Goal: Communication & Community: Share content

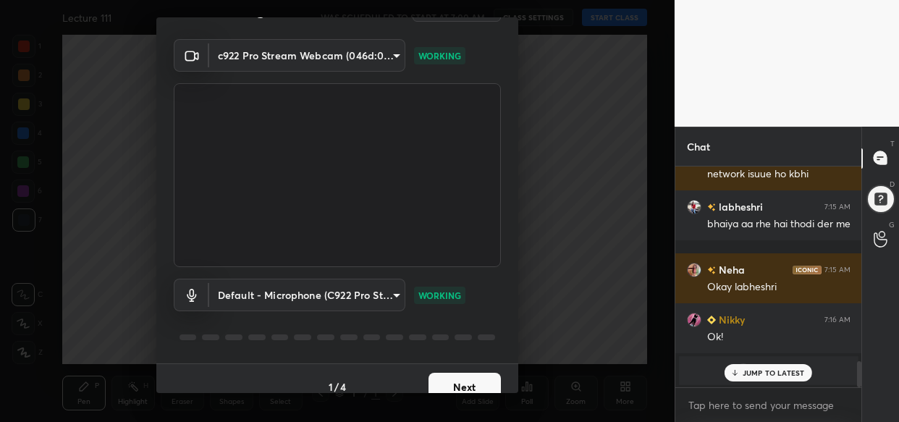
scroll to position [52, 0]
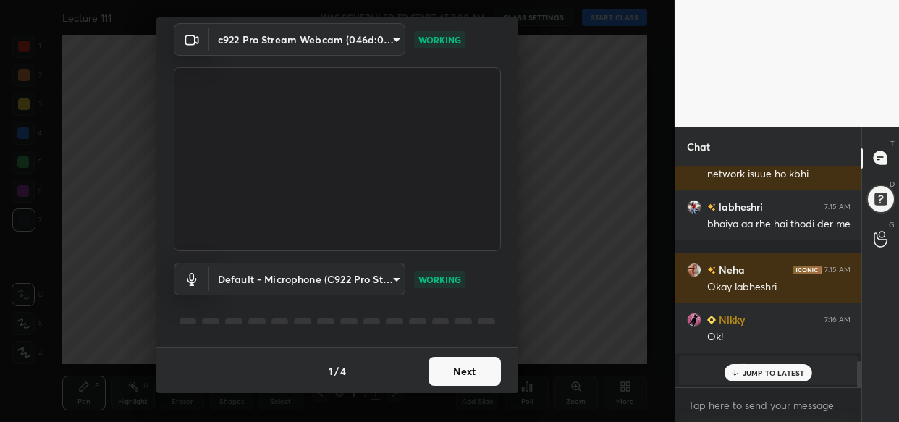
click at [460, 363] on button "Next" at bounding box center [464, 371] width 72 height 29
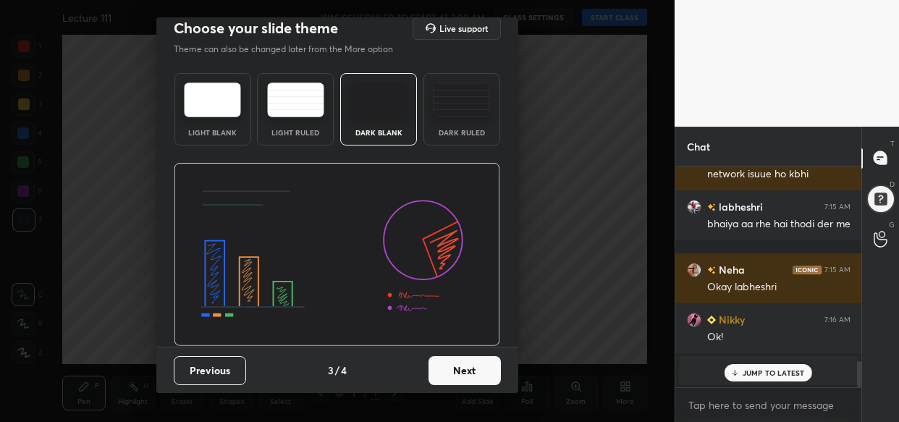
scroll to position [0, 0]
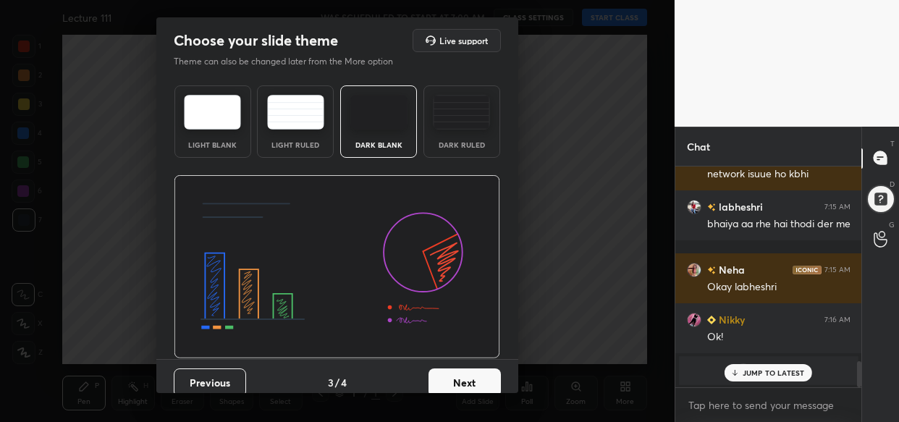
click at [462, 371] on button "Next" at bounding box center [464, 382] width 72 height 29
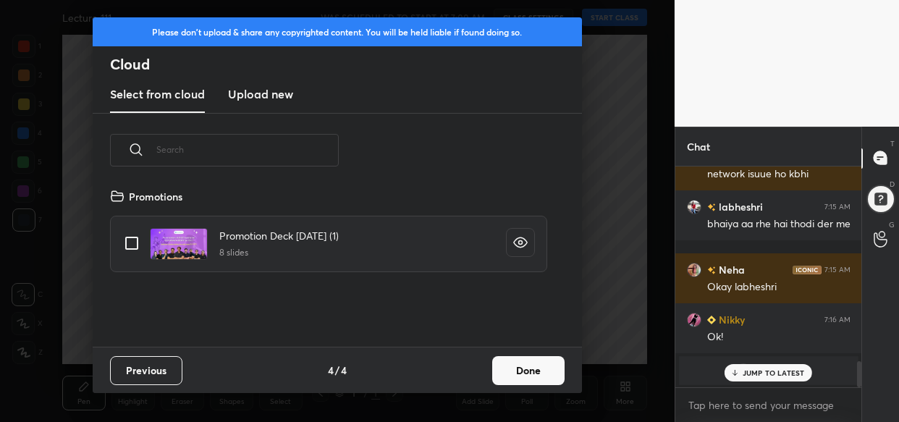
scroll to position [159, 464]
click at [530, 372] on button "Done" at bounding box center [528, 370] width 72 height 29
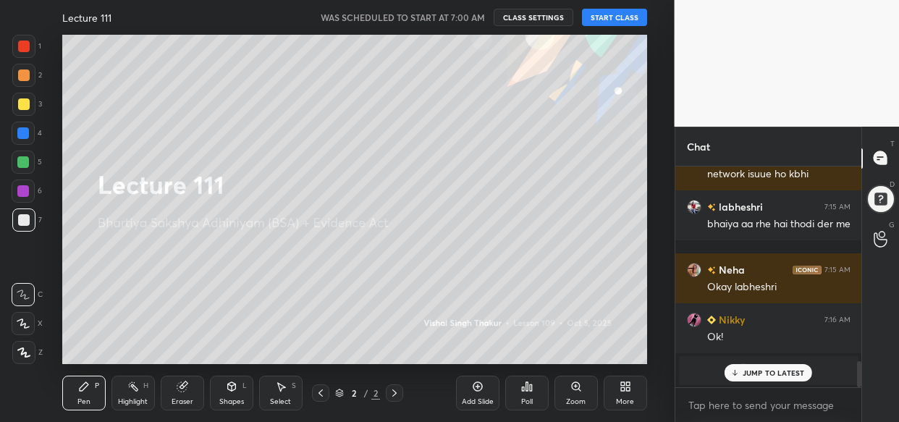
click at [766, 359] on div "You joined" at bounding box center [768, 370] width 179 height 29
click at [763, 373] on p "JUMP TO LATEST" at bounding box center [773, 372] width 62 height 9
click at [622, 14] on button "START CLASS" at bounding box center [614, 17] width 65 height 17
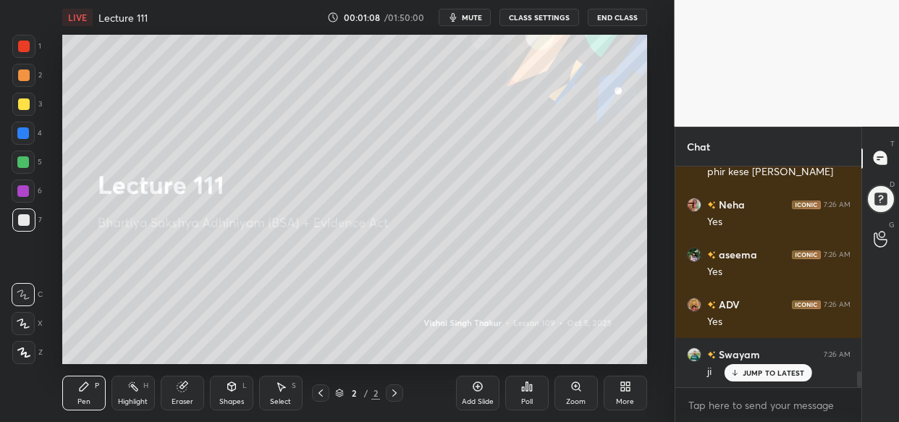
scroll to position [2889, 0]
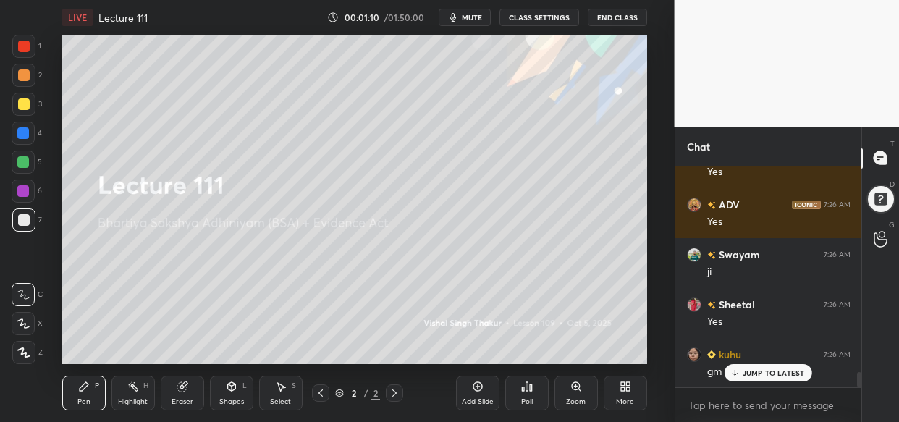
click at [624, 391] on icon at bounding box center [625, 387] width 12 height 12
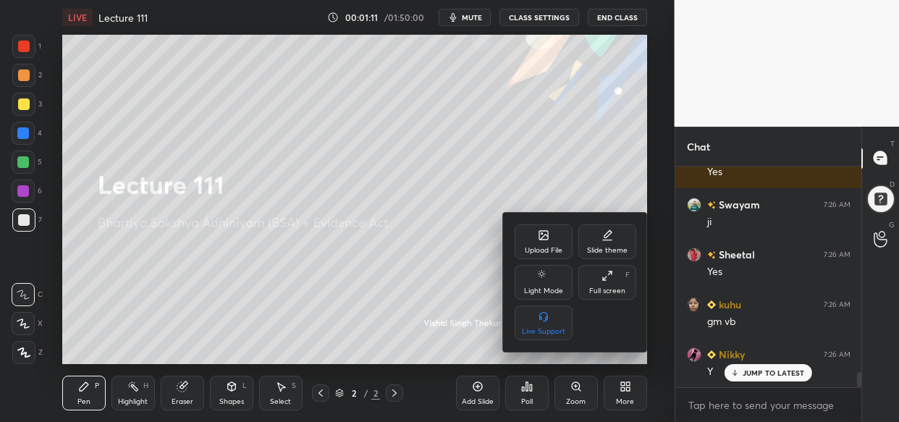
click at [528, 232] on div "Upload File" at bounding box center [543, 241] width 58 height 35
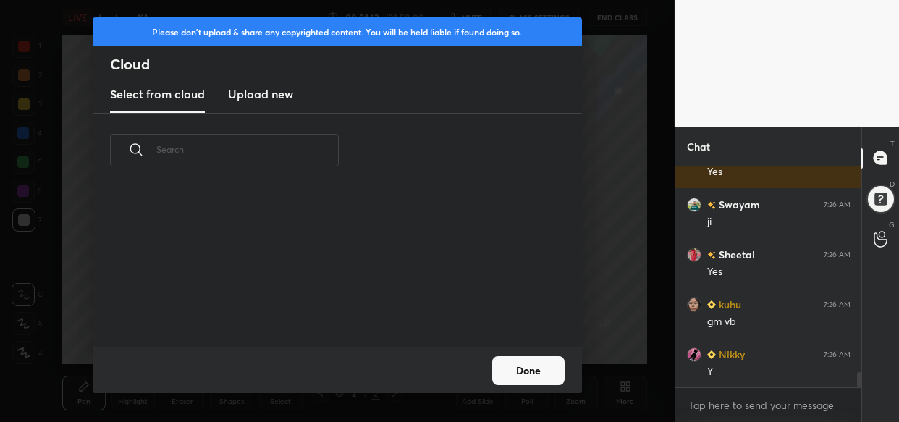
scroll to position [3039, 0]
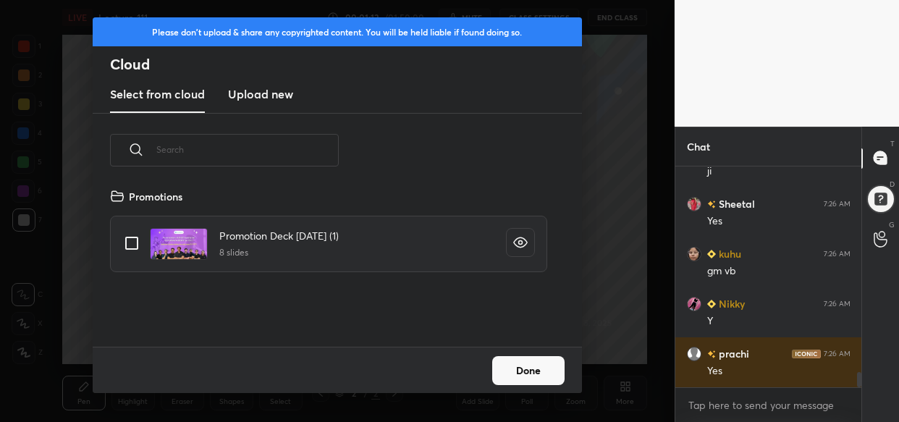
click at [260, 100] on h3 "Upload new" at bounding box center [260, 93] width 65 height 17
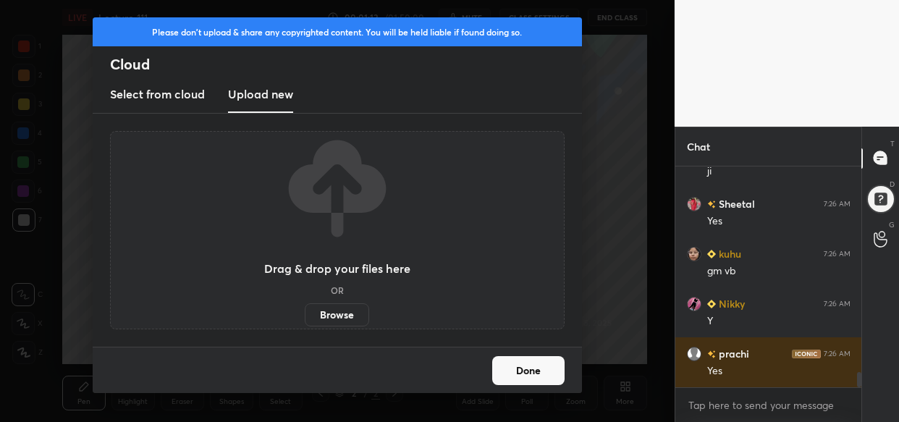
click at [340, 309] on label "Browse" at bounding box center [337, 314] width 64 height 23
click at [305, 309] on input "Browse" at bounding box center [305, 314] width 0 height 23
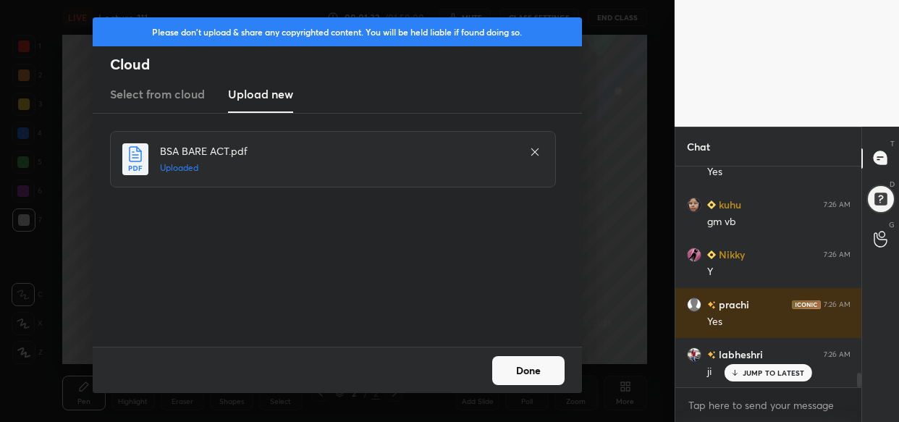
click at [541, 368] on button "Done" at bounding box center [528, 370] width 72 height 29
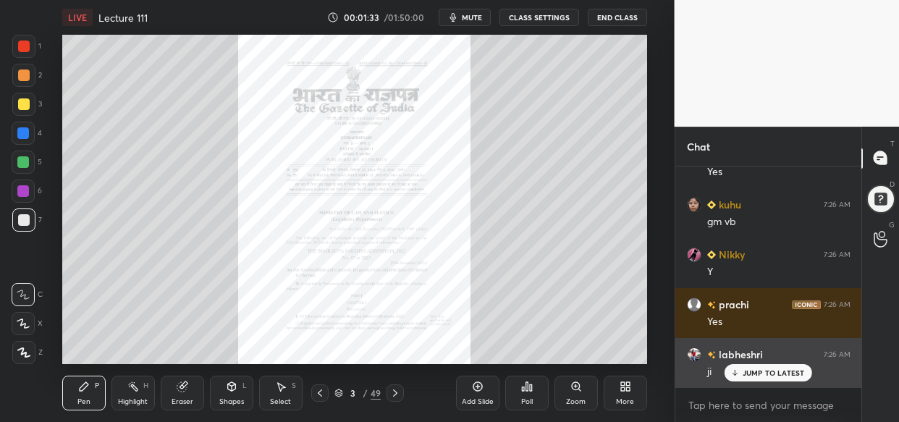
drag, startPoint x: 768, startPoint y: 376, endPoint x: 741, endPoint y: 376, distance: 27.5
click at [767, 373] on p "JUMP TO LATEST" at bounding box center [773, 372] width 62 height 9
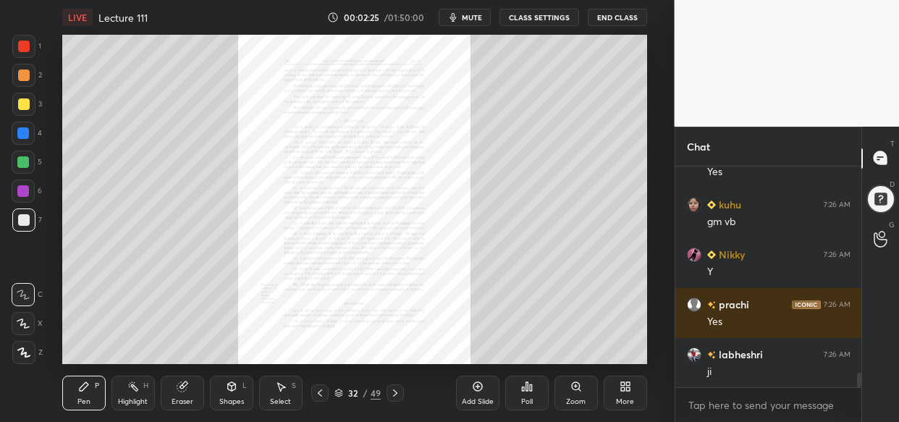
click at [578, 398] on div "Zoom" at bounding box center [576, 401] width 20 height 7
click at [586, 407] on div "Add Slide Poll Zoom More" at bounding box center [551, 392] width 191 height 81
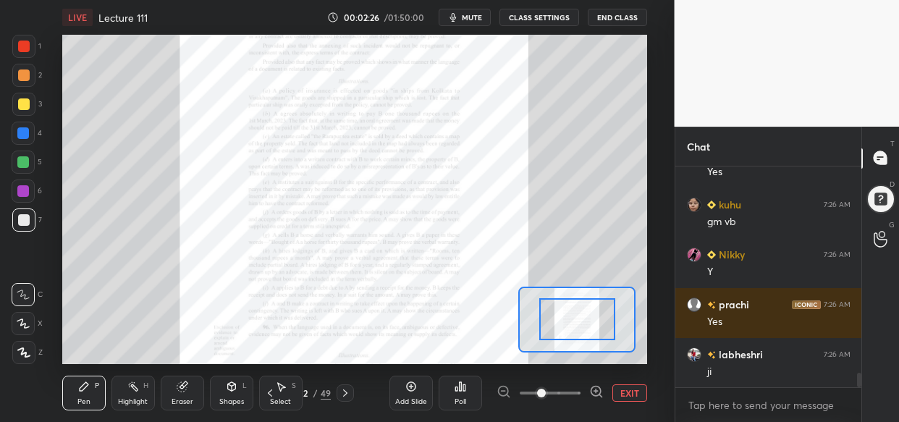
click at [588, 401] on div at bounding box center [549, 392] width 107 height 17
click at [588, 396] on div at bounding box center [549, 392] width 107 height 17
click at [601, 394] on icon at bounding box center [596, 391] width 14 height 14
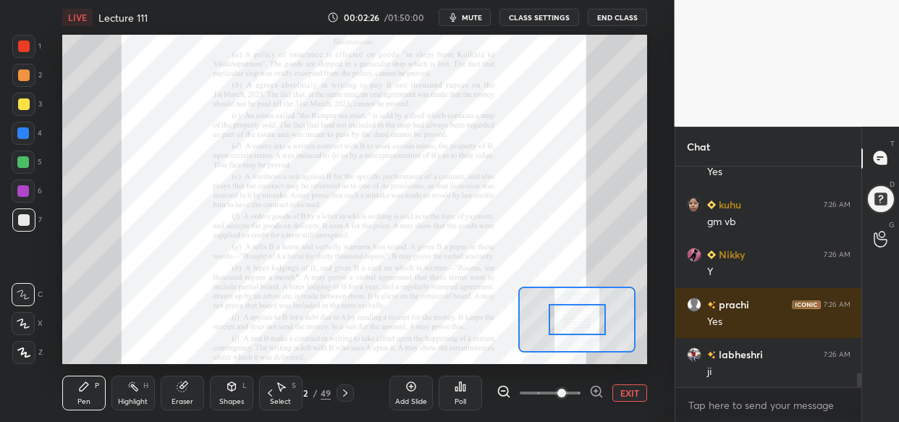
click at [597, 394] on icon at bounding box center [596, 391] width 14 height 14
click at [566, 391] on span at bounding box center [561, 393] width 9 height 9
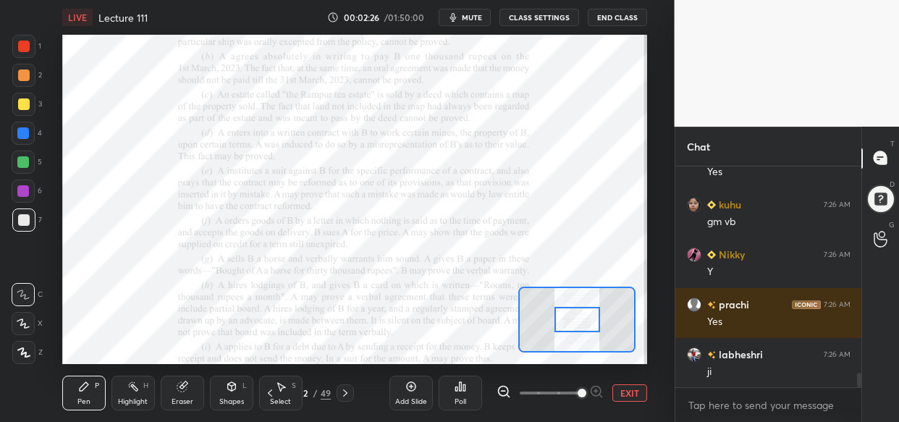
drag, startPoint x: 597, startPoint y: 391, endPoint x: 593, endPoint y: 373, distance: 17.9
click at [597, 391] on div at bounding box center [549, 392] width 107 height 17
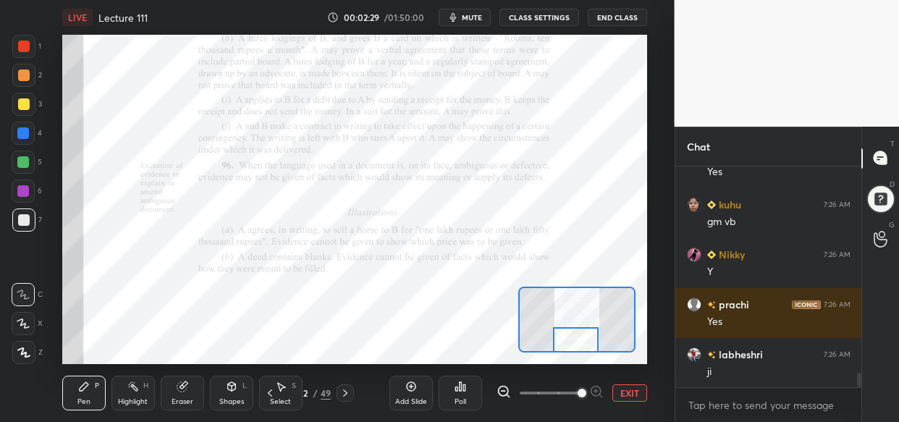
drag, startPoint x: 567, startPoint y: 318, endPoint x: 565, endPoint y: 347, distance: 29.0
click at [565, 347] on div at bounding box center [576, 339] width 46 height 25
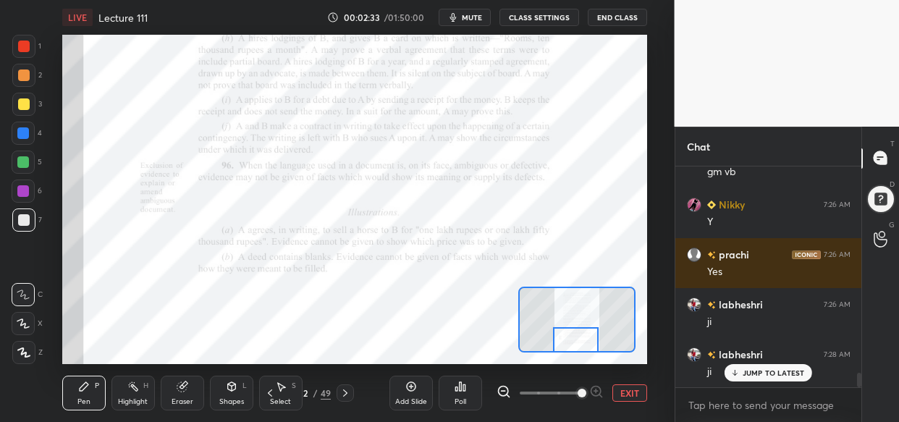
click at [25, 193] on div at bounding box center [23, 191] width 12 height 12
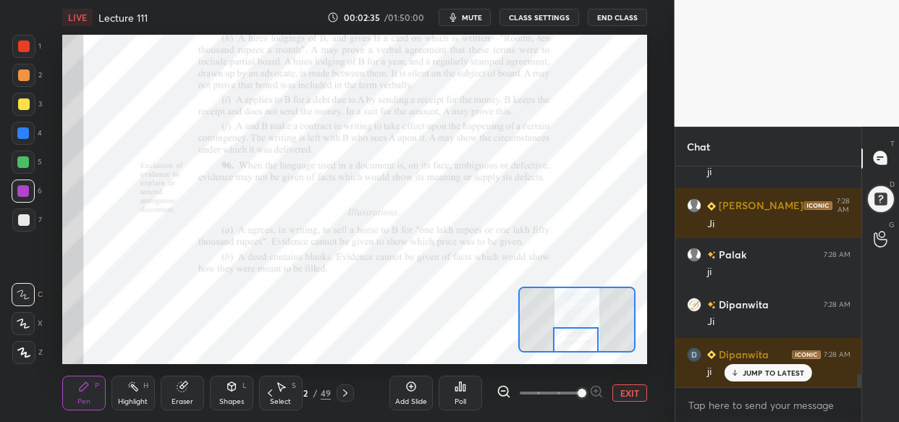
scroll to position [3438, 0]
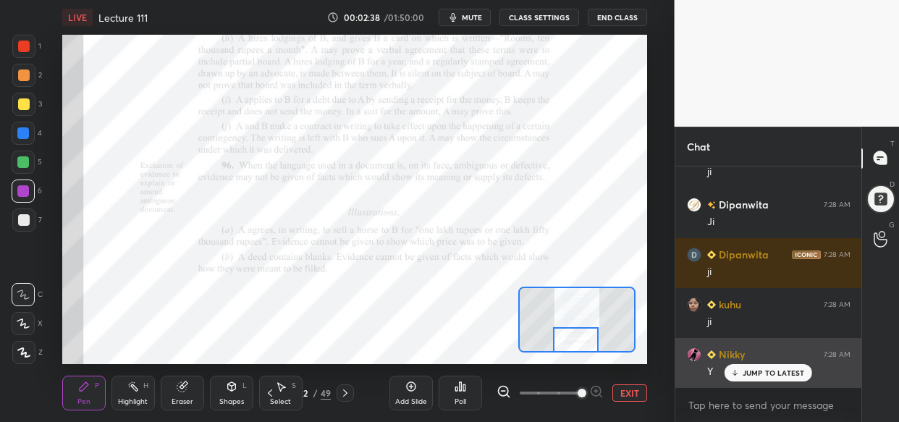
drag, startPoint x: 780, startPoint y: 369, endPoint x: 753, endPoint y: 384, distance: 31.1
click at [779, 368] on p "JUMP TO LATEST" at bounding box center [773, 372] width 62 height 9
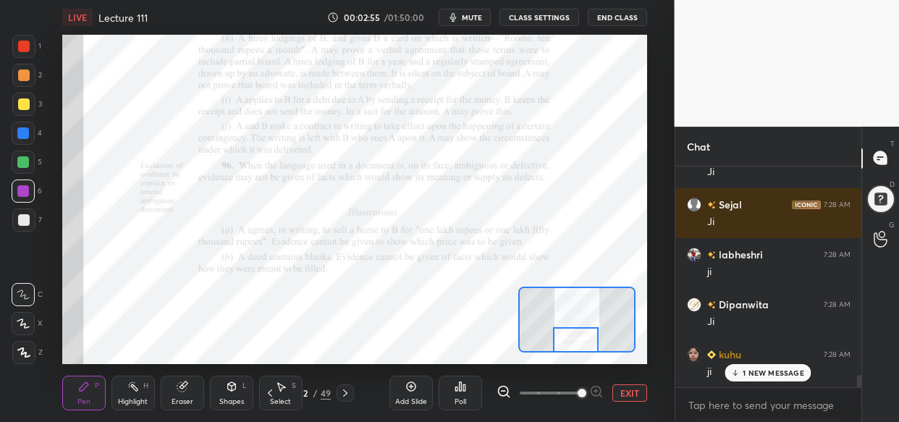
scroll to position [3837, 0]
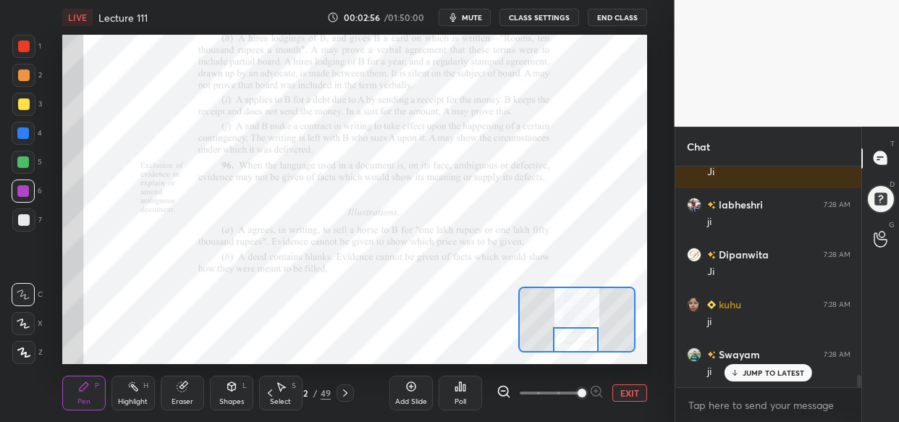
click at [24, 134] on div at bounding box center [23, 133] width 12 height 12
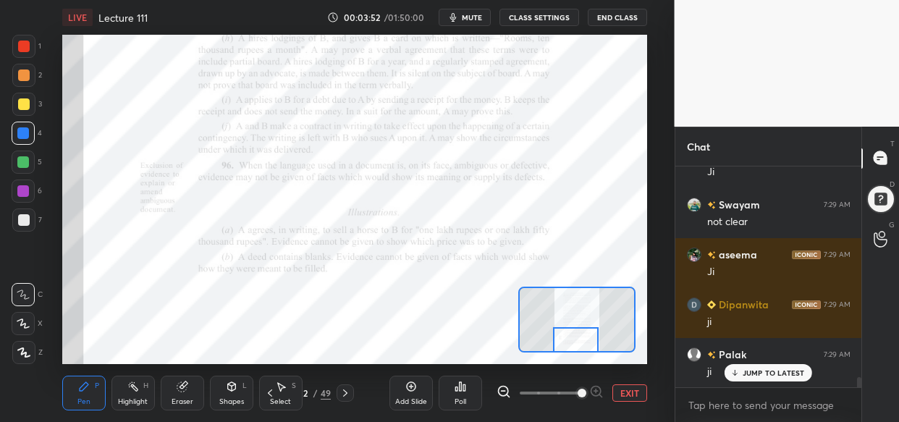
scroll to position [4686, 0]
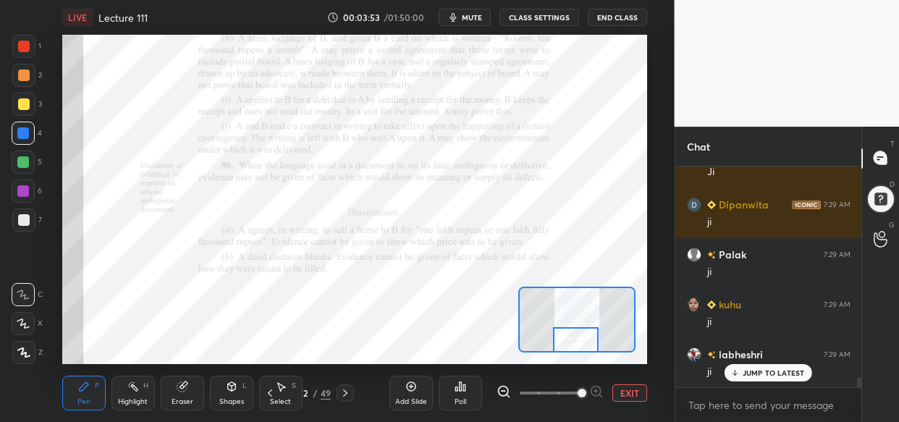
click at [24, 45] on div at bounding box center [24, 47] width 12 height 12
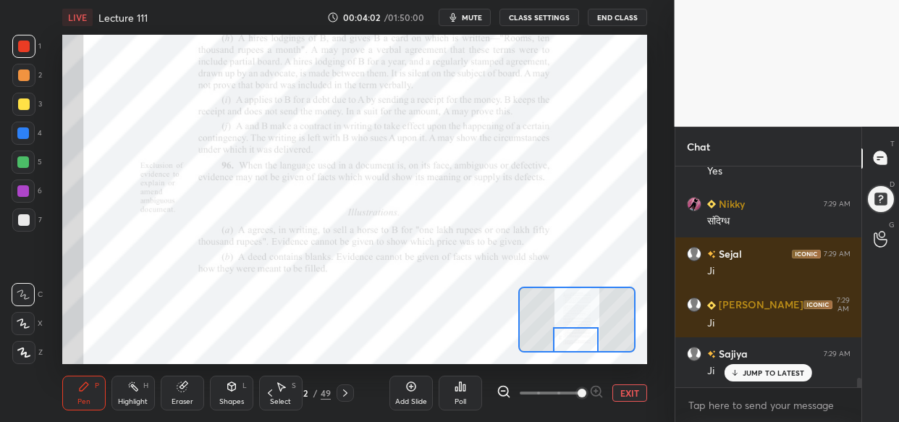
scroll to position [5085, 0]
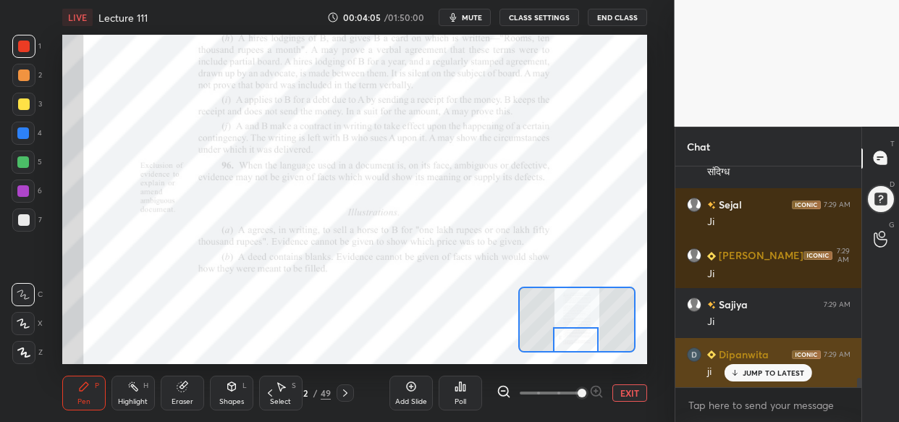
drag, startPoint x: 750, startPoint y: 376, endPoint x: 694, endPoint y: 366, distance: 57.2
click at [749, 376] on p "JUMP TO LATEST" at bounding box center [773, 372] width 62 height 9
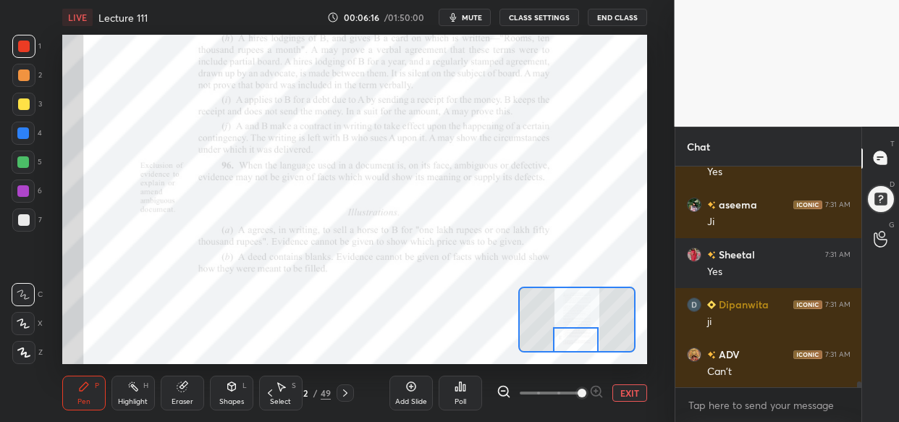
scroll to position [8331, 0]
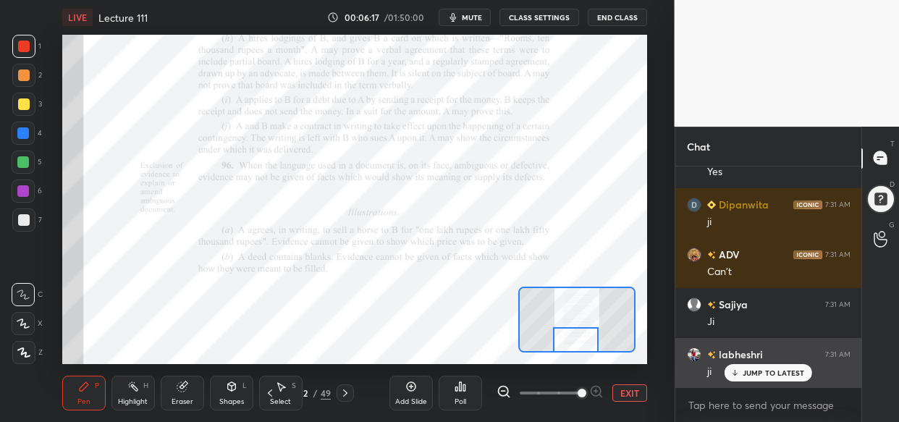
drag, startPoint x: 747, startPoint y: 369, endPoint x: 690, endPoint y: 376, distance: 57.6
click at [745, 370] on p "JUMP TO LATEST" at bounding box center [773, 372] width 62 height 9
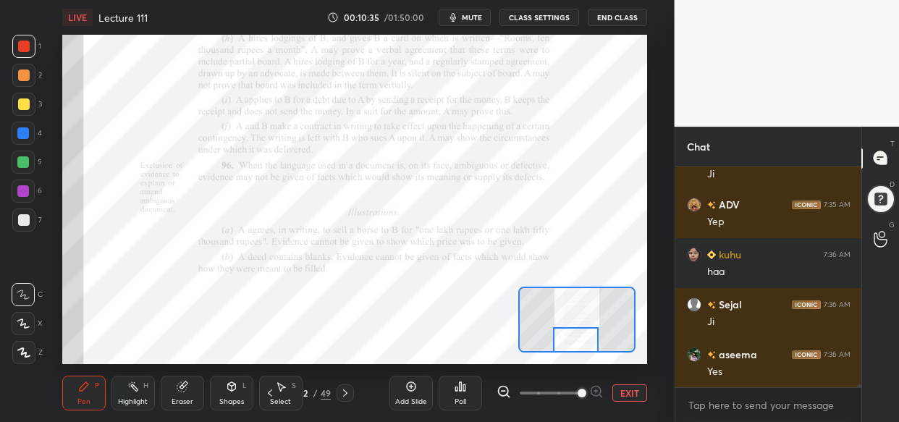
scroll to position [15485, 0]
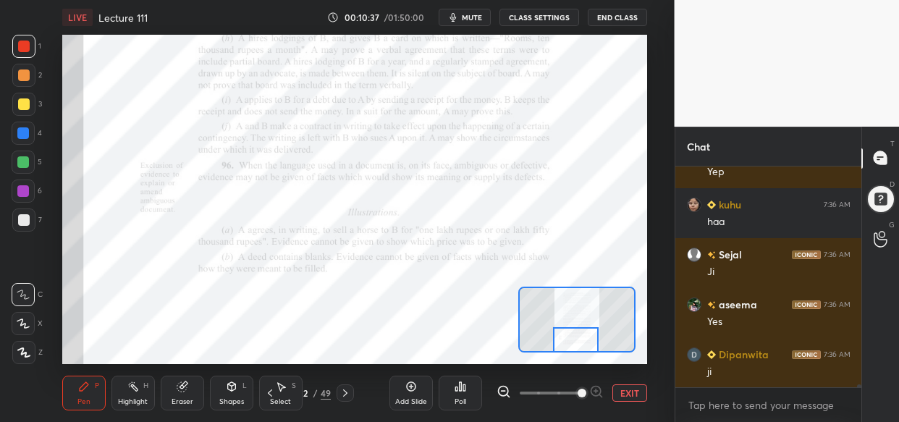
click at [484, 323] on div "LIVE Lecture 111 00:10:37 / 01:50:00 mute CLASS SETTINGS End Class Setting up y…" at bounding box center [354, 211] width 617 height 422
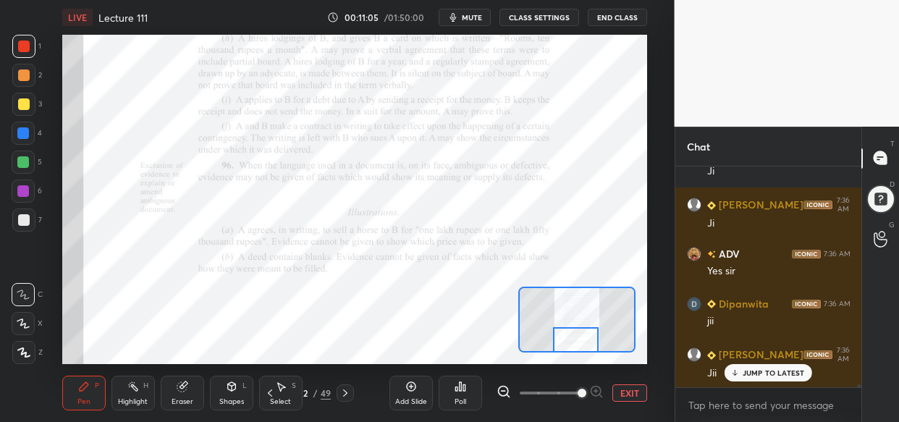
scroll to position [16084, 0]
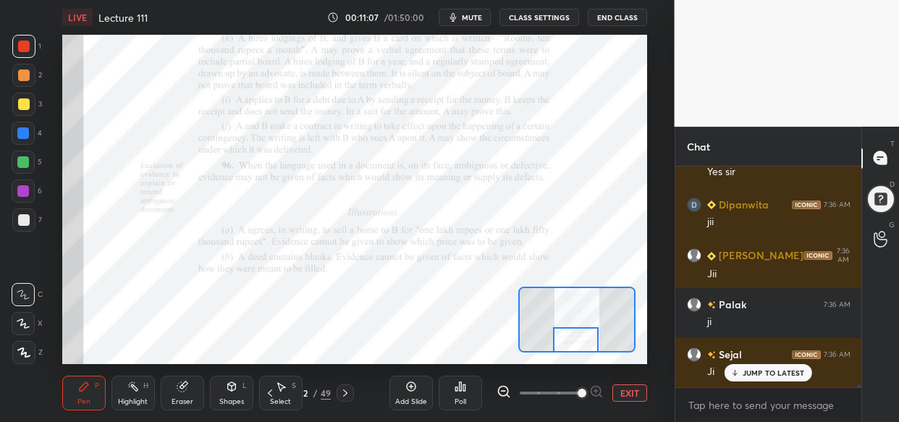
click at [766, 376] on p "JUMP TO LATEST" at bounding box center [773, 372] width 62 height 9
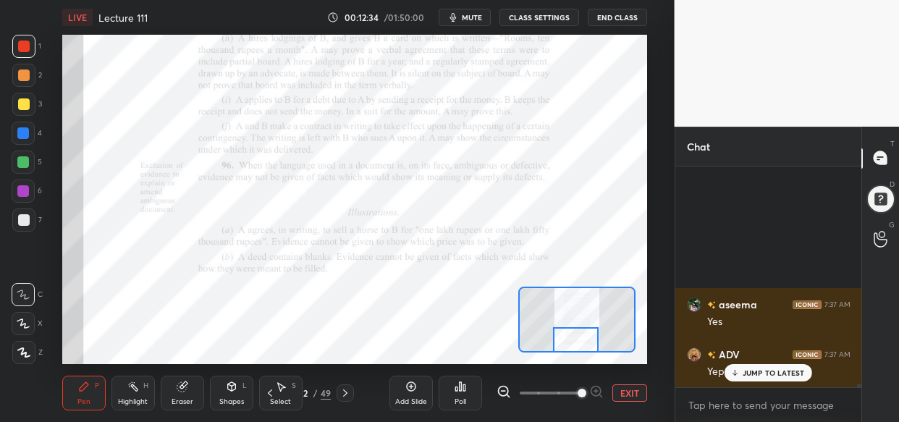
scroll to position [18411, 0]
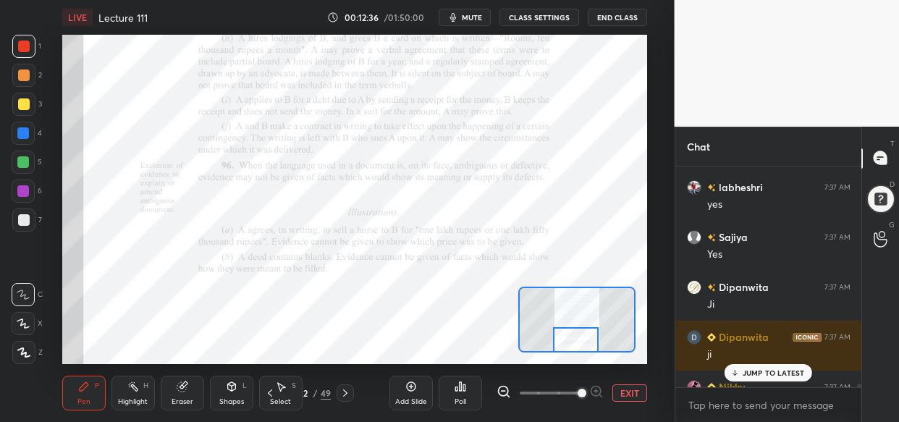
drag, startPoint x: 745, startPoint y: 376, endPoint x: 737, endPoint y: 381, distance: 10.1
click at [745, 376] on p "JUMP TO LATEST" at bounding box center [773, 372] width 62 height 9
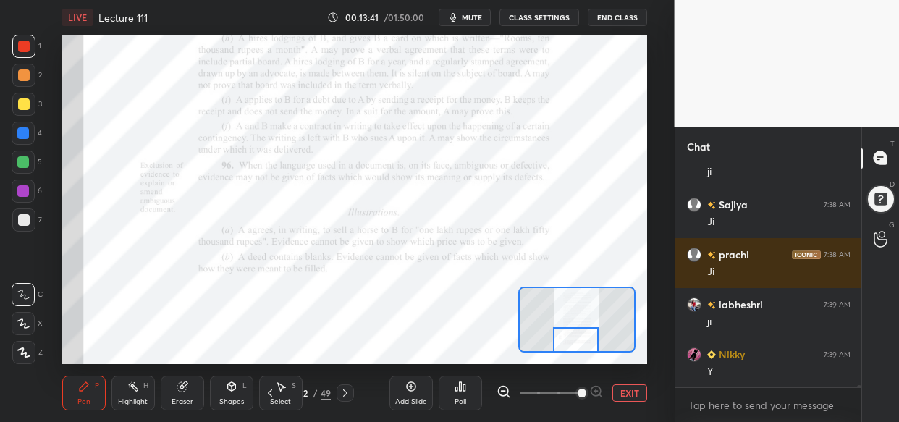
scroll to position [20454, 0]
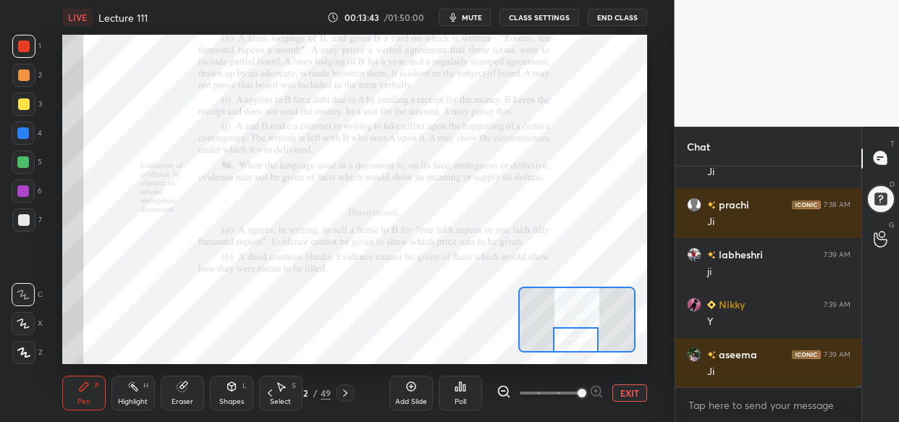
click at [618, 272] on div "Setting up your live class Poll for secs No correct answer Start poll" at bounding box center [354, 199] width 585 height 329
drag, startPoint x: 596, startPoint y: 287, endPoint x: 650, endPoint y: 250, distance: 65.2
click at [648, 255] on div "Setting up your live class Poll for secs No correct answer Start poll" at bounding box center [354, 199] width 617 height 329
click at [643, 256] on div "Setting up your live class Poll for secs No correct answer Start poll" at bounding box center [354, 199] width 617 height 329
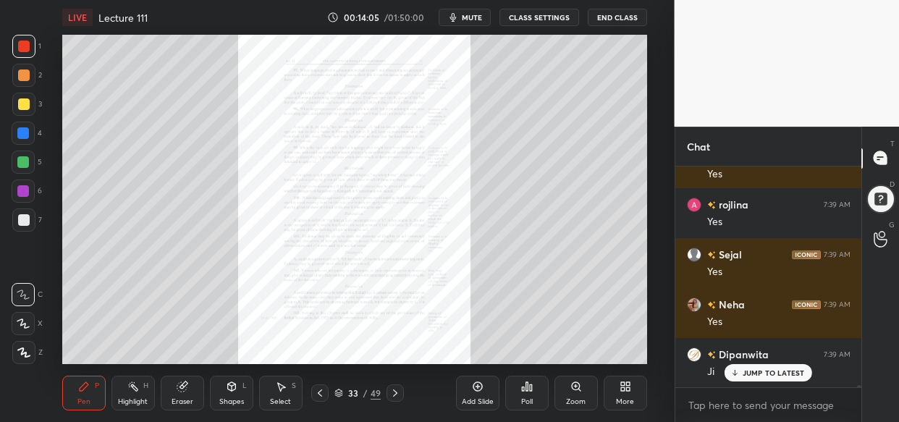
scroll to position [21053, 0]
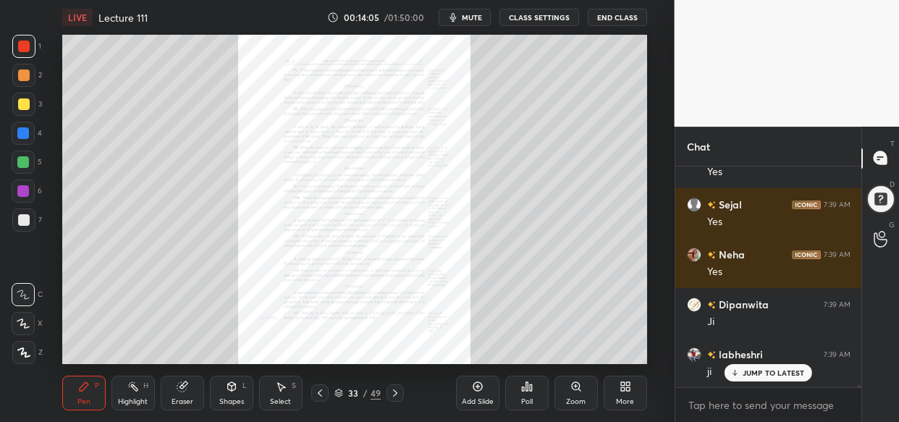
click at [580, 398] on div "Zoom" at bounding box center [576, 401] width 20 height 7
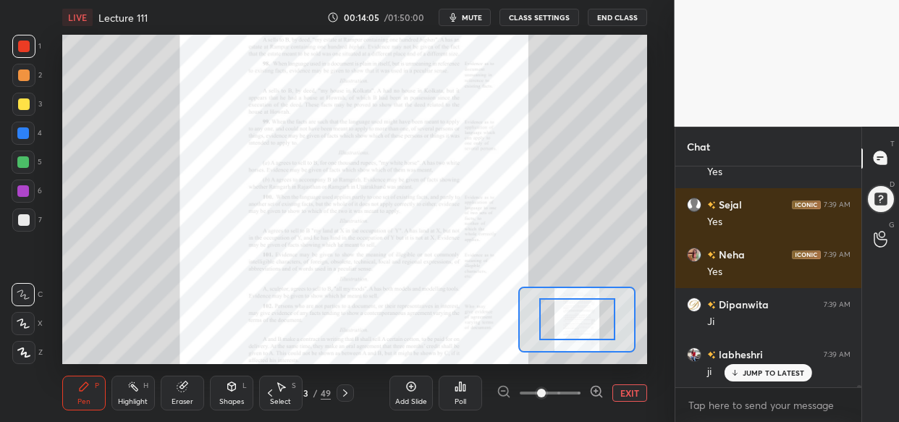
click at [582, 394] on div at bounding box center [549, 392] width 107 height 17
click at [584, 391] on div at bounding box center [549, 392] width 107 height 17
click at [588, 394] on div at bounding box center [549, 392] width 107 height 17
click at [589, 391] on icon at bounding box center [596, 391] width 14 height 14
click at [588, 393] on div at bounding box center [549, 392] width 107 height 17
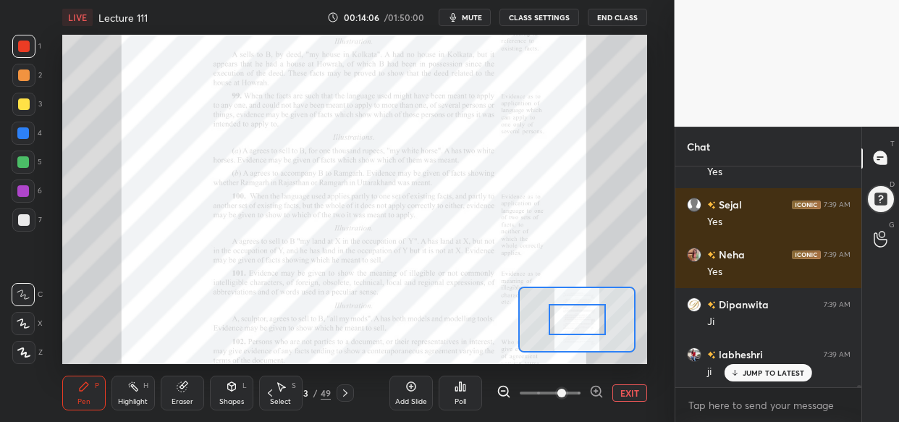
click at [585, 393] on div at bounding box center [549, 392] width 107 height 17
click at [589, 389] on icon at bounding box center [596, 391] width 14 height 14
click at [566, 390] on span at bounding box center [561, 393] width 9 height 9
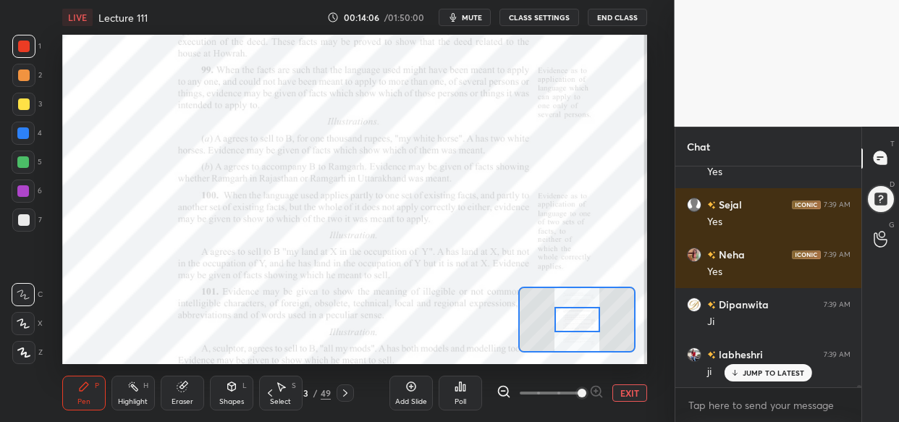
click at [586, 391] on span at bounding box center [581, 393] width 9 height 9
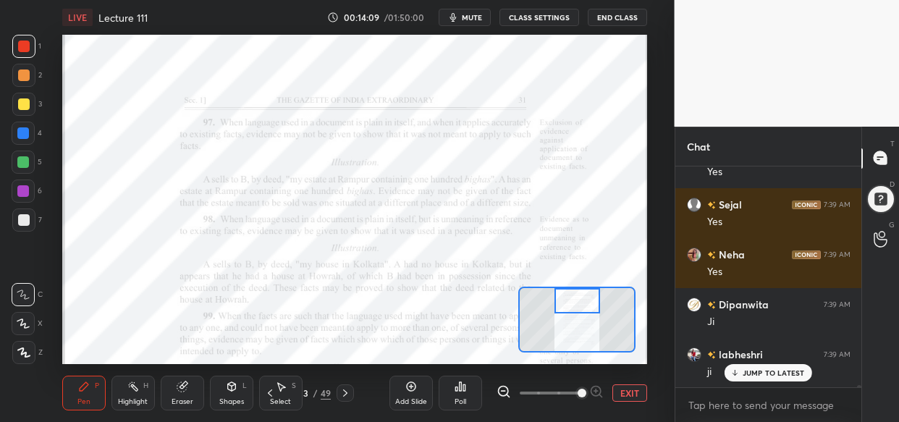
drag, startPoint x: 573, startPoint y: 317, endPoint x: 573, endPoint y: 297, distance: 19.5
click at [573, 297] on div at bounding box center [577, 300] width 46 height 25
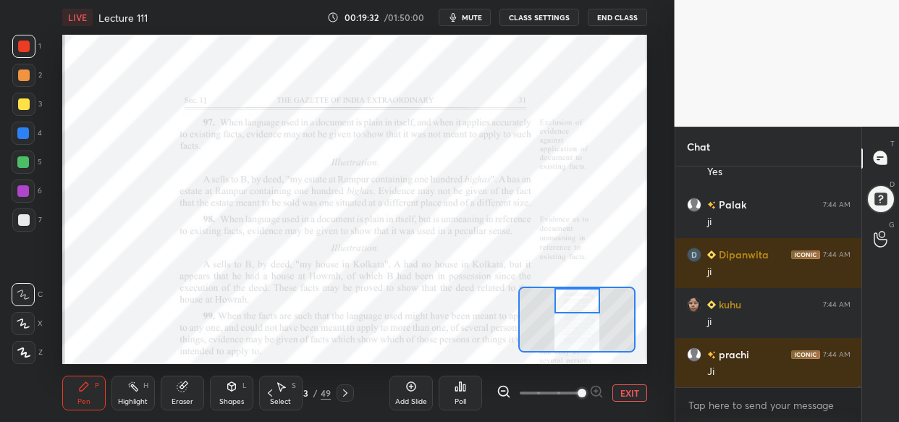
scroll to position [28698, 0]
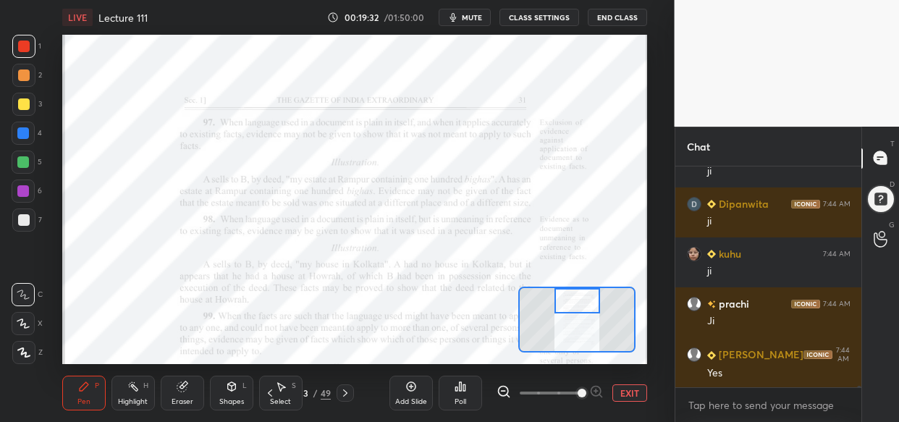
click at [23, 136] on div at bounding box center [23, 133] width 12 height 12
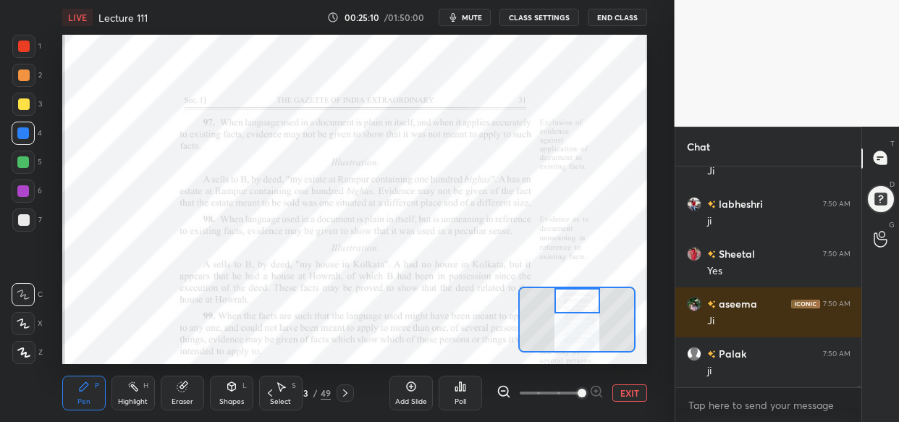
scroll to position [37474, 0]
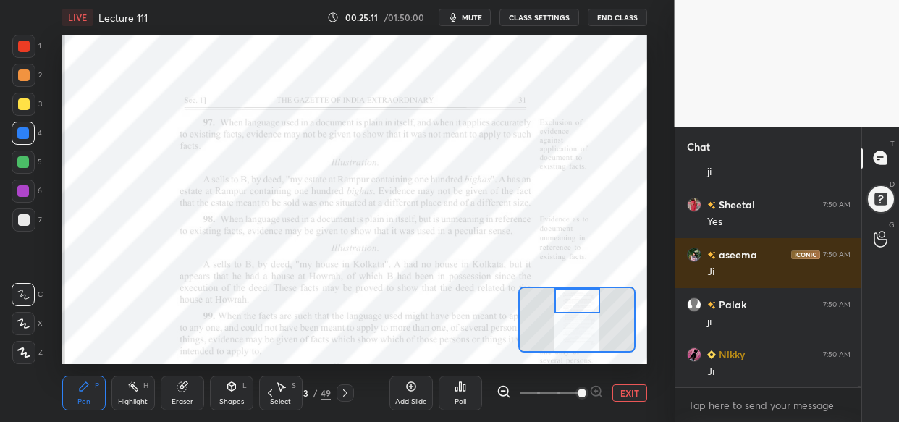
click at [737, 0] on html "1 2 3 4 5 6 7 C X Z C X Z E E Erase all H H LIVE Lecture 111 00:25:11 / 01:50:0…" at bounding box center [449, 0] width 899 height 0
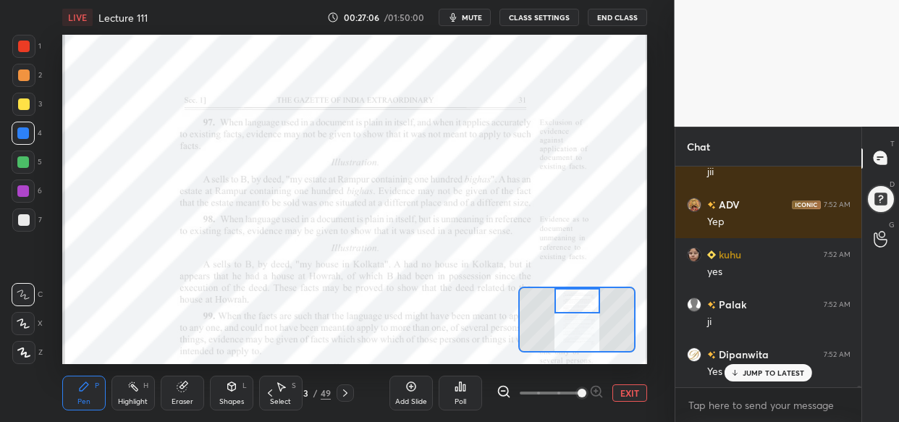
scroll to position [40205, 0]
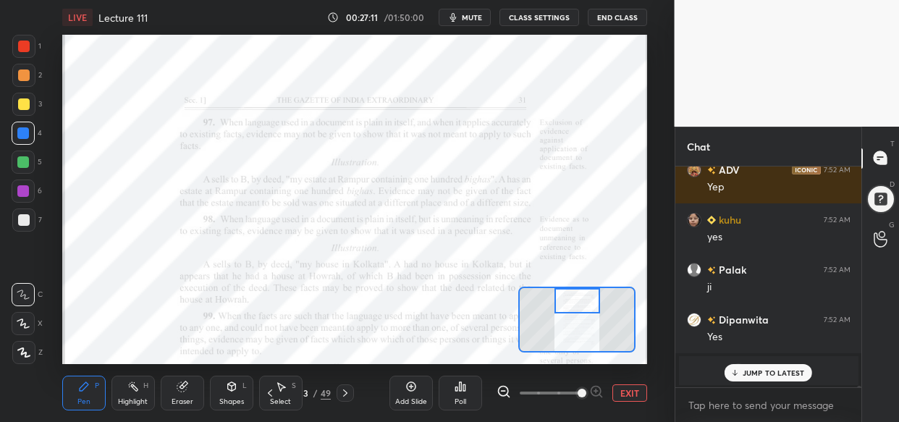
click at [766, 373] on p "JUMP TO LATEST" at bounding box center [773, 372] width 62 height 9
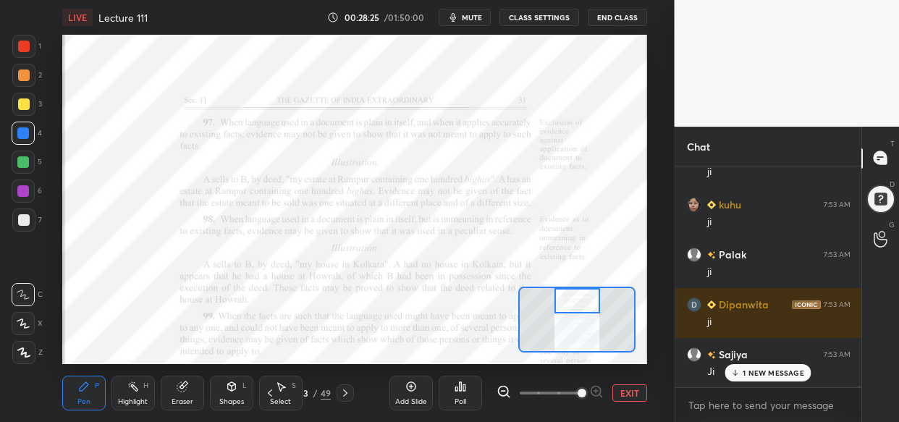
scroll to position [42102, 0]
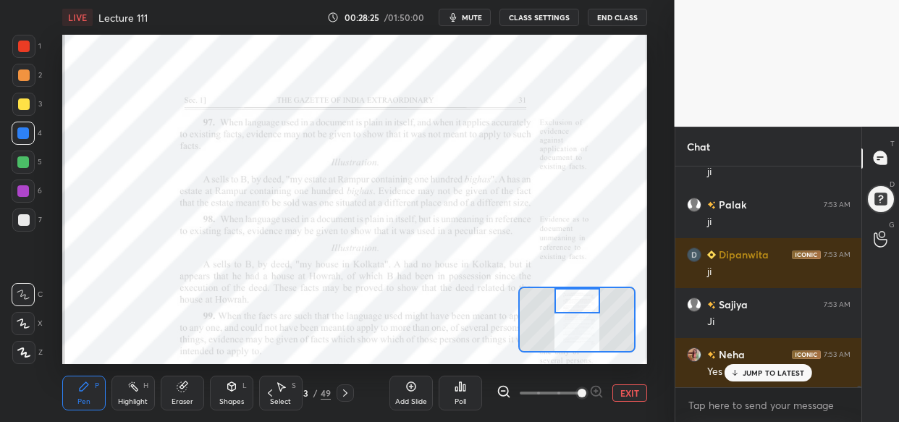
click at [520, 292] on div "Setting up your live class Poll for secs No correct answer Start poll" at bounding box center [354, 199] width 585 height 329
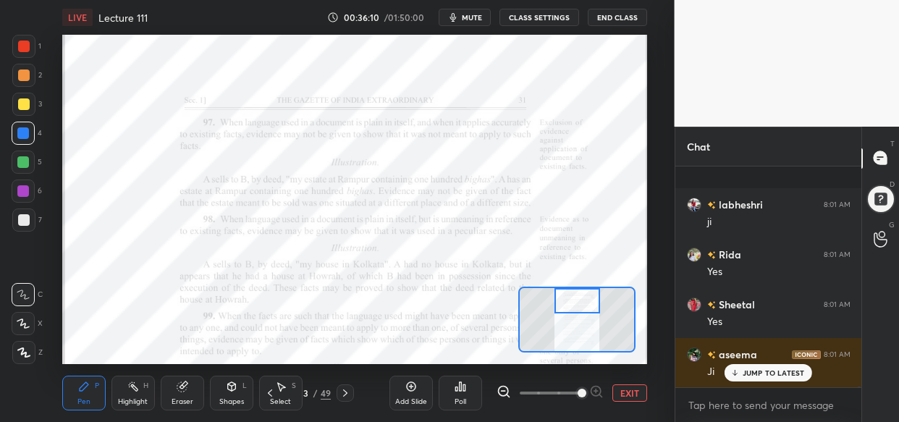
scroll to position [52926, 0]
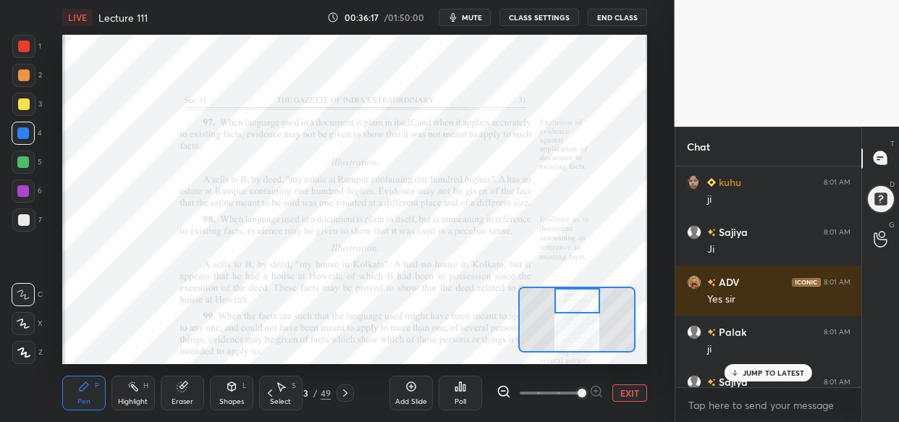
click at [756, 368] on p "JUMP TO LATEST" at bounding box center [773, 372] width 62 height 9
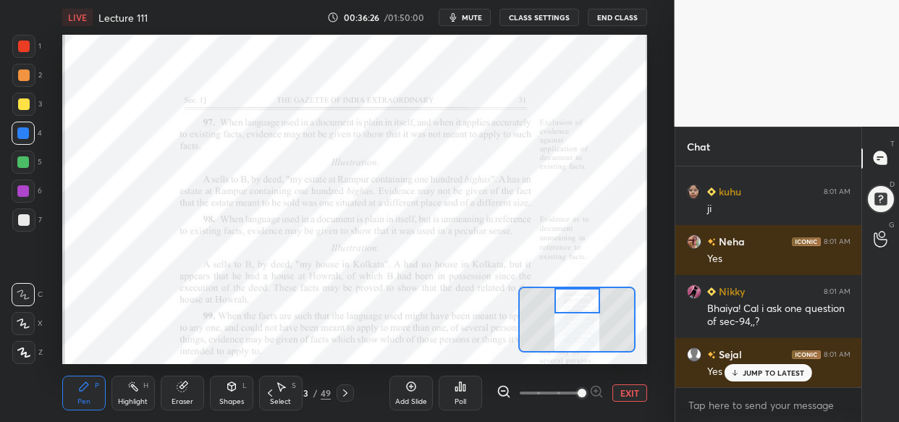
scroll to position [53316, 0]
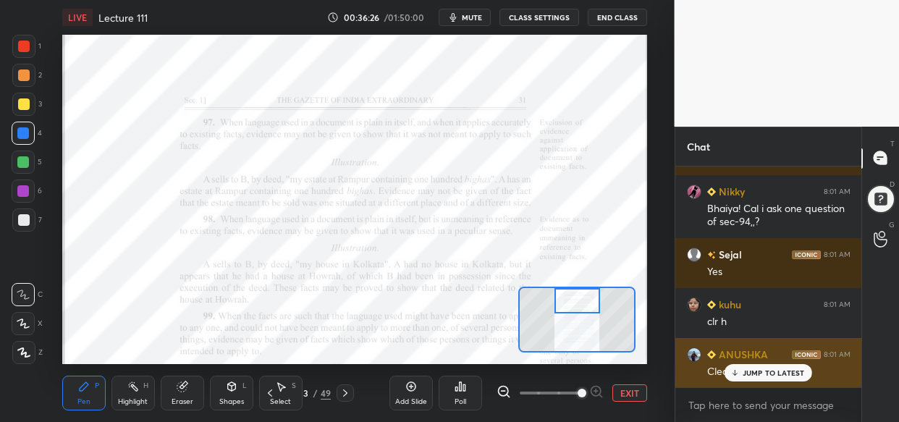
drag, startPoint x: 777, startPoint y: 368, endPoint x: 774, endPoint y: 376, distance: 7.8
click at [777, 368] on p "JUMP TO LATEST" at bounding box center [773, 372] width 62 height 9
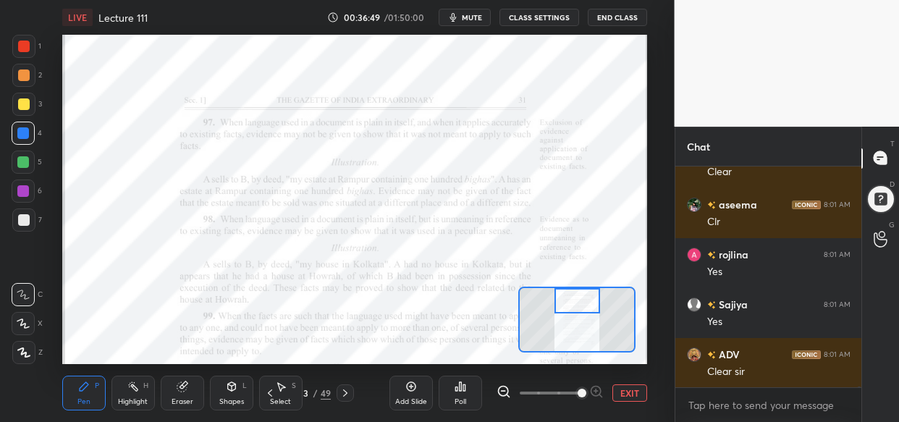
scroll to position [53566, 0]
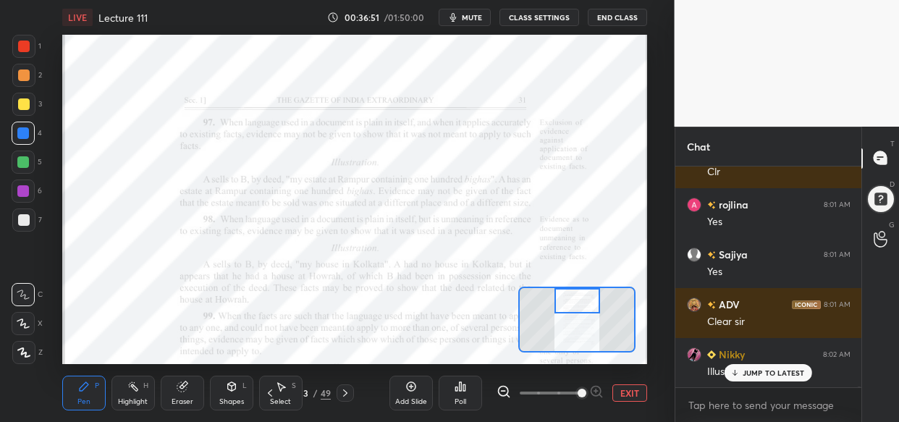
click at [780, 377] on div "JUMP TO LATEST" at bounding box center [767, 372] width 87 height 17
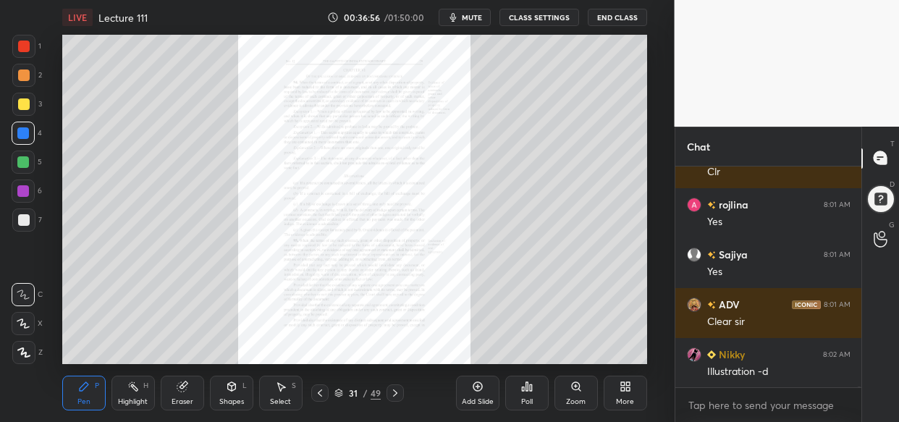
click at [579, 398] on div "Zoom" at bounding box center [576, 401] width 20 height 7
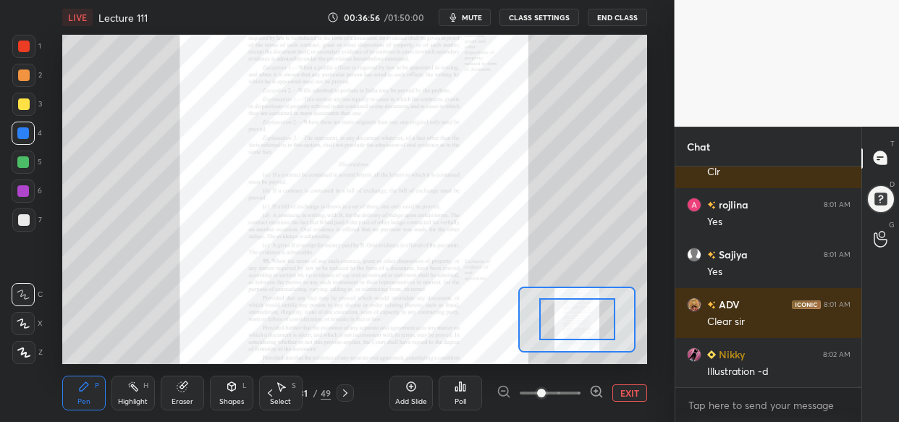
click at [586, 394] on div at bounding box center [549, 392] width 107 height 17
click at [590, 390] on icon at bounding box center [594, 390] width 9 height 9
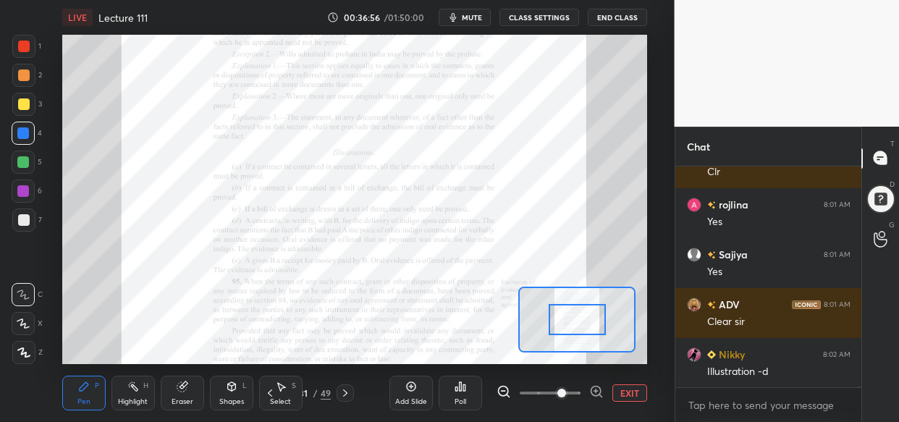
click at [586, 387] on div at bounding box center [549, 392] width 107 height 17
click at [590, 389] on icon at bounding box center [594, 390] width 9 height 9
click at [596, 387] on div at bounding box center [549, 392] width 107 height 17
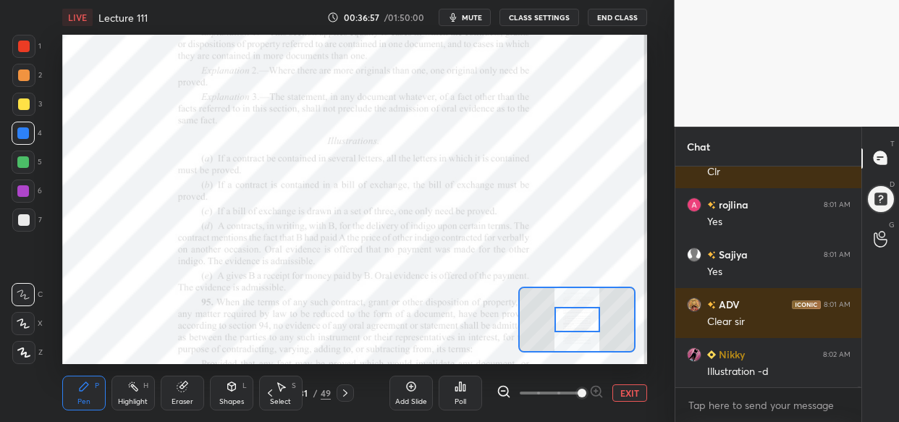
click at [601, 386] on div at bounding box center [549, 392] width 107 height 17
click at [586, 391] on span at bounding box center [581, 393] width 9 height 9
click at [586, 389] on span at bounding box center [581, 393] width 9 height 9
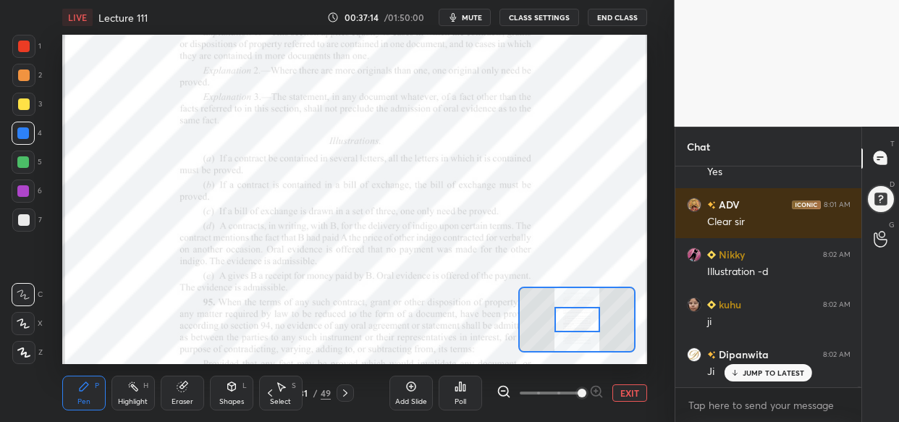
scroll to position [53715, 0]
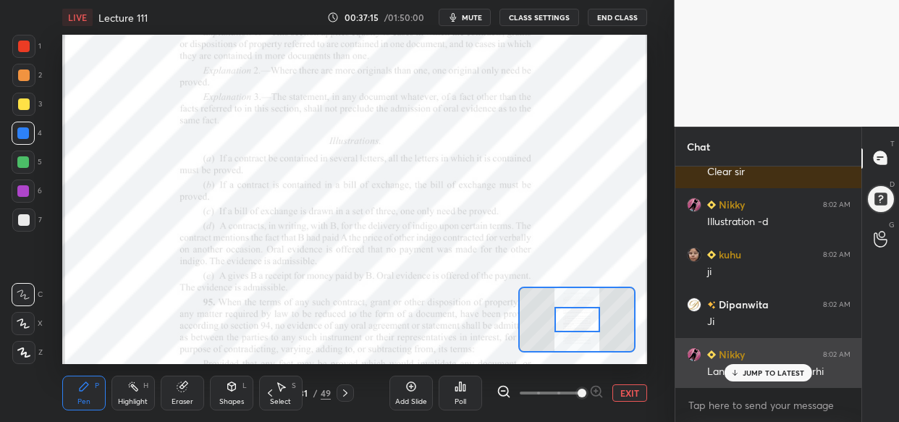
click at [773, 374] on p "JUMP TO LATEST" at bounding box center [773, 372] width 62 height 9
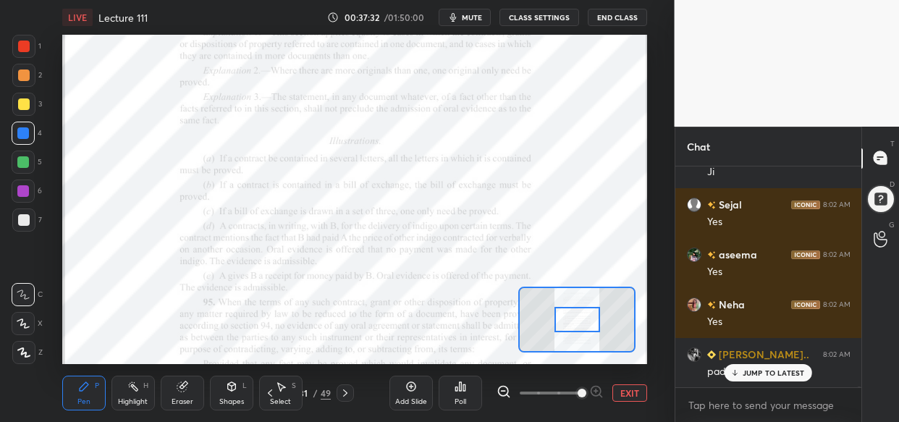
scroll to position [54215, 0]
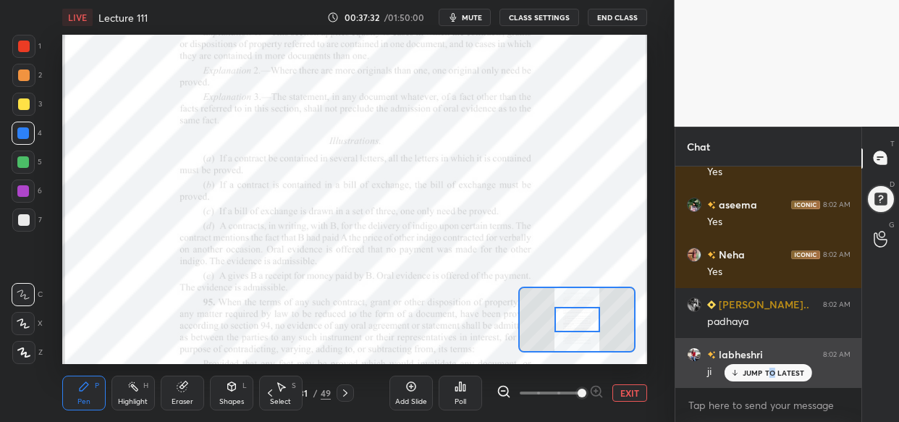
click at [772, 373] on div "JUMP TO LATEST" at bounding box center [767, 372] width 87 height 17
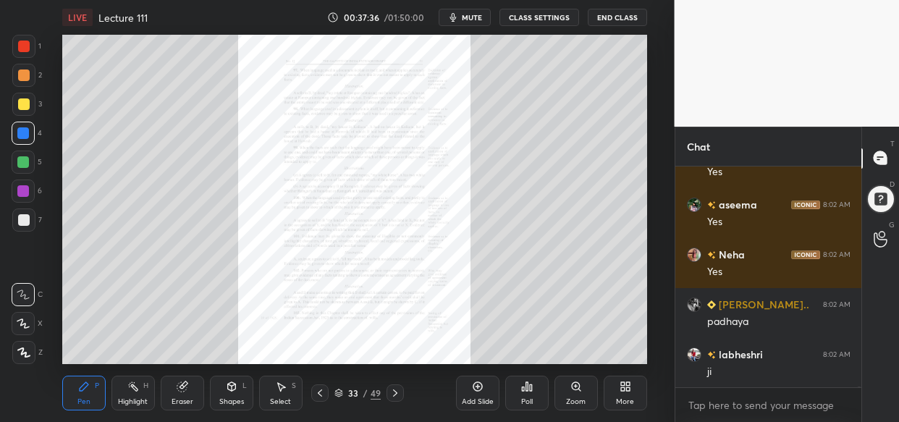
click at [571, 391] on icon at bounding box center [576, 387] width 12 height 12
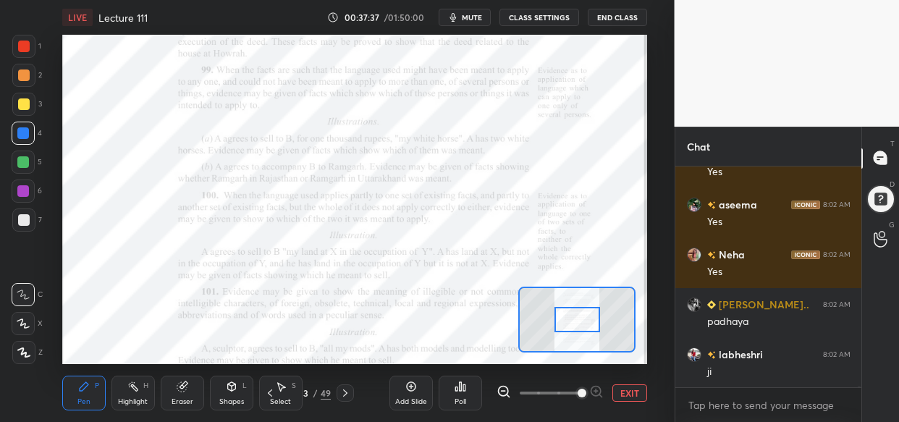
click at [577, 395] on span at bounding box center [581, 393] width 9 height 9
click at [583, 390] on span at bounding box center [581, 393] width 9 height 9
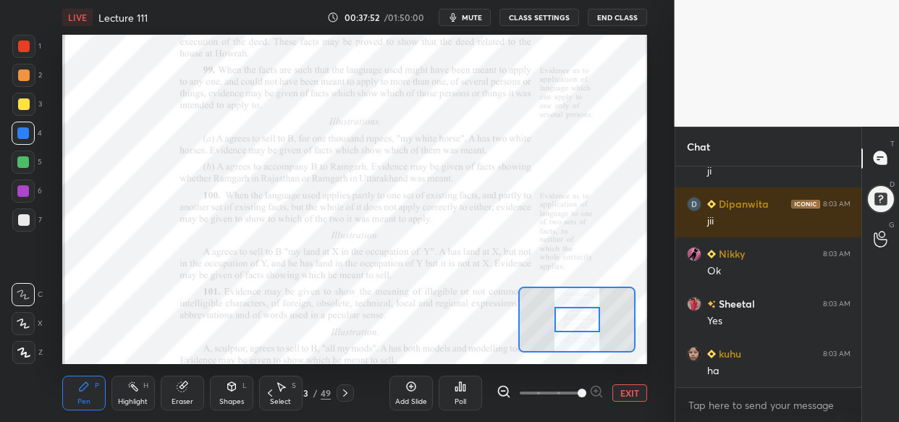
scroll to position [54464, 0]
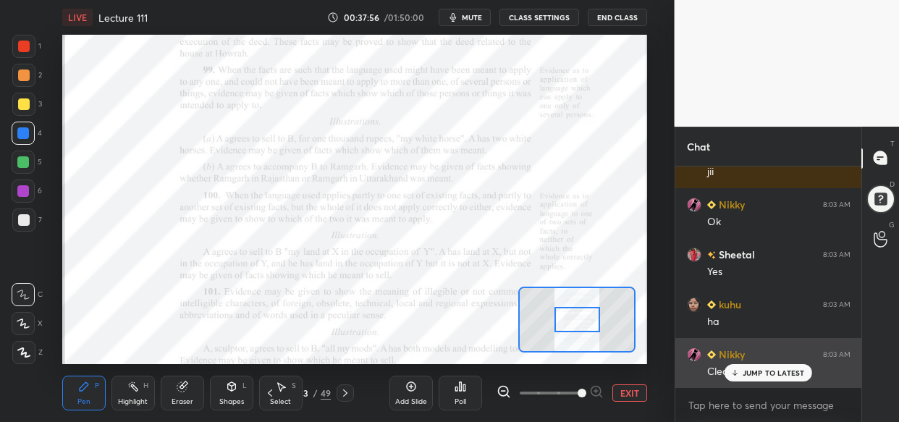
click at [750, 371] on p "JUMP TO LATEST" at bounding box center [773, 372] width 62 height 9
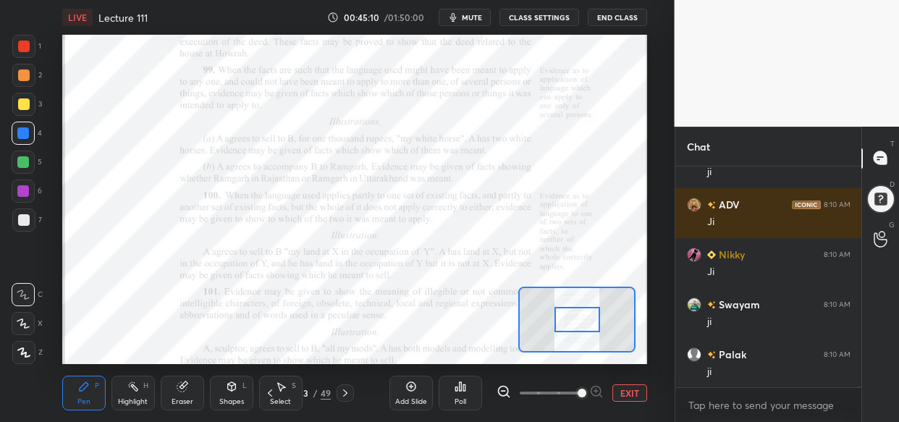
scroll to position [62416, 0]
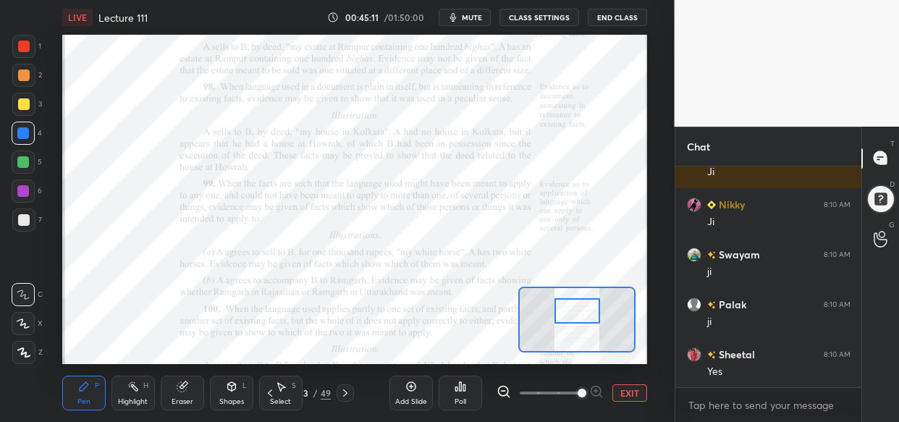
drag, startPoint x: 576, startPoint y: 318, endPoint x: 576, endPoint y: 308, distance: 9.4
click at [576, 308] on div at bounding box center [577, 310] width 46 height 25
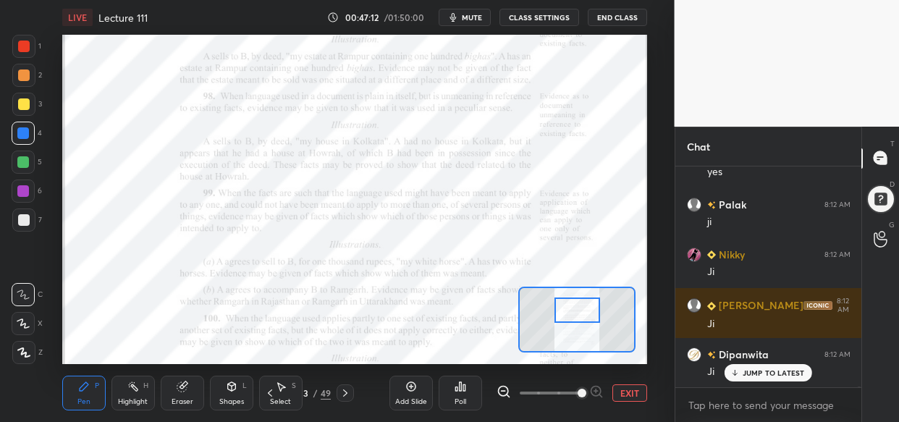
scroll to position [65062, 0]
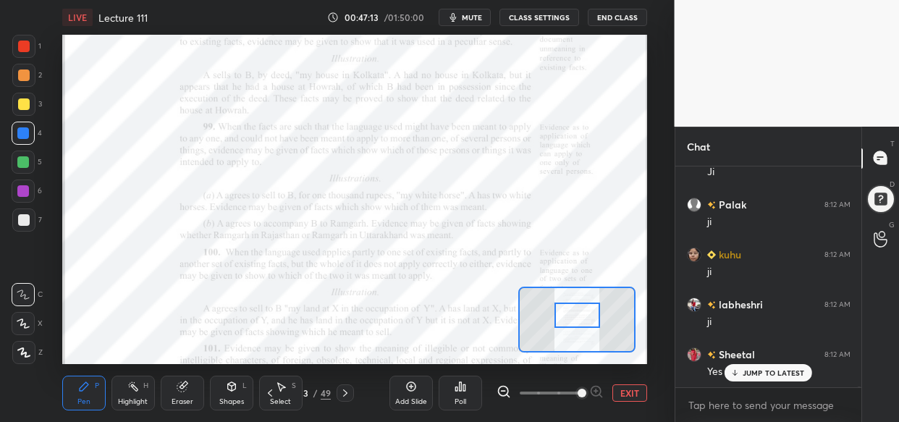
click at [576, 313] on div at bounding box center [577, 314] width 46 height 25
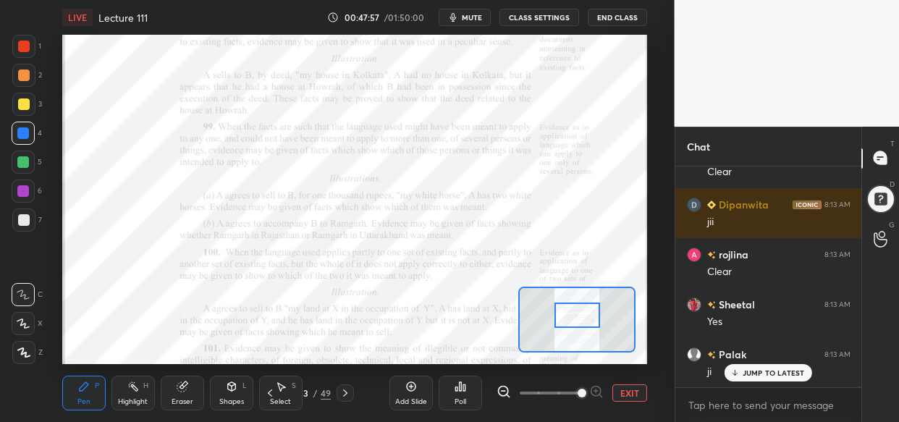
scroll to position [66111, 0]
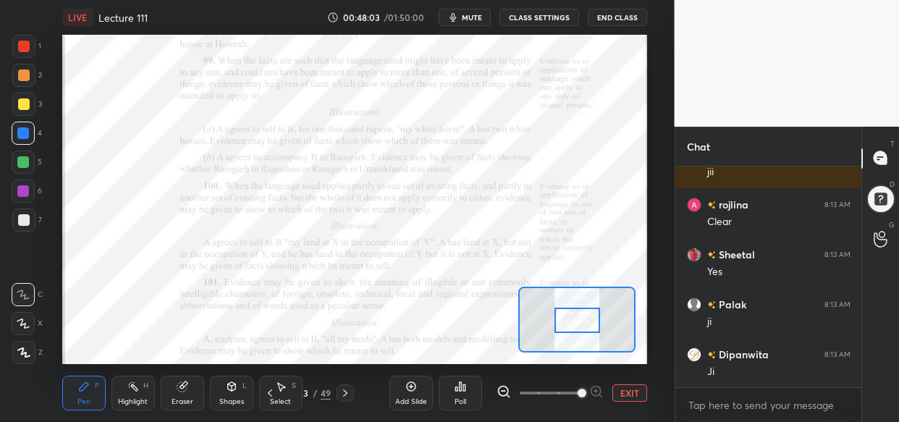
click at [583, 317] on div at bounding box center [577, 320] width 46 height 25
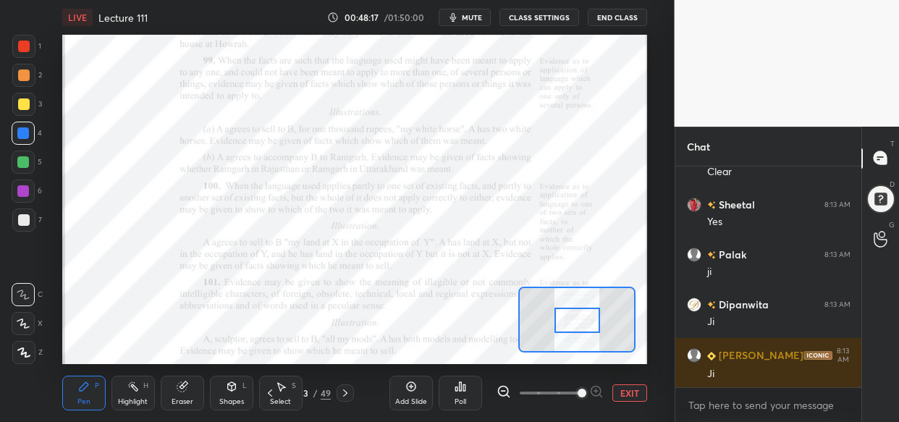
click at [21, 189] on div at bounding box center [23, 191] width 12 height 12
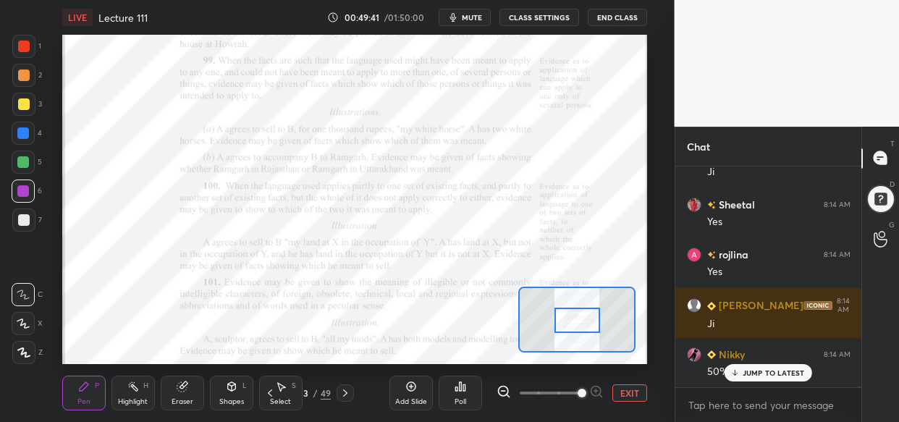
scroll to position [67459, 0]
click at [787, 376] on p "JUMP TO LATEST" at bounding box center [773, 372] width 62 height 9
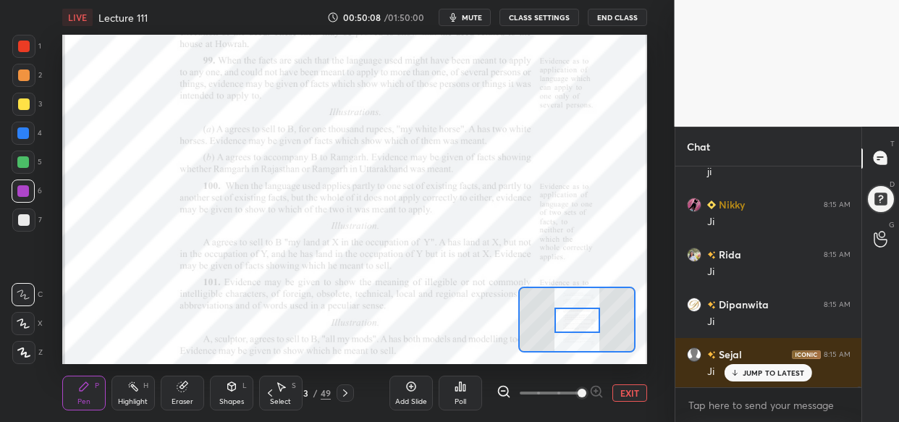
scroll to position [67958, 0]
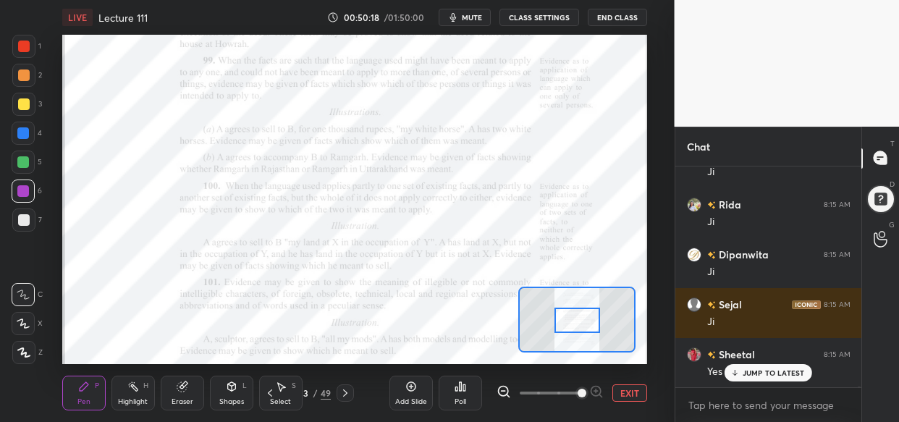
click at [750, 370] on p "JUMP TO LATEST" at bounding box center [773, 372] width 62 height 9
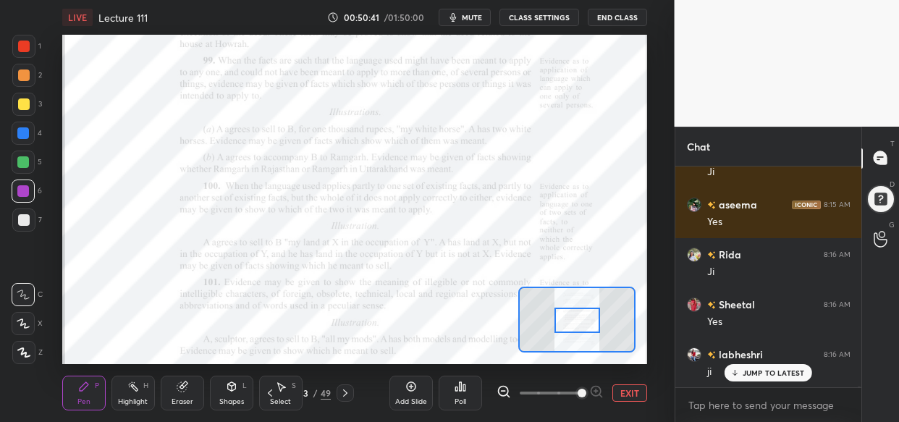
scroll to position [68557, 0]
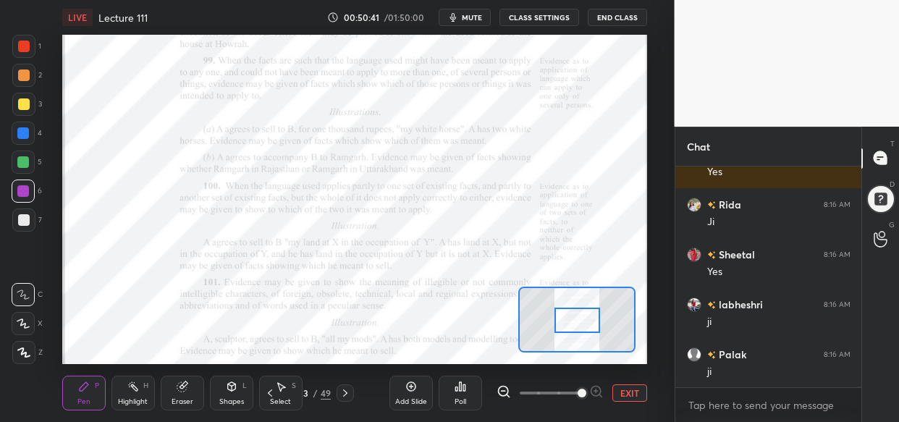
click at [34, 43] on div at bounding box center [23, 46] width 23 height 23
click at [23, 44] on div at bounding box center [24, 47] width 12 height 12
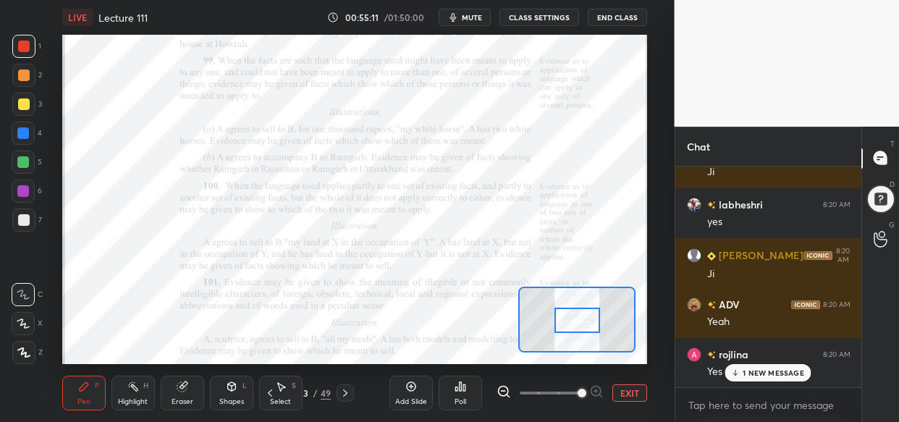
scroll to position [75198, 0]
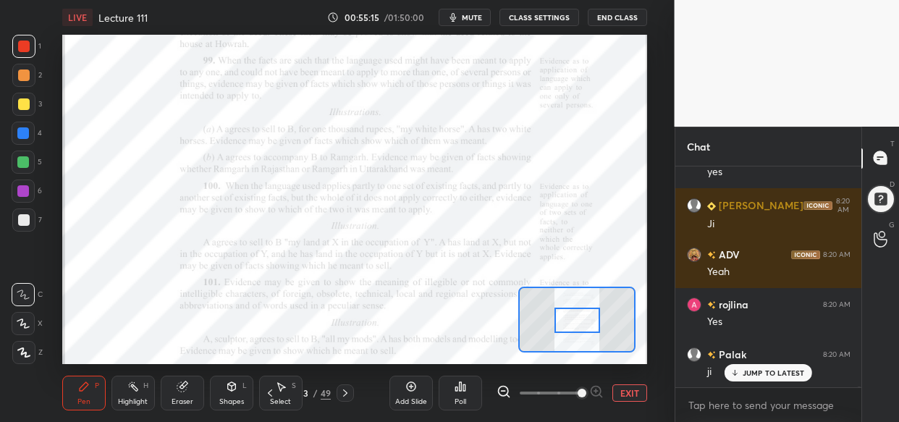
click at [463, 17] on button "mute" at bounding box center [465, 17] width 52 height 17
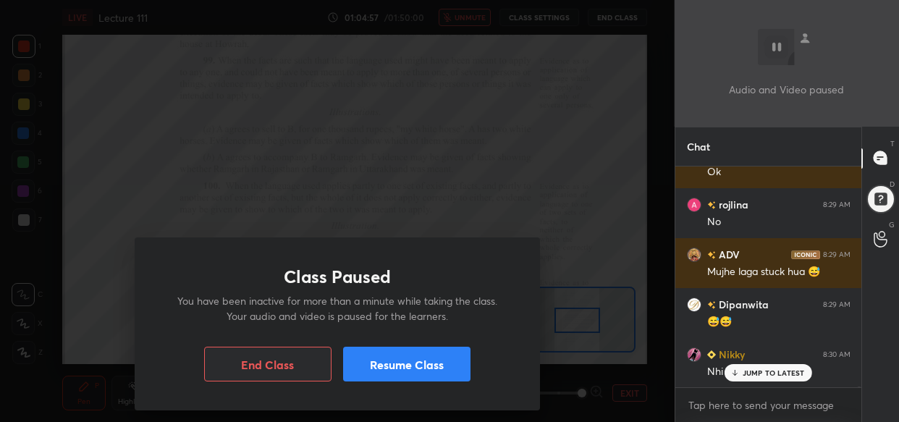
scroll to position [75697, 0]
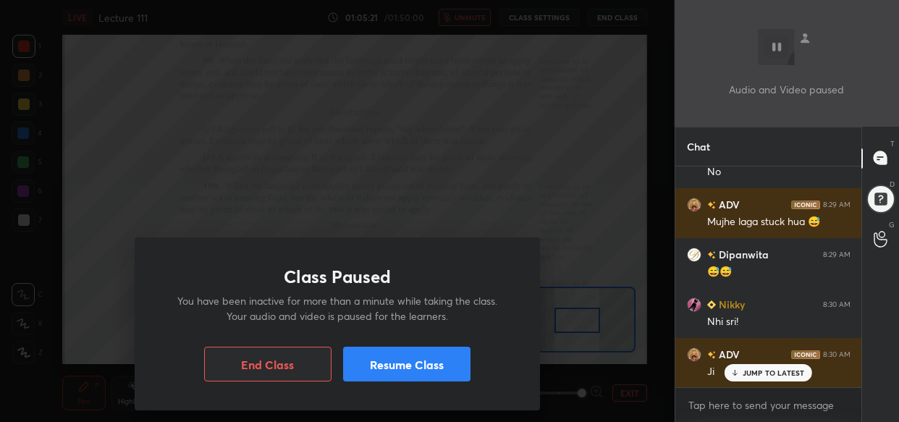
click at [418, 368] on button "Resume Class" at bounding box center [406, 364] width 127 height 35
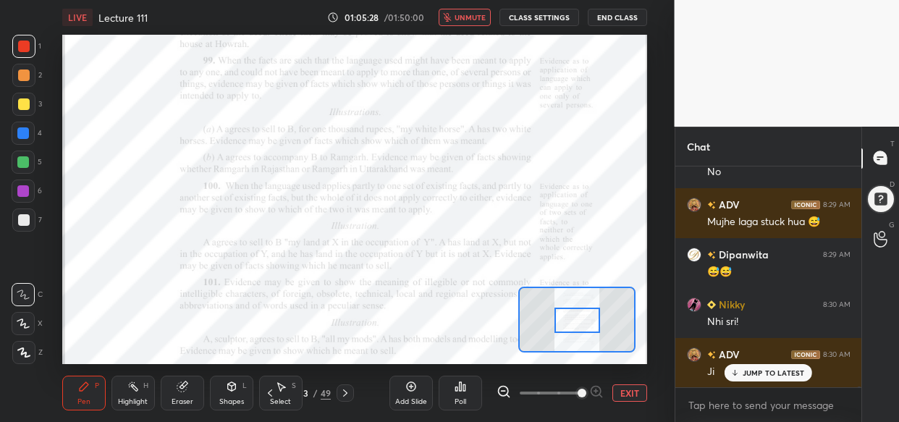
click at [475, 14] on span "unmute" at bounding box center [469, 17] width 31 height 10
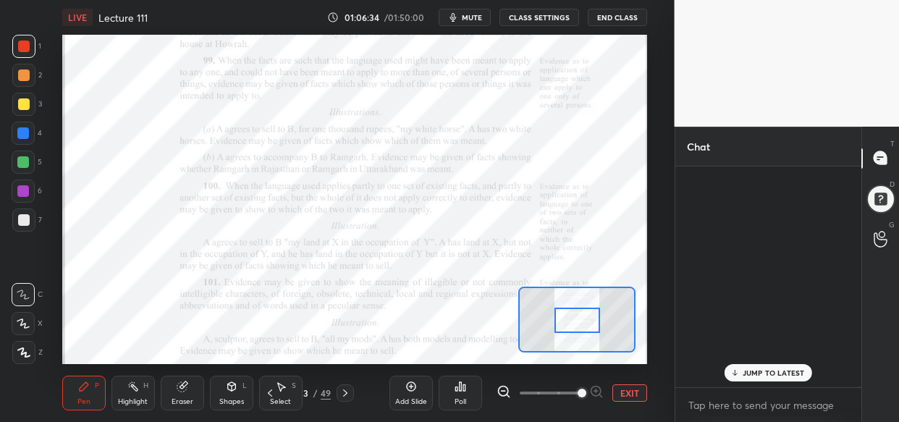
scroll to position [77293, 0]
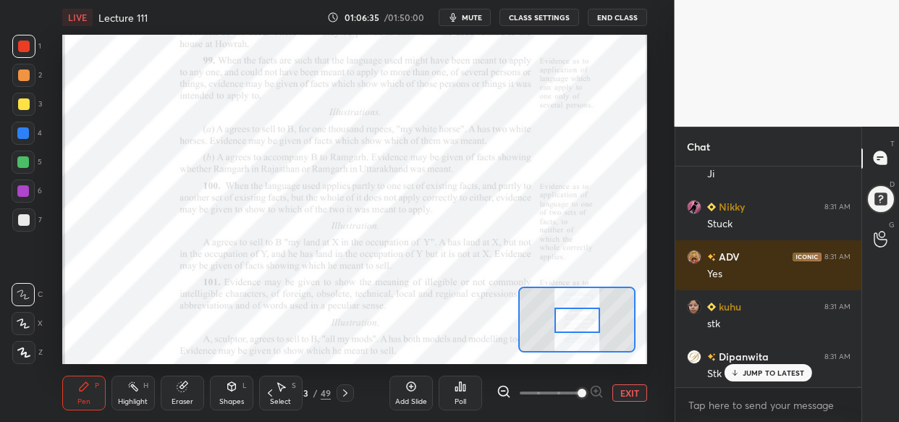
drag, startPoint x: 764, startPoint y: 376, endPoint x: 731, endPoint y: 376, distance: 33.3
click at [761, 374] on p "JUMP TO LATEST" at bounding box center [773, 372] width 62 height 9
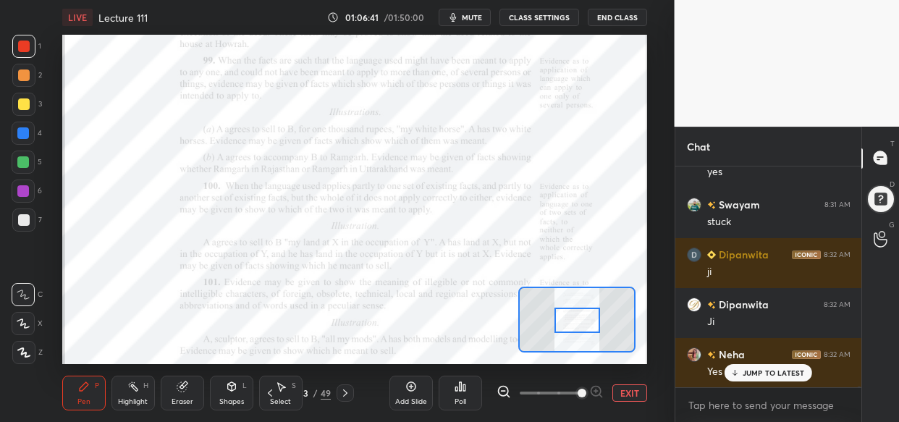
scroll to position [77895, 0]
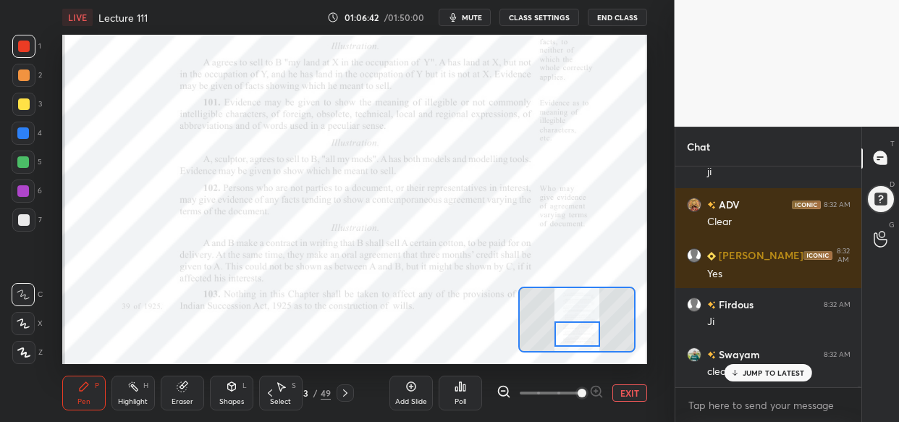
drag, startPoint x: 574, startPoint y: 324, endPoint x: 574, endPoint y: 339, distance: 15.2
click at [574, 339] on div at bounding box center [577, 333] width 46 height 25
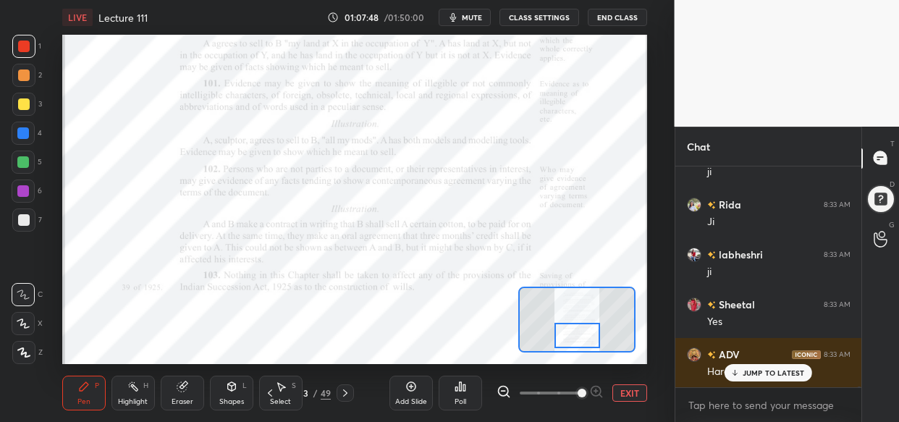
scroll to position [79193, 0]
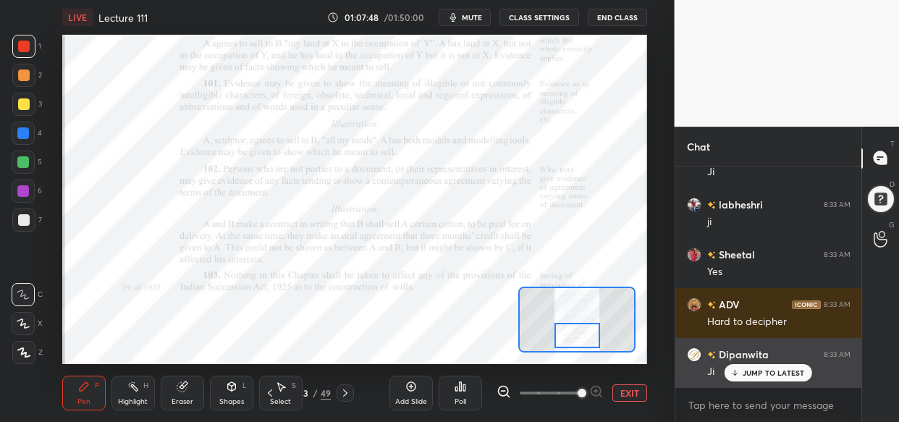
click at [777, 375] on p "JUMP TO LATEST" at bounding box center [773, 372] width 62 height 9
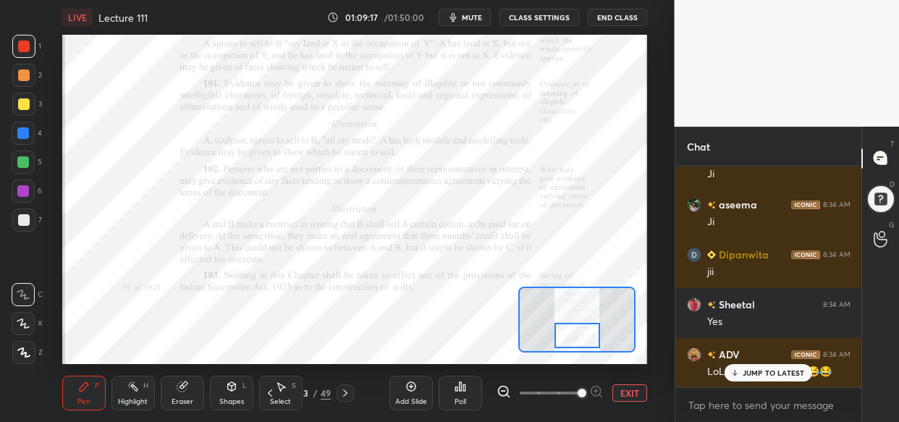
scroll to position [81290, 0]
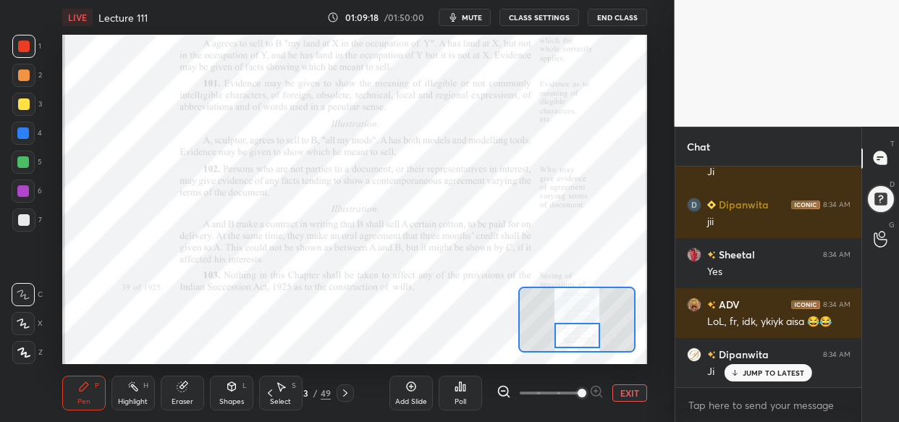
click at [774, 365] on div "JUMP TO LATEST" at bounding box center [767, 372] width 87 height 17
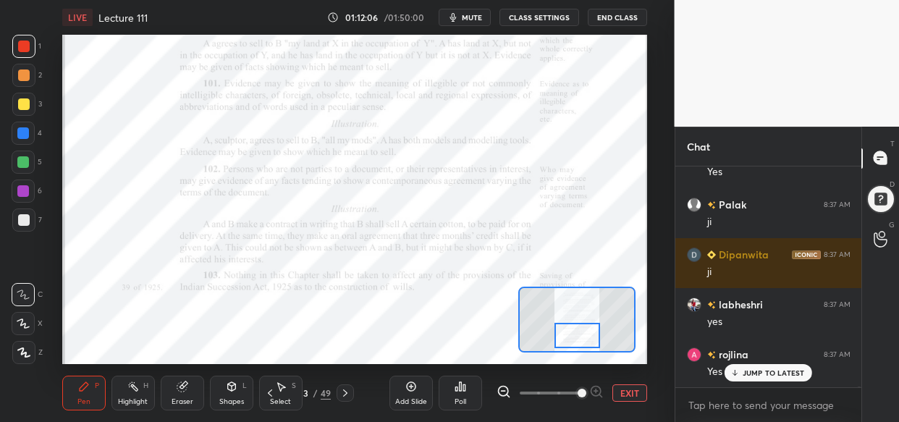
scroll to position [85284, 0]
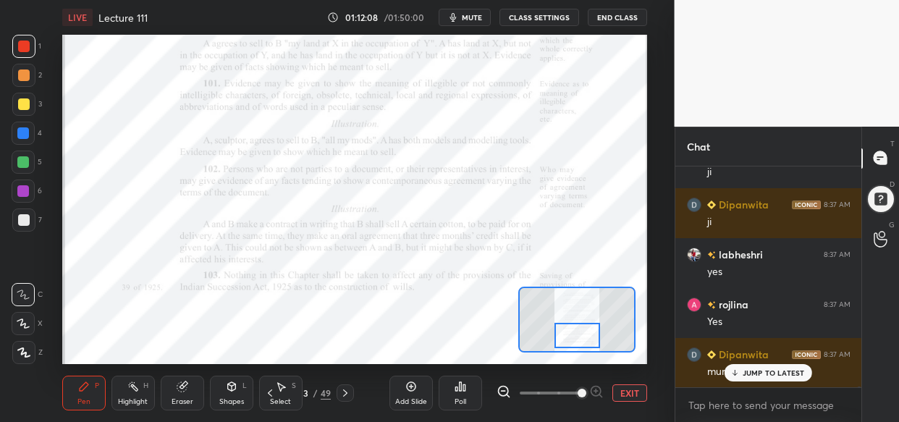
click at [736, 371] on icon at bounding box center [734, 372] width 9 height 9
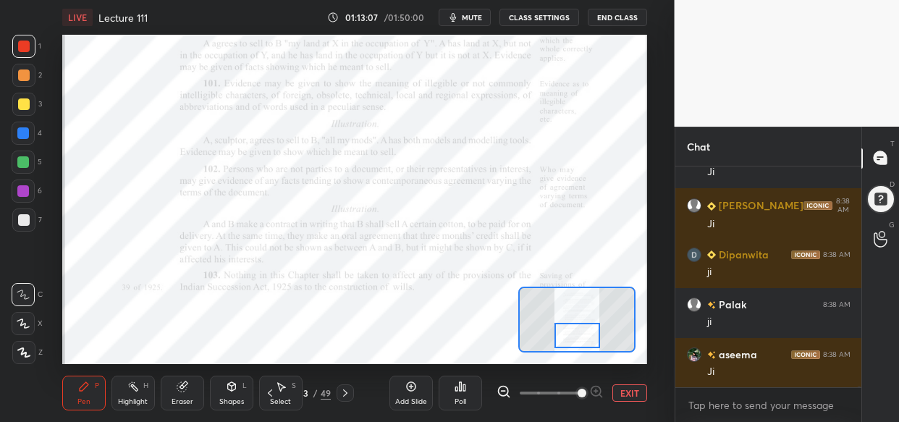
scroll to position [86582, 0]
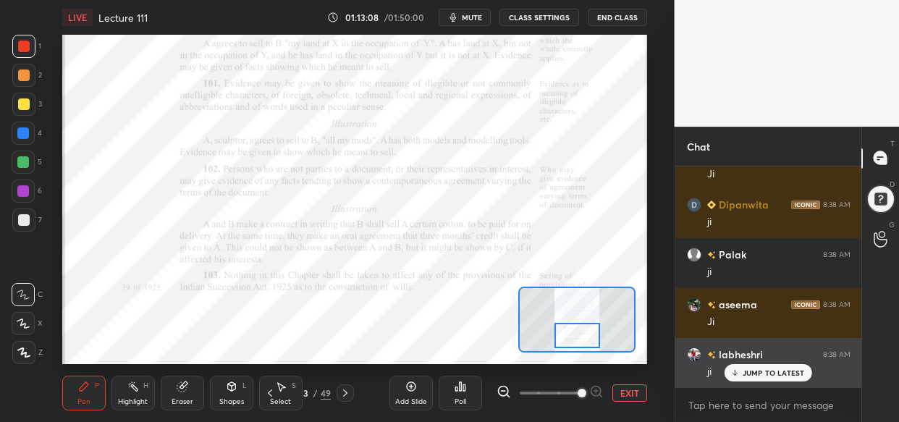
drag, startPoint x: 769, startPoint y: 373, endPoint x: 695, endPoint y: 373, distance: 74.5
click at [767, 373] on p "JUMP TO LATEST" at bounding box center [773, 372] width 62 height 9
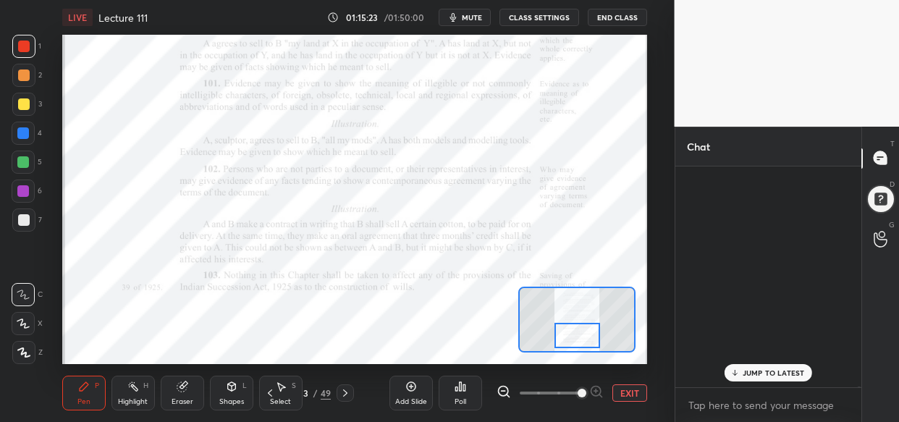
scroll to position [89586, 0]
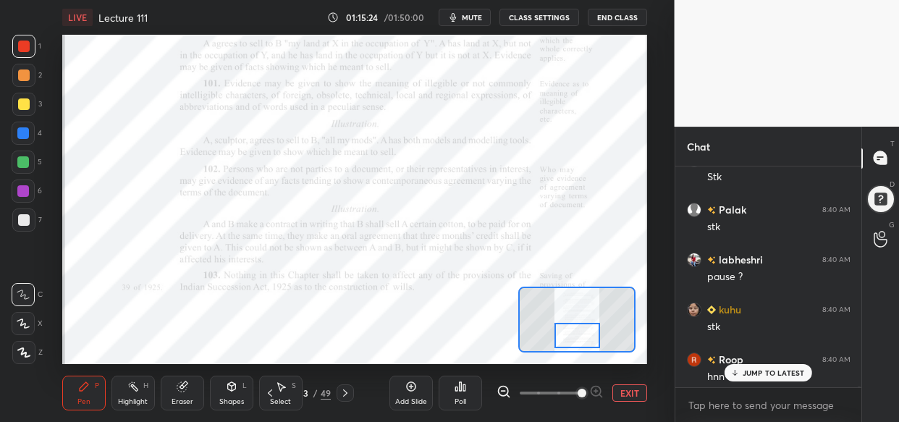
click at [784, 370] on p "JUMP TO LATEST" at bounding box center [773, 372] width 62 height 9
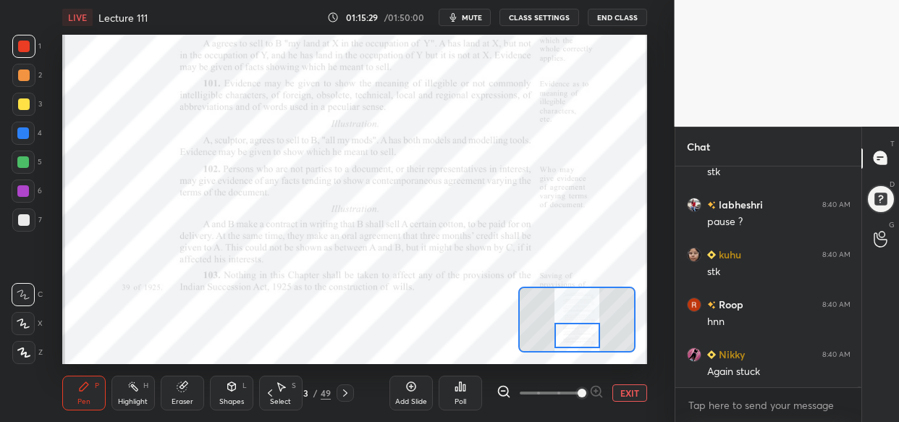
scroll to position [89691, 0]
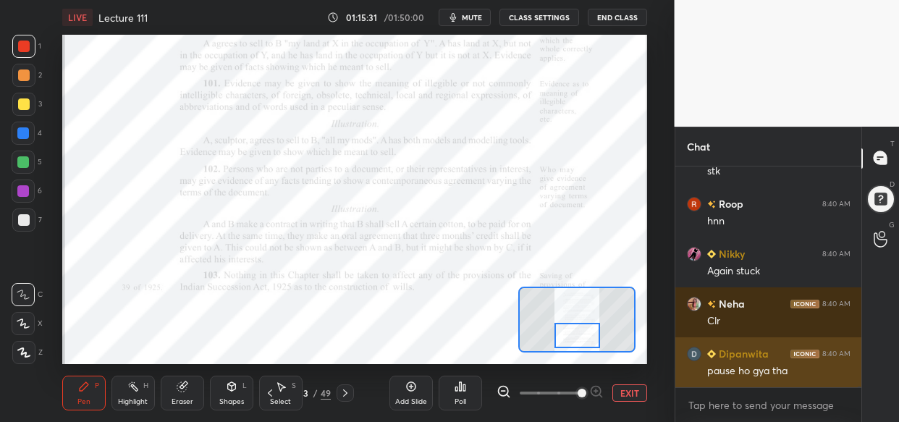
click at [766, 368] on div "pause ho gya tha" at bounding box center [778, 371] width 143 height 14
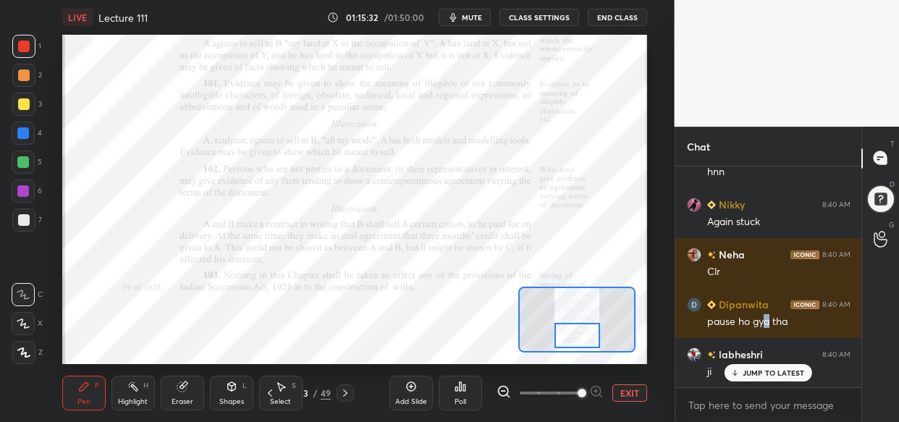
scroll to position [89841, 0]
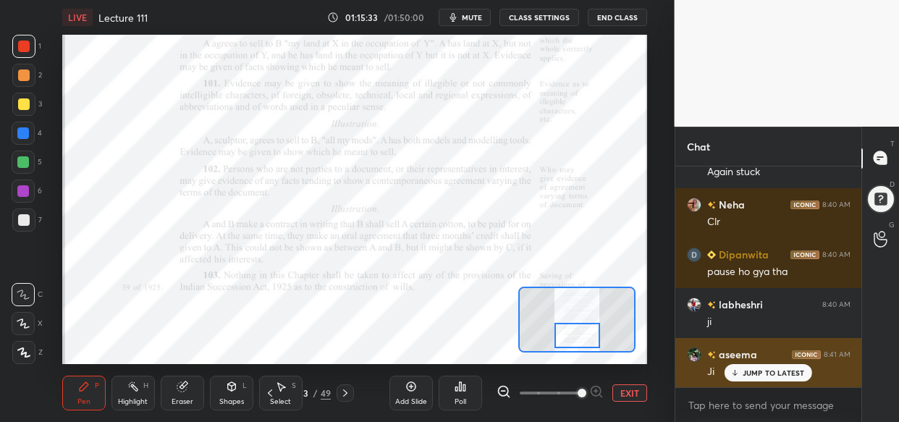
click at [768, 385] on div "[PERSON_NAME] 8:41 AM [PERSON_NAME]" at bounding box center [768, 363] width 187 height 50
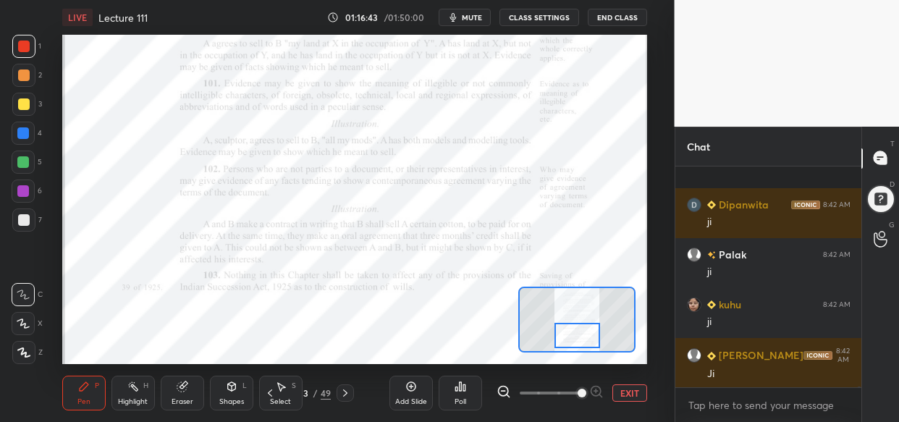
scroll to position [91289, 0]
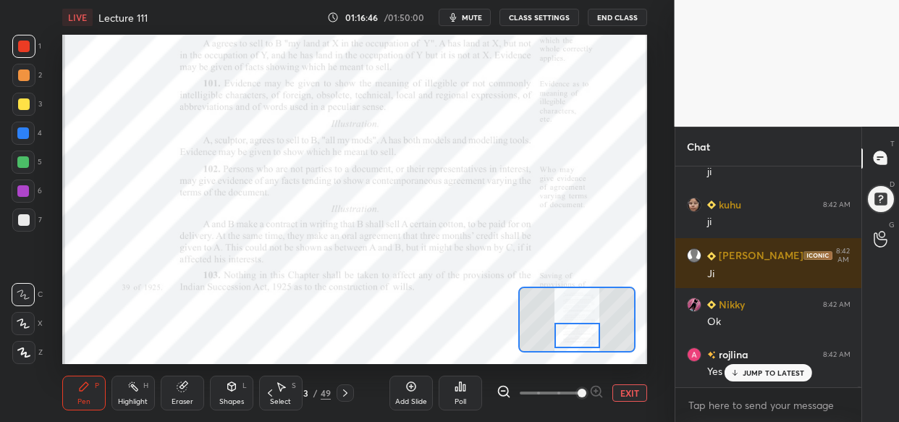
drag, startPoint x: 410, startPoint y: 382, endPoint x: 391, endPoint y: 398, distance: 25.2
click at [410, 385] on icon at bounding box center [411, 387] width 12 height 12
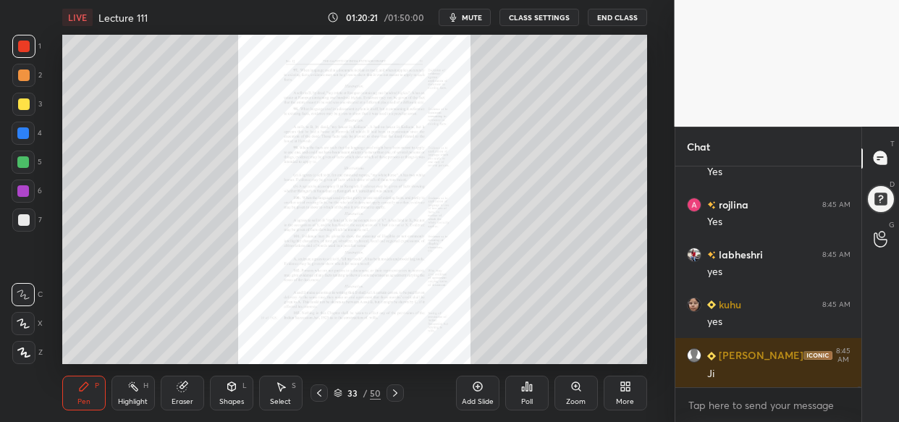
scroll to position [95646, 0]
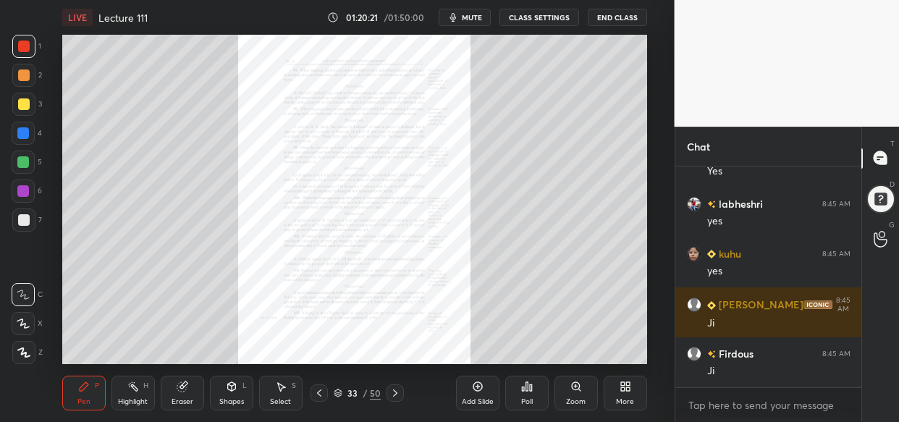
click at [572, 391] on div "Zoom" at bounding box center [575, 393] width 43 height 35
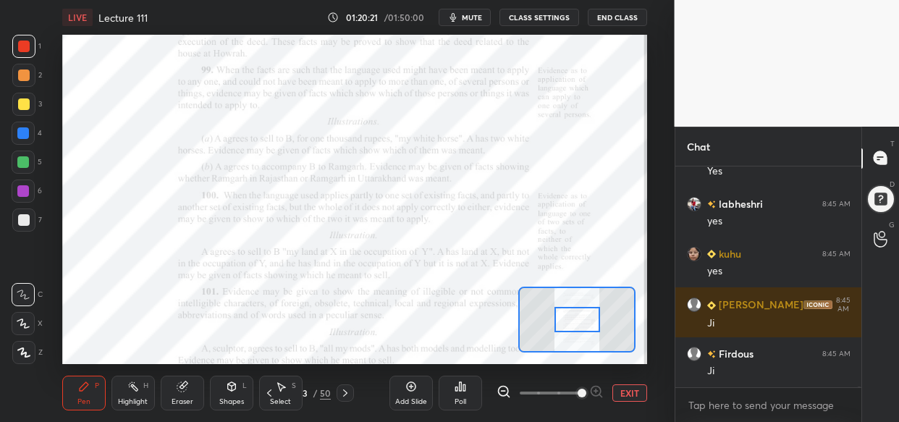
click at [581, 391] on span at bounding box center [581, 393] width 9 height 9
click at [584, 390] on span at bounding box center [581, 393] width 9 height 9
click at [586, 391] on span at bounding box center [581, 393] width 9 height 9
click at [586, 392] on span at bounding box center [581, 393] width 9 height 9
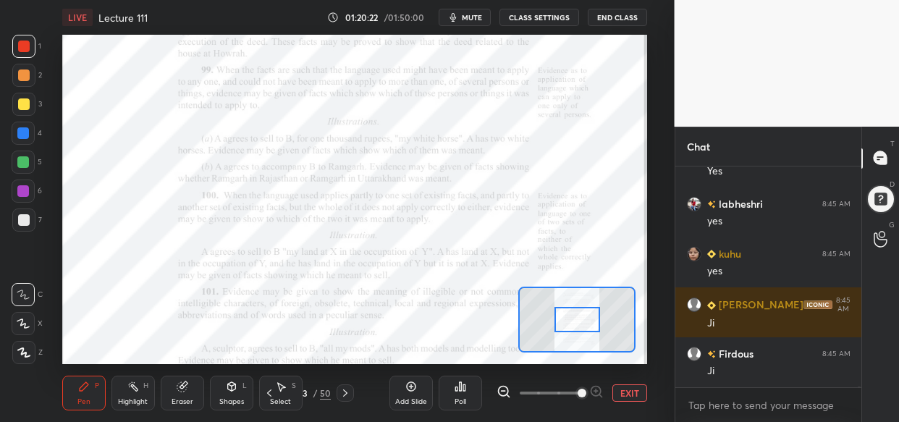
scroll to position [95695, 0]
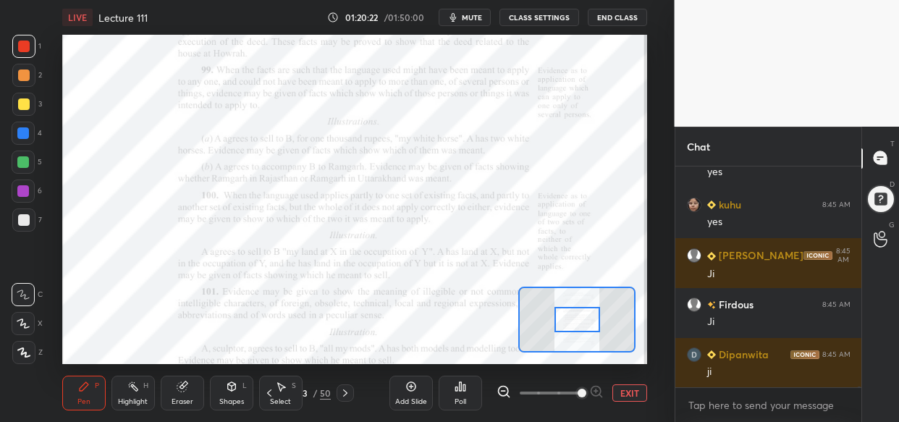
click at [586, 389] on span at bounding box center [581, 393] width 9 height 9
click at [596, 391] on div at bounding box center [549, 392] width 107 height 17
click at [600, 387] on div at bounding box center [549, 392] width 107 height 17
click at [601, 391] on div at bounding box center [549, 392] width 107 height 17
click at [603, 387] on div "EXIT" at bounding box center [571, 392] width 151 height 17
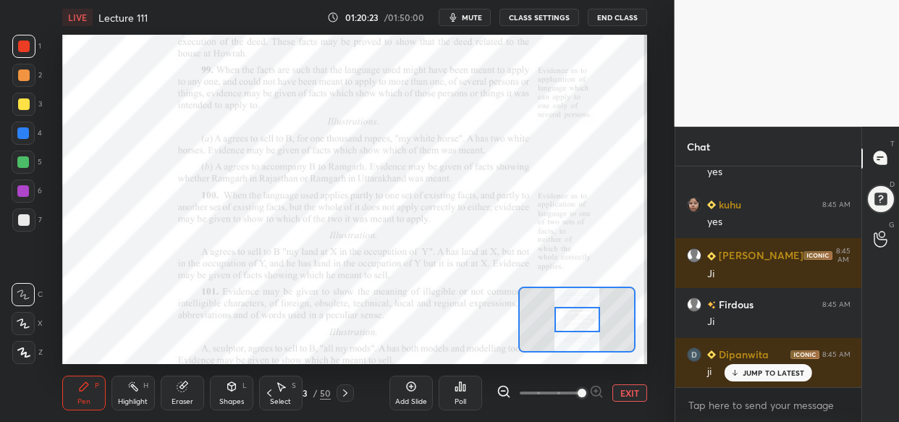
click at [604, 386] on div "EXIT" at bounding box center [571, 392] width 151 height 17
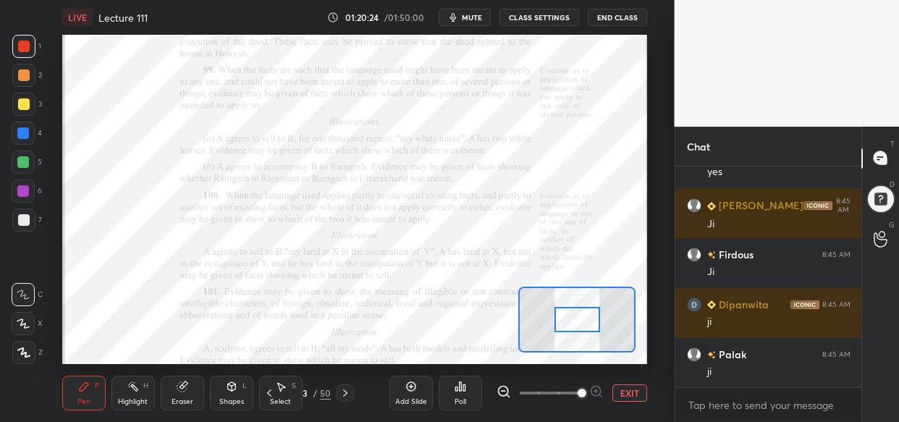
scroll to position [95795, 0]
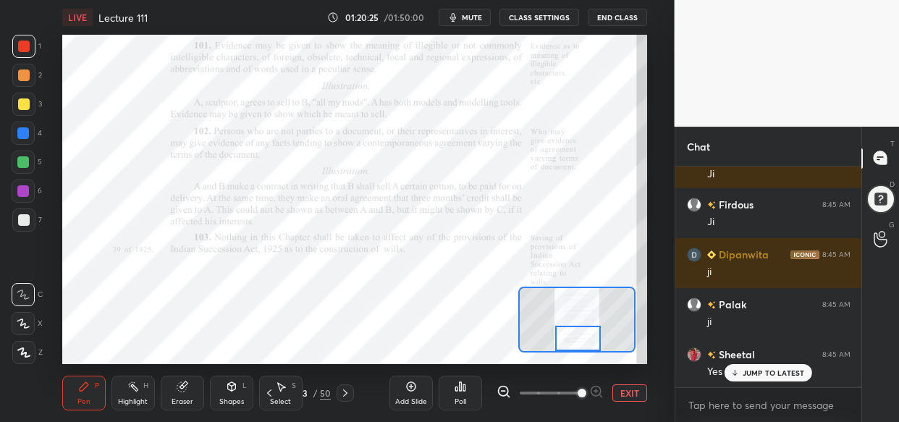
drag, startPoint x: 583, startPoint y: 310, endPoint x: 584, endPoint y: 329, distance: 18.9
click at [584, 329] on div at bounding box center [578, 338] width 46 height 25
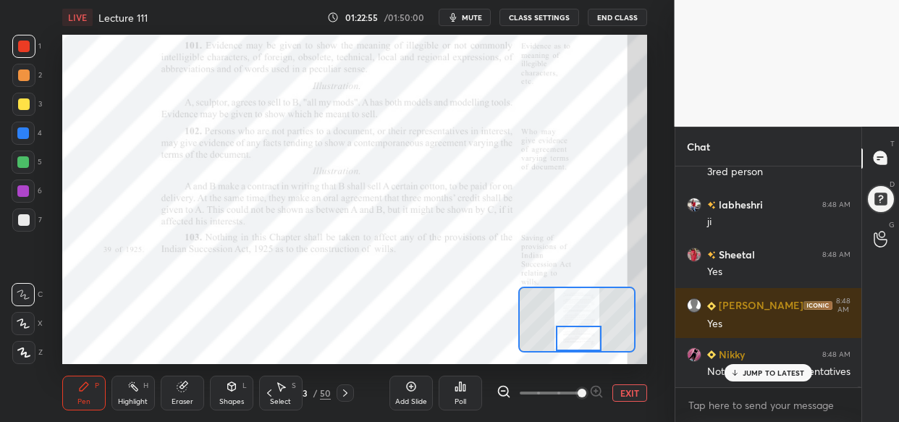
scroll to position [98904, 0]
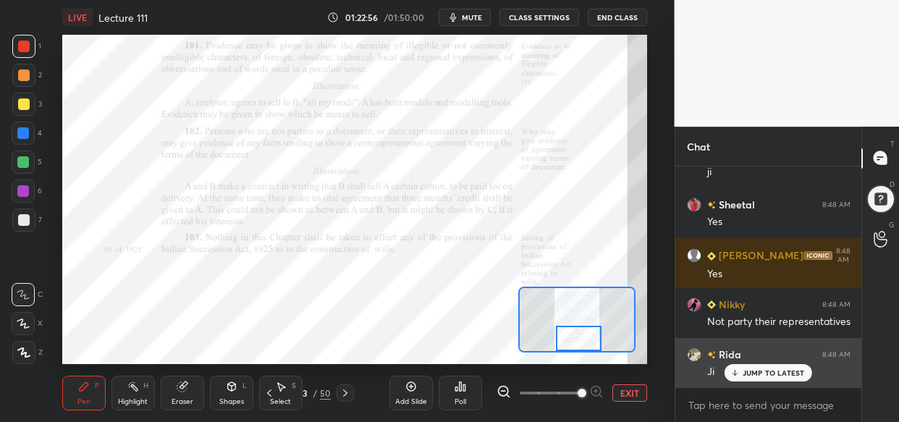
click at [767, 375] on p "JUMP TO LATEST" at bounding box center [773, 372] width 62 height 9
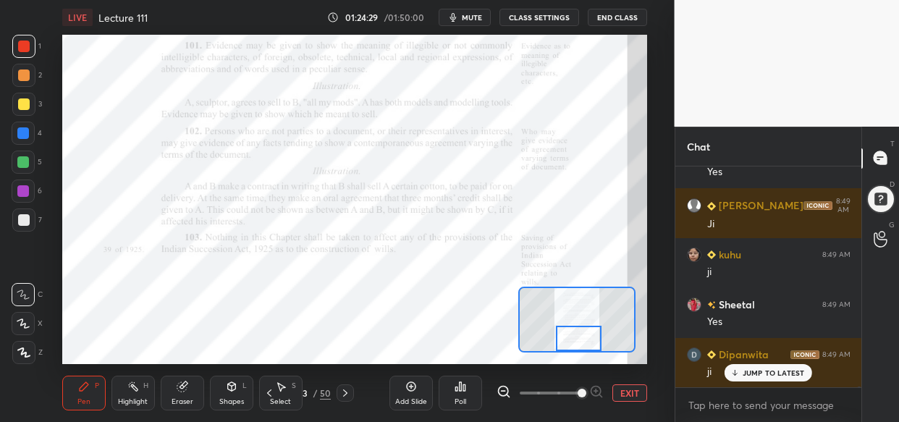
scroll to position [101177, 0]
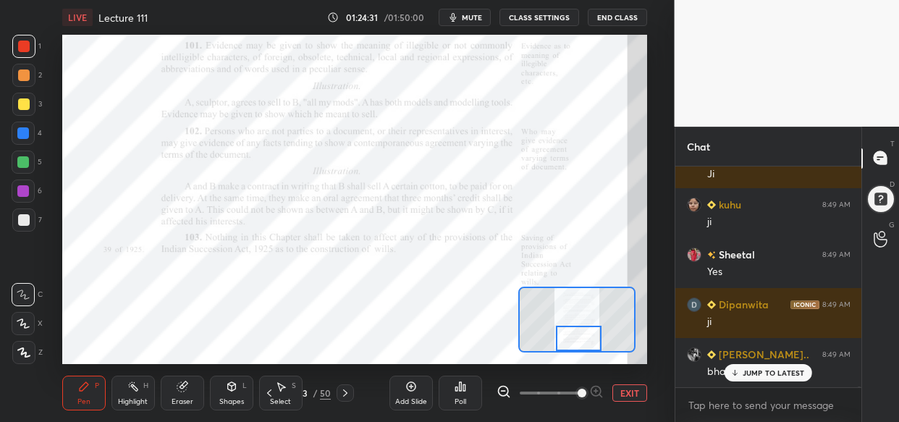
drag, startPoint x: 750, startPoint y: 376, endPoint x: 702, endPoint y: 394, distance: 51.5
click at [749, 376] on div "JUMP TO LATEST" at bounding box center [767, 372] width 87 height 17
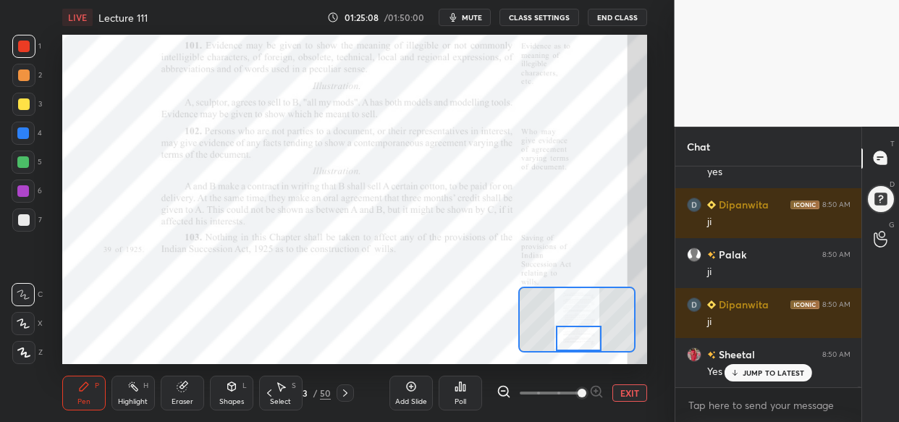
scroll to position [102025, 0]
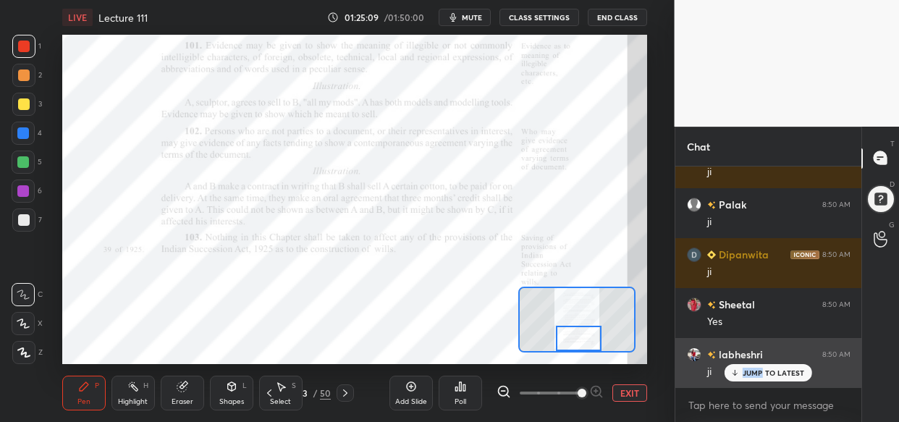
drag, startPoint x: 763, startPoint y: 363, endPoint x: 754, endPoint y: 368, distance: 11.0
click at [761, 365] on div "JUMP TO LATEST" at bounding box center [767, 372] width 87 height 17
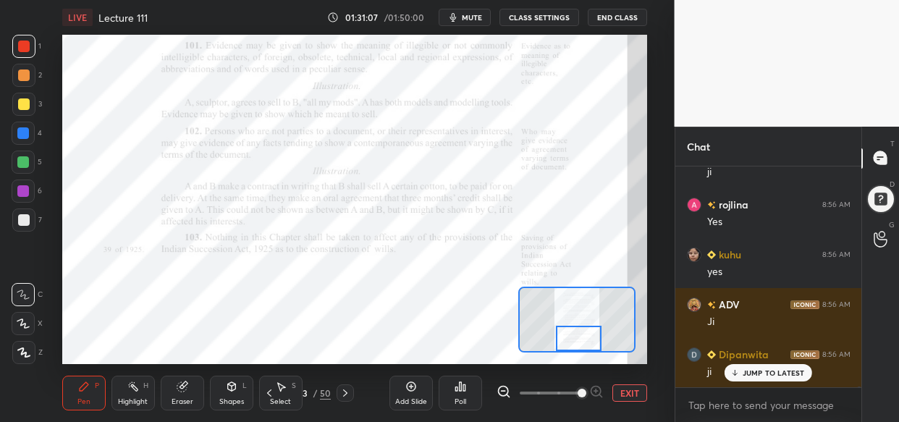
scroll to position [109559, 0]
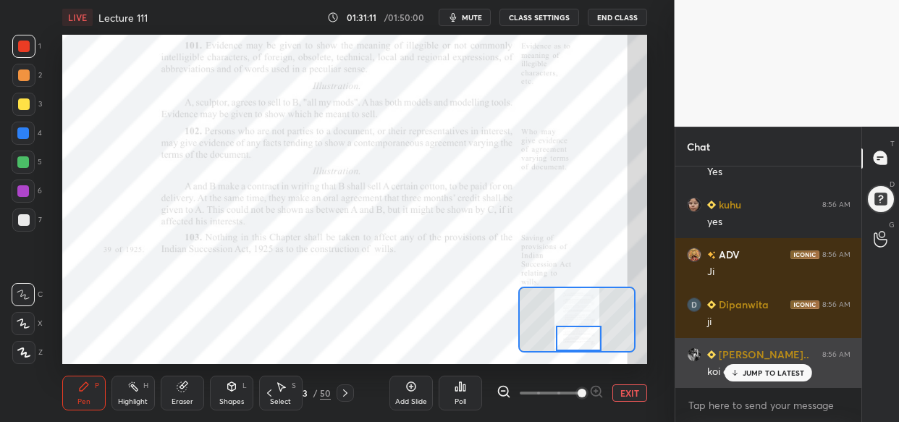
click at [765, 374] on div "JUMP TO LATEST" at bounding box center [767, 372] width 87 height 17
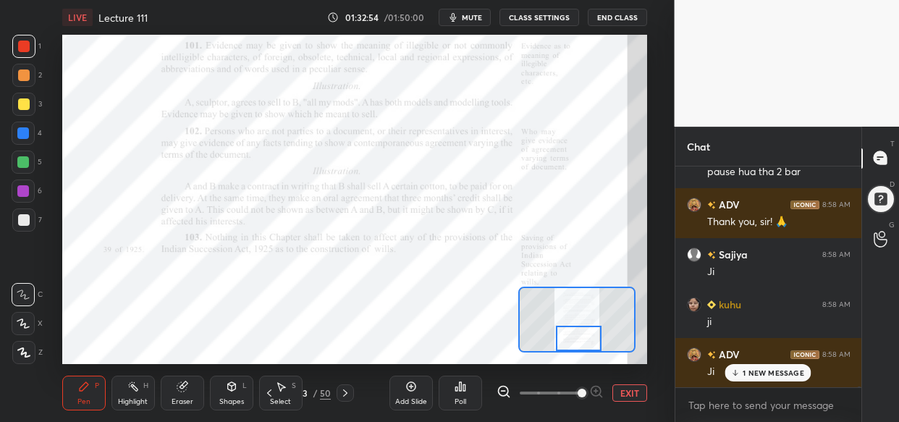
scroll to position [113416, 0]
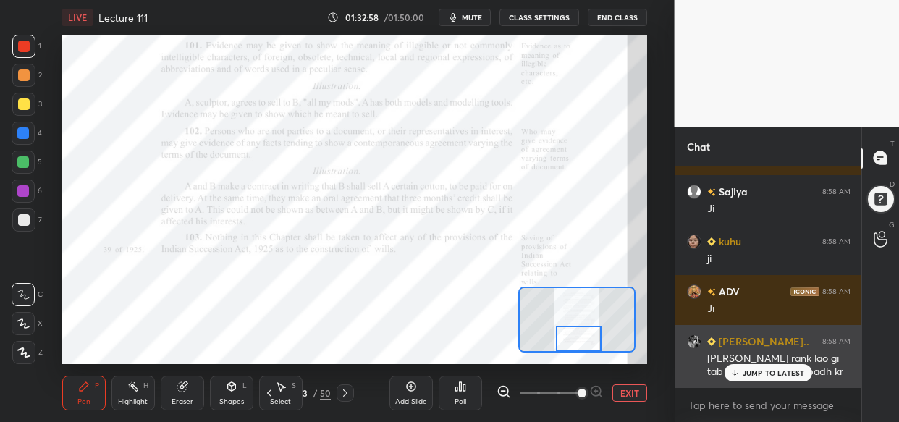
click at [794, 383] on div "[PERSON_NAME].. 8:58 AM [PERSON_NAME] rank lao gi tab bolna apne apse padh kr" at bounding box center [768, 356] width 187 height 63
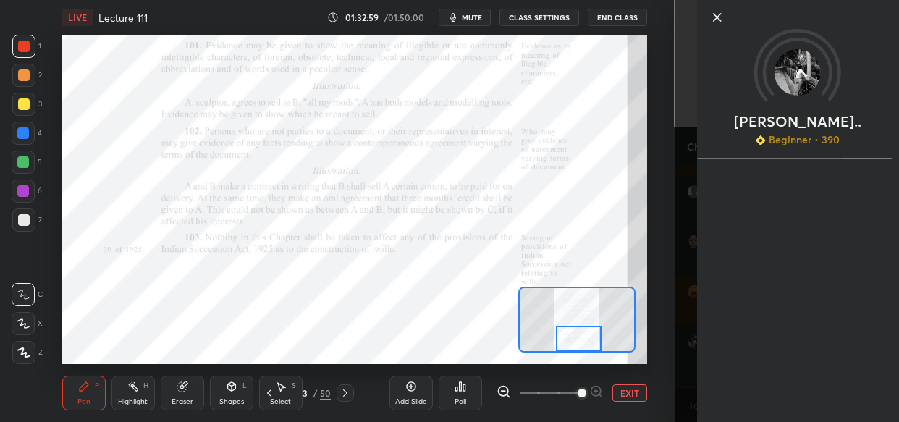
scroll to position [113466, 0]
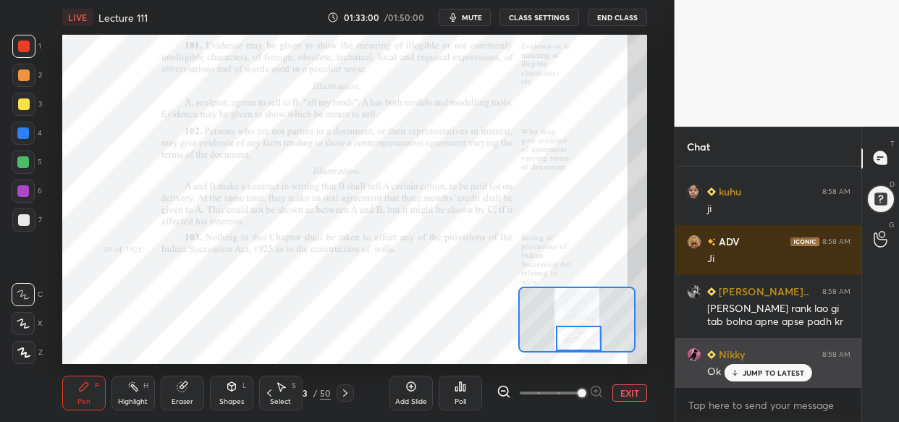
click at [764, 365] on div "JUMP TO LATEST" at bounding box center [767, 372] width 87 height 17
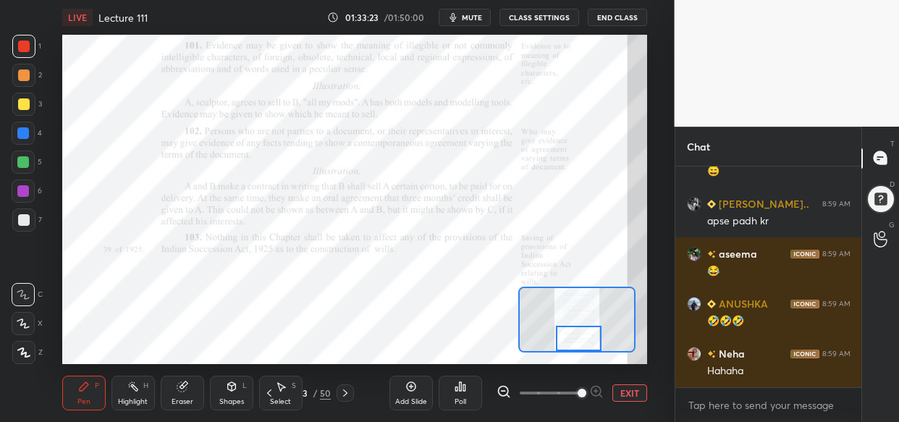
scroll to position [113916, 0]
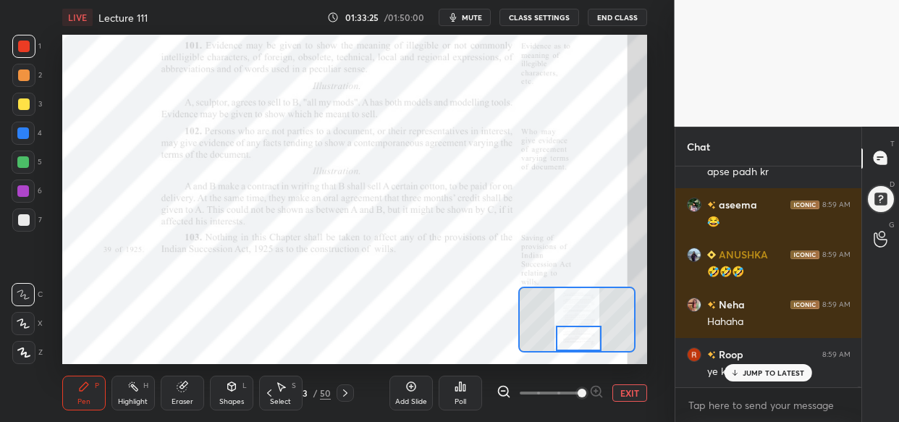
drag, startPoint x: 761, startPoint y: 378, endPoint x: 742, endPoint y: 394, distance: 24.1
click at [762, 377] on div "JUMP TO LATEST" at bounding box center [767, 372] width 87 height 17
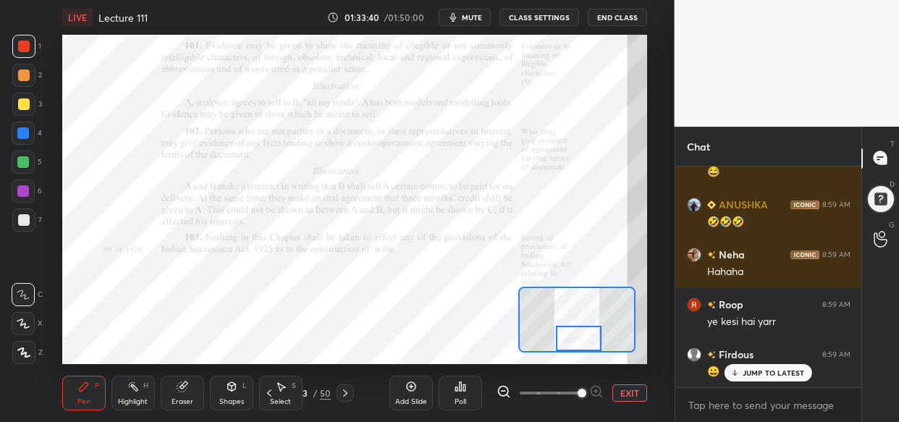
scroll to position [114016, 0]
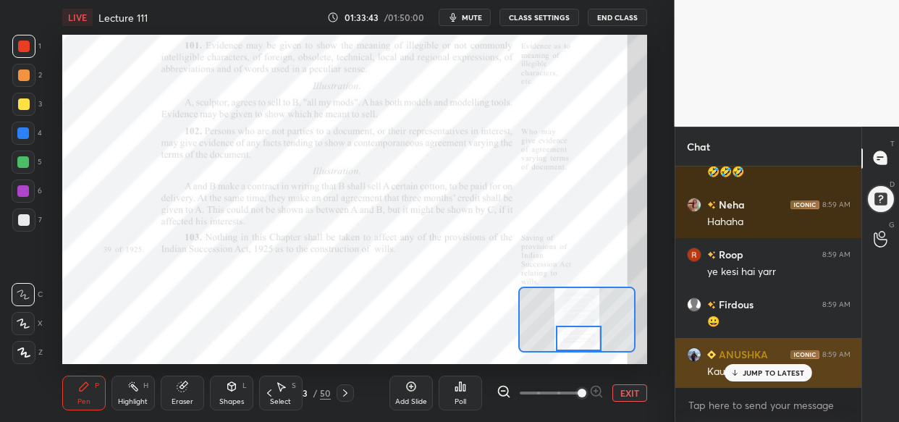
click at [785, 368] on p "JUMP TO LATEST" at bounding box center [773, 372] width 62 height 9
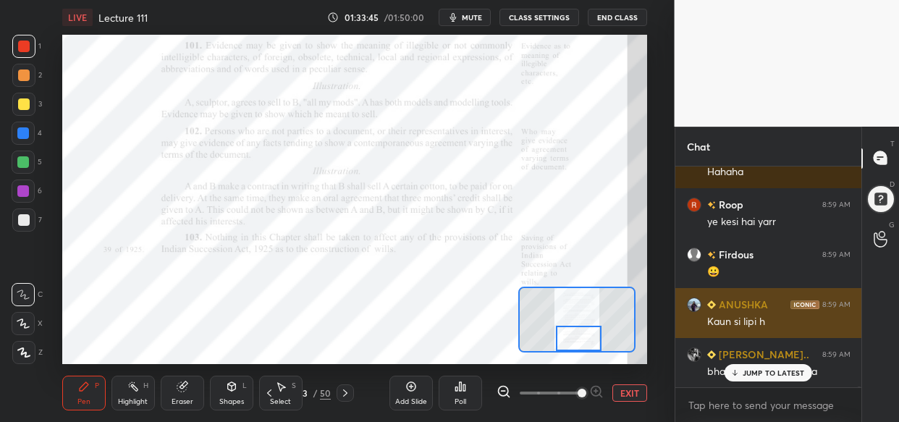
scroll to position [114115, 0]
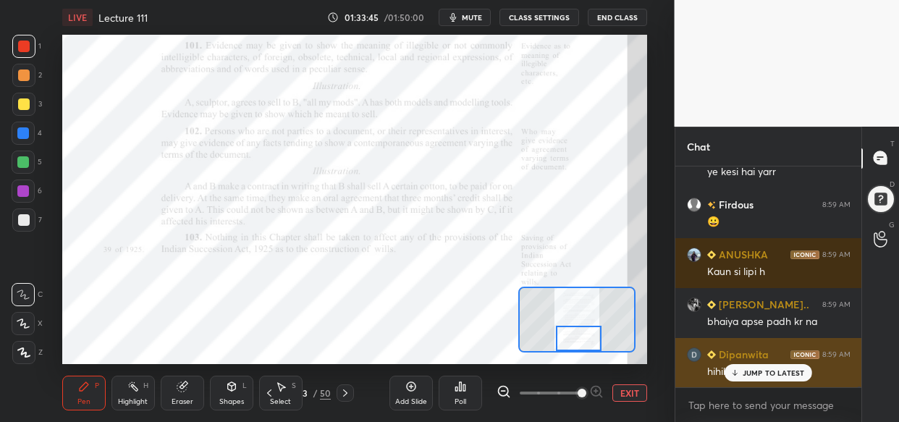
click at [769, 376] on p "JUMP TO LATEST" at bounding box center [773, 372] width 62 height 9
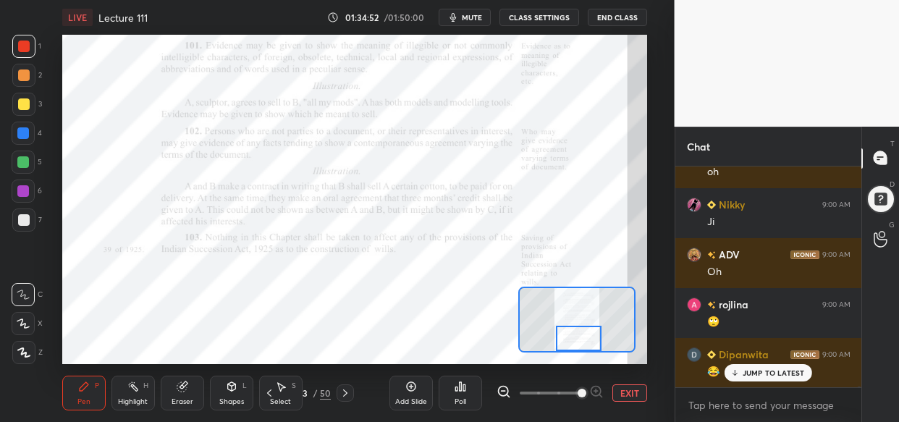
scroll to position [115589, 0]
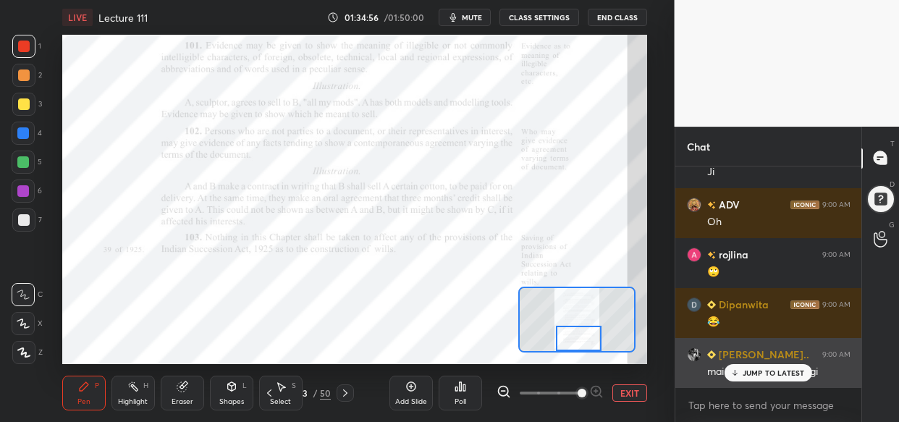
click at [768, 367] on div "JUMP TO LATEST" at bounding box center [767, 372] width 87 height 17
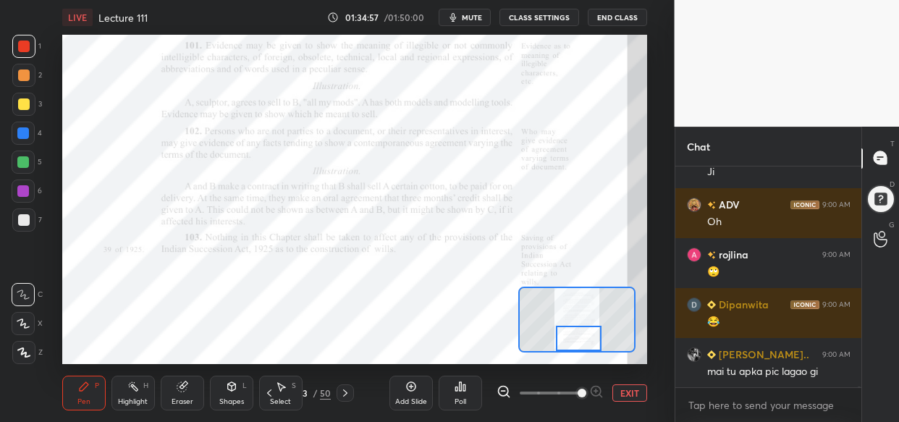
scroll to position [115639, 0]
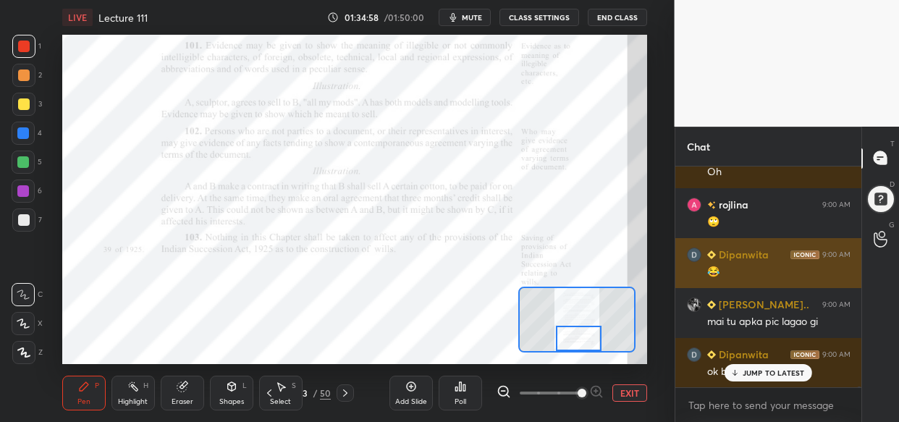
click at [668, 210] on div "1 2 3 4 5 6 7 C X Z C X Z E E Erase all H H LIVE Lecture 111 01:34:58 / 01:50:0…" at bounding box center [337, 211] width 674 height 422
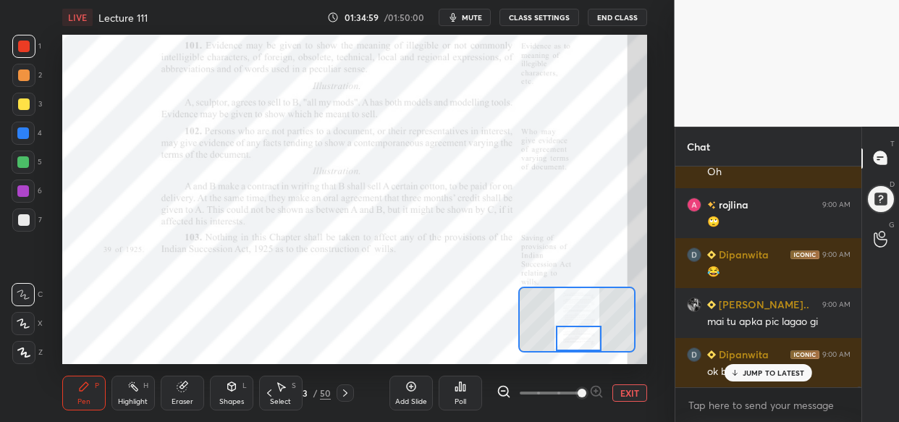
drag, startPoint x: 752, startPoint y: 361, endPoint x: 750, endPoint y: 370, distance: 9.7
click at [755, 366] on div "Neha 9:00 AM Haan labheshri 9:00 AM ji [PERSON_NAME] 9:00 AM Ji [PERSON_NAME] 9…" at bounding box center [768, 276] width 187 height 221
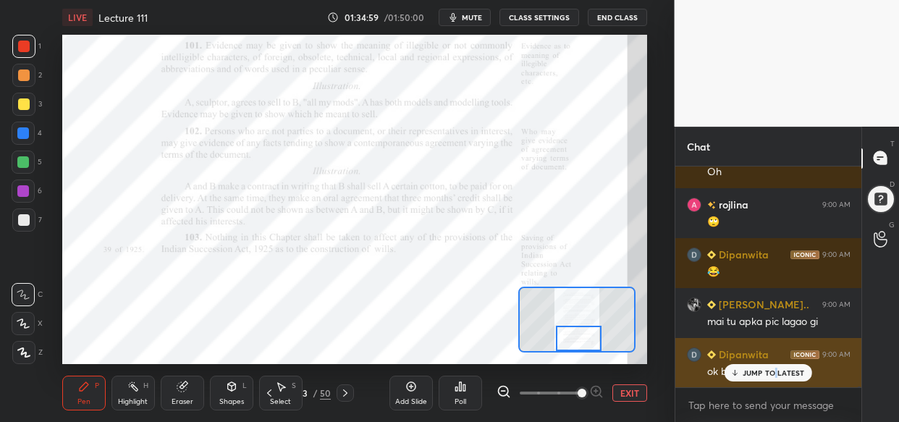
drag, startPoint x: 778, startPoint y: 376, endPoint x: 758, endPoint y: 370, distance: 21.3
click at [777, 376] on p "JUMP TO LATEST" at bounding box center [773, 372] width 62 height 9
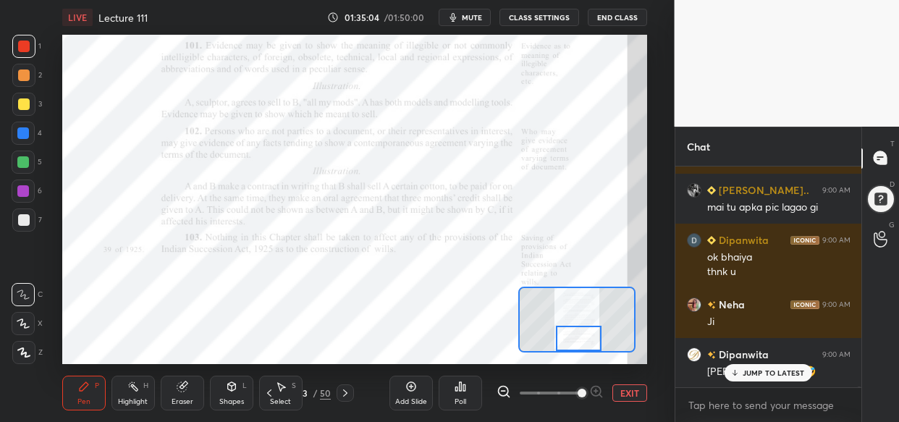
scroll to position [115804, 0]
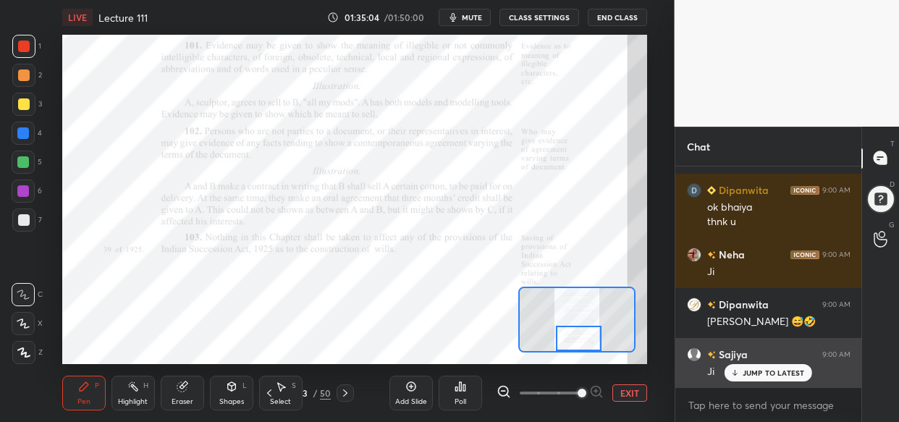
drag, startPoint x: 761, startPoint y: 378, endPoint x: 741, endPoint y: 378, distance: 20.3
click at [759, 378] on div "JUMP TO LATEST" at bounding box center [767, 372] width 87 height 17
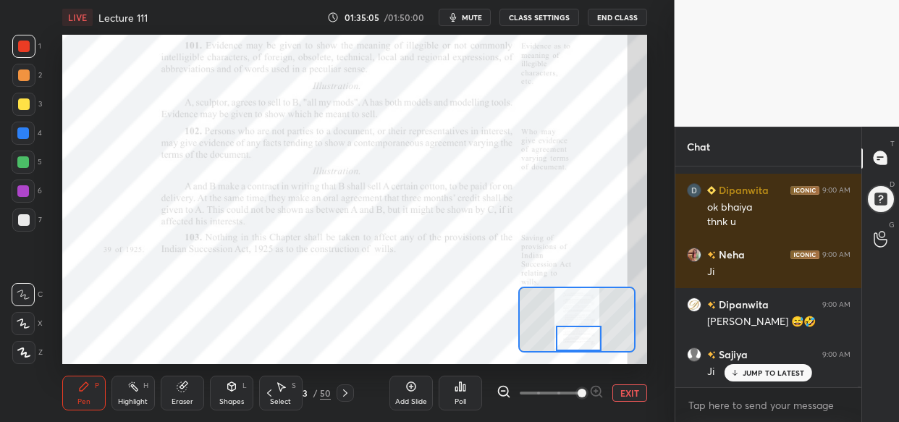
scroll to position [115854, 0]
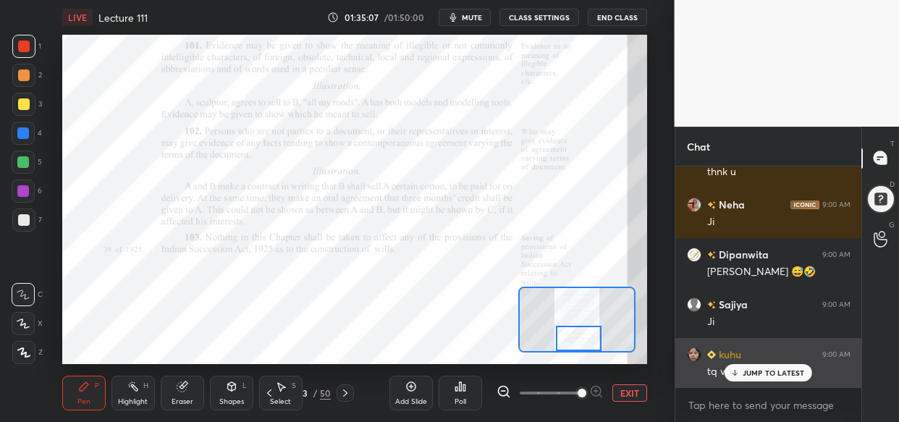
drag, startPoint x: 795, startPoint y: 376, endPoint x: 732, endPoint y: 365, distance: 63.9
click at [787, 376] on p "JUMP TO LATEST" at bounding box center [773, 372] width 62 height 9
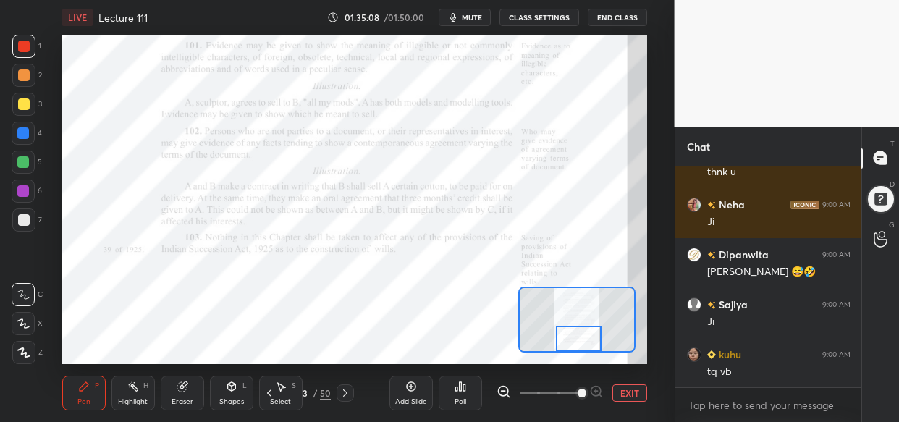
click at [604, 14] on button "End Class" at bounding box center [617, 17] width 59 height 17
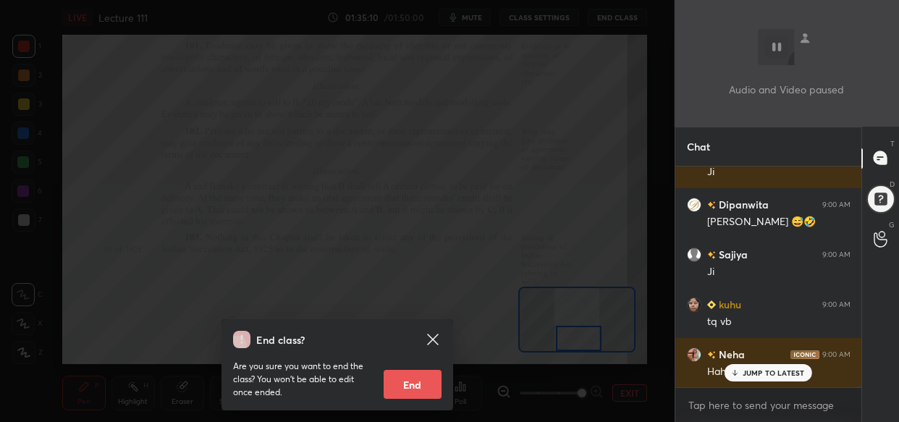
scroll to position [115953, 0]
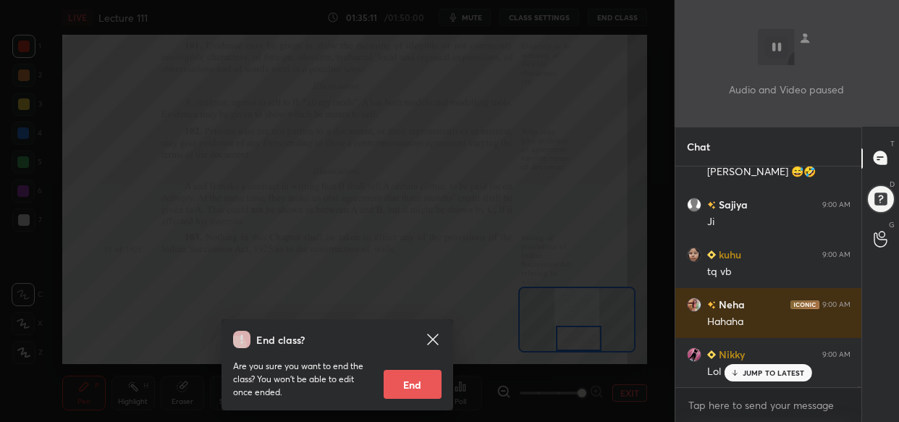
drag, startPoint x: 407, startPoint y: 379, endPoint x: 440, endPoint y: 368, distance: 34.6
click at [409, 384] on button "End" at bounding box center [413, 384] width 58 height 29
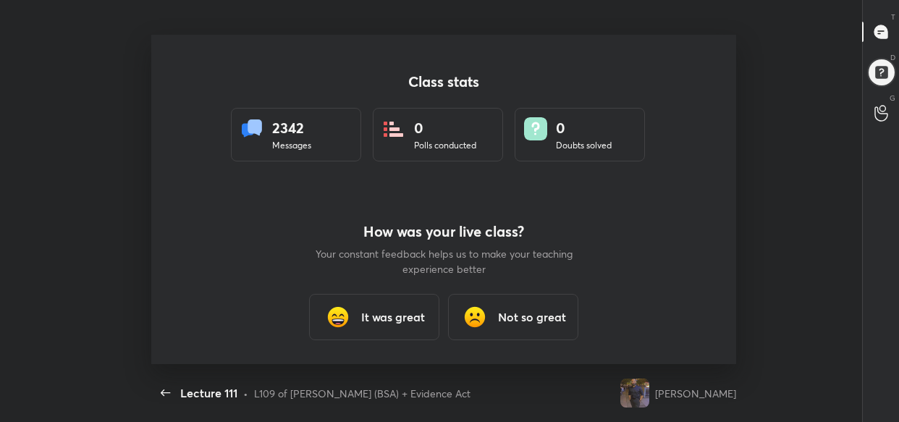
scroll to position [72031, 71473]
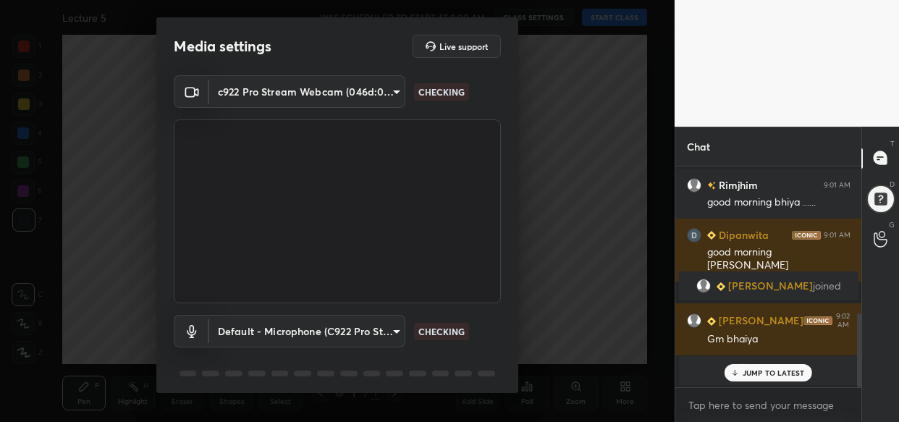
scroll to position [52, 0]
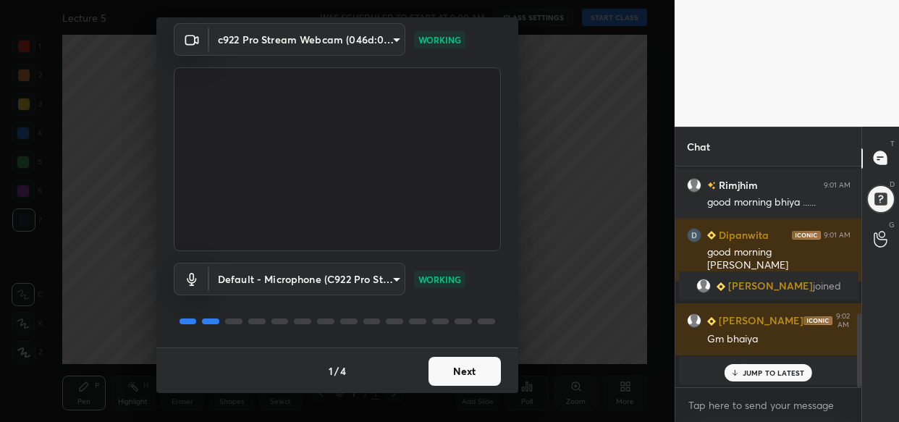
click at [465, 375] on button "Next" at bounding box center [464, 371] width 72 height 29
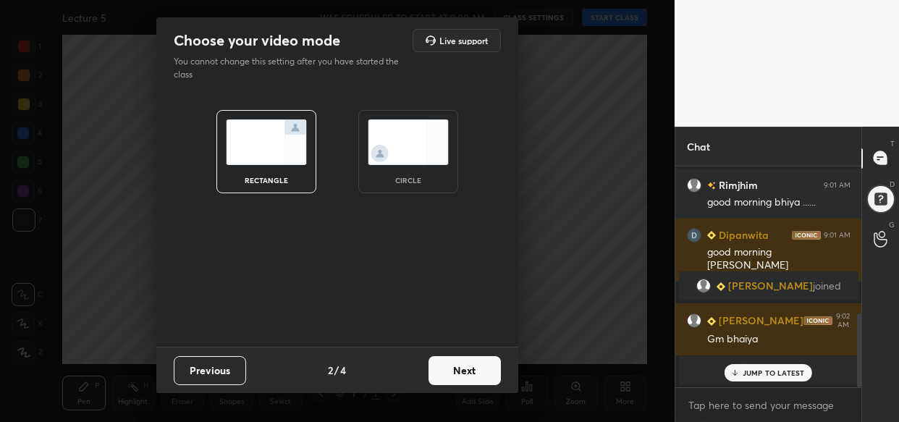
scroll to position [0, 0]
click at [465, 375] on button "Next" at bounding box center [464, 370] width 72 height 29
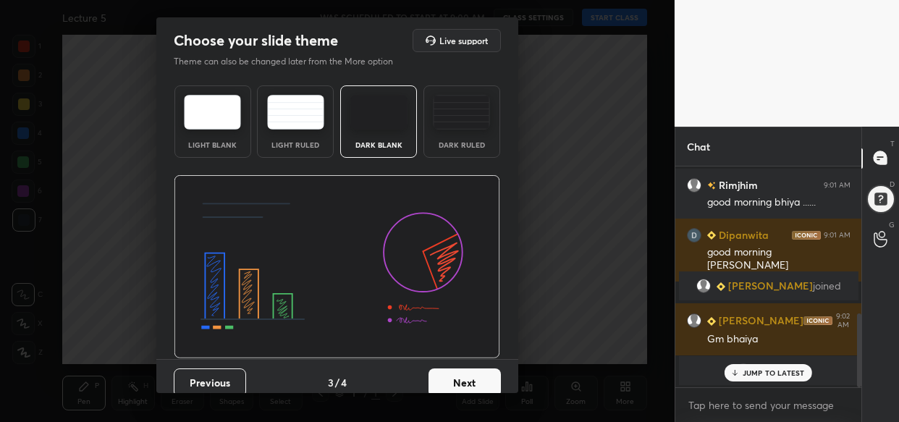
click at [465, 375] on button "Next" at bounding box center [464, 382] width 72 height 29
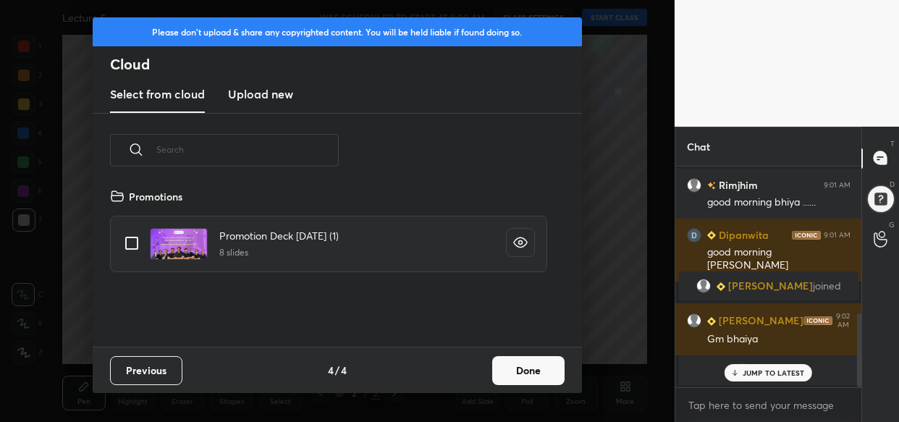
scroll to position [159, 464]
click at [509, 372] on button "Done" at bounding box center [528, 370] width 72 height 29
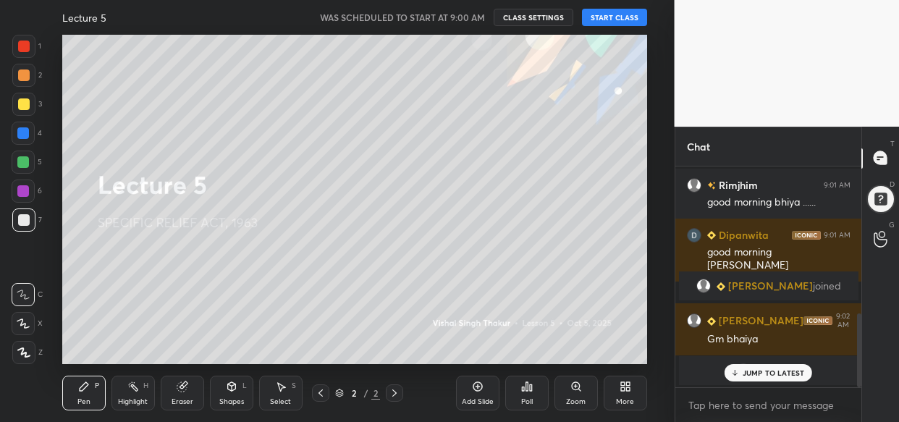
click at [763, 370] on p "JUMP TO LATEST" at bounding box center [773, 372] width 62 height 9
click at [743, 399] on textarea at bounding box center [769, 405] width 164 height 23
paste textarea "https://t.me/lawwithVishal"
type textarea "https://t.me/lawwithVishal"
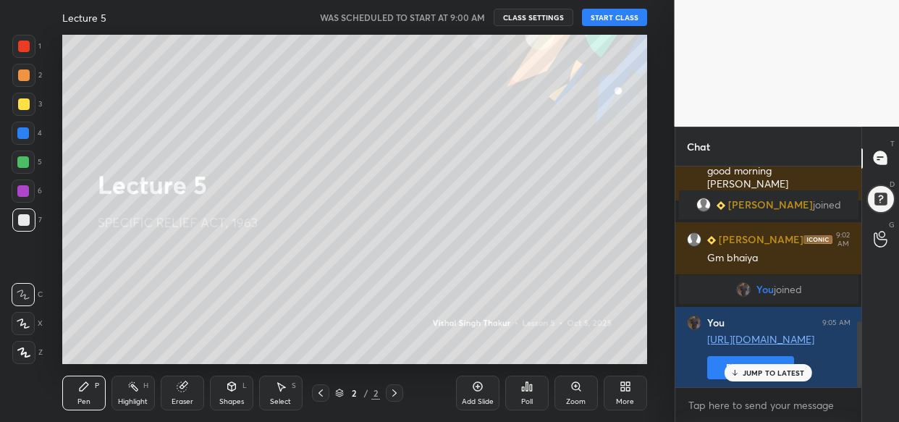
click at [774, 376] on p "JUMP TO LATEST" at bounding box center [773, 372] width 62 height 9
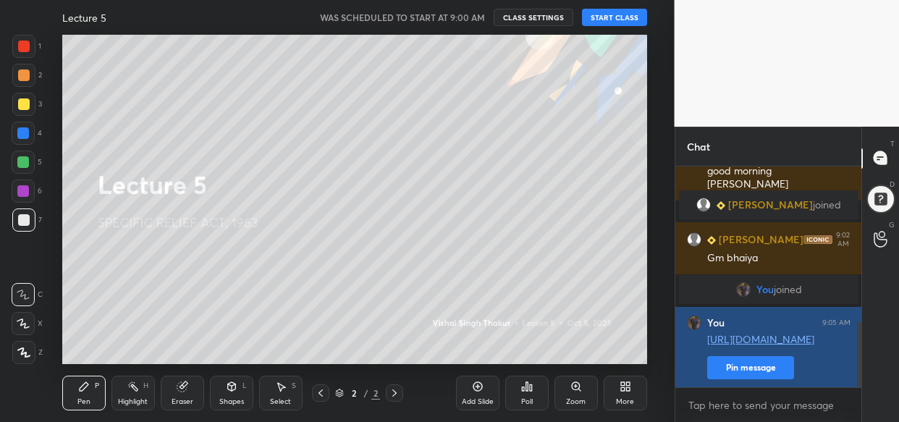
click at [757, 368] on button "Pin message" at bounding box center [750, 367] width 87 height 23
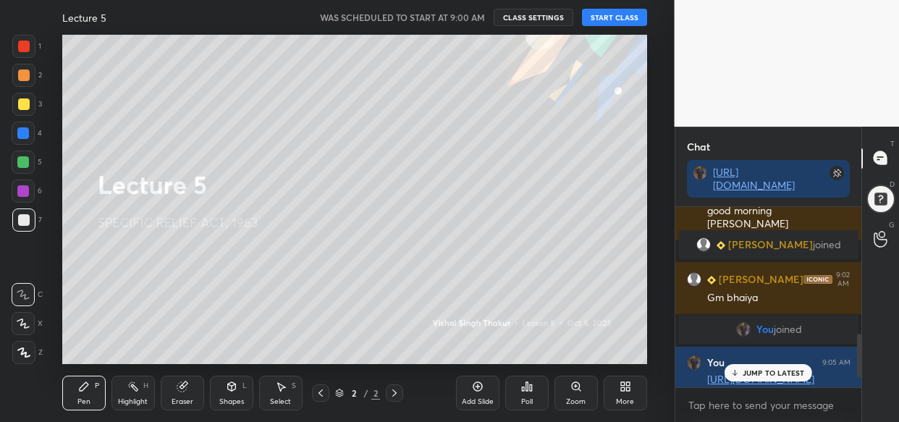
click at [613, 17] on button "START CLASS" at bounding box center [614, 17] width 65 height 17
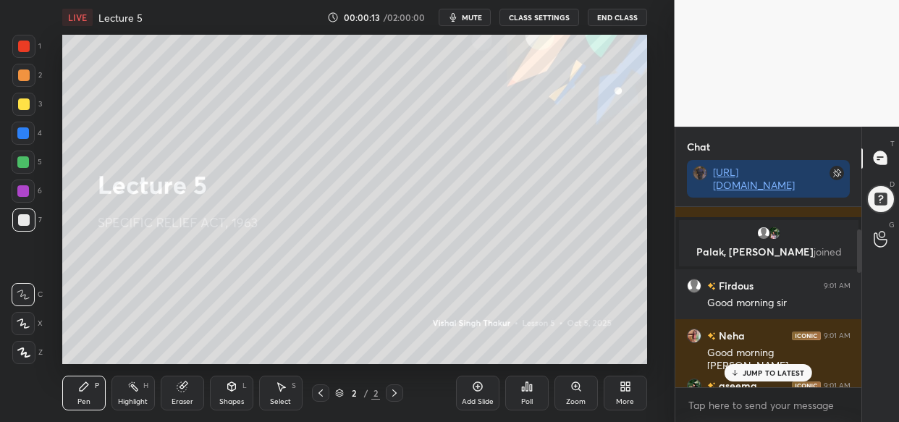
scroll to position [80, 0]
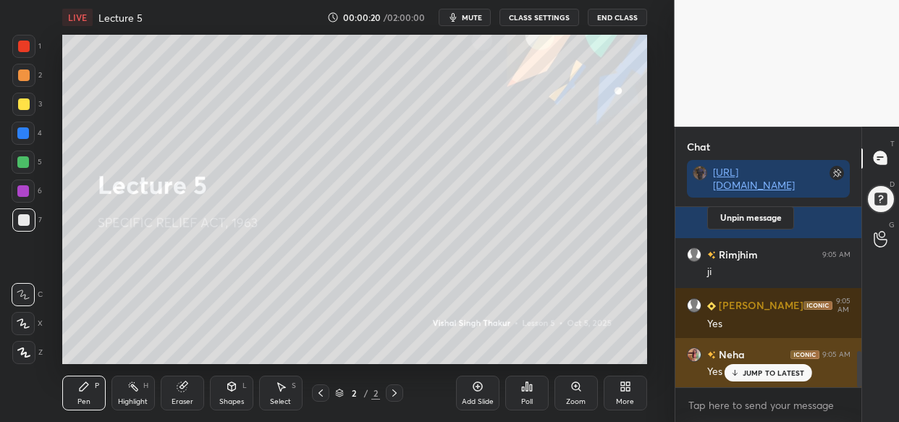
click at [785, 376] on p "JUMP TO LATEST" at bounding box center [773, 372] width 62 height 9
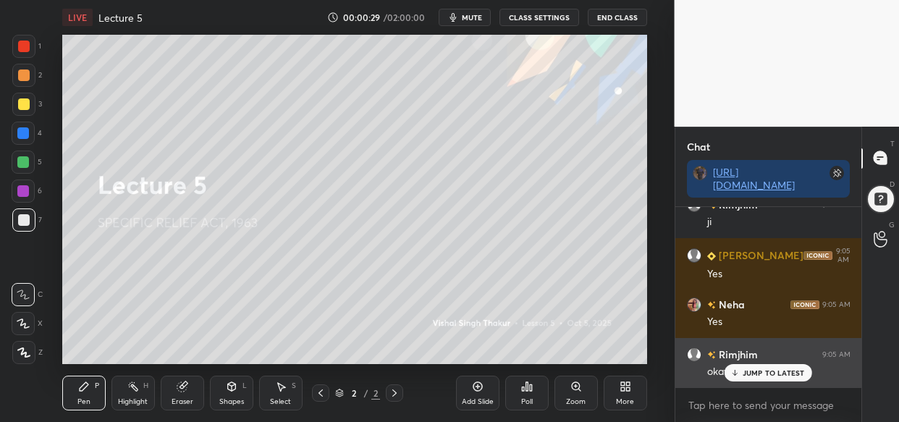
click at [760, 371] on p "JUMP TO LATEST" at bounding box center [773, 372] width 62 height 9
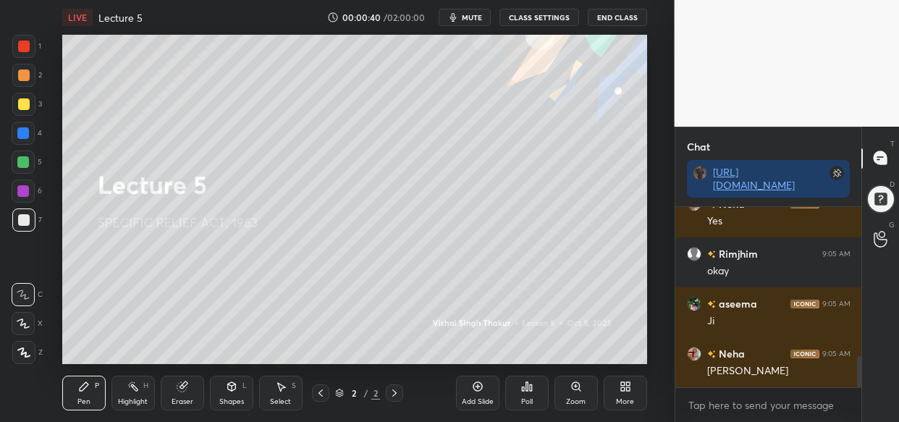
click at [463, 17] on button "mute" at bounding box center [465, 17] width 52 height 17
drag, startPoint x: 475, startPoint y: 22, endPoint x: 473, endPoint y: 29, distance: 7.6
click at [475, 22] on button "unmute" at bounding box center [465, 17] width 52 height 17
drag, startPoint x: 467, startPoint y: 14, endPoint x: 456, endPoint y: 21, distance: 12.7
click at [465, 16] on span "mute" at bounding box center [472, 17] width 20 height 10
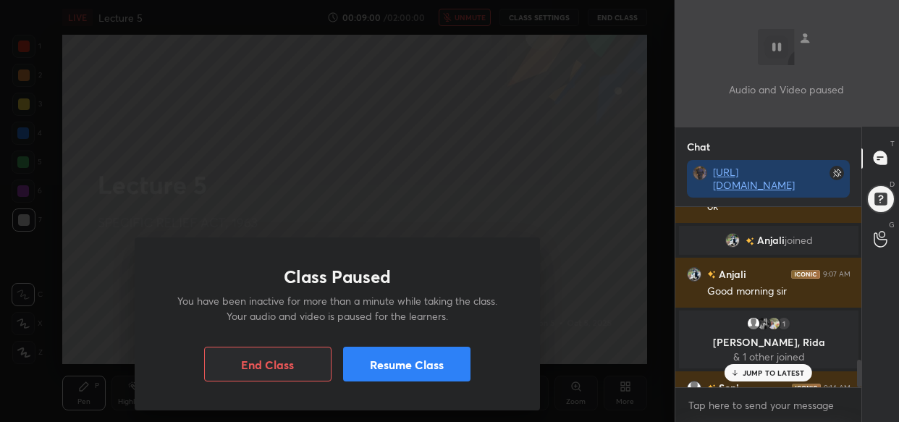
scroll to position [993, 0]
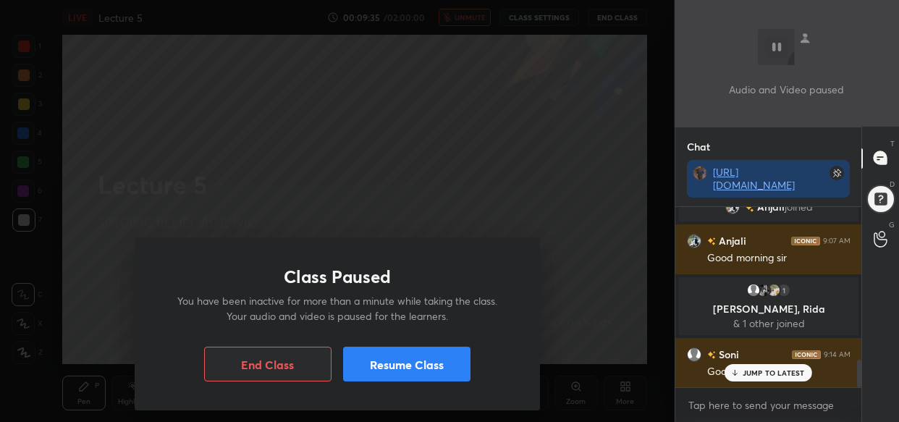
click at [415, 365] on button "Resume Class" at bounding box center [406, 364] width 127 height 35
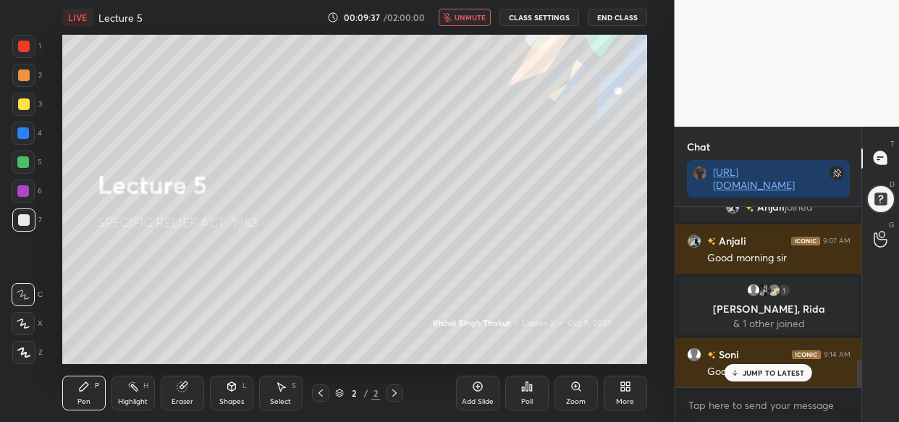
click at [482, 22] on button "unmute" at bounding box center [465, 17] width 52 height 17
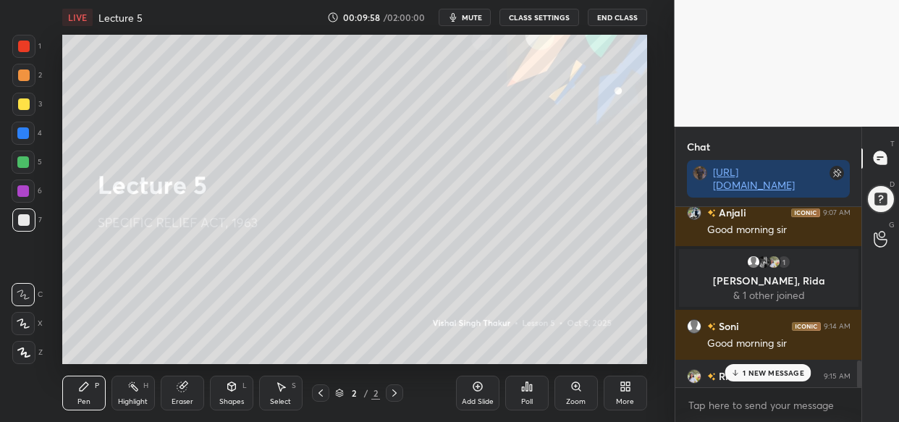
scroll to position [1158, 0]
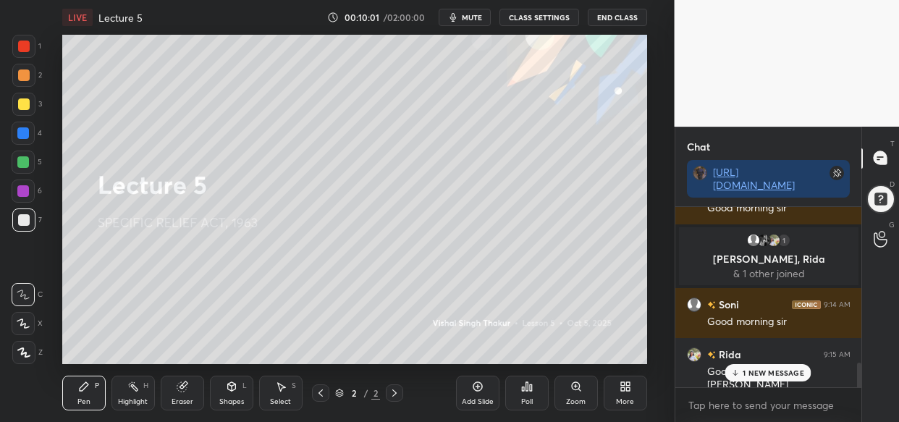
click at [784, 368] on p "1 NEW MESSAGE" at bounding box center [773, 372] width 62 height 9
click at [185, 392] on div "Eraser" at bounding box center [182, 393] width 43 height 35
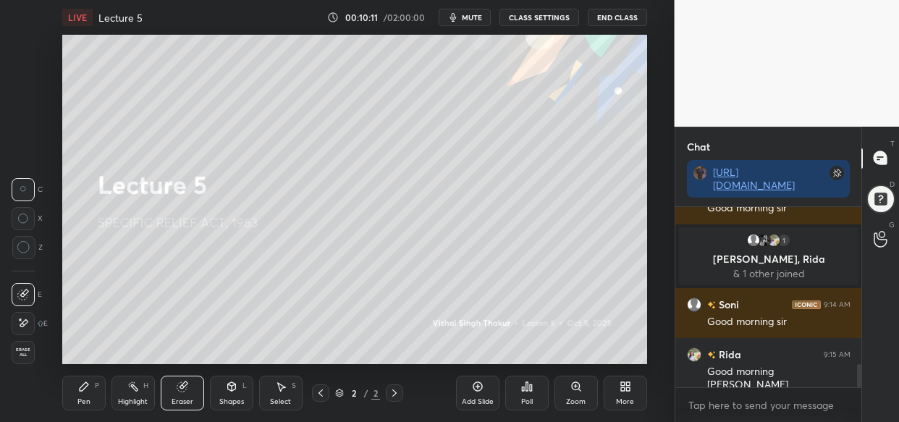
scroll to position [1208, 0]
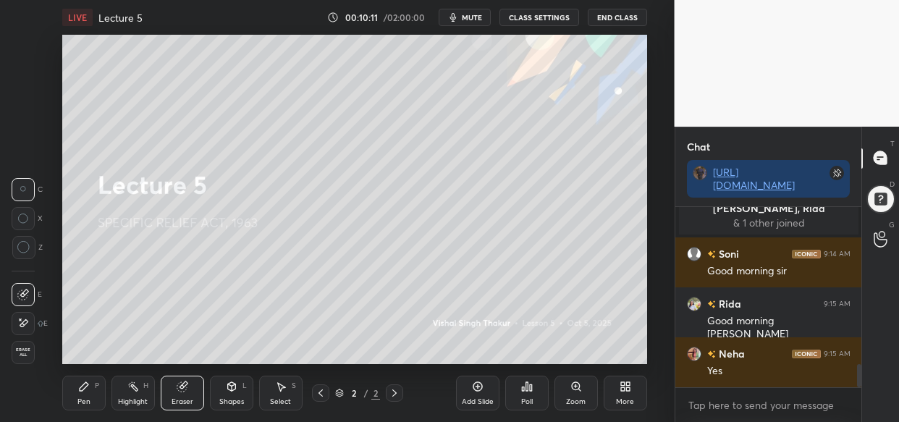
click at [24, 354] on span "Erase all" at bounding box center [23, 352] width 22 height 10
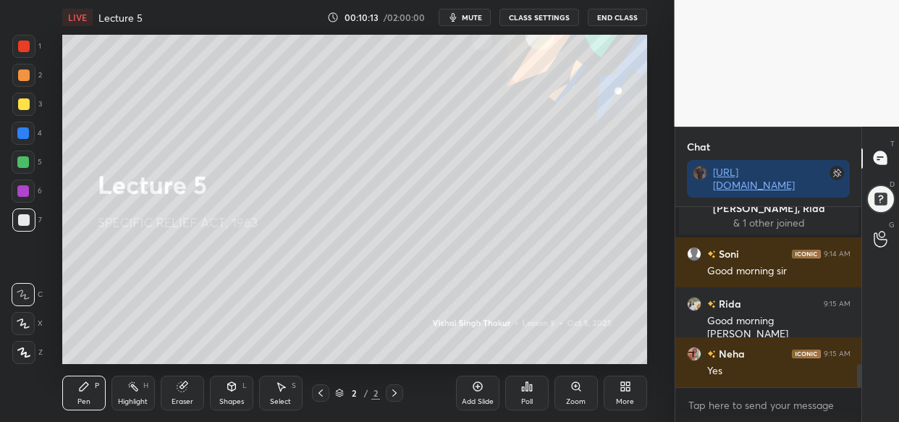
click at [643, 384] on div "More" at bounding box center [624, 393] width 43 height 35
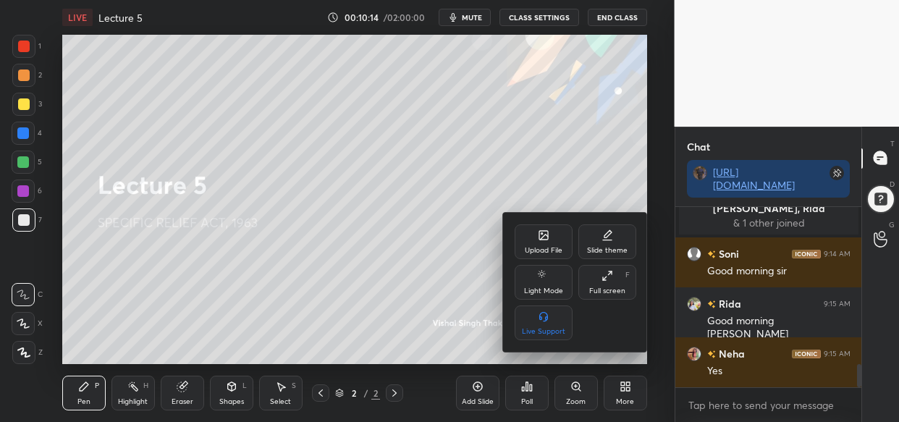
click at [533, 237] on div "Upload File" at bounding box center [543, 241] width 58 height 35
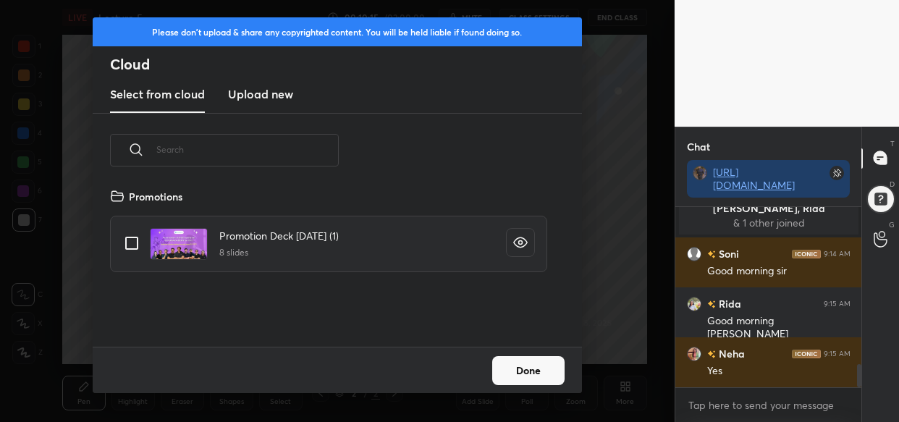
scroll to position [159, 464]
drag, startPoint x: 246, startPoint y: 102, endPoint x: 244, endPoint y: 109, distance: 7.6
click at [245, 106] on new "Upload new" at bounding box center [260, 95] width 65 height 36
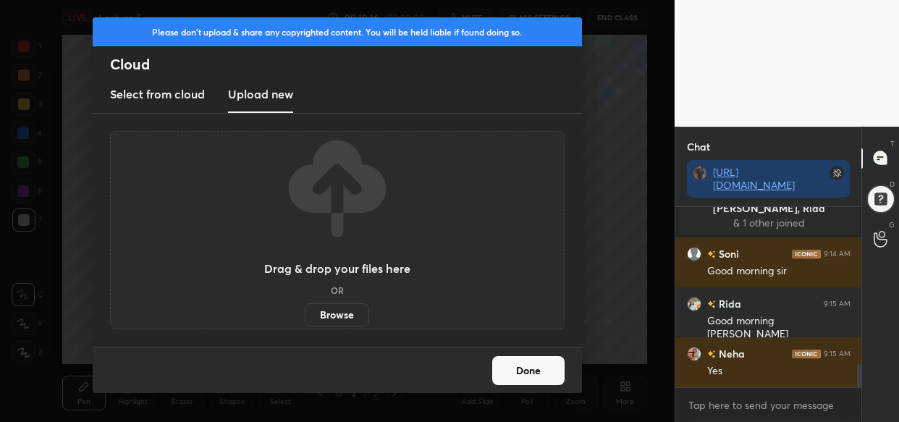
click at [332, 314] on label "Browse" at bounding box center [337, 314] width 64 height 23
click at [305, 314] on input "Browse" at bounding box center [305, 314] width 0 height 23
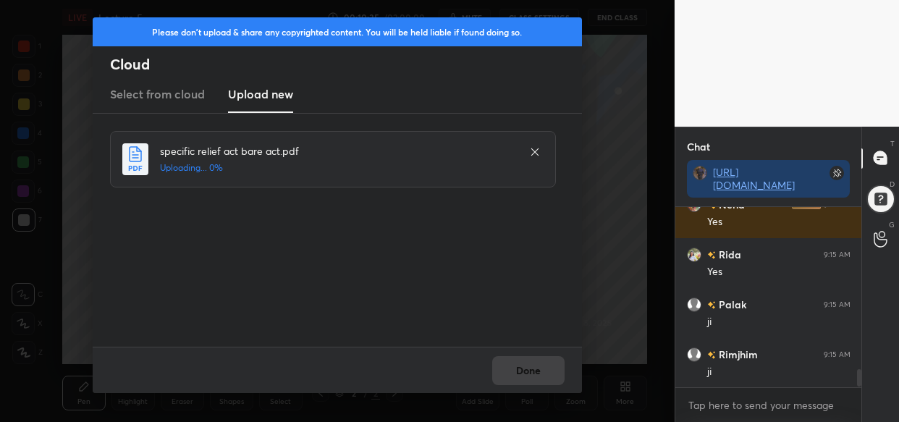
scroll to position [1657, 0]
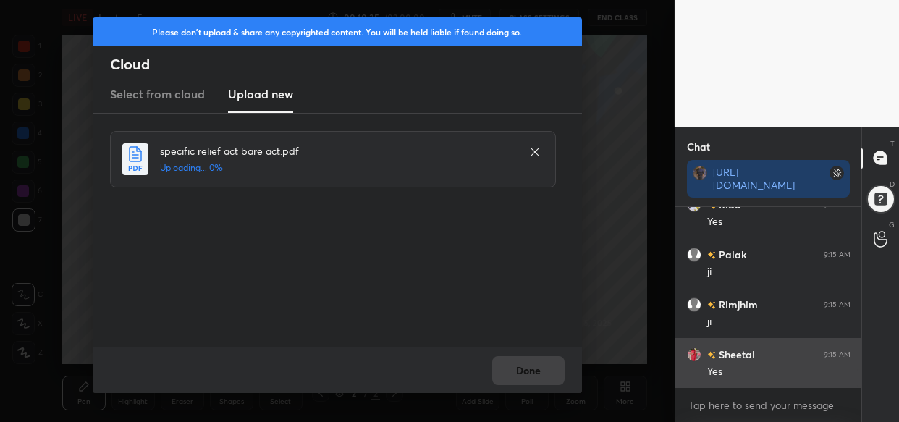
click at [767, 415] on p "JUMP TO LATEST" at bounding box center [773, 419] width 62 height 9
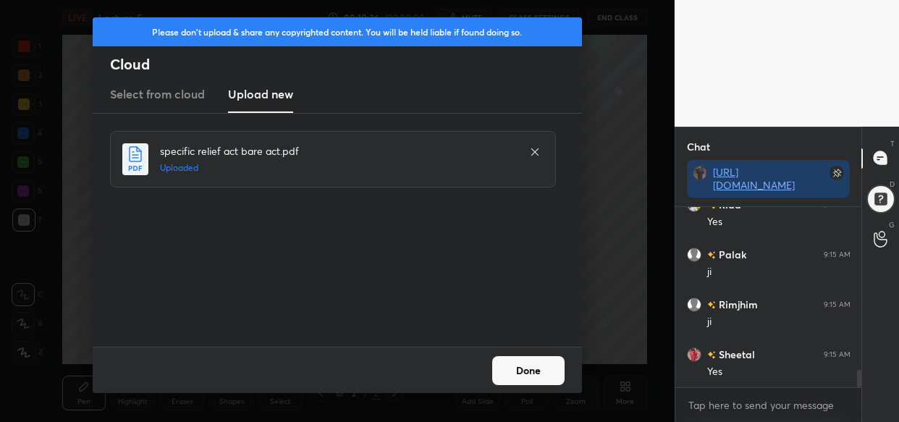
click at [523, 365] on button "Done" at bounding box center [528, 370] width 72 height 29
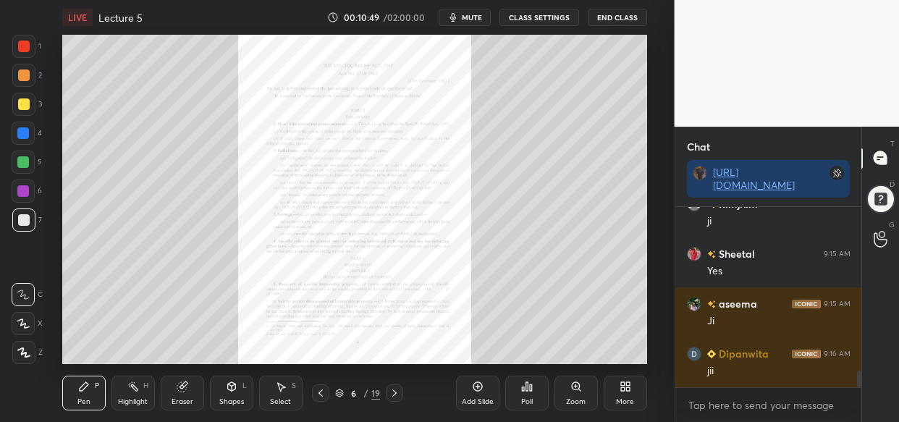
scroll to position [1808, 0]
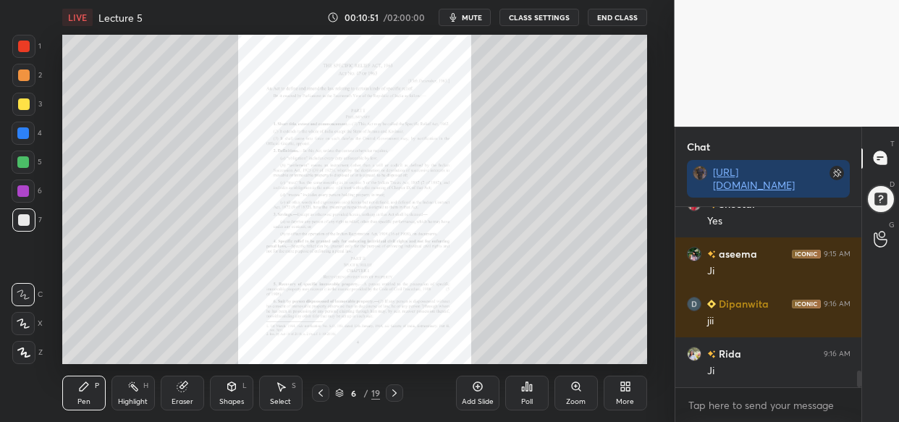
click at [22, 104] on div at bounding box center [24, 104] width 12 height 12
click at [477, 384] on icon at bounding box center [478, 387] width 12 height 12
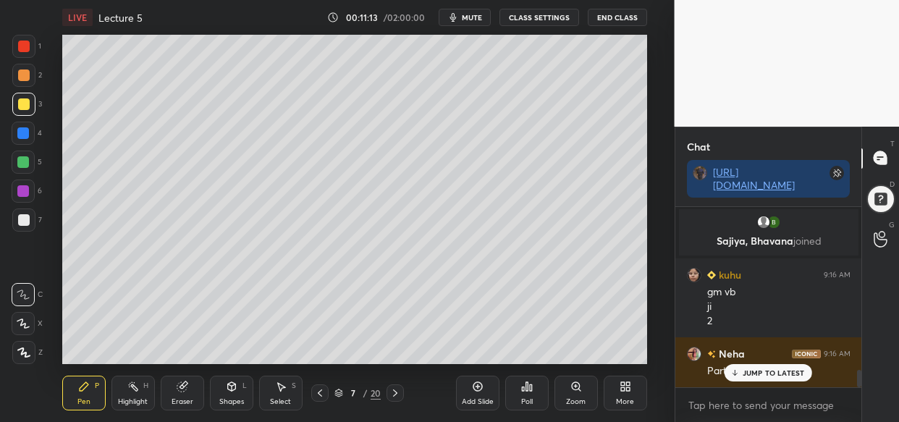
scroll to position [1703, 0]
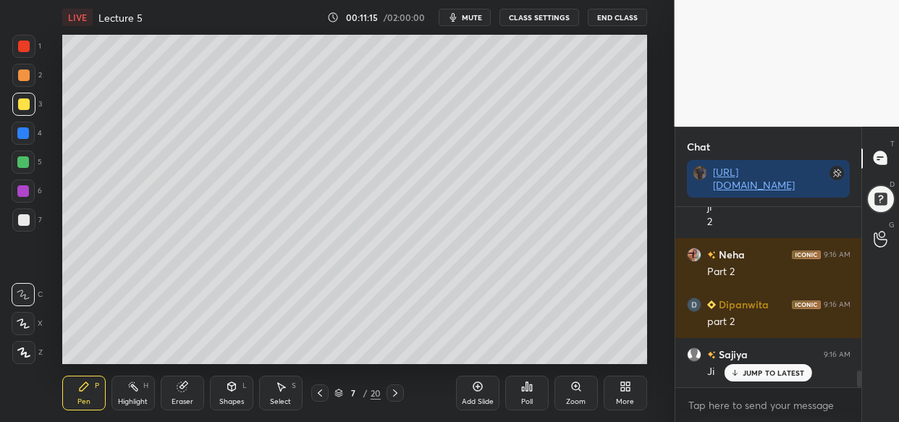
click at [22, 348] on icon at bounding box center [24, 352] width 12 height 9
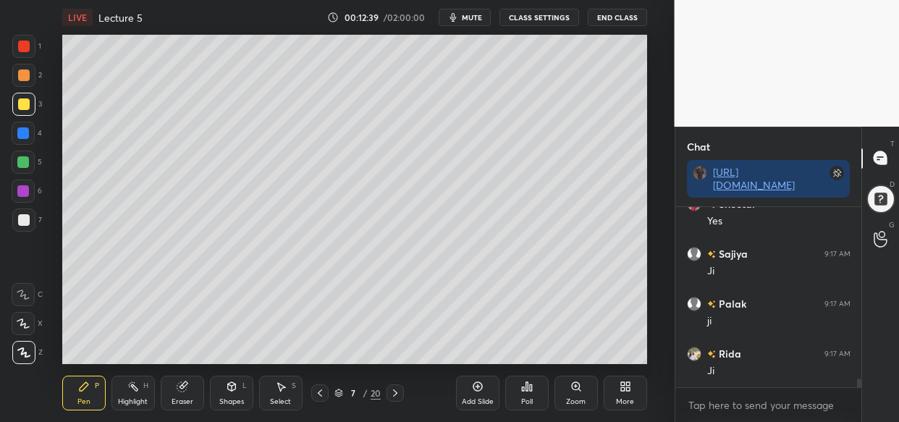
scroll to position [3514, 0]
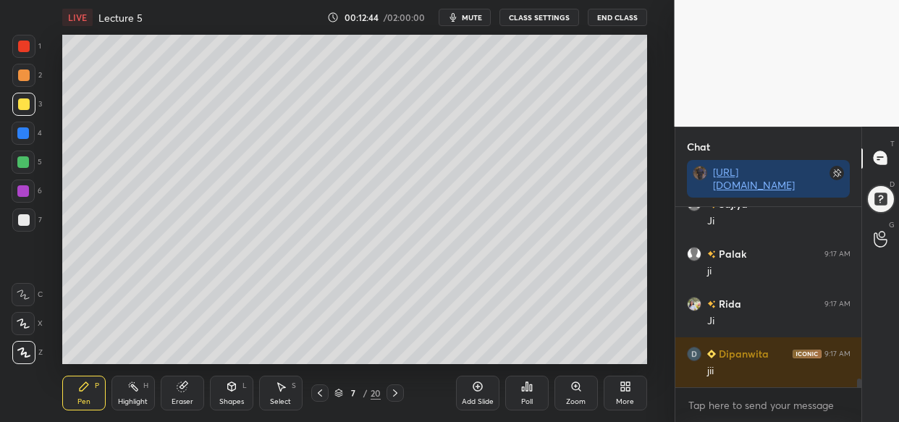
click at [648, 148] on div "Setting up your live class Poll for secs No correct answer Start poll" at bounding box center [354, 199] width 617 height 329
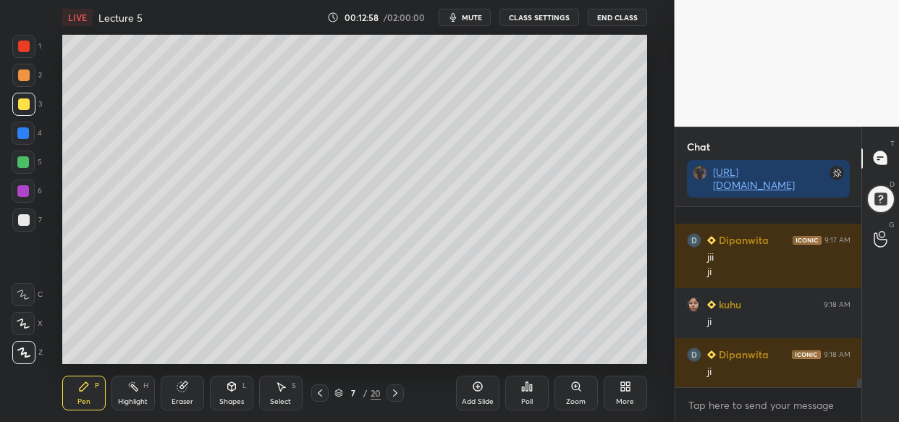
scroll to position [3727, 0]
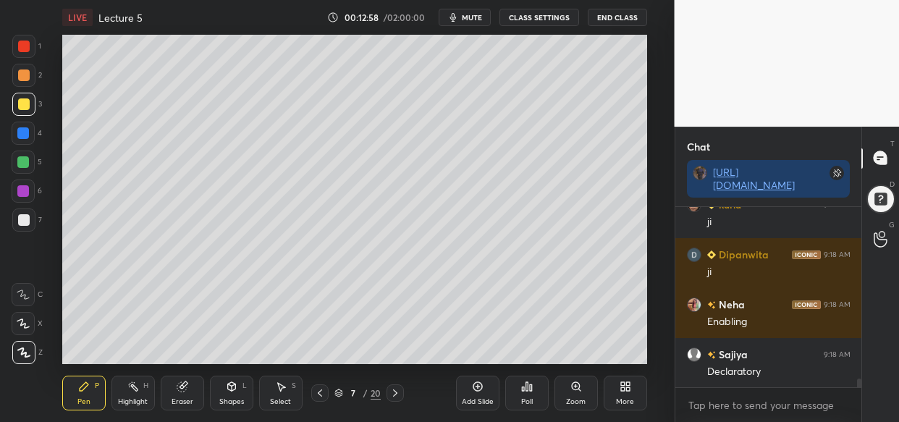
click at [651, 304] on div "Setting up your live class Poll for secs No correct answer Start poll" at bounding box center [354, 199] width 617 height 329
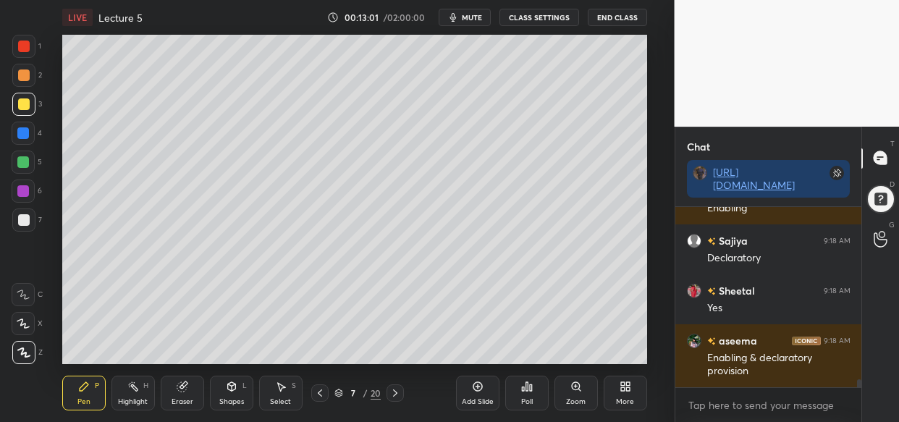
scroll to position [3891, 0]
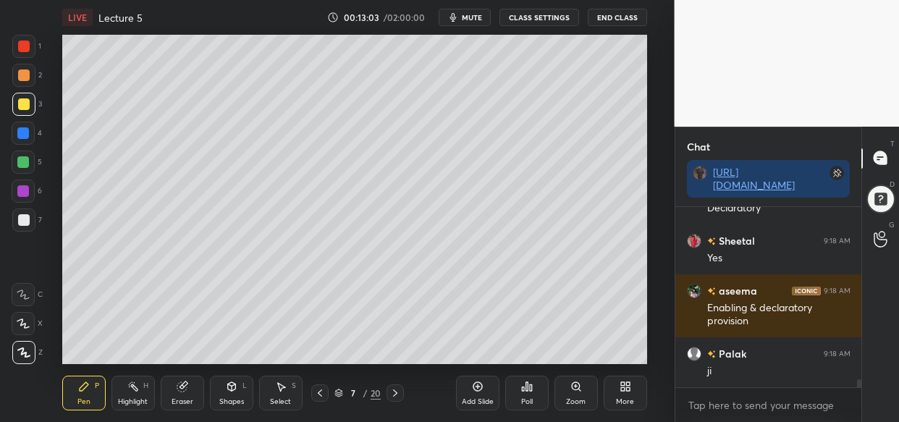
click at [478, 386] on icon at bounding box center [477, 386] width 4 height 4
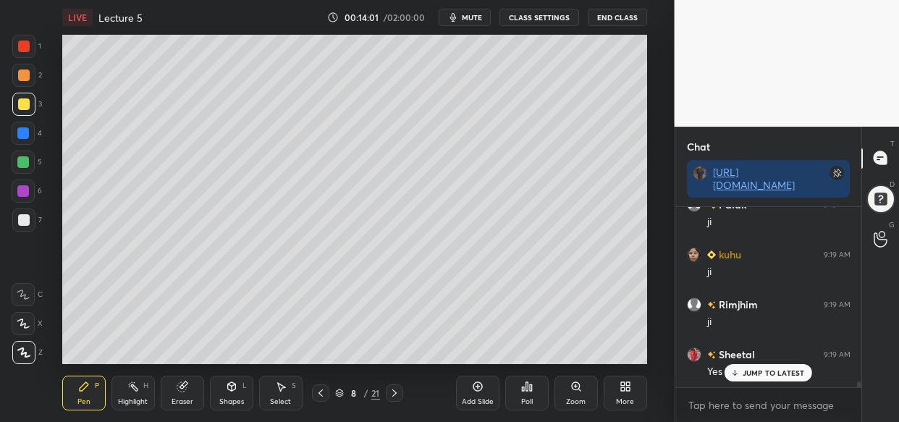
scroll to position [5138, 0]
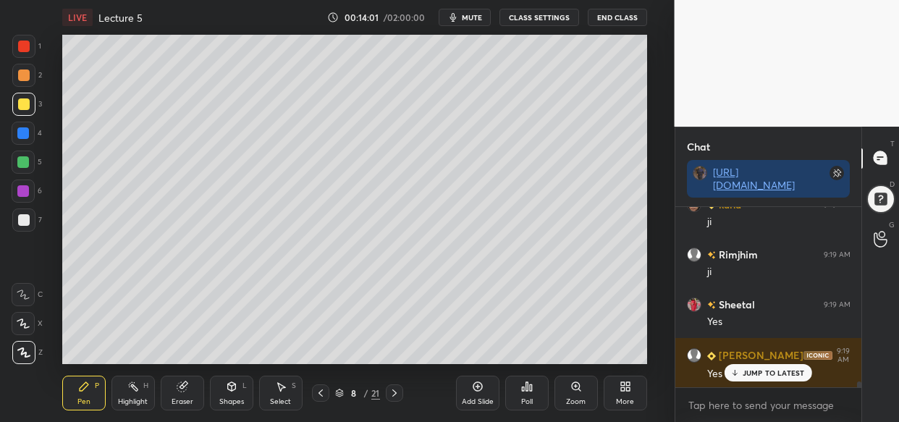
click at [486, 391] on div "Add Slide" at bounding box center [477, 393] width 43 height 35
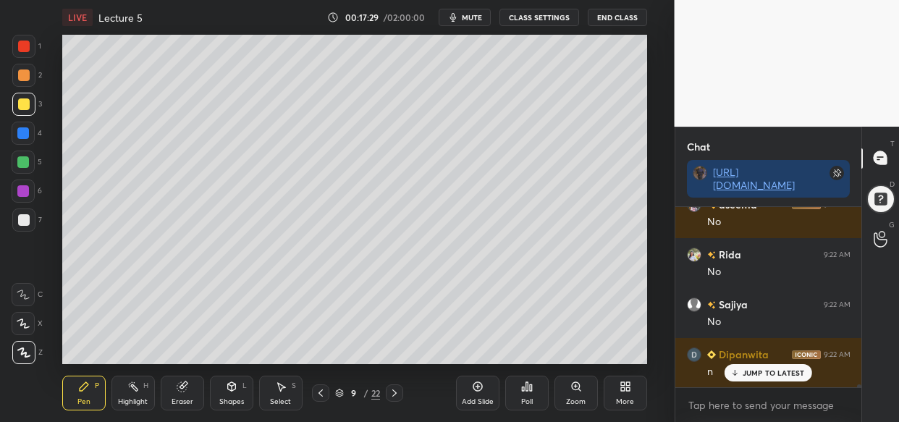
scroll to position [10386, 0]
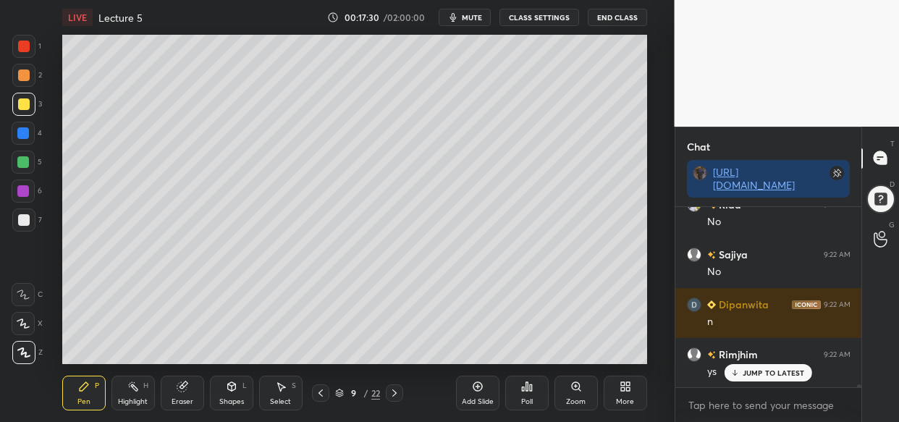
click at [24, 190] on div at bounding box center [23, 191] width 12 height 12
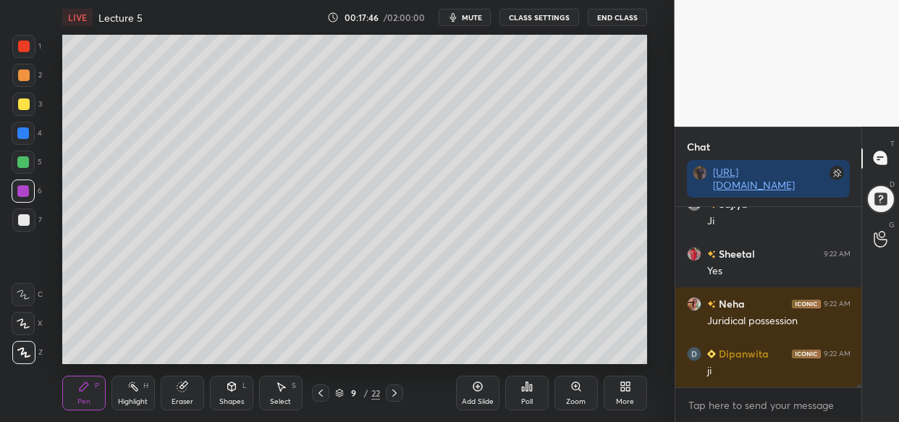
scroll to position [10736, 0]
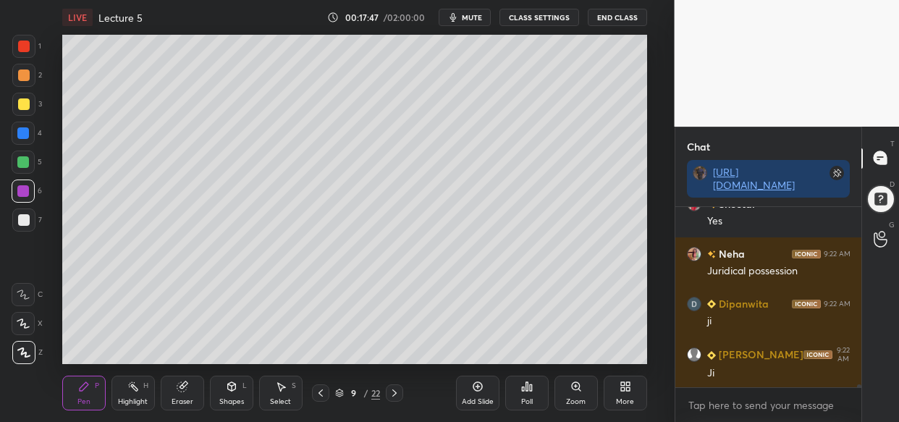
click at [467, 388] on div "Add Slide" at bounding box center [477, 393] width 43 height 35
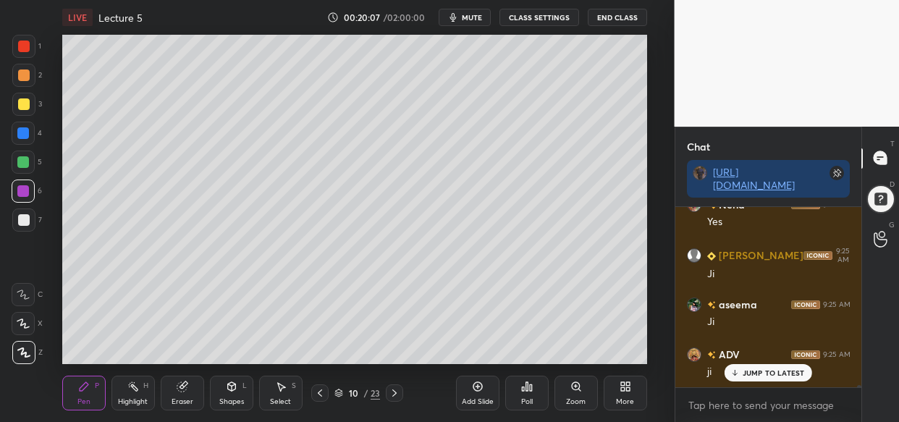
scroll to position [13432, 0]
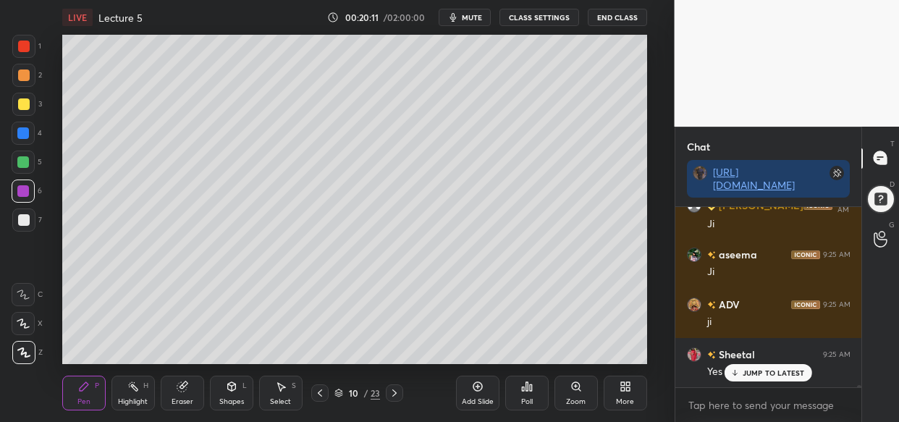
click at [575, 352] on div "LIVE Lecture 5 00:20:11 / 02:00:00 mute CLASS SETTINGS End Class Setting up you…" at bounding box center [354, 211] width 617 height 422
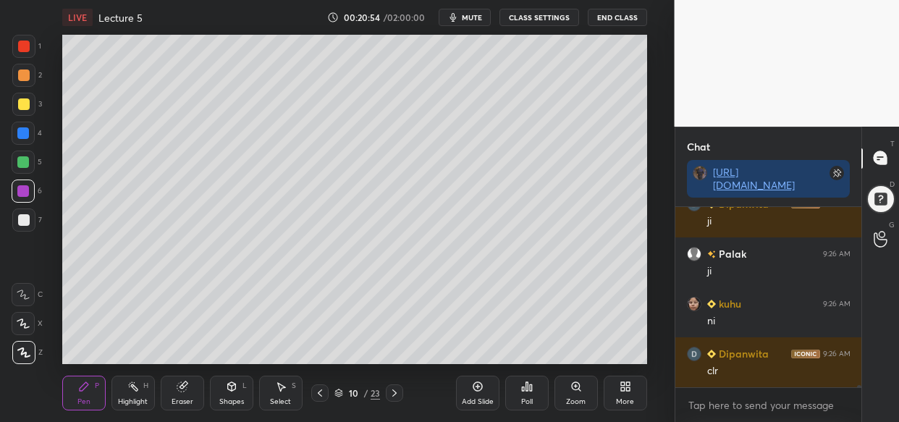
scroll to position [14631, 0]
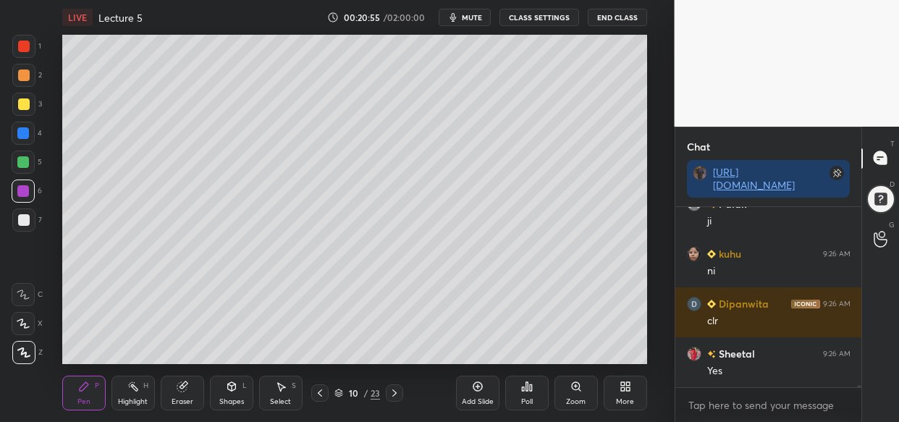
click at [473, 385] on icon at bounding box center [478, 387] width 12 height 12
drag, startPoint x: 29, startPoint y: 101, endPoint x: 31, endPoint y: 126, distance: 24.7
click at [28, 102] on div at bounding box center [24, 104] width 12 height 12
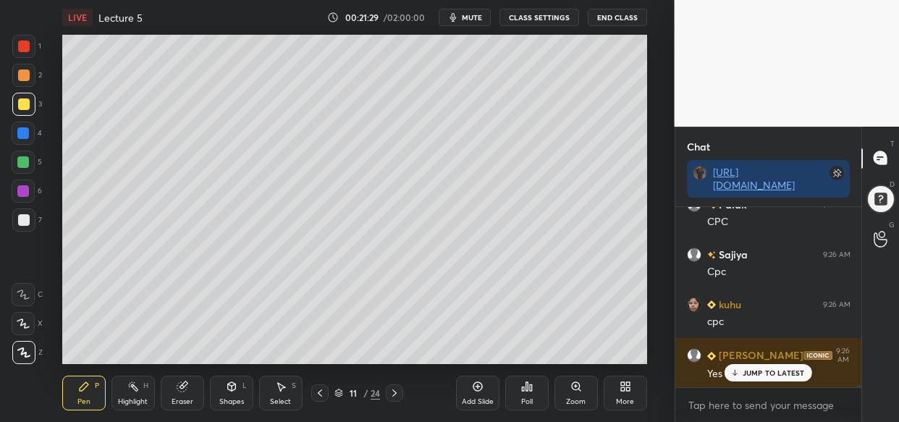
scroll to position [15379, 0]
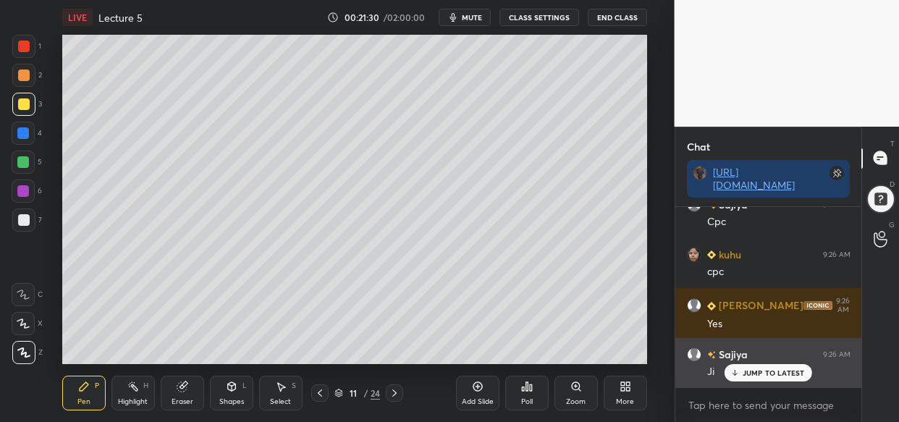
click at [763, 368] on div "JUMP TO LATEST" at bounding box center [767, 372] width 87 height 17
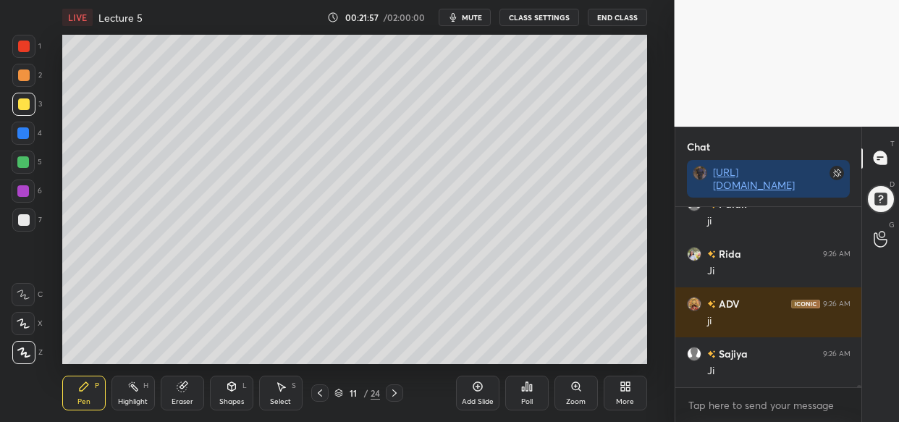
scroll to position [15679, 0]
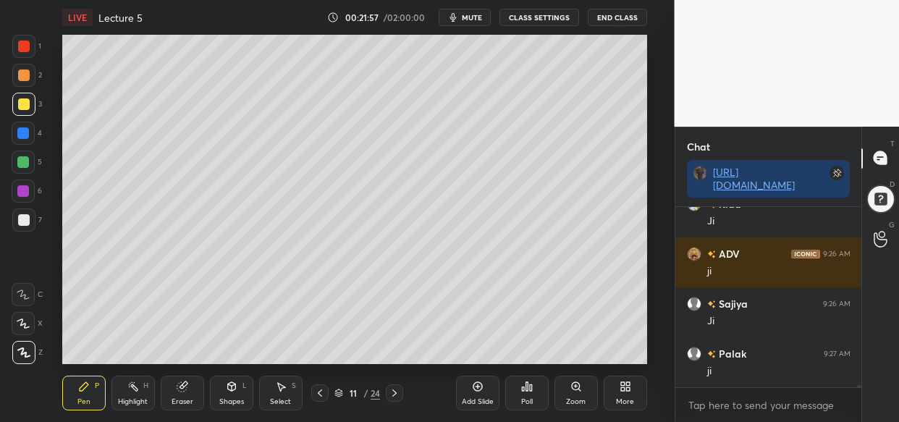
click at [525, 323] on div "LIVE Lecture 5 00:21:57 / 02:00:00 mute CLASS SETTINGS End Class Setting up you…" at bounding box center [354, 211] width 617 height 422
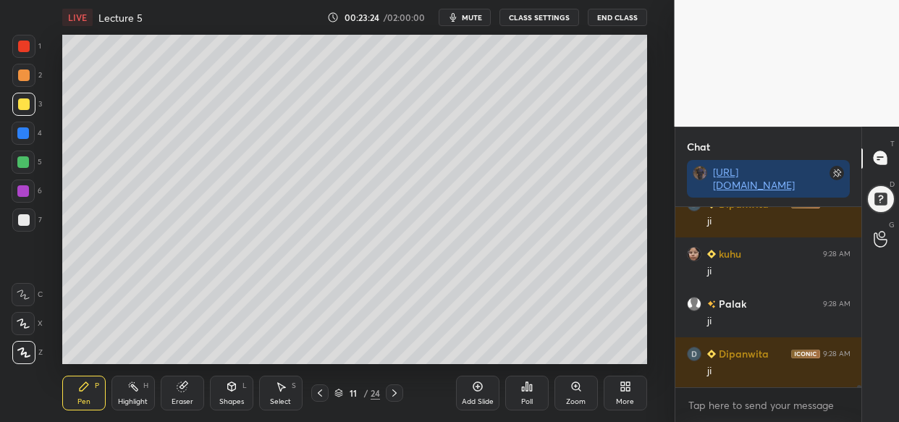
scroll to position [17426, 0]
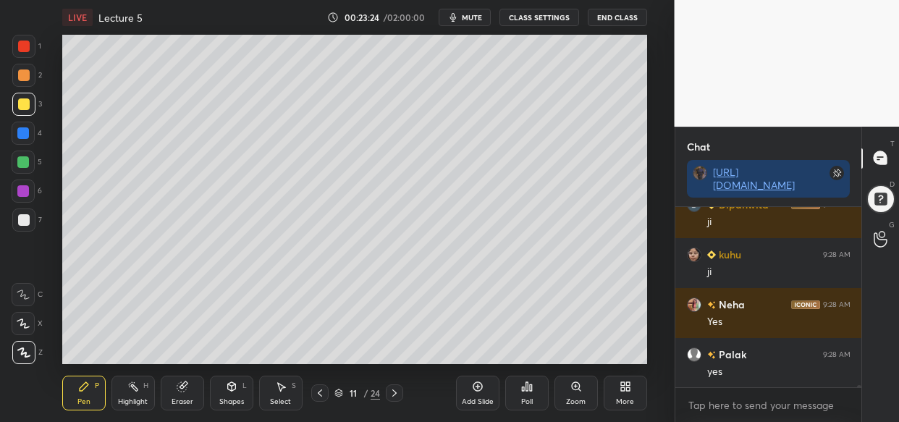
drag, startPoint x: 496, startPoint y: 354, endPoint x: 466, endPoint y: 32, distance: 323.4
click at [466, 32] on div "LIVE Lecture 5 00:23:24 / 02:00:00 mute CLASS SETTINGS End Class Setting up you…" at bounding box center [354, 211] width 617 height 422
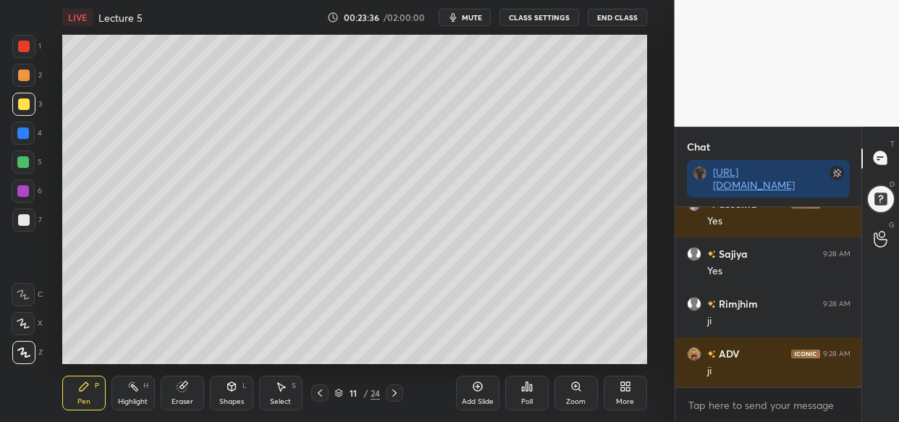
scroll to position [17726, 0]
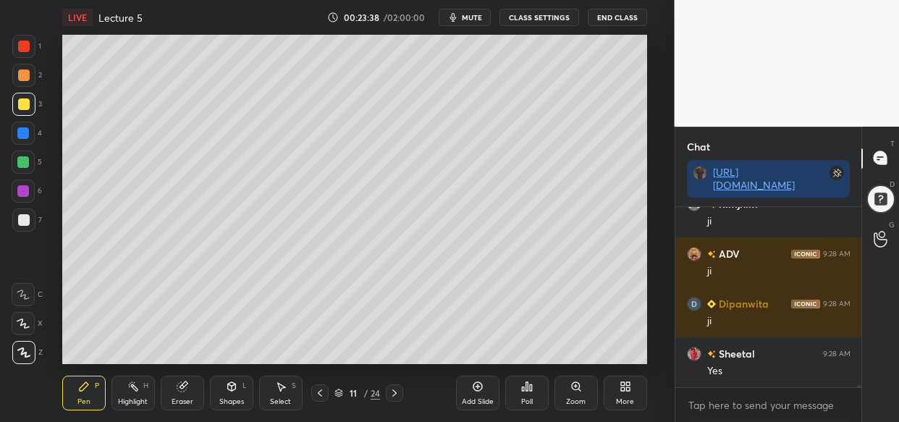
click at [470, 391] on div "Add Slide" at bounding box center [477, 393] width 43 height 35
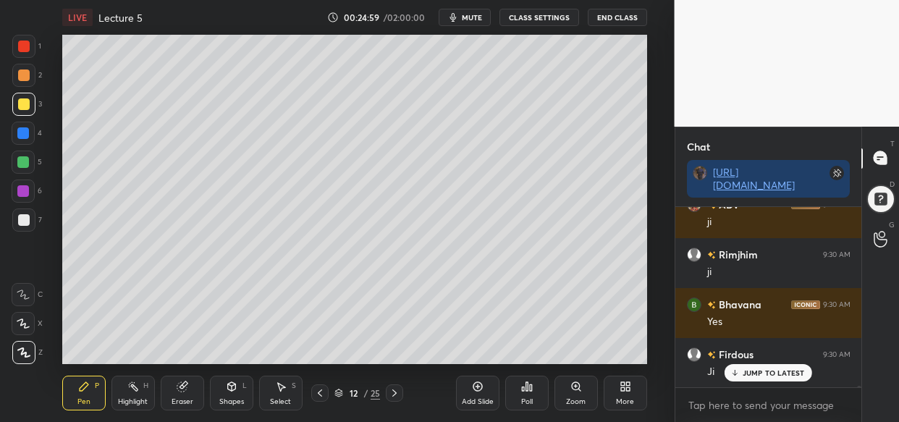
scroll to position [19950, 0]
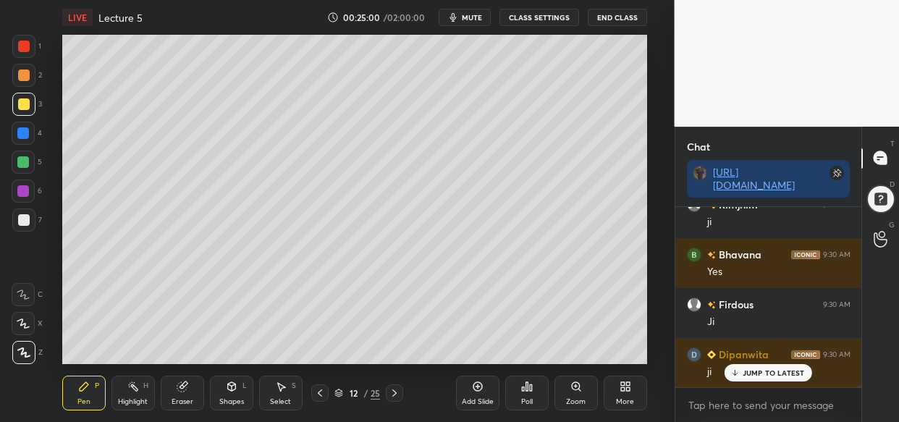
click at [182, 391] on icon at bounding box center [181, 386] width 9 height 9
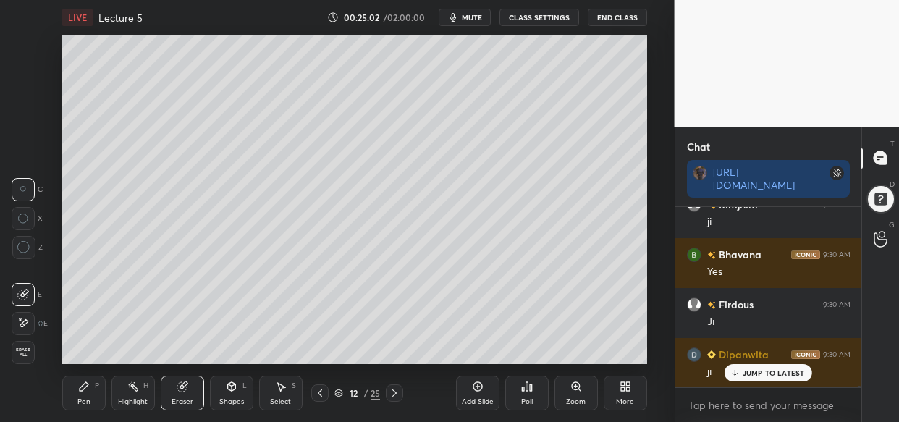
drag, startPoint x: 75, startPoint y: 389, endPoint x: 82, endPoint y: 388, distance: 7.3
click at [78, 389] on div "Pen P" at bounding box center [83, 393] width 43 height 35
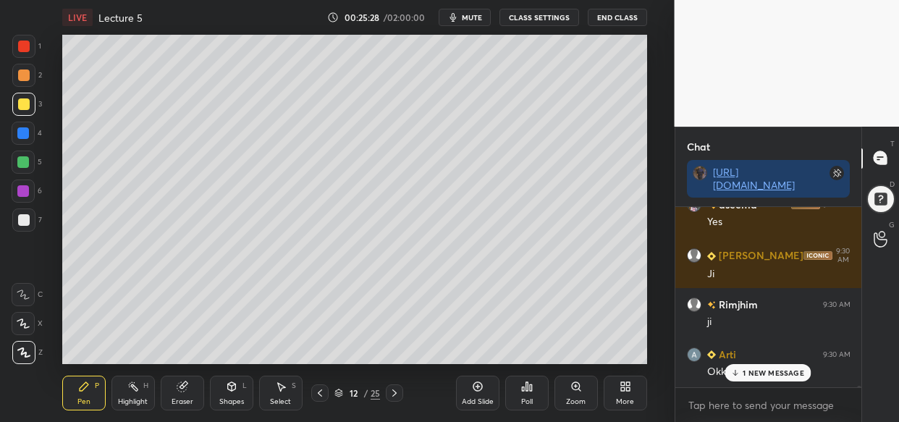
scroll to position [20399, 0]
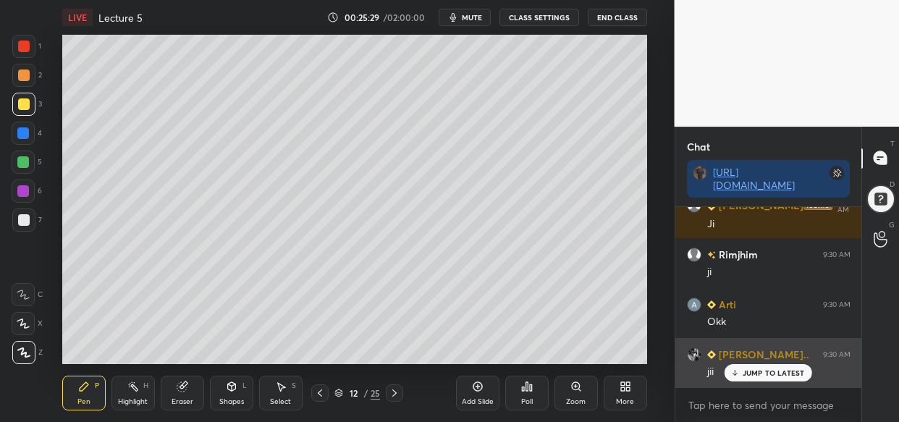
click at [768, 371] on p "JUMP TO LATEST" at bounding box center [773, 372] width 62 height 9
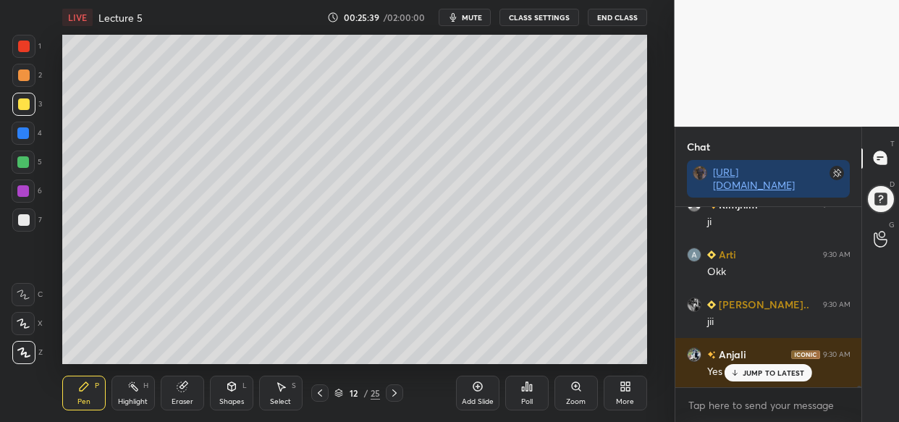
click at [745, 370] on p "JUMP TO LATEST" at bounding box center [773, 372] width 62 height 9
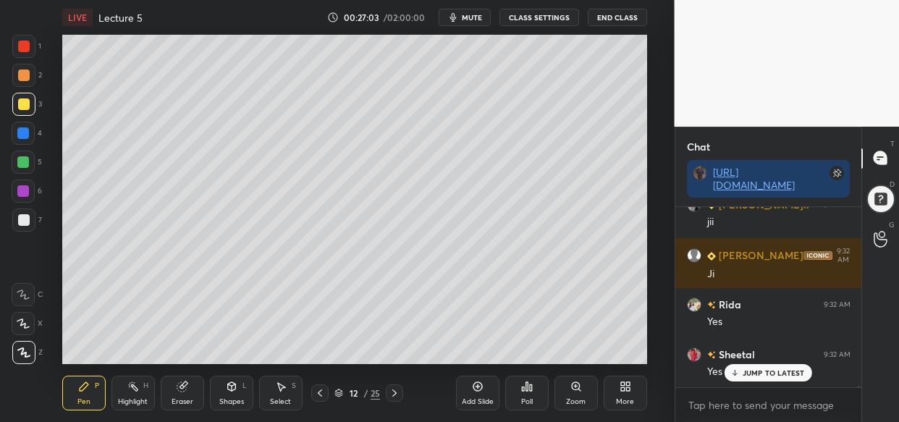
scroll to position [22086, 0]
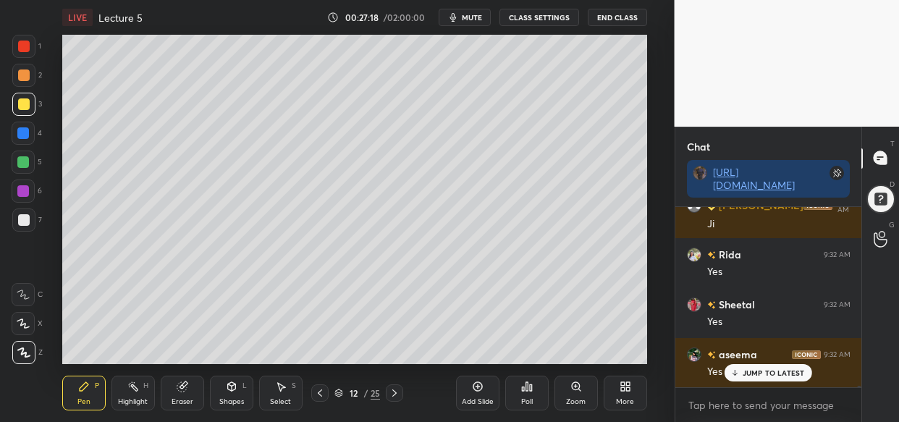
click at [483, 392] on div "Add Slide" at bounding box center [477, 393] width 43 height 35
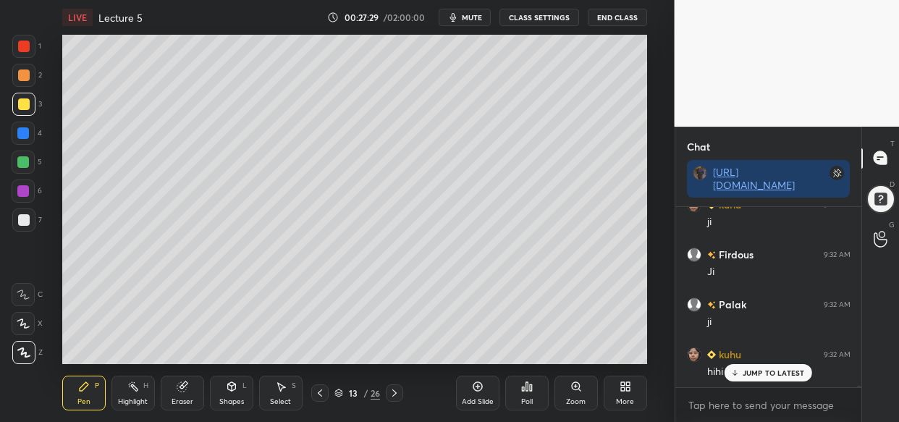
scroll to position [22635, 0]
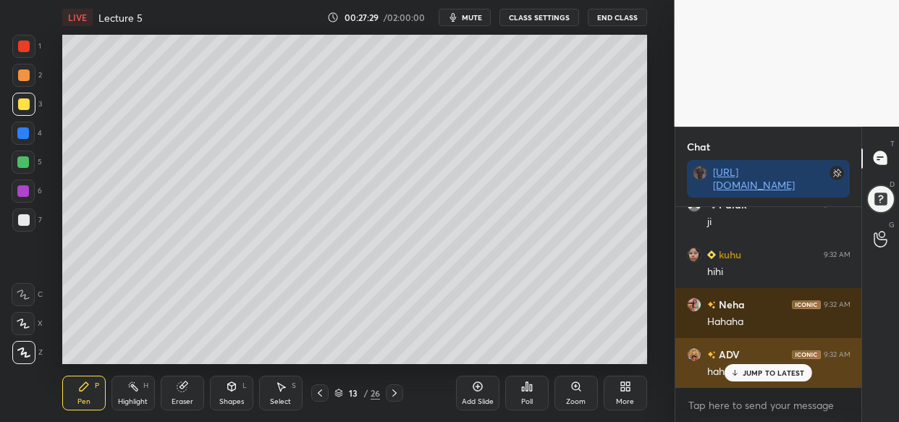
click at [772, 376] on p "JUMP TO LATEST" at bounding box center [773, 372] width 62 height 9
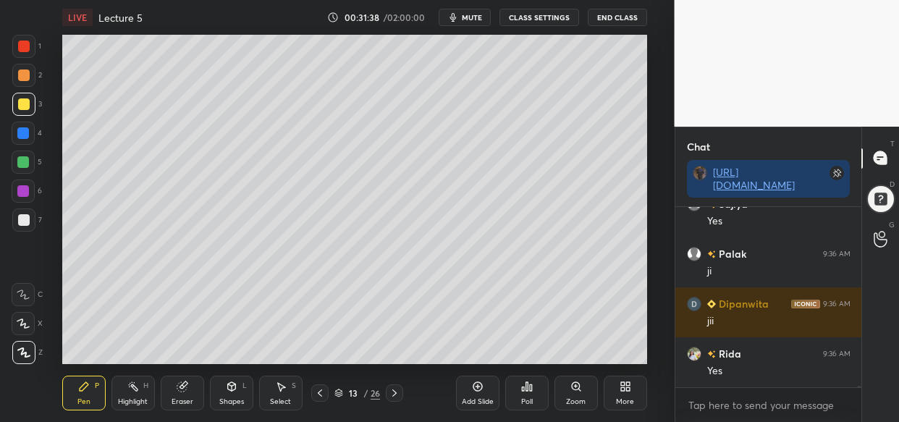
scroll to position [28320, 0]
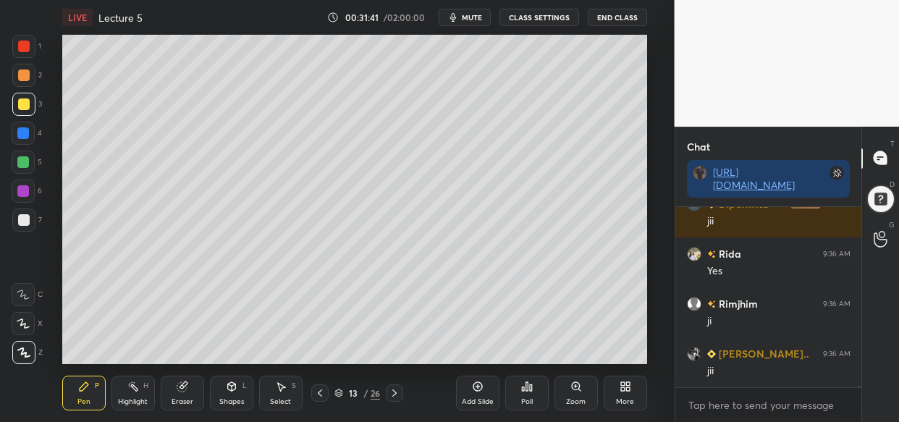
drag, startPoint x: 465, startPoint y: 19, endPoint x: 444, endPoint y: 30, distance: 23.0
click at [460, 17] on button "mute" at bounding box center [465, 17] width 52 height 17
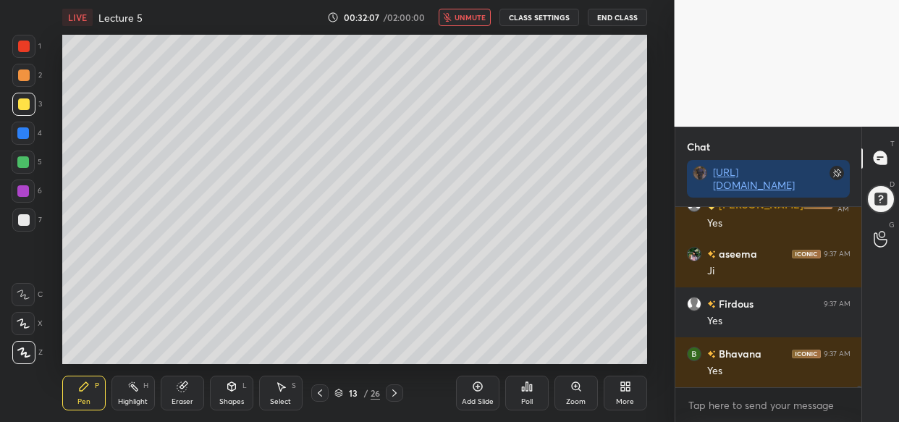
scroll to position [28782, 0]
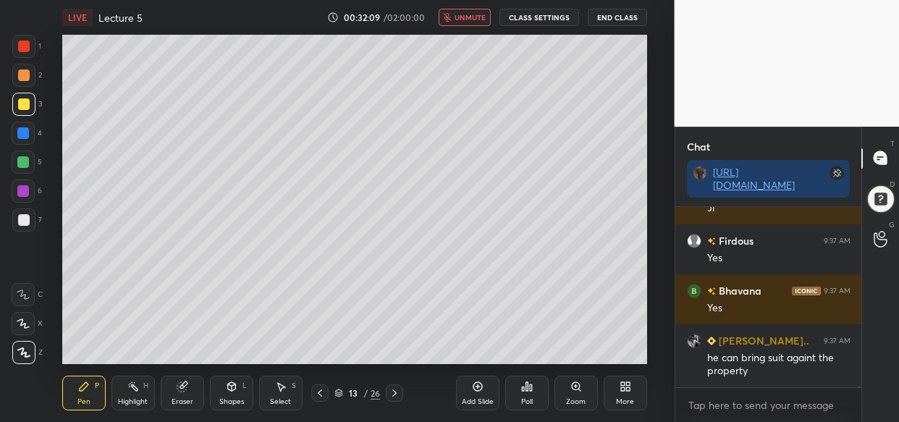
click at [470, 15] on span "unmute" at bounding box center [469, 17] width 31 height 10
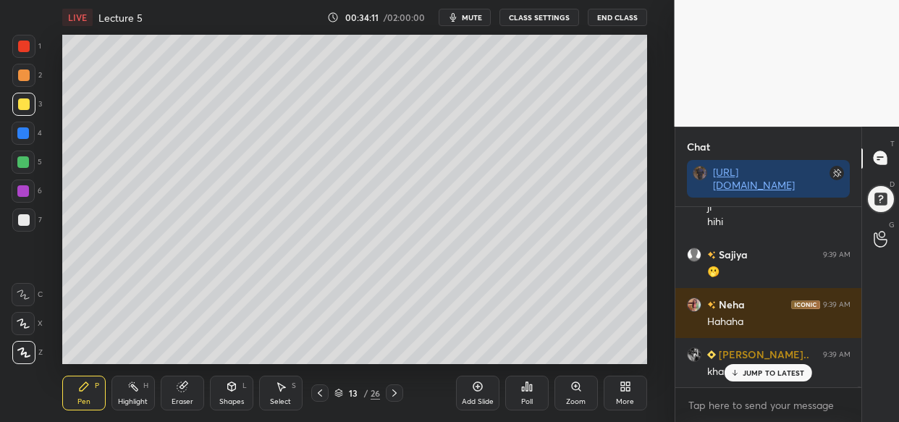
scroll to position [31818, 0]
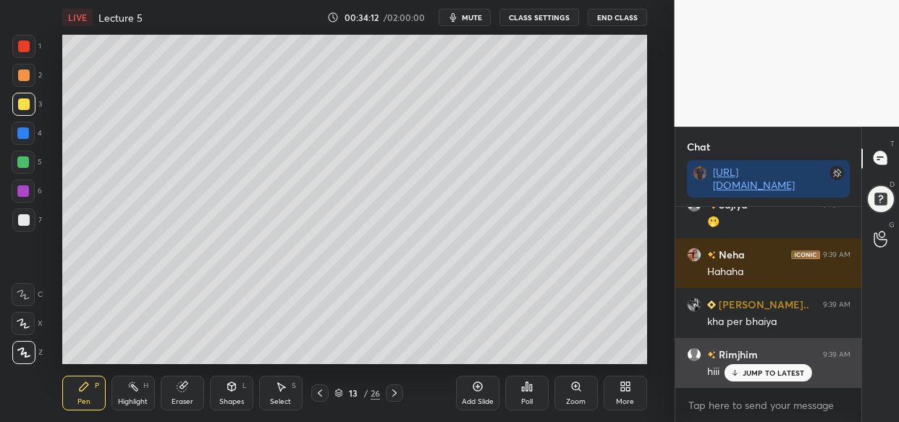
click at [774, 373] on p "JUMP TO LATEST" at bounding box center [773, 372] width 62 height 9
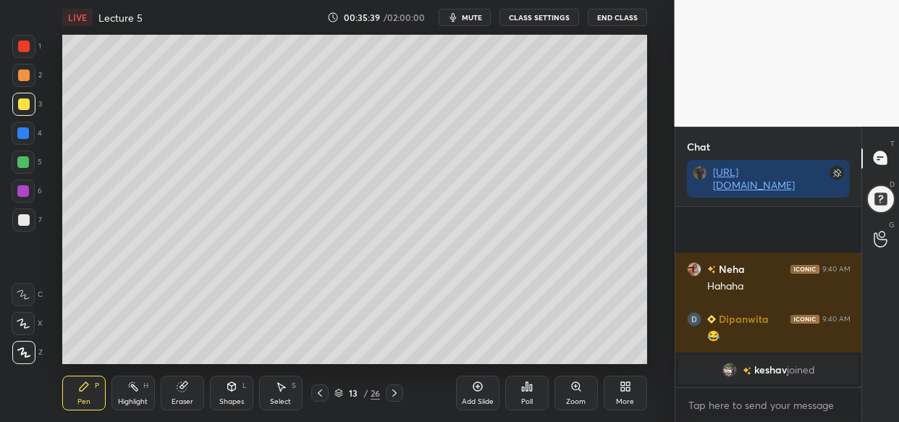
scroll to position [33768, 0]
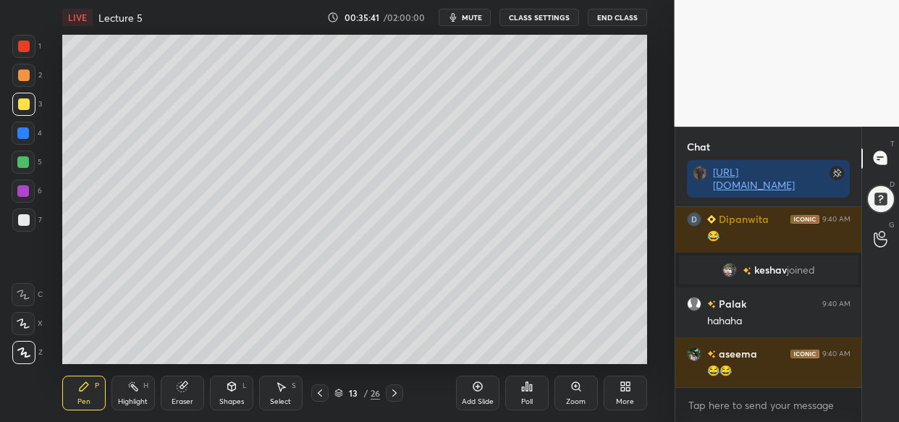
drag, startPoint x: 722, startPoint y: 268, endPoint x: 720, endPoint y: 276, distance: 7.6
click at [724, 268] on img "grid" at bounding box center [729, 270] width 14 height 14
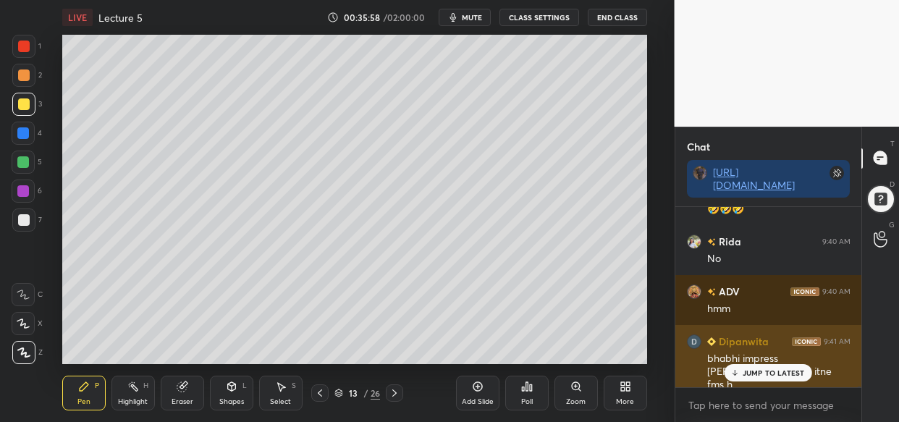
scroll to position [34031, 0]
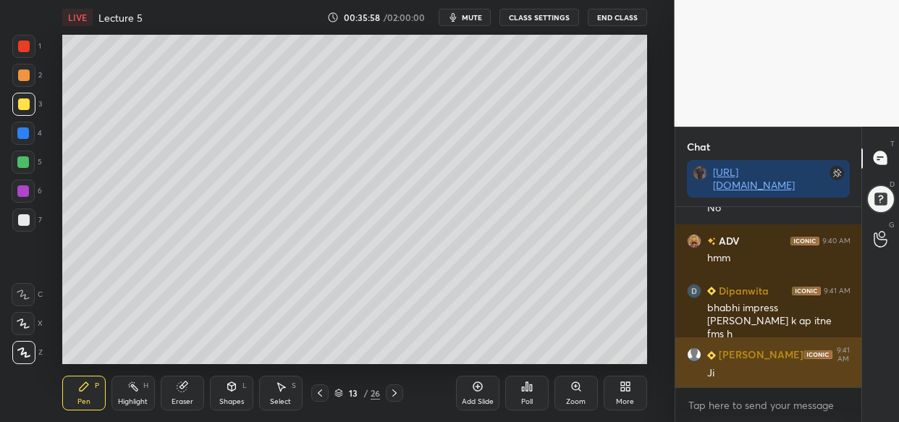
click at [777, 369] on div "Ji" at bounding box center [778, 373] width 143 height 14
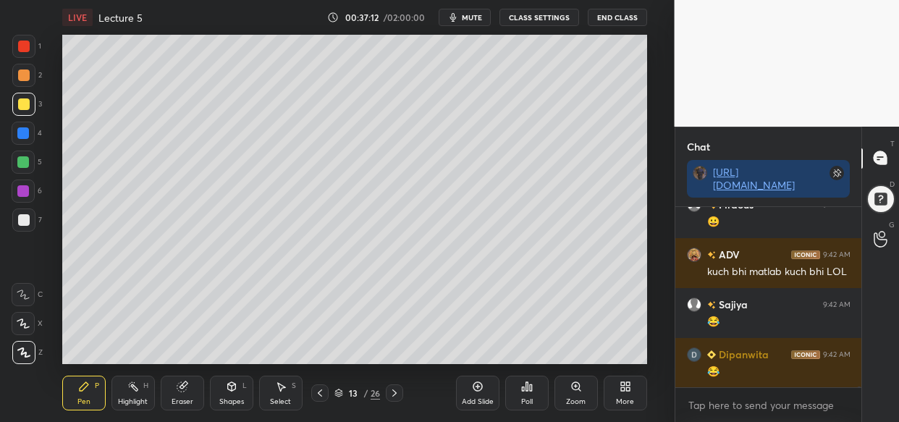
scroll to position [35242, 0]
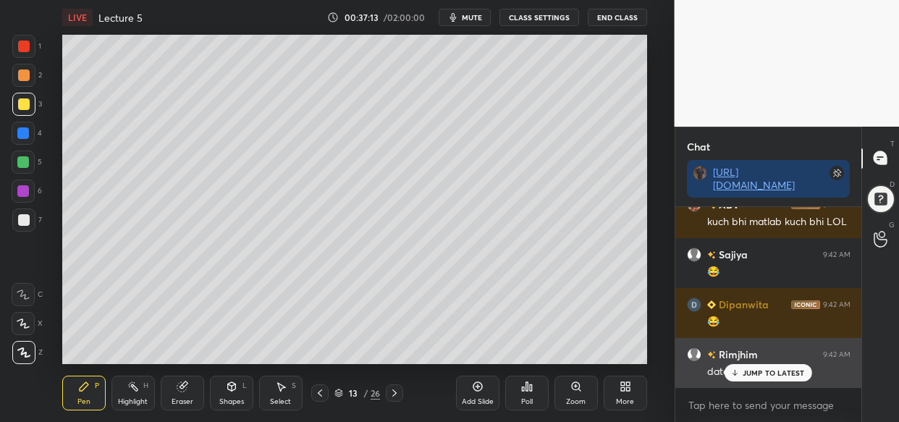
click at [795, 373] on p "JUMP TO LATEST" at bounding box center [773, 372] width 62 height 9
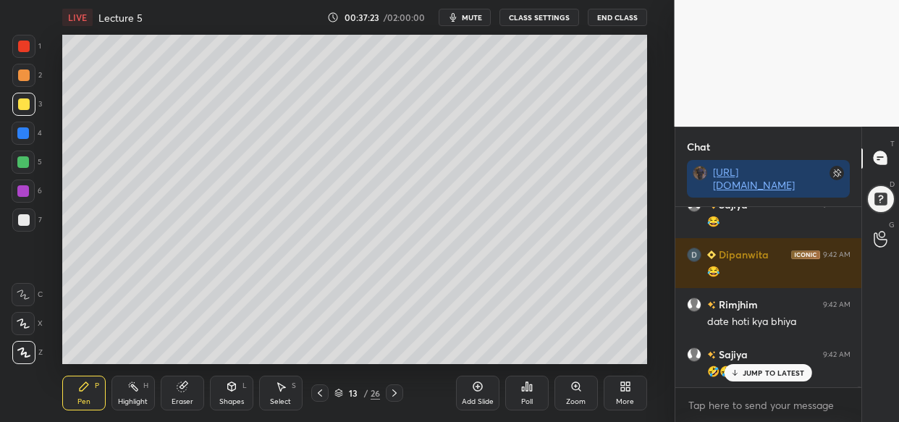
scroll to position [35342, 0]
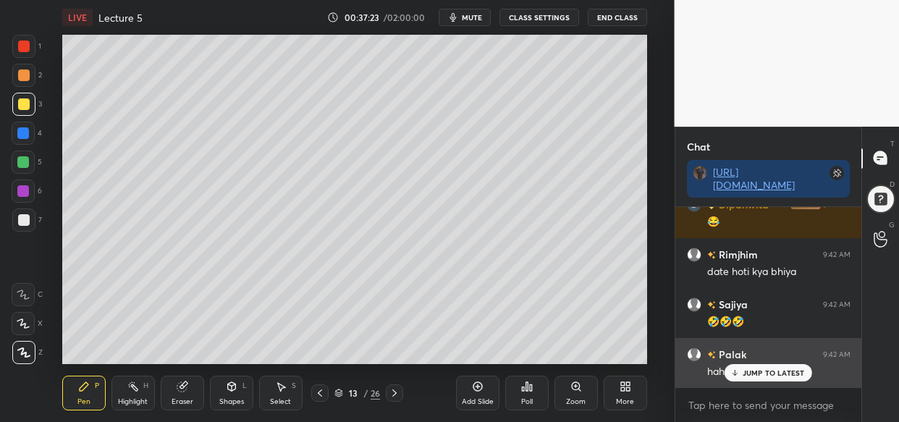
click at [786, 369] on p "JUMP TO LATEST" at bounding box center [773, 372] width 62 height 9
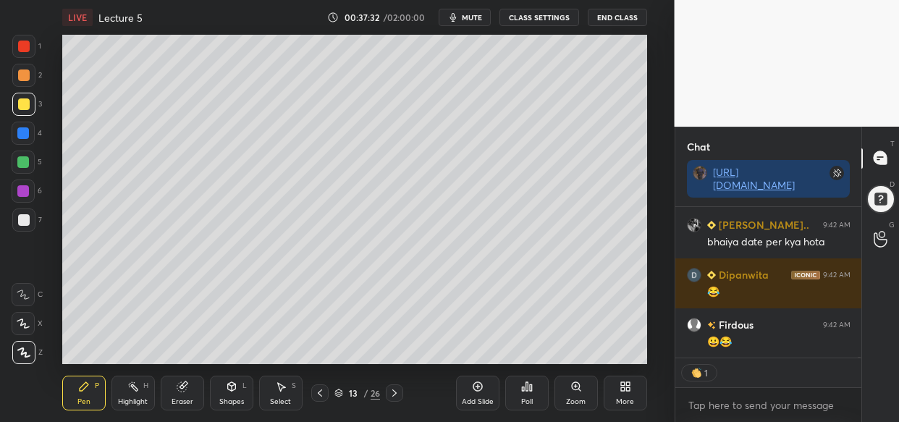
scroll to position [35771, 0]
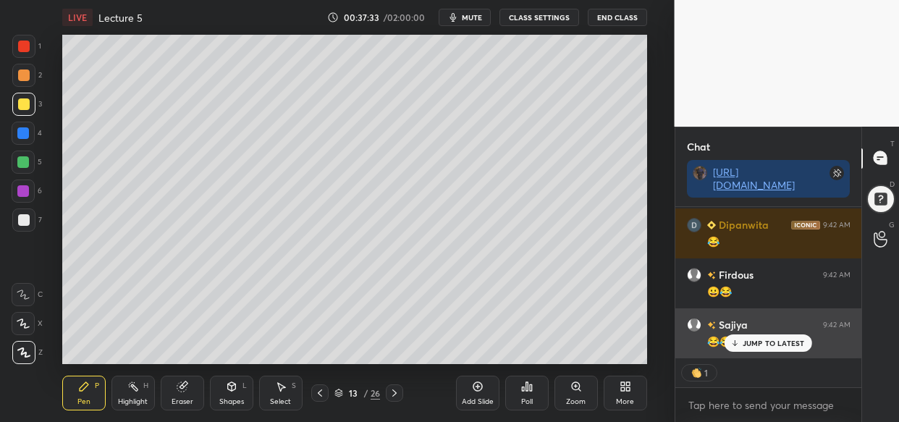
click at [761, 347] on p "JUMP TO LATEST" at bounding box center [773, 343] width 62 height 9
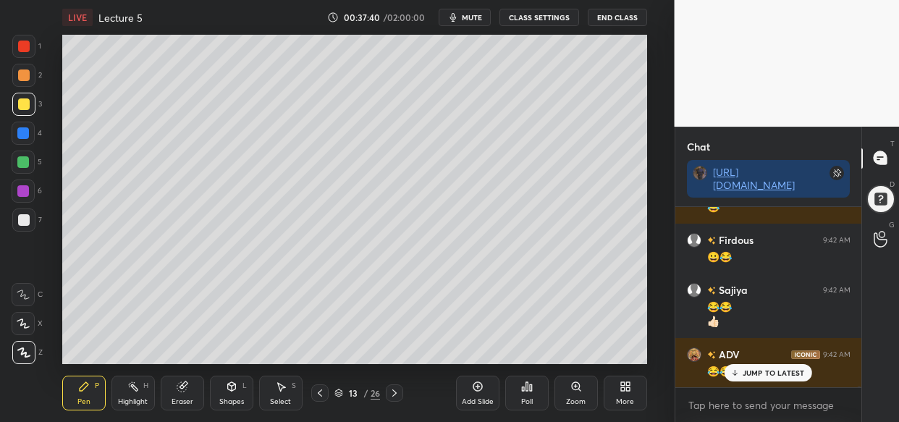
scroll to position [35855, 0]
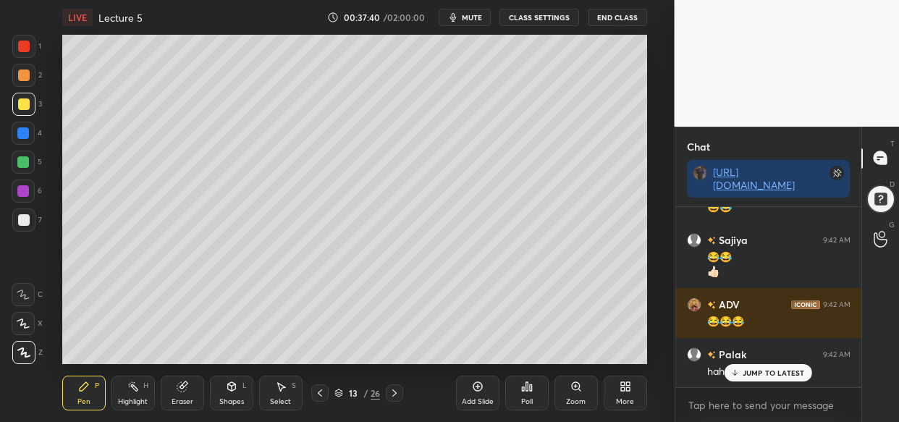
drag, startPoint x: 788, startPoint y: 382, endPoint x: 776, endPoint y: 379, distance: 12.6
click at [786, 381] on div "Dipanwita 9:42 AM 😂 Rimjhim 9:42 AM date hoti kya bhiya Sajiya 9:42 AM 🤣🤣🤣 Pala…" at bounding box center [768, 297] width 187 height 180
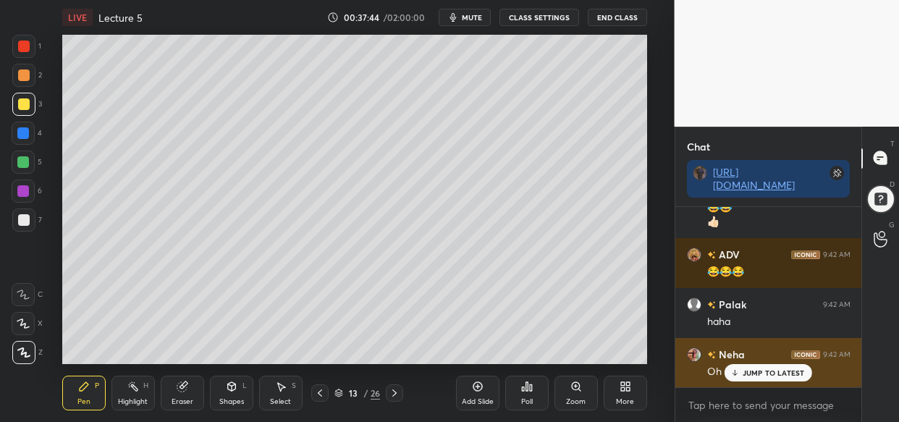
drag, startPoint x: 767, startPoint y: 369, endPoint x: 755, endPoint y: 374, distance: 12.6
click at [764, 370] on p "JUMP TO LATEST" at bounding box center [773, 372] width 62 height 9
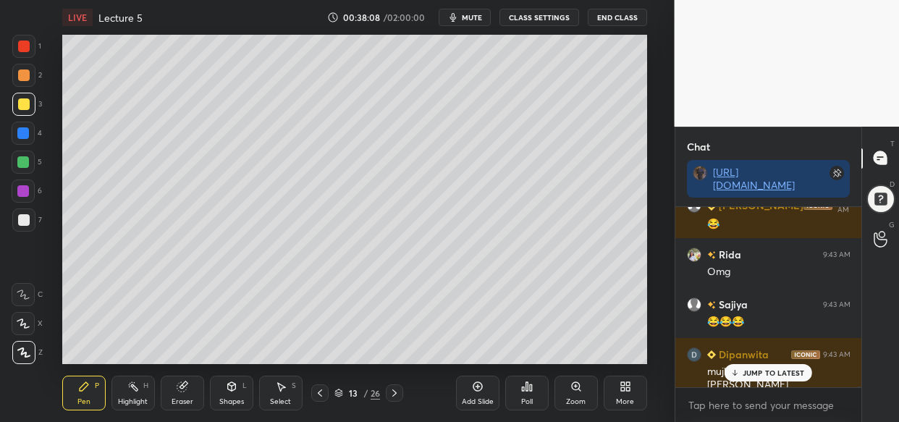
scroll to position [36754, 0]
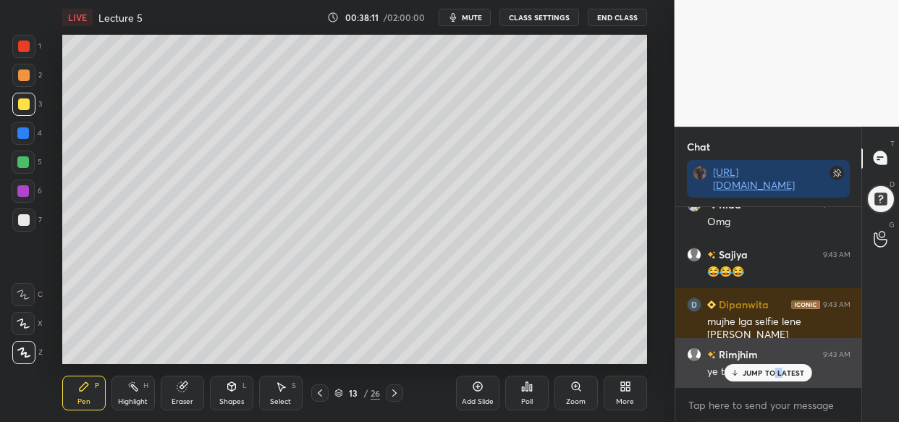
drag, startPoint x: 779, startPoint y: 369, endPoint x: 769, endPoint y: 373, distance: 10.1
click at [774, 370] on p "JUMP TO LATEST" at bounding box center [773, 372] width 62 height 9
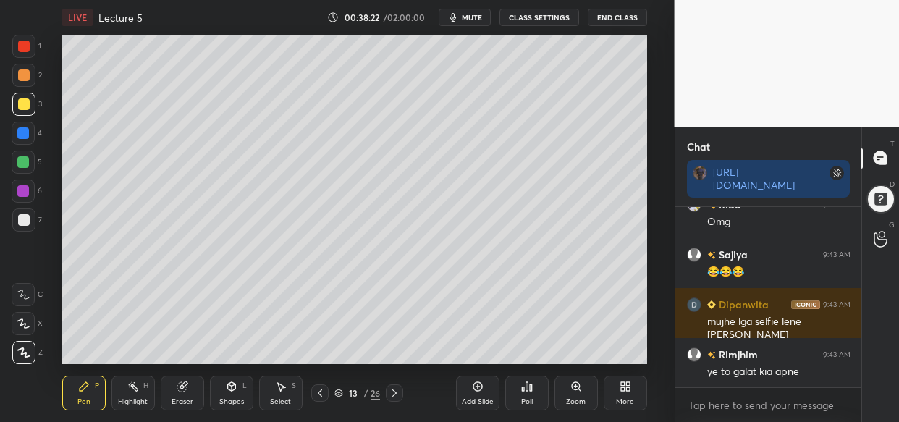
scroll to position [36804, 0]
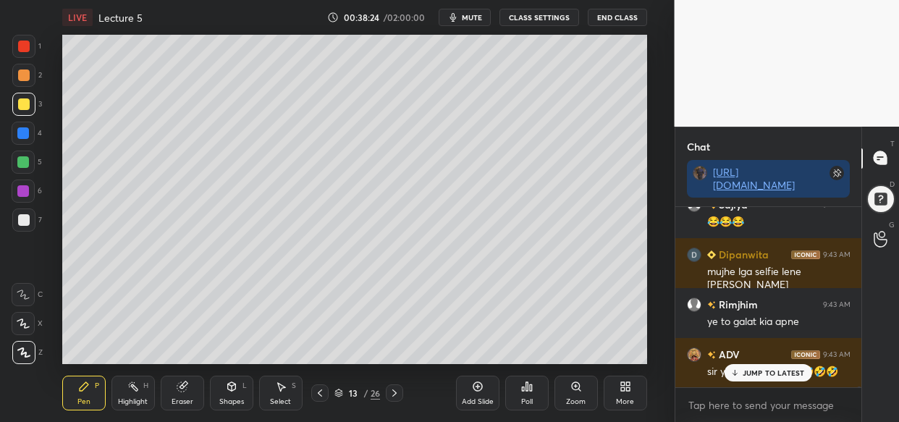
drag, startPoint x: 789, startPoint y: 376, endPoint x: 761, endPoint y: 388, distance: 31.2
click at [789, 375] on p "JUMP TO LATEST" at bounding box center [773, 372] width 62 height 9
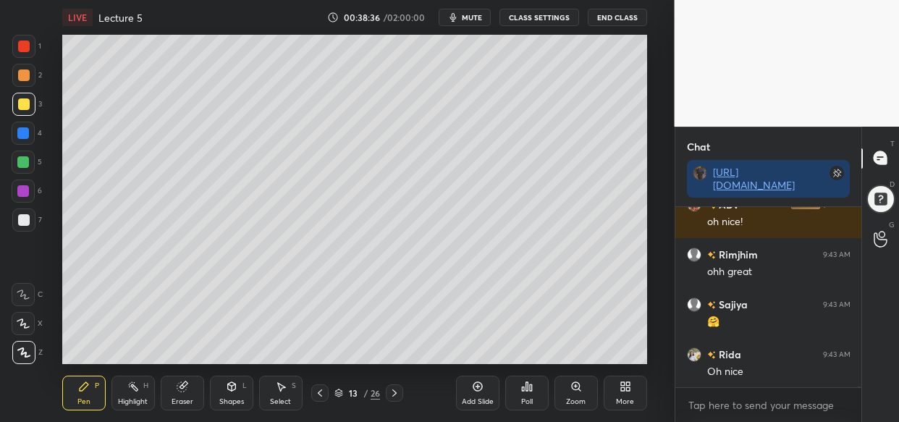
scroll to position [37316, 0]
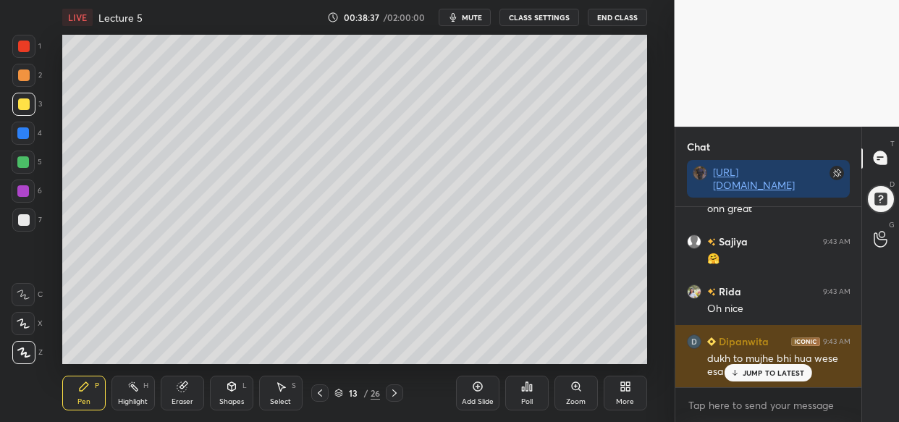
click at [802, 373] on p "JUMP TO LATEST" at bounding box center [773, 372] width 62 height 9
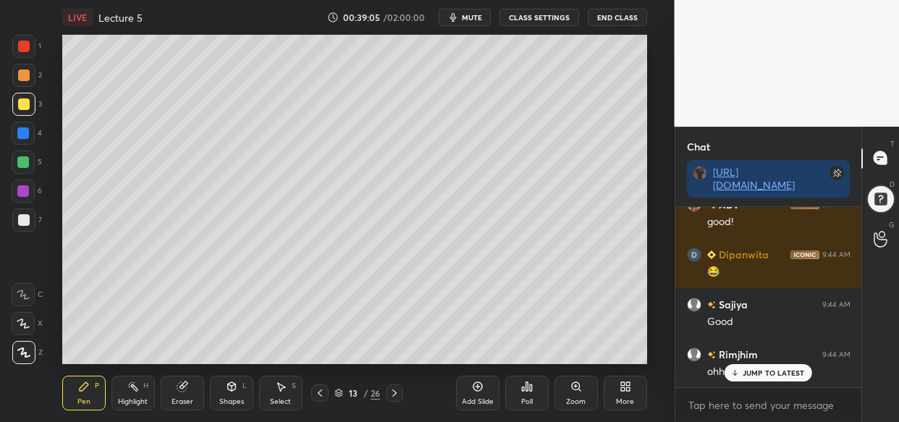
scroll to position [37766, 0]
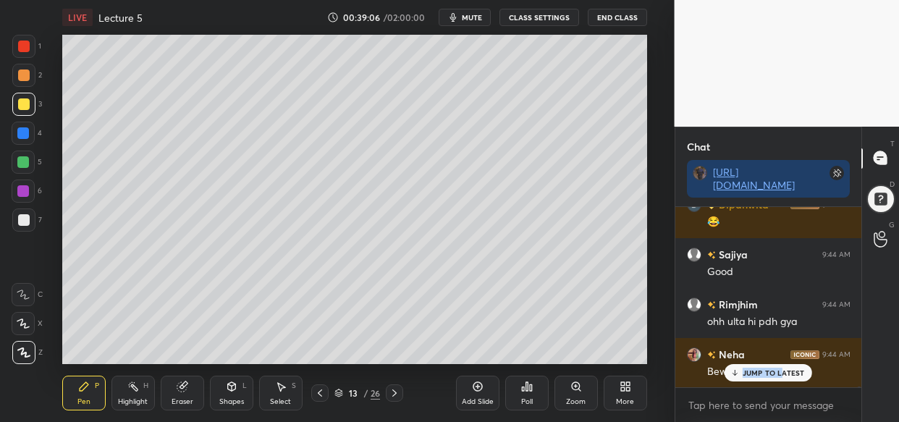
click at [781, 365] on div "ADV 9:43 AM oh nice! Rimjhim 9:43 AM ohh great Sajiya 9:43 AM 🤗 Rida 9:43 AM Oh…" at bounding box center [768, 297] width 187 height 180
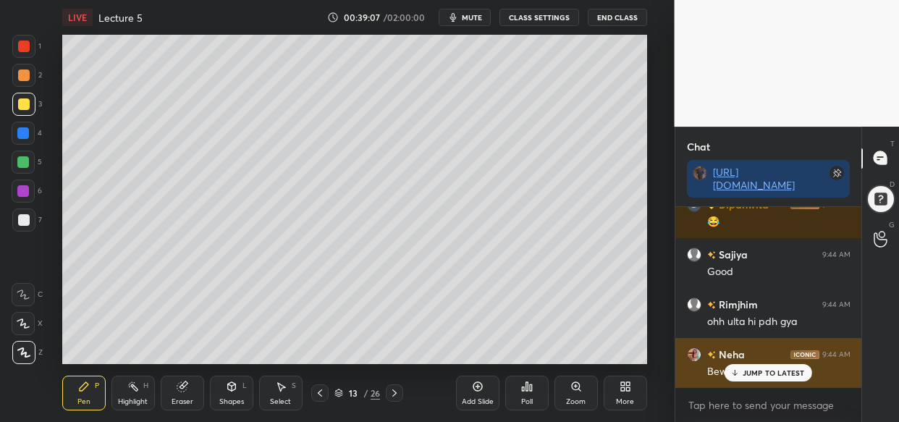
click at [787, 369] on p "JUMP TO LATEST" at bounding box center [773, 372] width 62 height 9
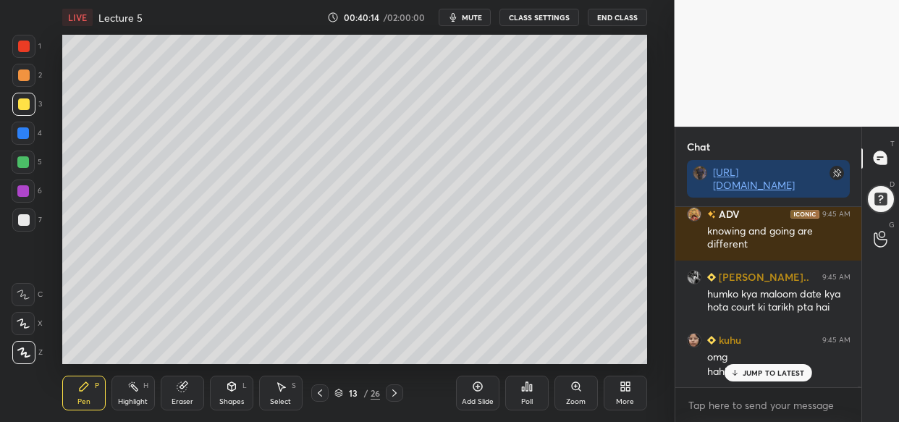
scroll to position [38981, 0]
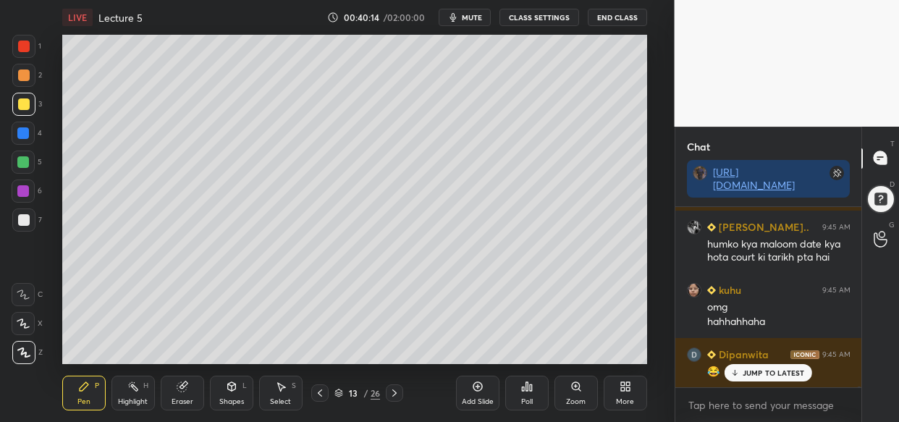
click at [767, 369] on p "JUMP TO LATEST" at bounding box center [773, 372] width 62 height 9
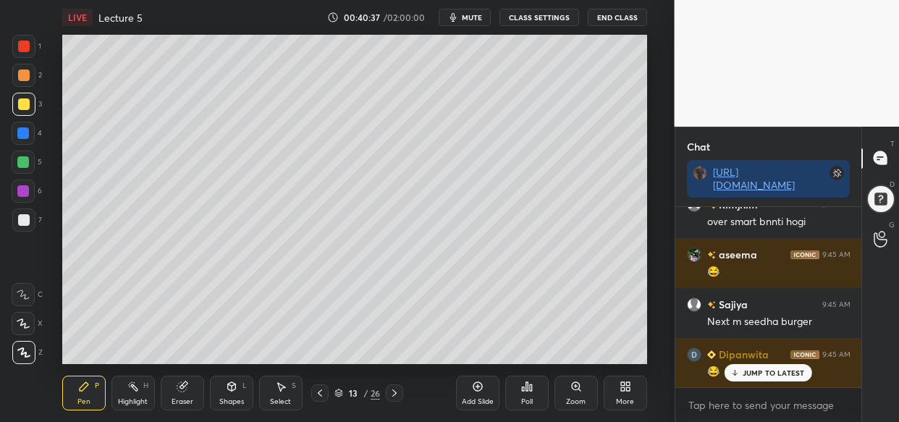
scroll to position [39430, 0]
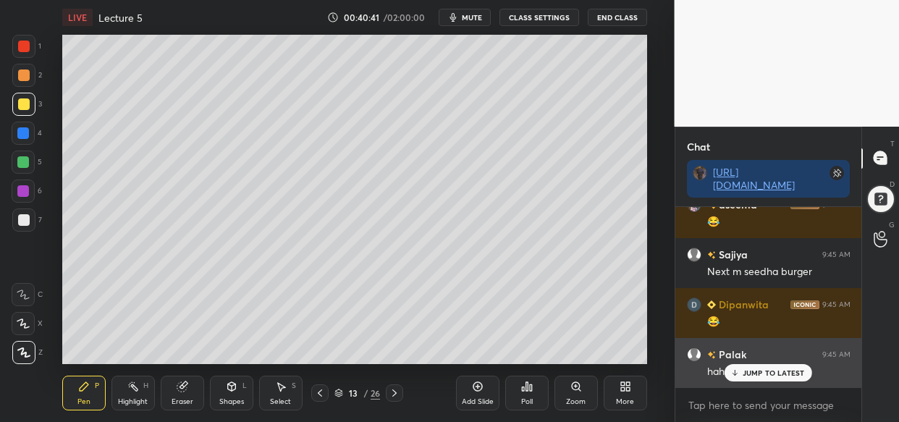
click at [750, 368] on p "JUMP TO LATEST" at bounding box center [773, 372] width 62 height 9
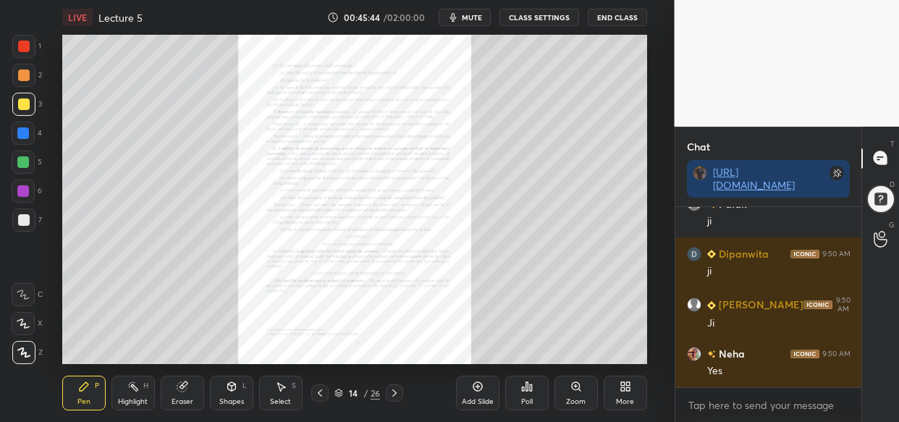
scroll to position [45492, 0]
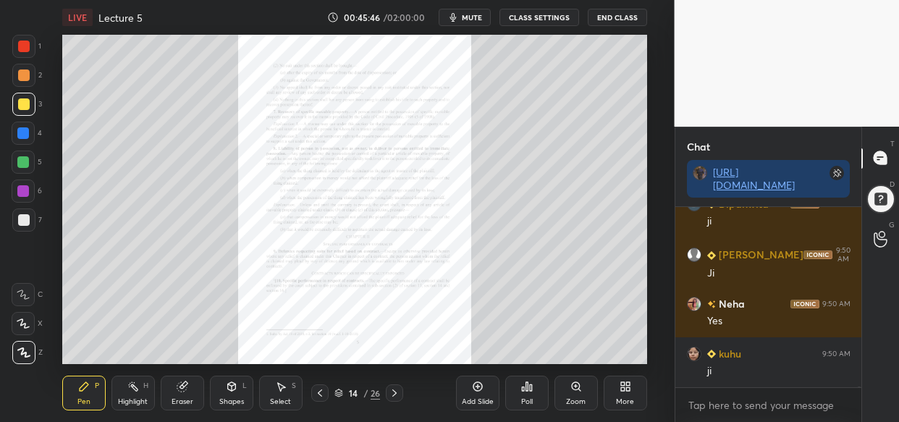
click at [585, 385] on div "Zoom" at bounding box center [575, 393] width 43 height 35
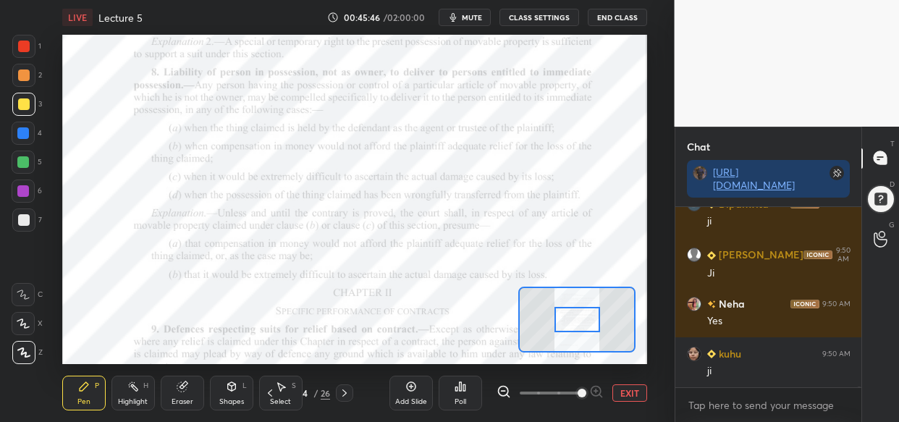
click at [582, 391] on span at bounding box center [581, 393] width 9 height 9
click at [586, 389] on span at bounding box center [581, 393] width 9 height 9
click at [586, 391] on span at bounding box center [581, 393] width 9 height 9
click at [586, 390] on span at bounding box center [581, 393] width 9 height 9
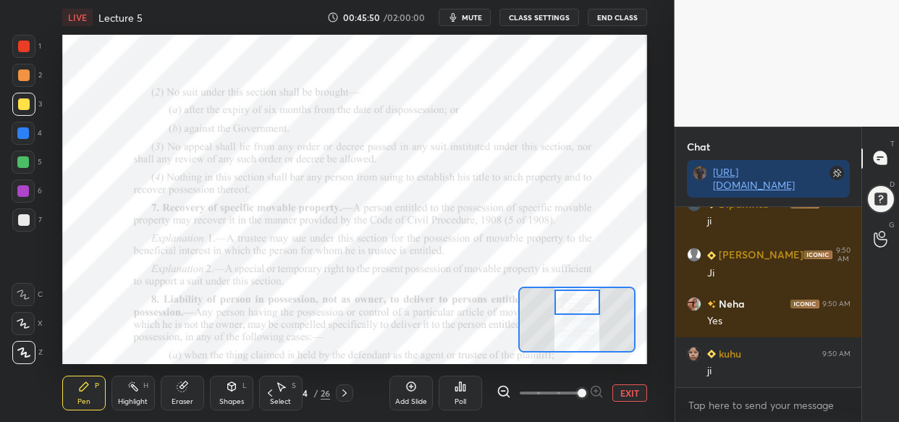
drag, startPoint x: 579, startPoint y: 321, endPoint x: 579, endPoint y: 306, distance: 15.2
click at [579, 305] on div at bounding box center [577, 301] width 46 height 25
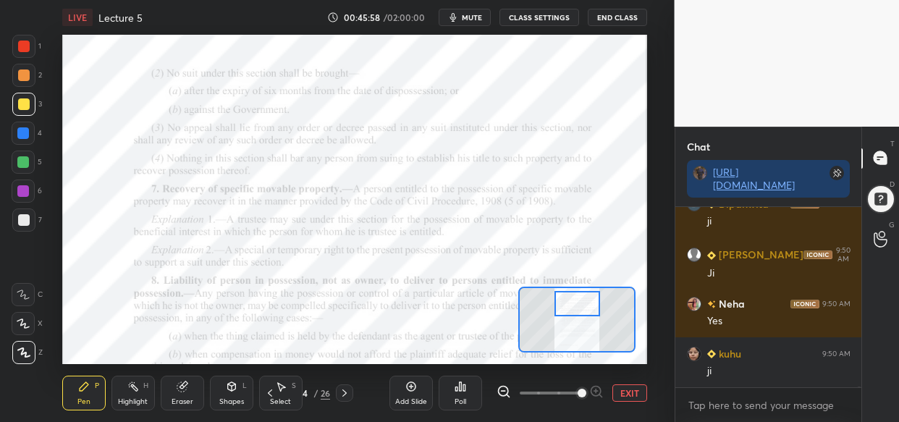
click at [28, 137] on div at bounding box center [23, 133] width 23 height 23
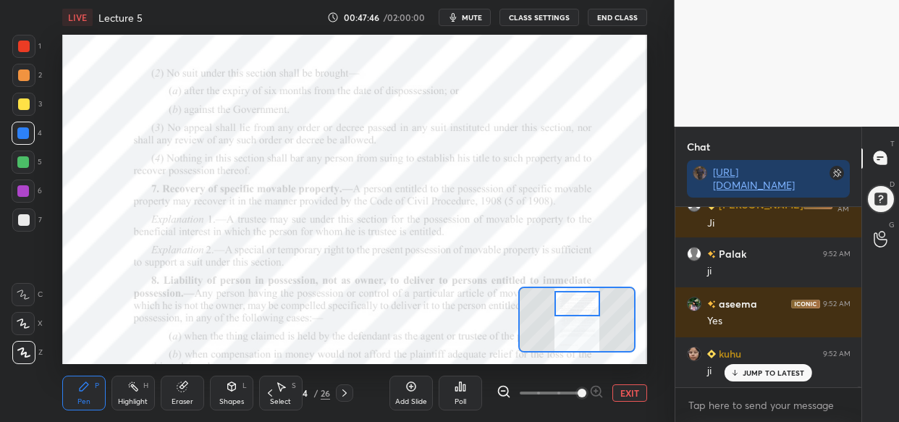
scroll to position [47153, 0]
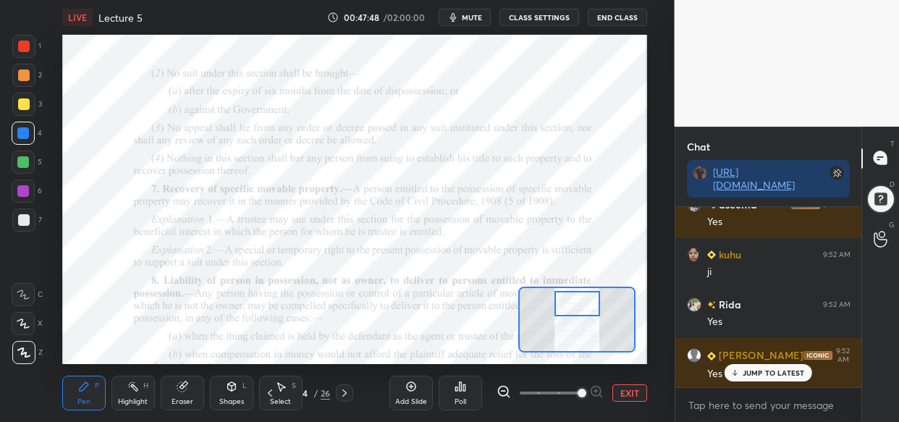
click at [406, 391] on icon at bounding box center [411, 387] width 12 height 12
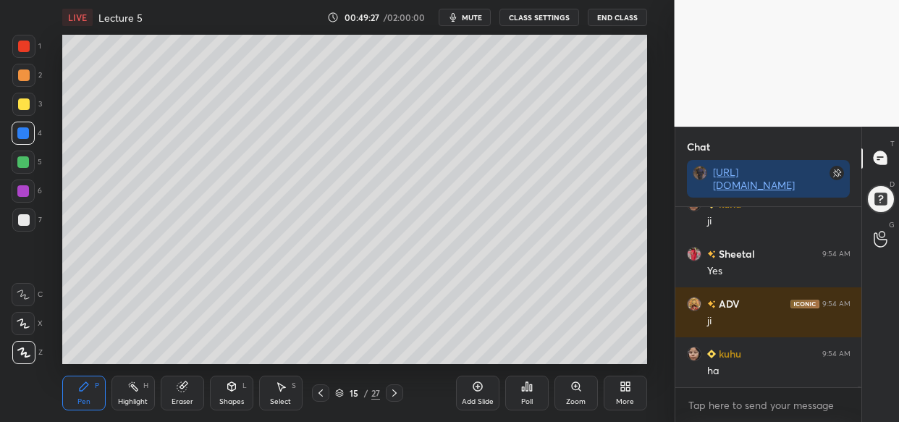
scroll to position [48651, 0]
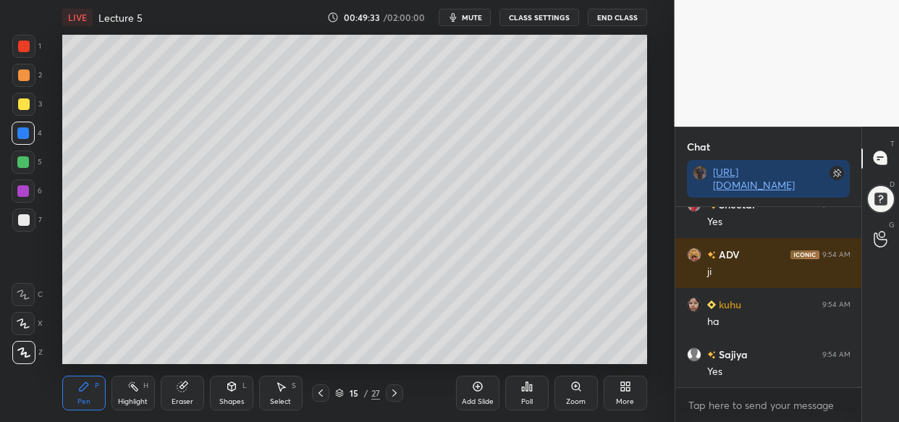
click at [375, 30] on div "LIVE Lecture 5 00:49:33 / 02:00:00 mute CLASS SETTINGS End Class Setting up you…" at bounding box center [354, 211] width 617 height 422
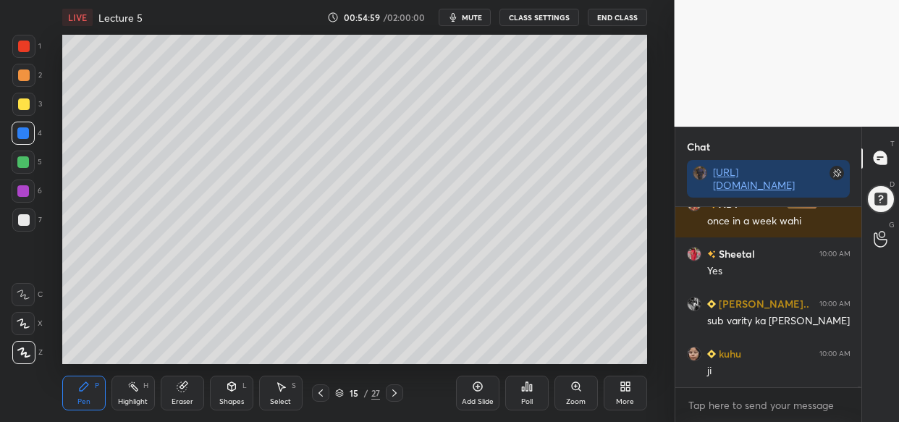
scroll to position [54056, 0]
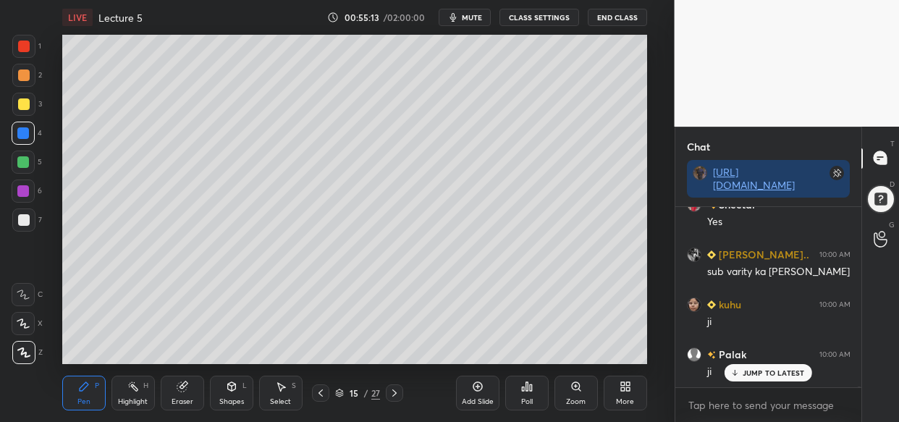
click at [650, 158] on div "Setting up your live class Poll for secs No correct answer Start poll" at bounding box center [354, 199] width 617 height 329
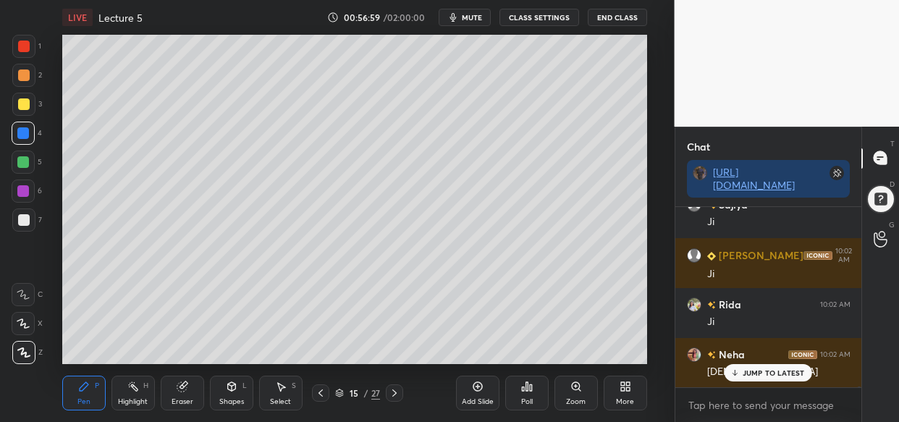
scroll to position [56103, 0]
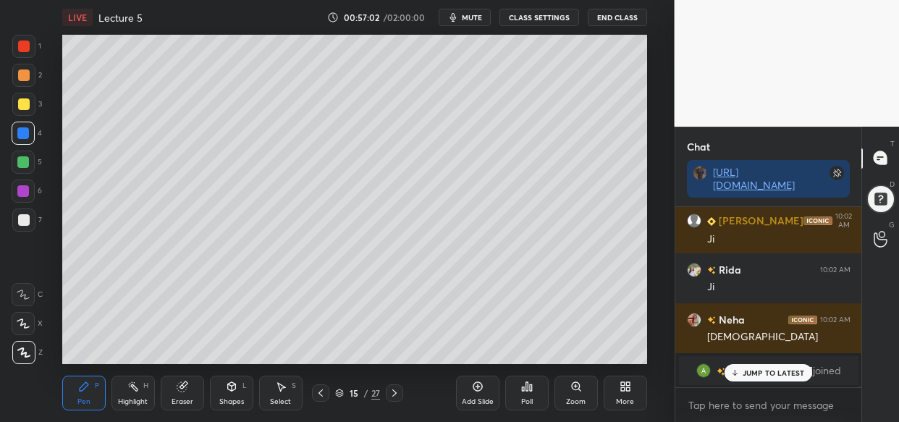
click at [788, 369] on p "JUMP TO LATEST" at bounding box center [773, 372] width 62 height 9
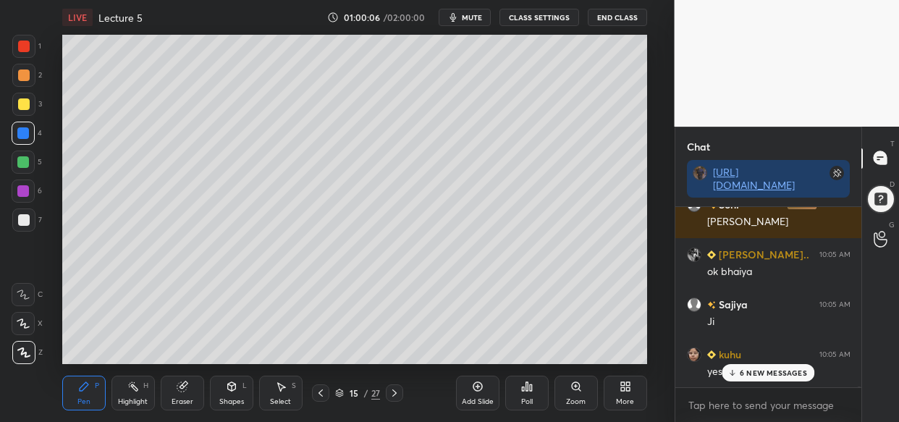
scroll to position [59663, 0]
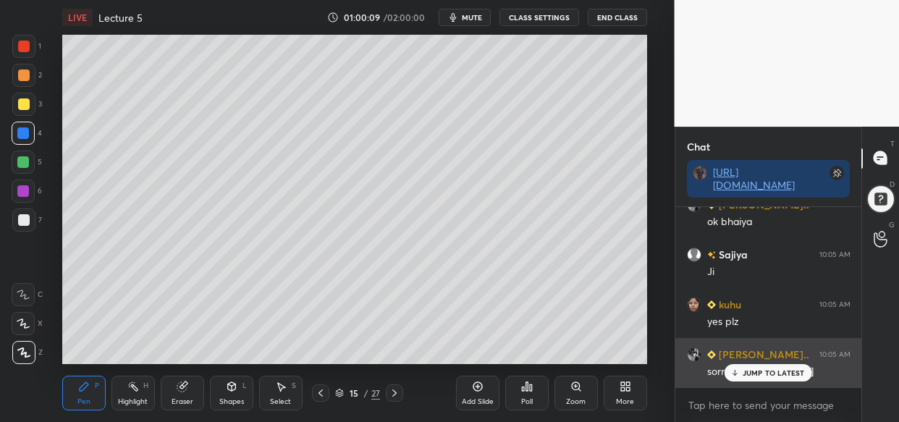
click at [792, 374] on p "JUMP TO LATEST" at bounding box center [773, 372] width 62 height 9
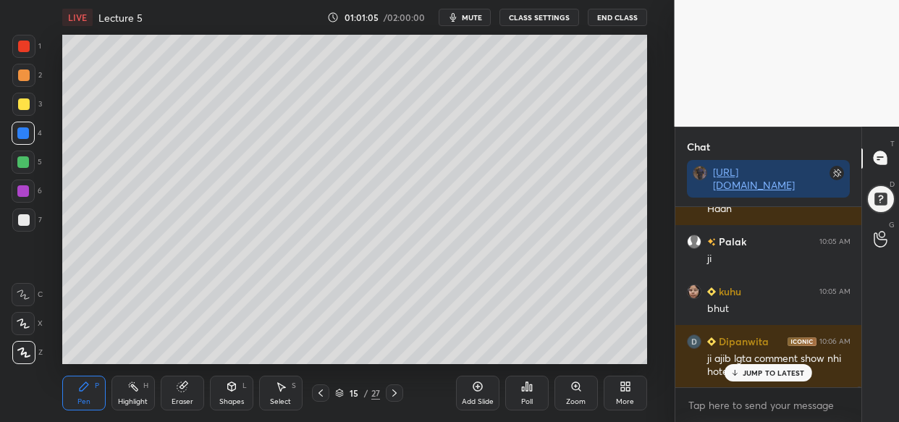
scroll to position [60502, 0]
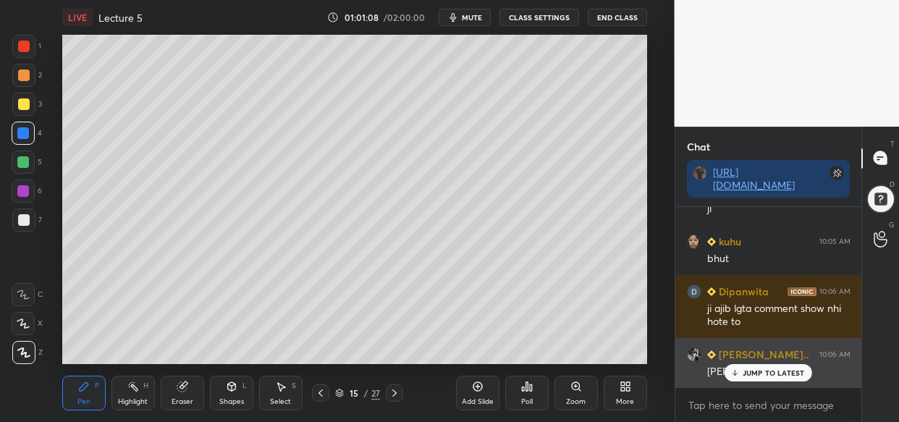
click at [755, 373] on p "JUMP TO LATEST" at bounding box center [773, 372] width 62 height 9
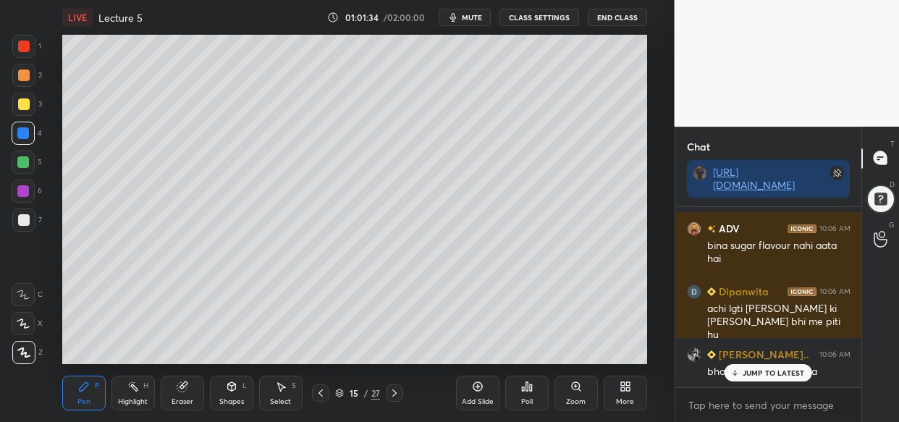
scroll to position [60778, 0]
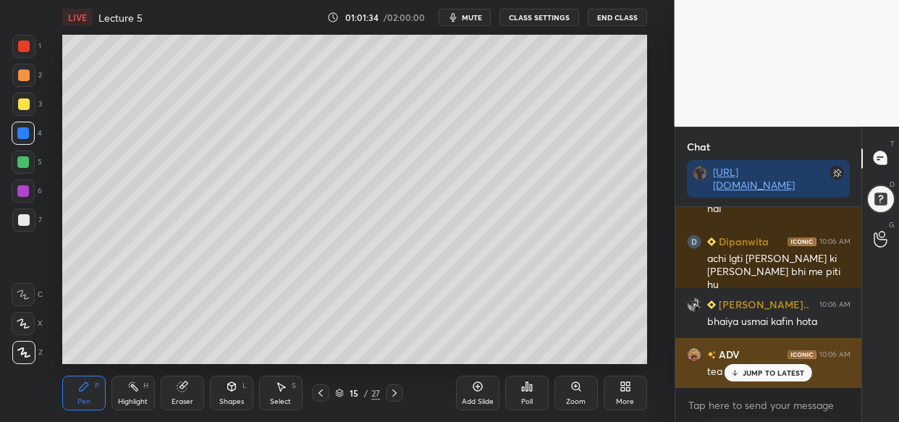
click at [768, 376] on p "JUMP TO LATEST" at bounding box center [773, 372] width 62 height 9
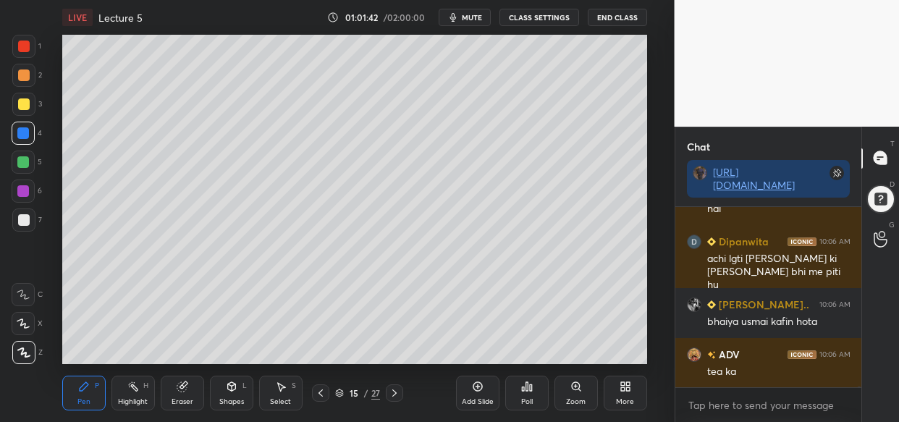
scroll to position [60792, 0]
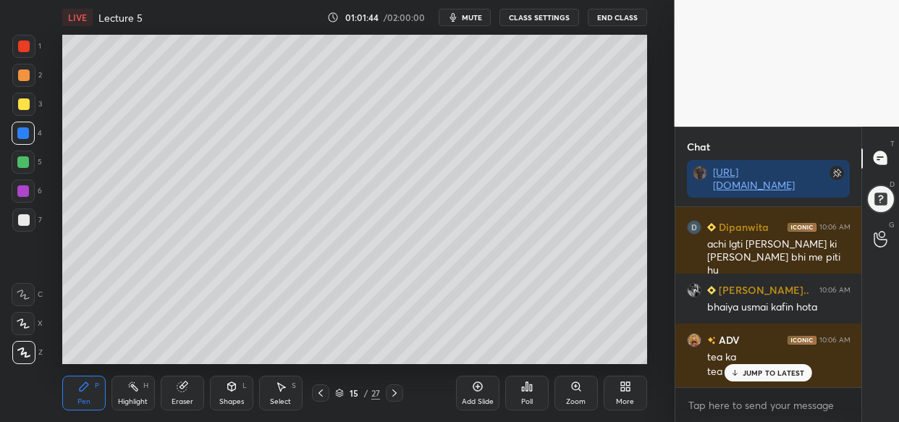
drag, startPoint x: 768, startPoint y: 370, endPoint x: 669, endPoint y: 417, distance: 109.7
click at [767, 372] on p "JUMP TO LATEST" at bounding box center [773, 372] width 62 height 9
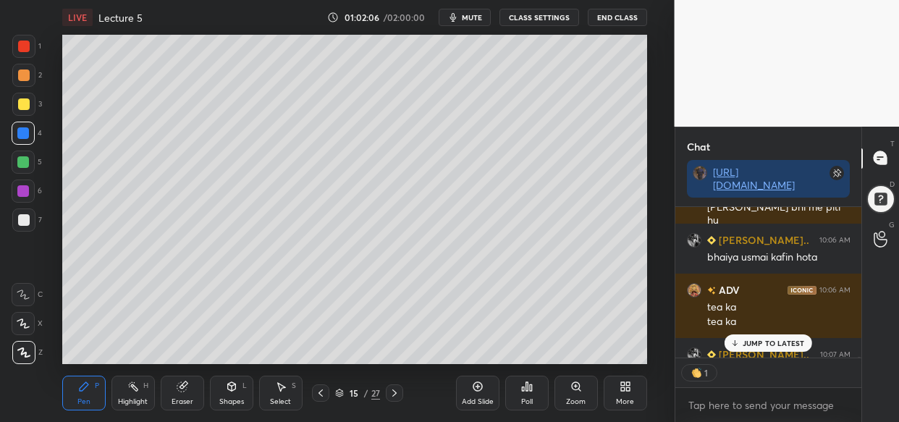
scroll to position [146, 182]
drag, startPoint x: 749, startPoint y: 342, endPoint x: 750, endPoint y: 351, distance: 8.8
click at [748, 340] on p "JUMP TO LATEST" at bounding box center [773, 343] width 62 height 9
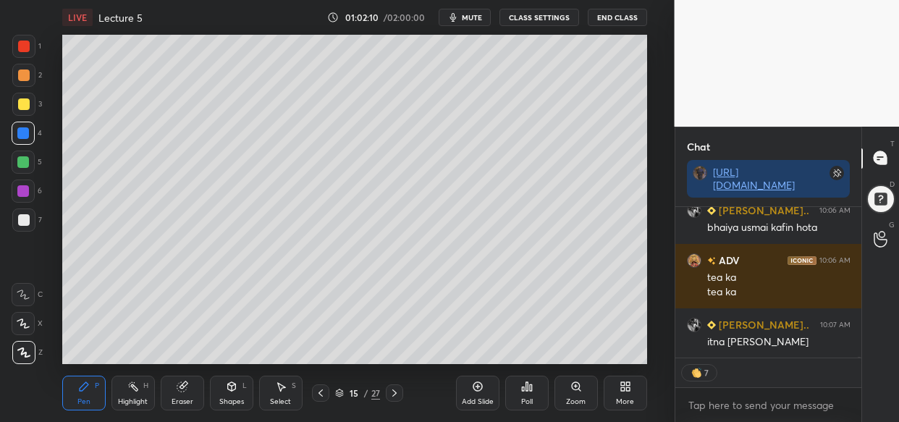
scroll to position [60922, 0]
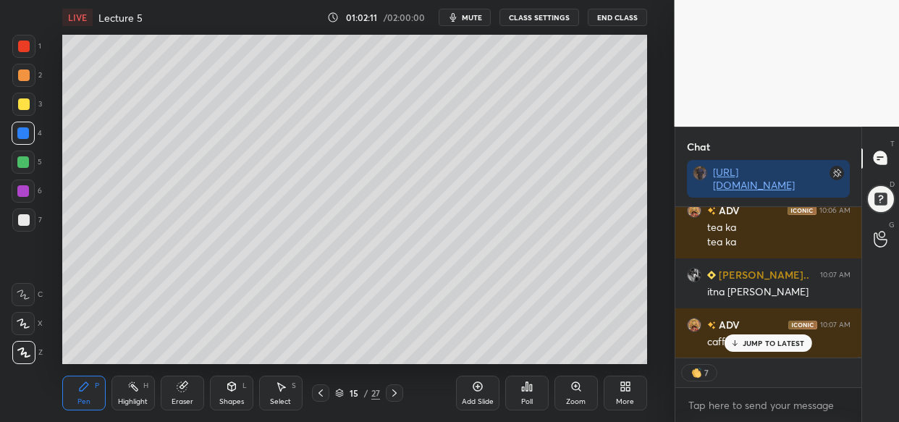
drag, startPoint x: 763, startPoint y: 334, endPoint x: 757, endPoint y: 357, distance: 23.9
click at [763, 339] on div "JUMP TO LATEST" at bounding box center [767, 342] width 87 height 17
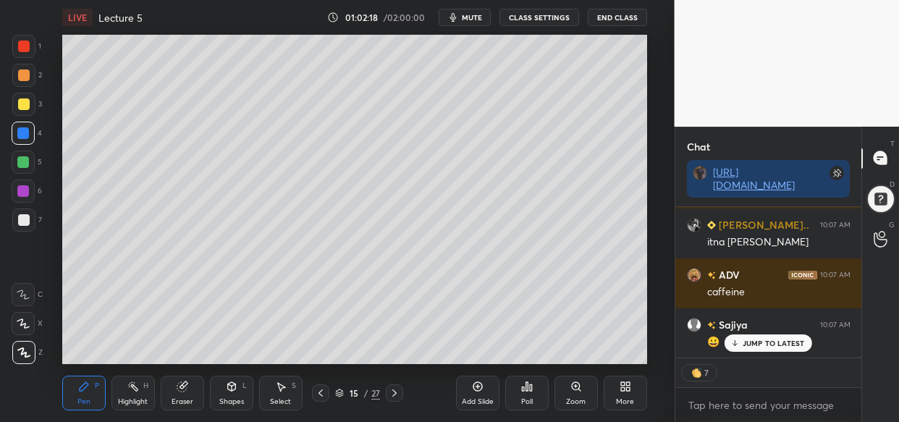
drag, startPoint x: 761, startPoint y: 339, endPoint x: 737, endPoint y: 371, distance: 39.8
click at [762, 342] on p "JUMP TO LATEST" at bounding box center [773, 343] width 62 height 9
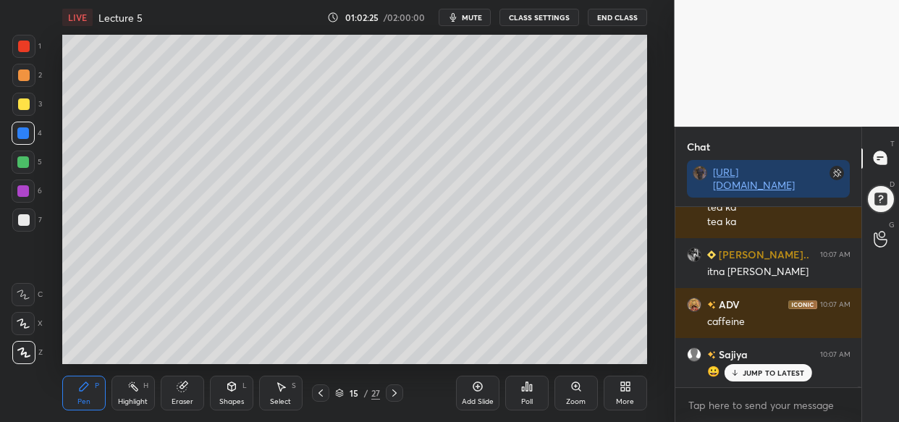
scroll to position [60993, 0]
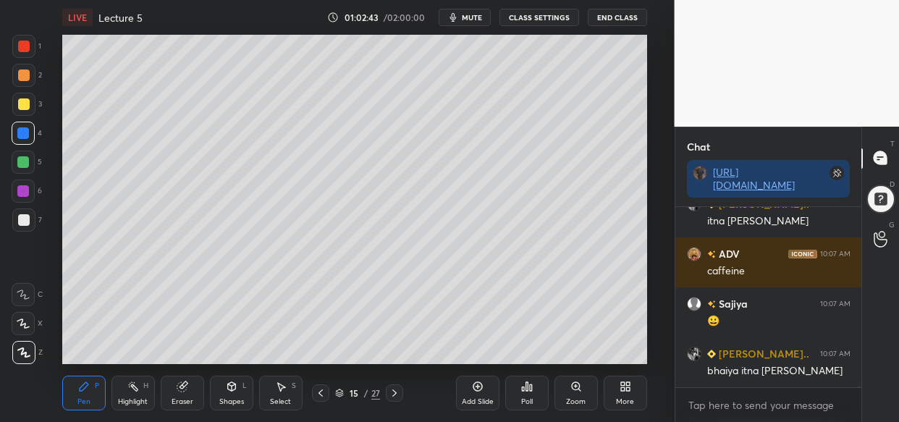
drag, startPoint x: 473, startPoint y: 390, endPoint x: 475, endPoint y: 398, distance: 8.3
click at [474, 394] on div "Add Slide" at bounding box center [477, 393] width 43 height 35
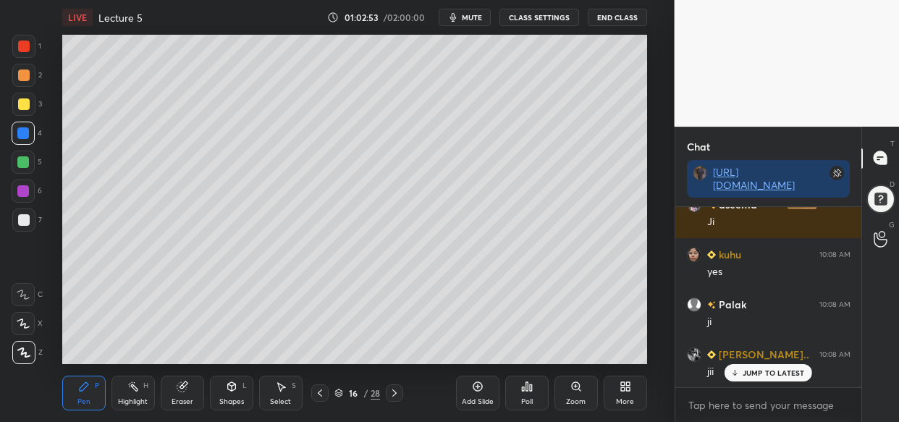
scroll to position [61292, 0]
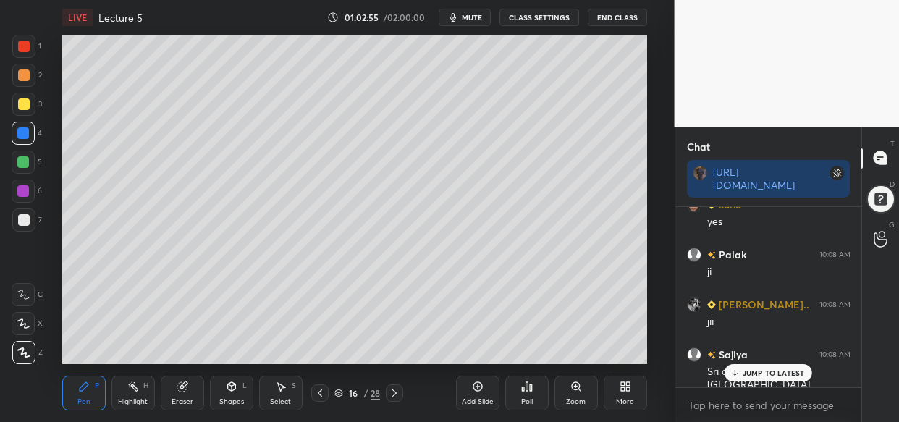
click at [742, 378] on div "JUMP TO LATEST" at bounding box center [767, 372] width 87 height 17
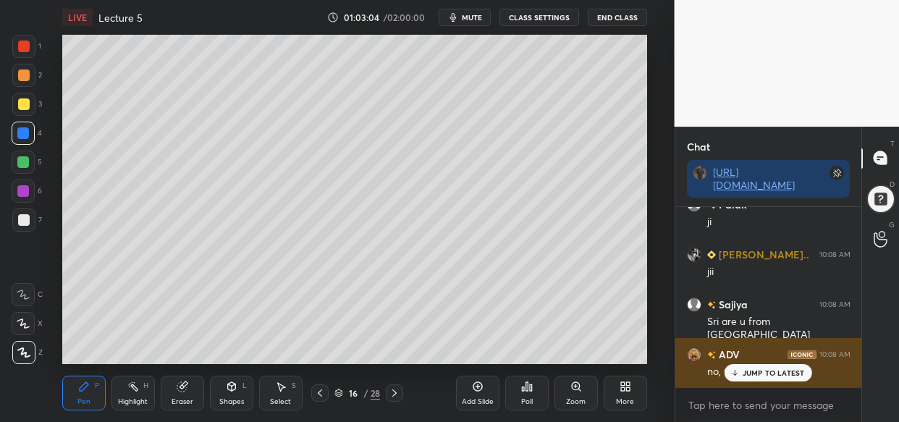
click at [758, 374] on p "JUMP TO LATEST" at bounding box center [773, 372] width 62 height 9
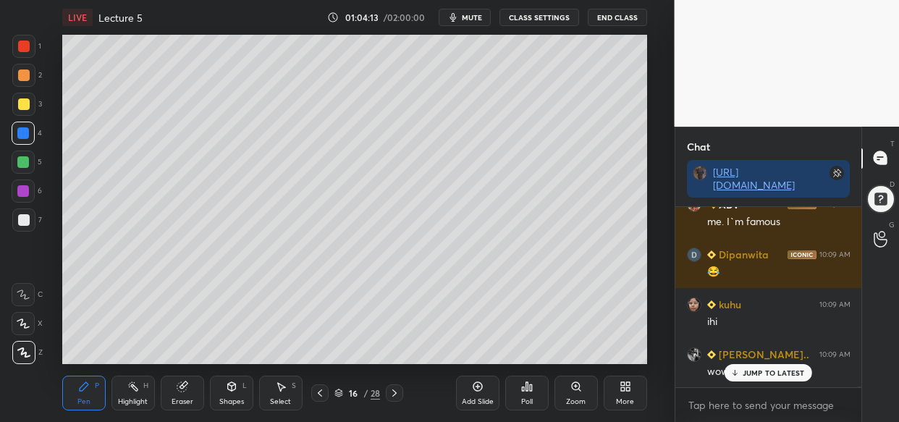
scroll to position [61818, 0]
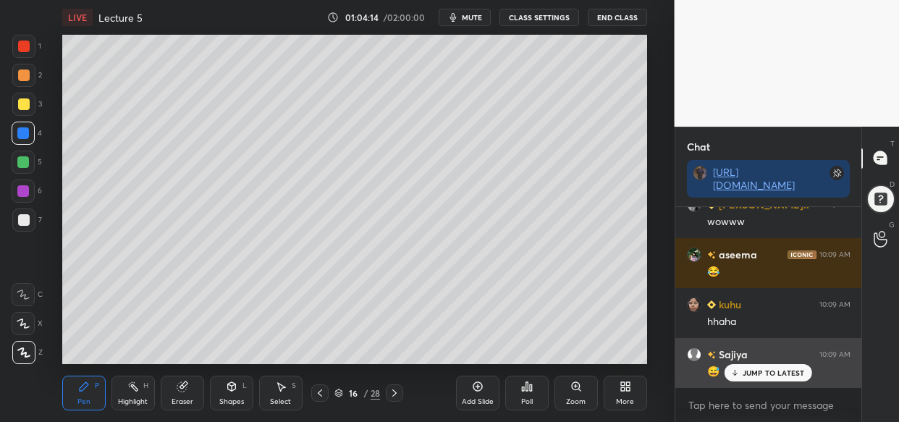
click at [763, 371] on p "JUMP TO LATEST" at bounding box center [773, 372] width 62 height 9
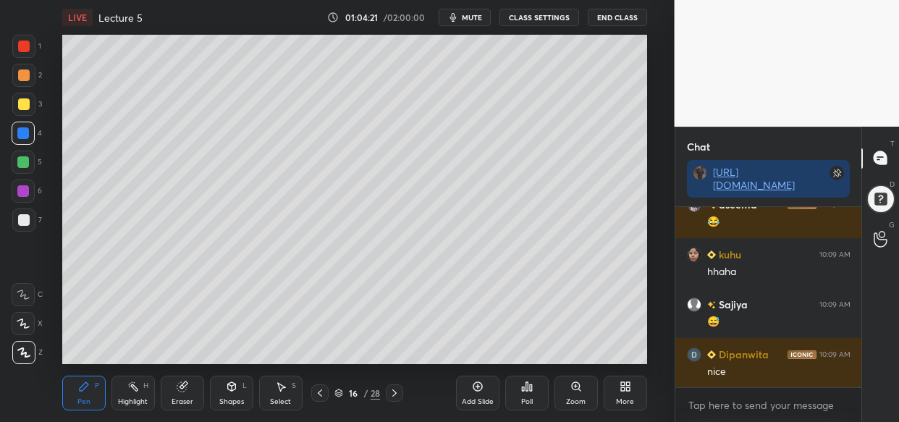
scroll to position [61919, 0]
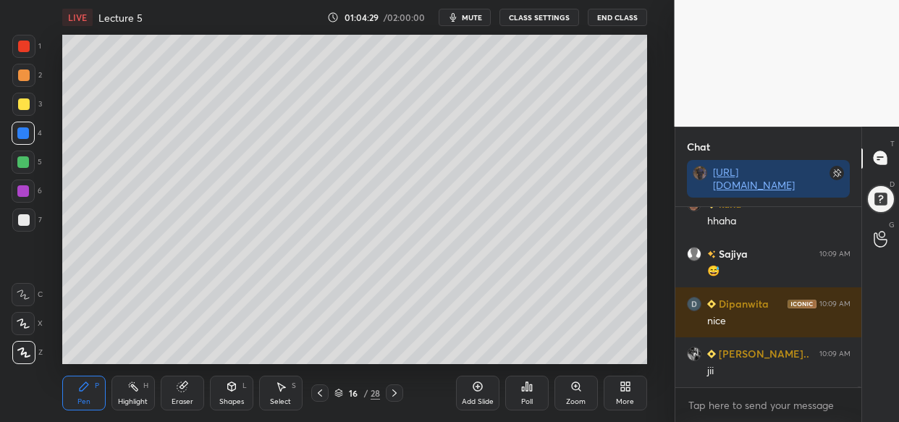
click at [25, 97] on div at bounding box center [23, 104] width 23 height 23
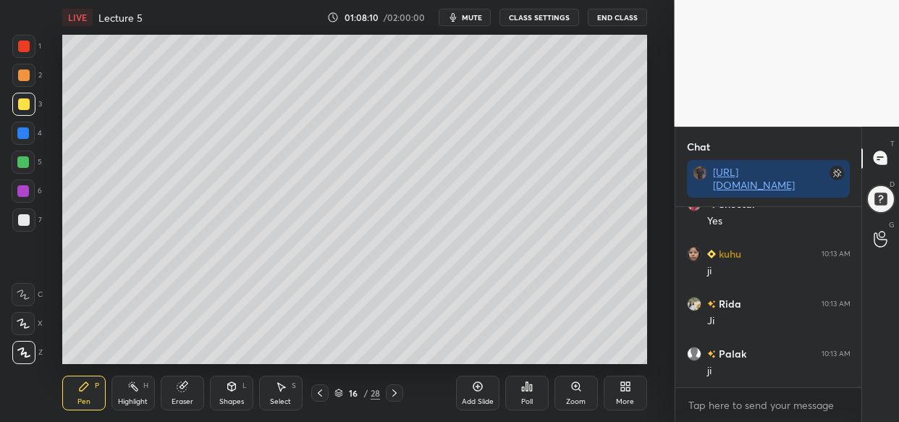
scroll to position [65348, 0]
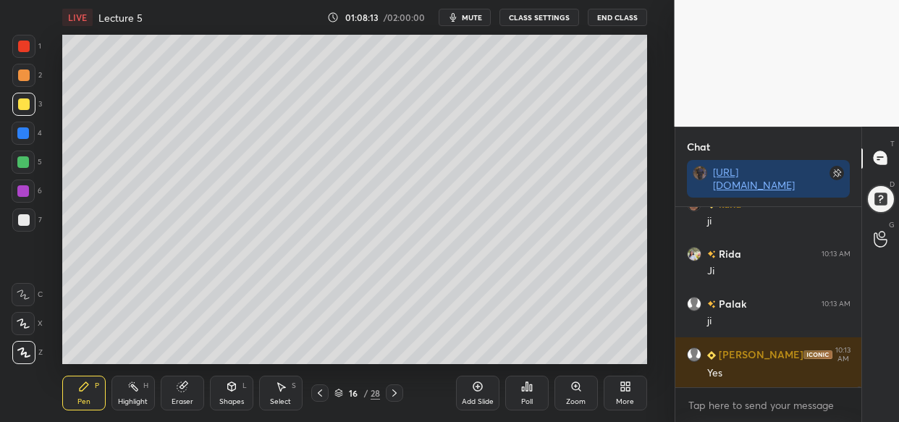
drag, startPoint x: 480, startPoint y: 394, endPoint x: 475, endPoint y: 383, distance: 12.6
click at [480, 394] on div "Add Slide" at bounding box center [477, 393] width 43 height 35
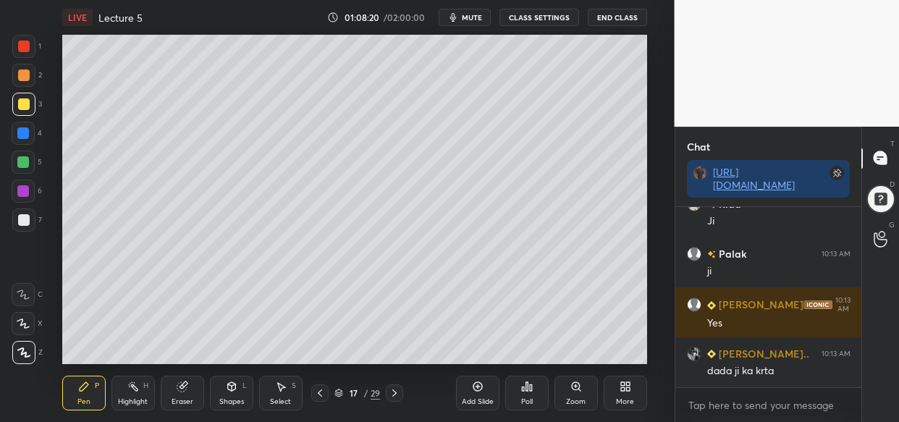
click at [19, 136] on div at bounding box center [23, 133] width 12 height 12
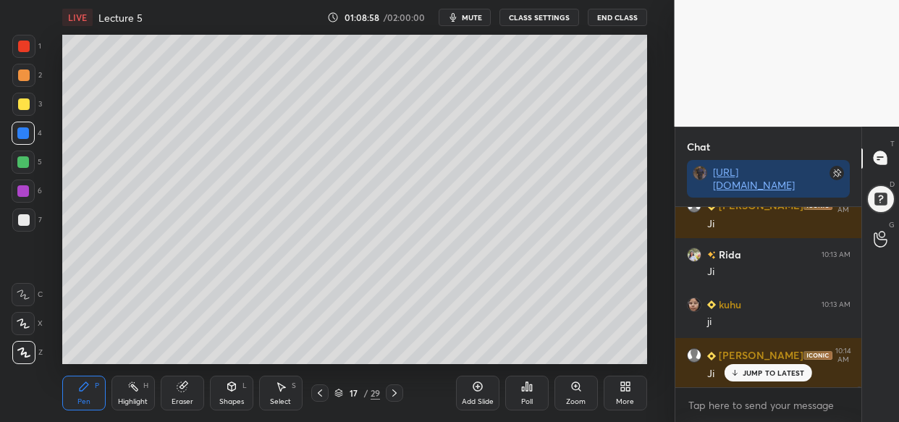
scroll to position [66196, 0]
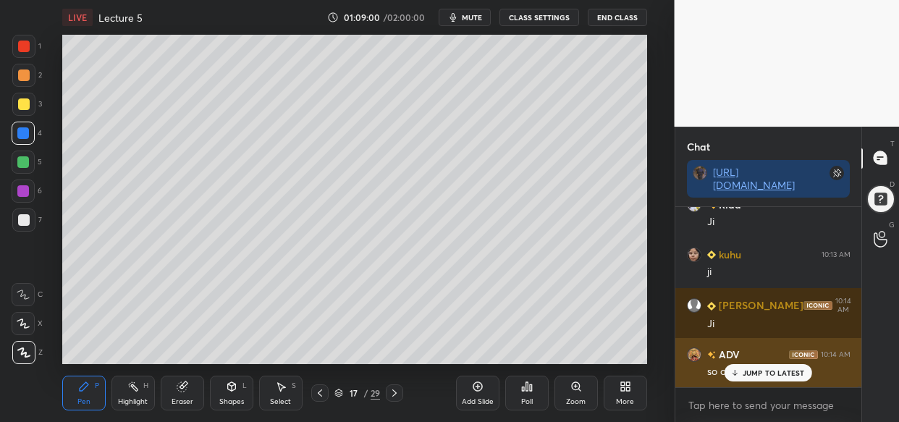
click at [758, 373] on p "JUMP TO LATEST" at bounding box center [773, 372] width 62 height 9
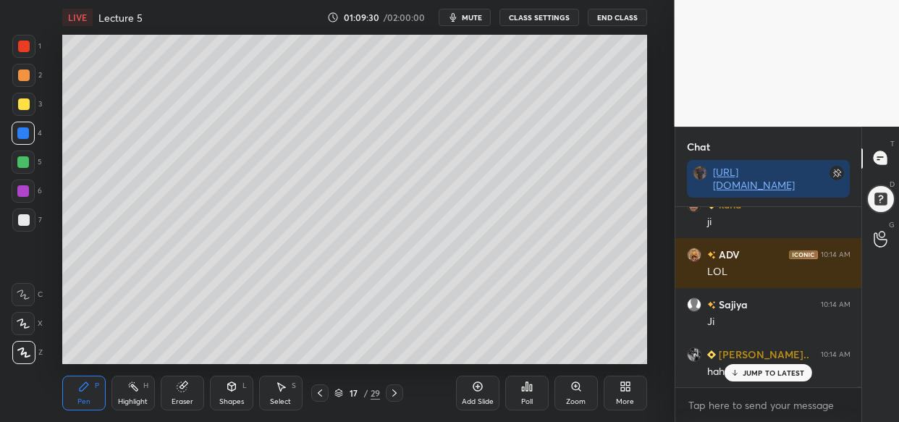
scroll to position [146, 182]
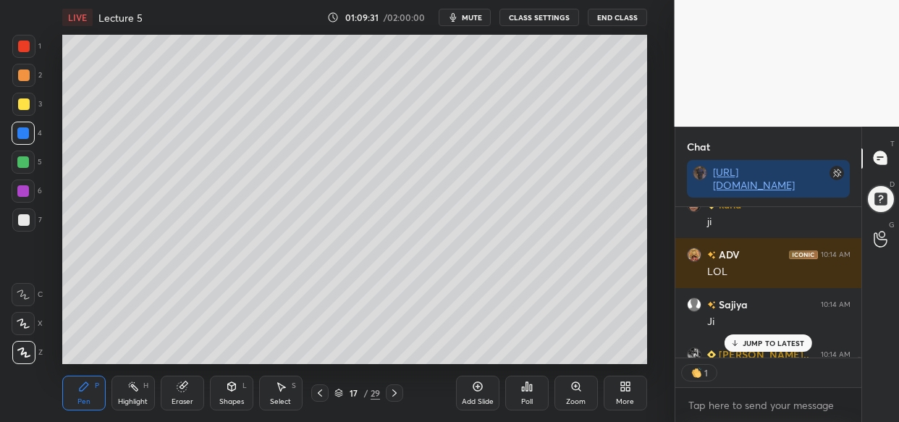
click at [753, 343] on p "JUMP TO LATEST" at bounding box center [773, 343] width 62 height 9
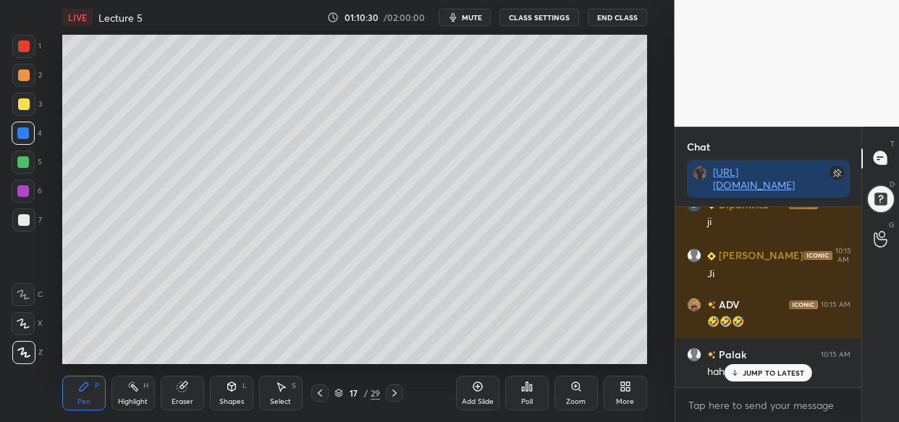
scroll to position [67644, 0]
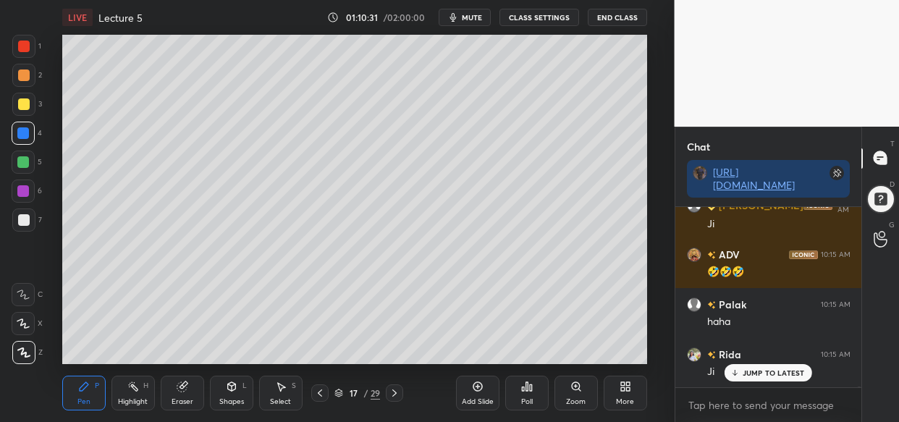
click at [773, 380] on div "Dipanwita 10:14 AM ji Neha 10:15 AM Haha Sheetal 10:15 AM Yes srivally a... 10:…" at bounding box center [768, 297] width 187 height 180
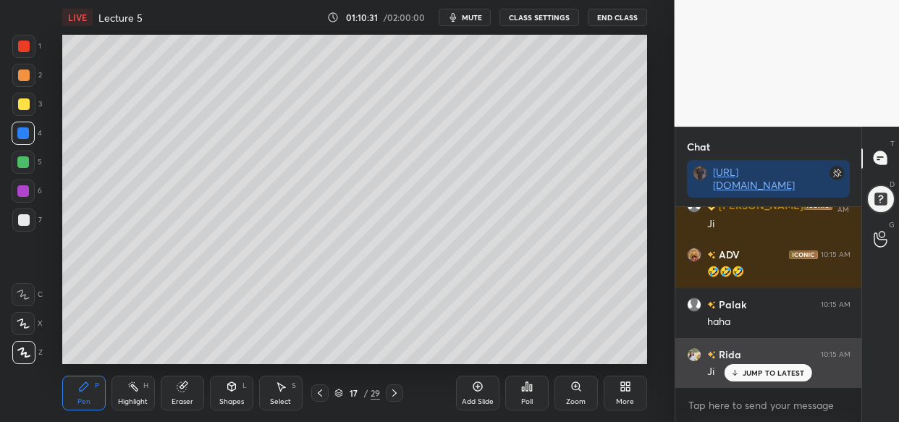
click at [781, 371] on p "JUMP TO LATEST" at bounding box center [773, 372] width 62 height 9
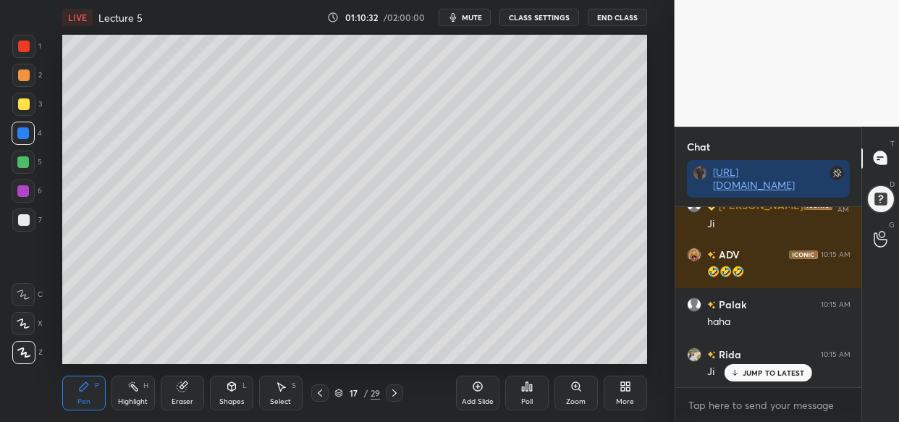
scroll to position [67694, 0]
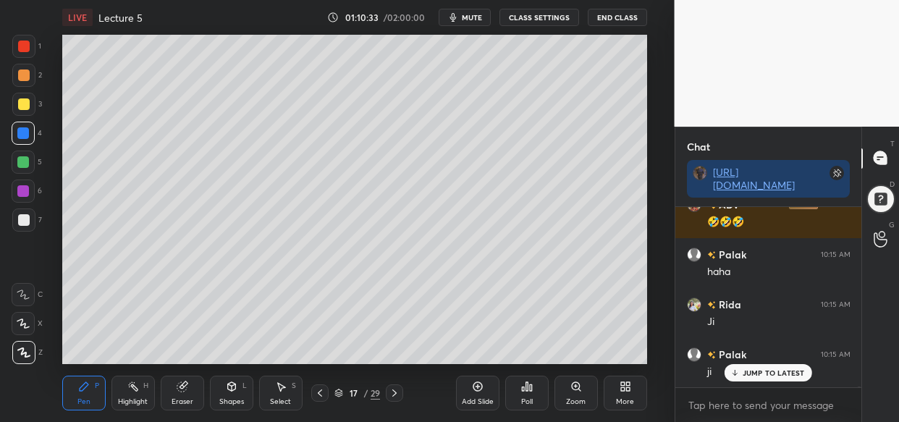
drag, startPoint x: 753, startPoint y: 369, endPoint x: 745, endPoint y: 369, distance: 8.0
click at [753, 376] on p "JUMP TO LATEST" at bounding box center [773, 372] width 62 height 9
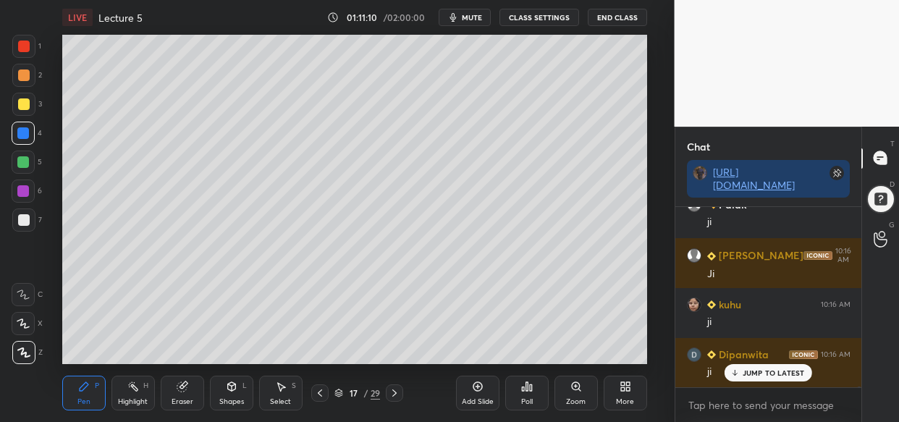
scroll to position [68656, 0]
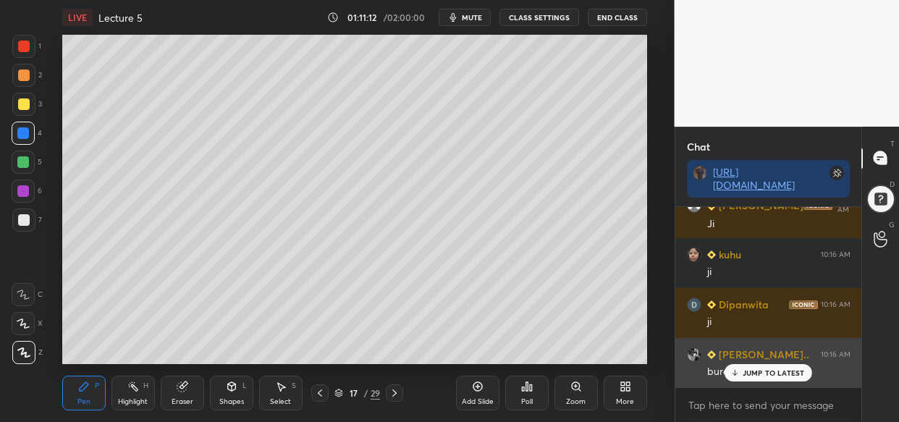
click at [772, 375] on p "JUMP TO LATEST" at bounding box center [773, 372] width 62 height 9
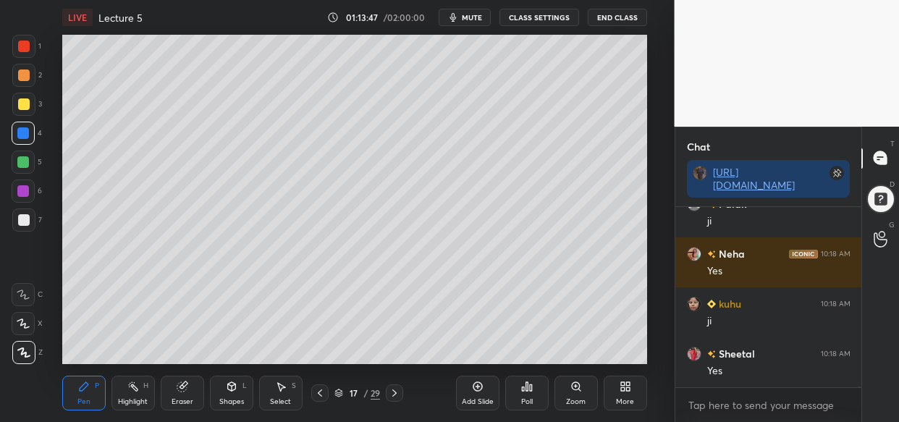
scroll to position [70952, 0]
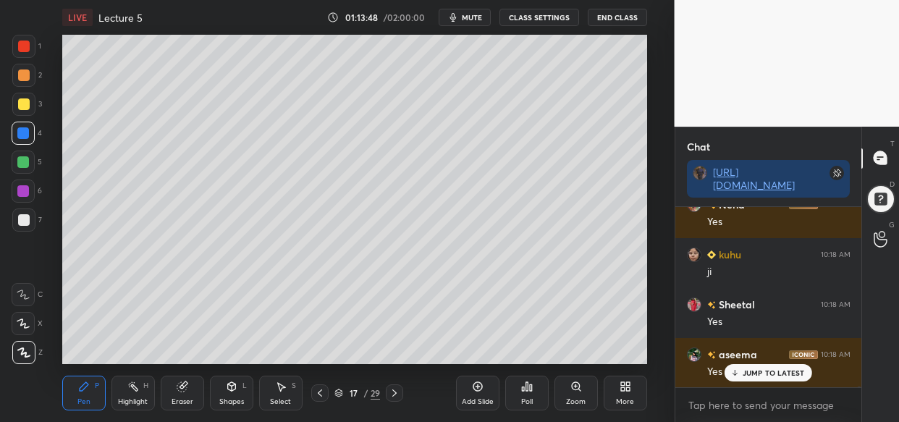
click at [14, 166] on div at bounding box center [23, 162] width 23 height 23
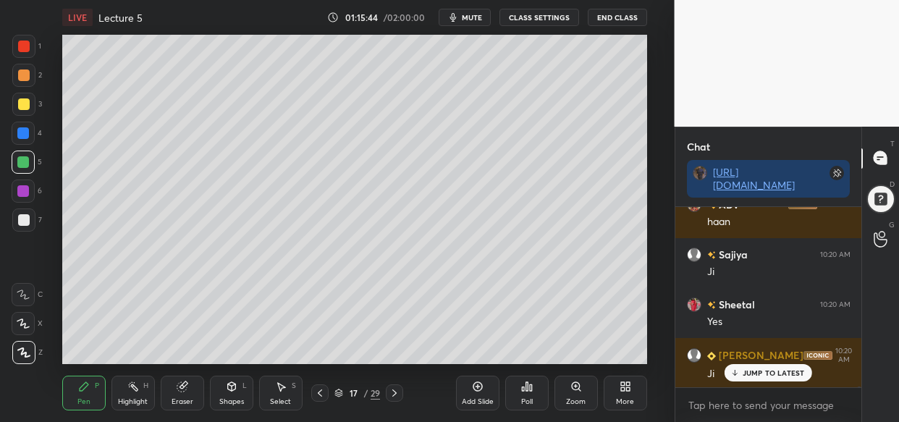
scroll to position [72999, 0]
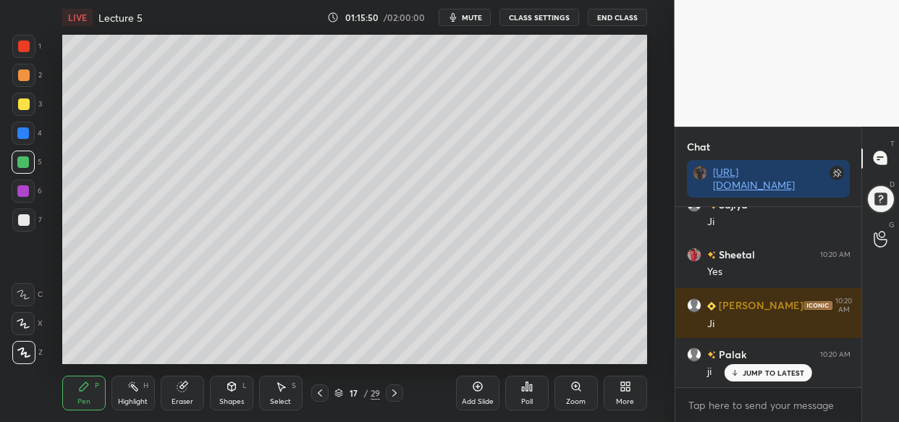
drag, startPoint x: 476, startPoint y: 174, endPoint x: 471, endPoint y: 151, distance: 23.7
click at [474, 172] on div at bounding box center [337, 211] width 674 height 422
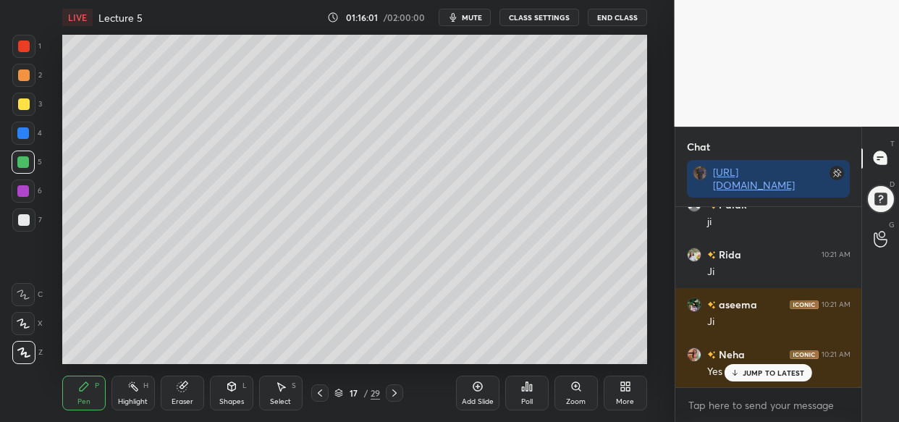
scroll to position [73200, 0]
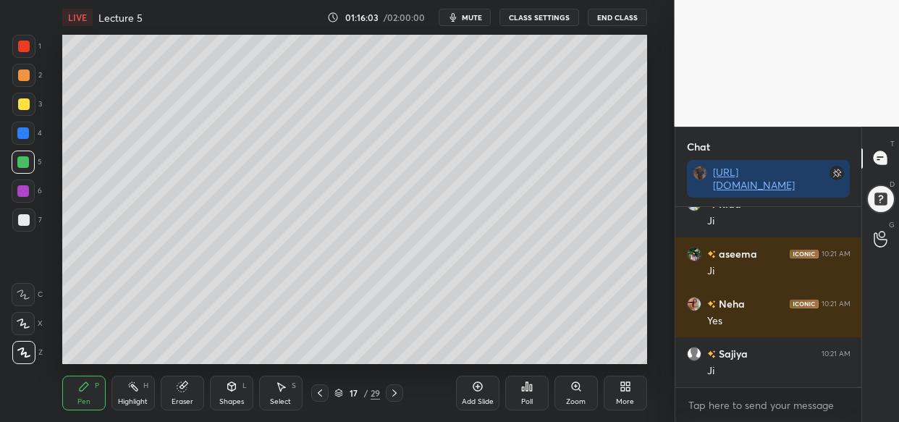
click at [471, 398] on div "Add Slide" at bounding box center [478, 401] width 32 height 7
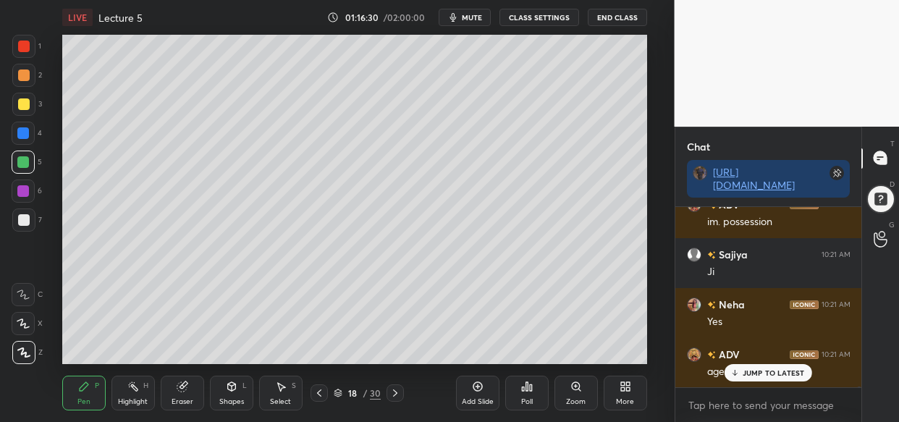
scroll to position [73548, 0]
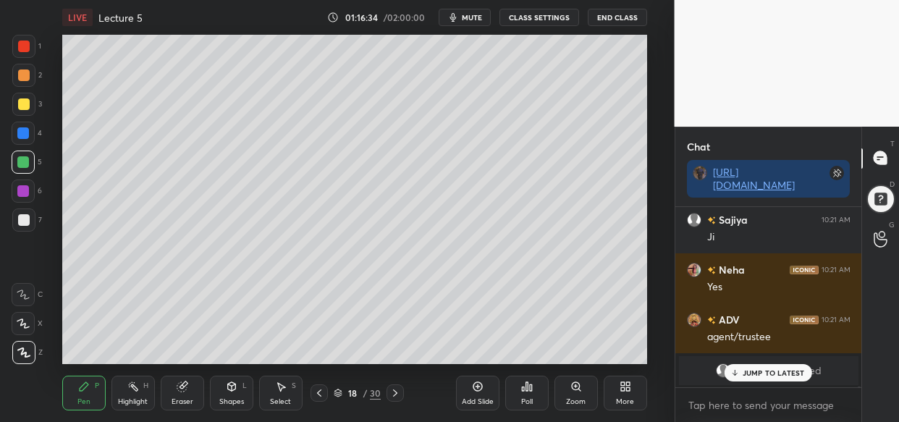
click at [765, 379] on div "JUMP TO LATEST" at bounding box center [767, 372] width 87 height 17
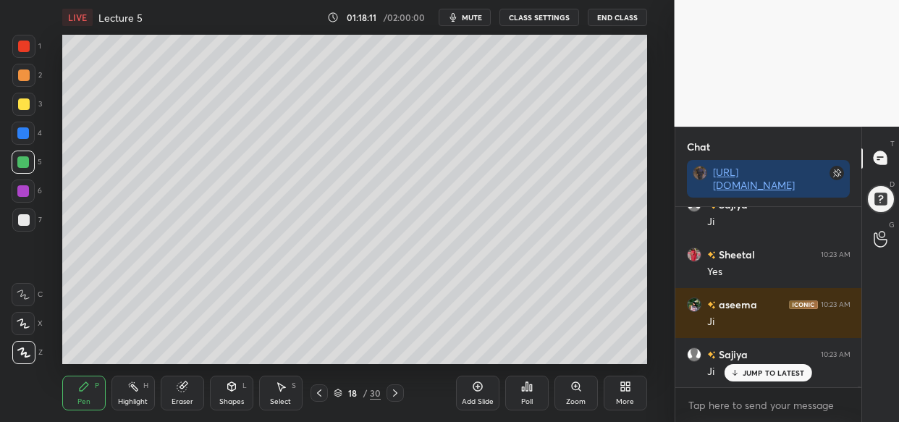
scroll to position [74547, 0]
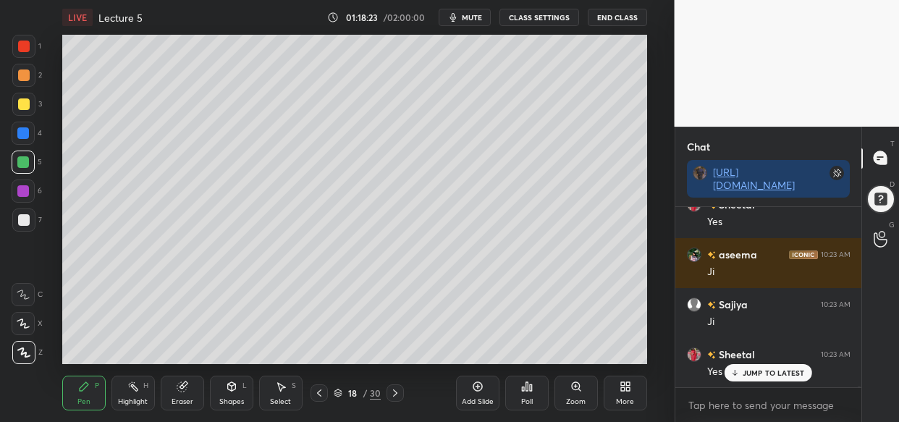
click at [93, 365] on div "LIVE Lecture 5 01:18:23 / 02:00:00 mute CLASS SETTINGS End Class Setting up you…" at bounding box center [354, 211] width 617 height 422
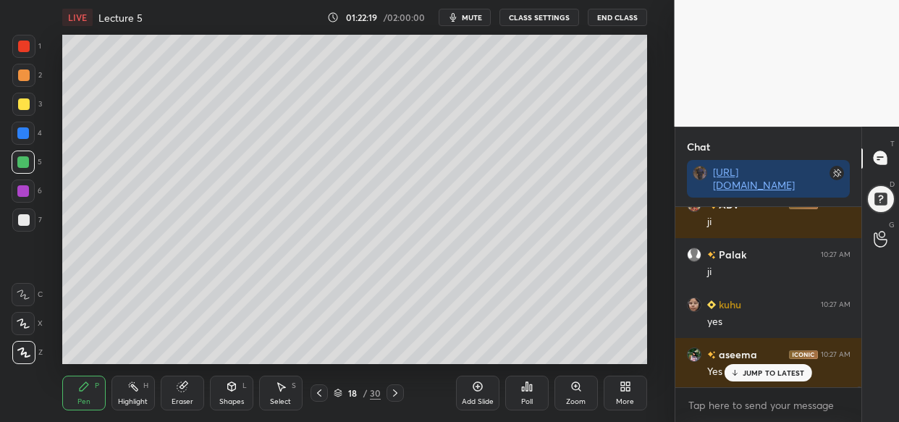
scroll to position [78042, 0]
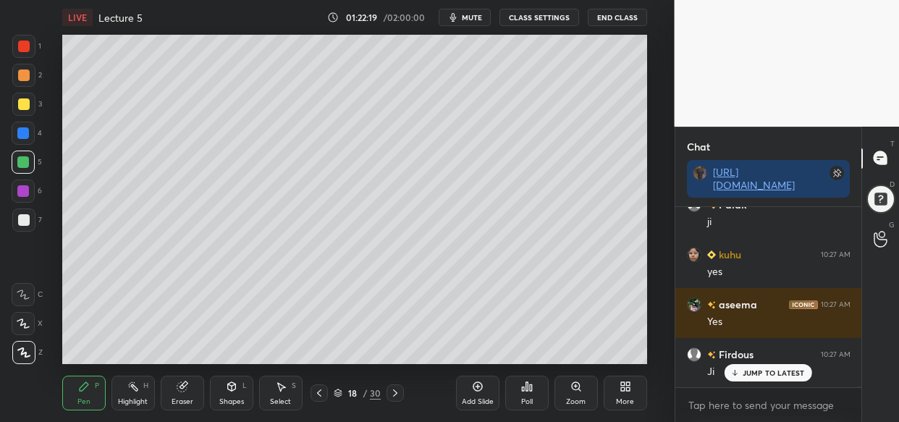
drag, startPoint x: 488, startPoint y: 388, endPoint x: 464, endPoint y: 384, distance: 24.3
click at [487, 388] on div "Add Slide" at bounding box center [477, 393] width 43 height 35
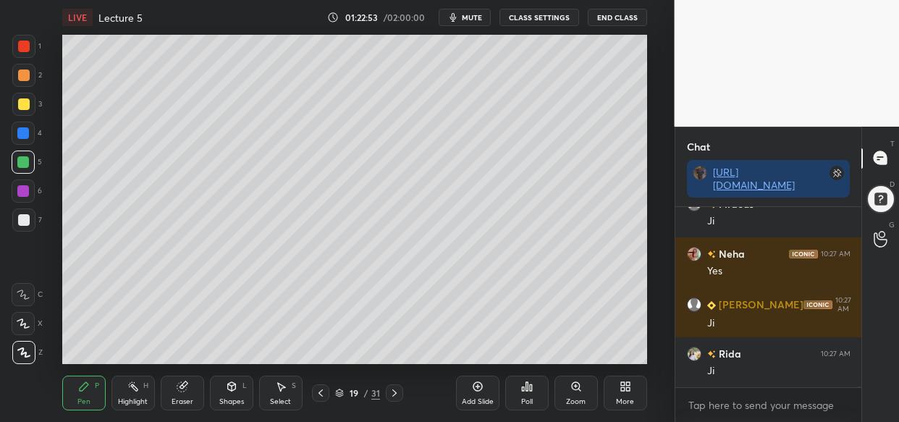
scroll to position [78242, 0]
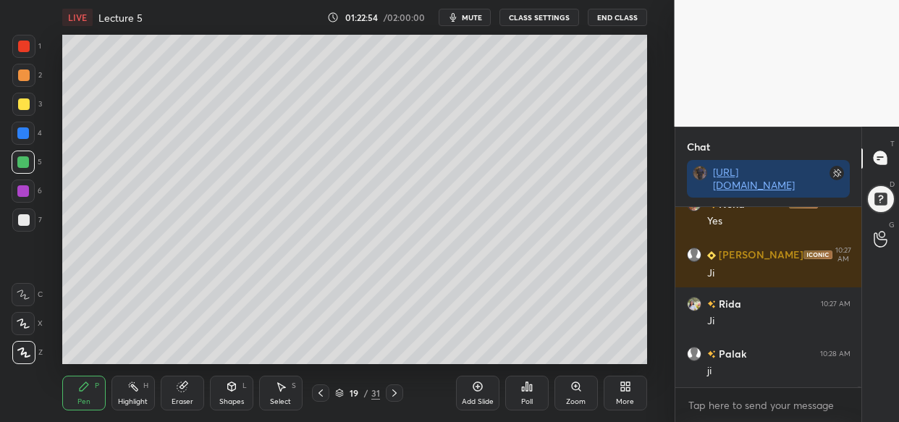
click at [19, 101] on div at bounding box center [24, 104] width 12 height 12
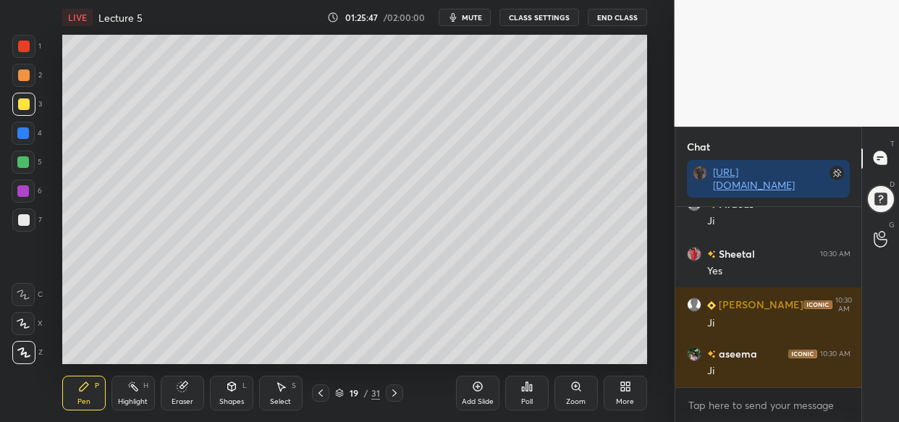
scroll to position [81238, 0]
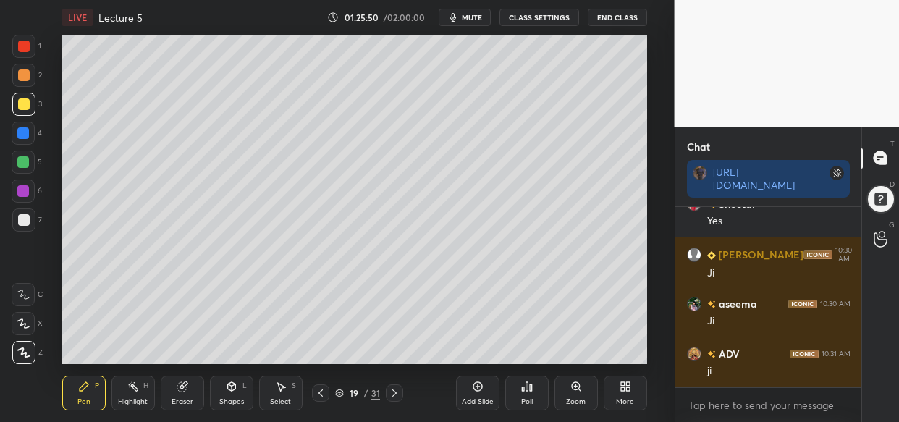
click at [637, 28] on div "LIVE Lecture 5 01:25:50 / 02:00:00 mute CLASS SETTINGS End Class Setting up you…" at bounding box center [354, 211] width 617 height 422
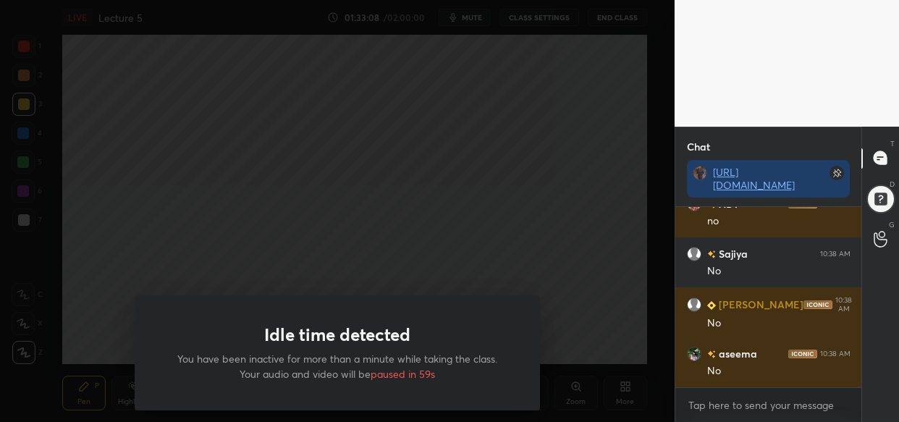
scroll to position [88655, 0]
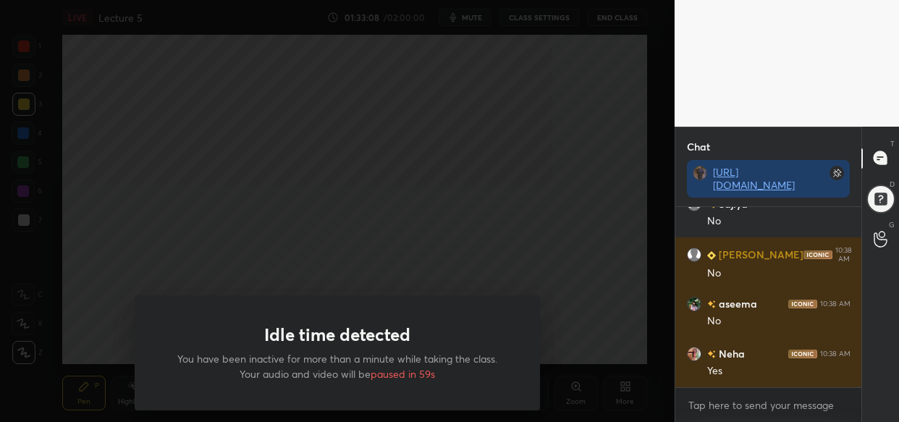
click at [423, 66] on div "Idle time detected You have been inactive for more than a minute while taking t…" at bounding box center [337, 211] width 674 height 422
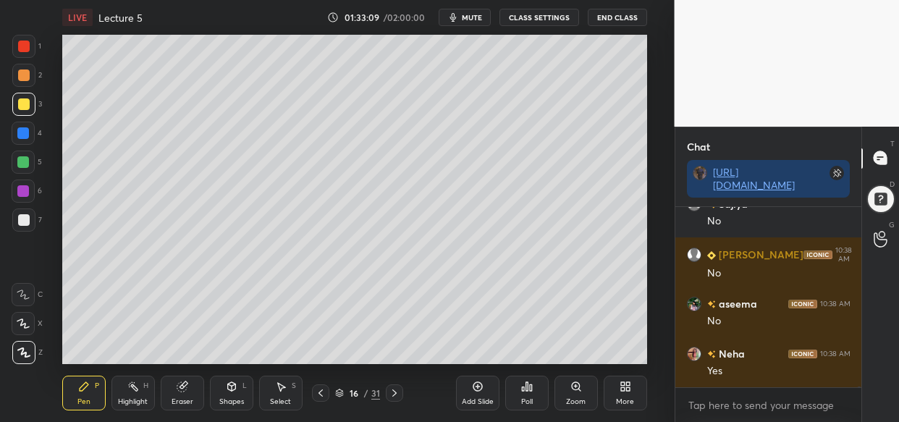
drag, startPoint x: 428, startPoint y: 90, endPoint x: 416, endPoint y: 94, distance: 12.4
click at [425, 90] on div at bounding box center [337, 211] width 674 height 422
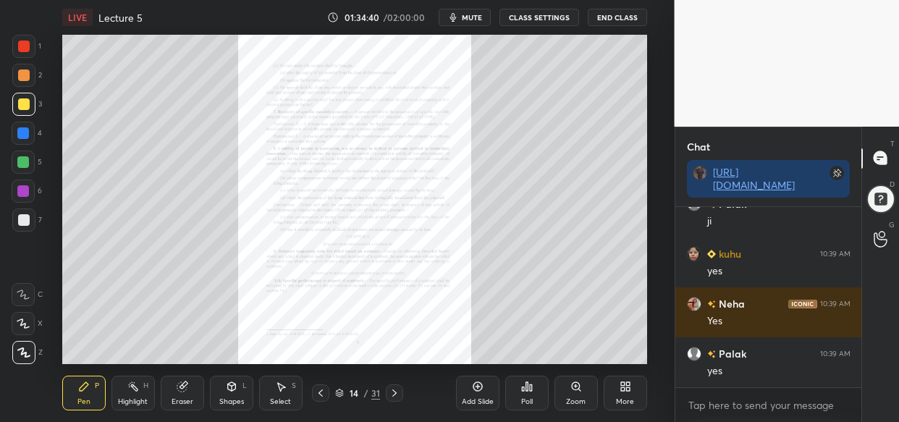
scroll to position [90103, 0]
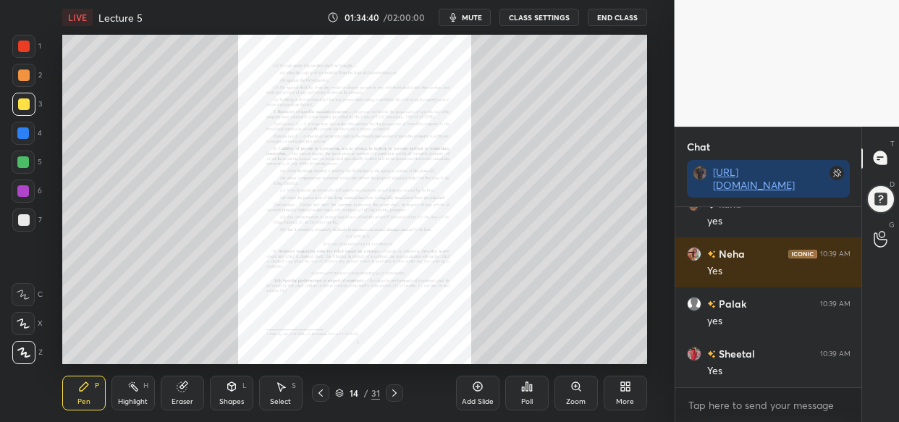
click at [577, 391] on div "Zoom" at bounding box center [575, 393] width 43 height 35
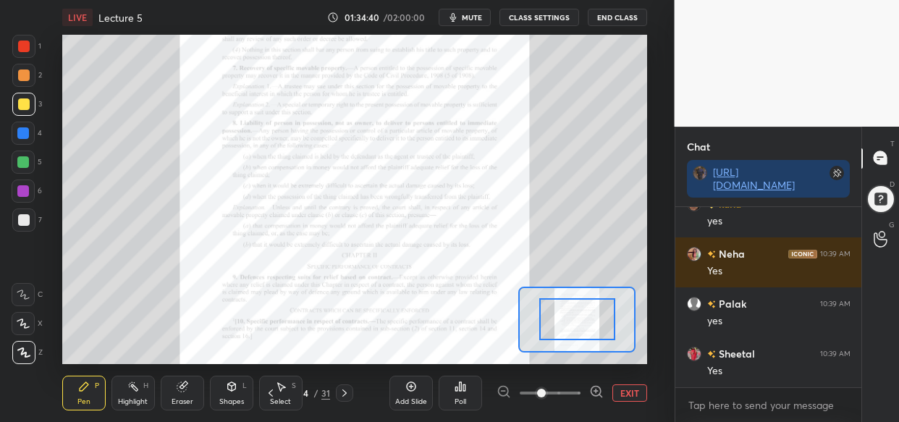
click at [578, 386] on span at bounding box center [550, 393] width 61 height 22
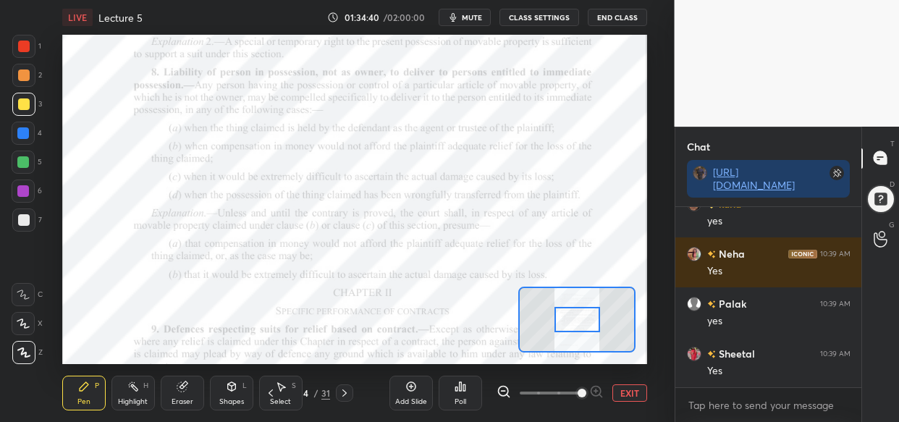
click at [586, 390] on span at bounding box center [581, 393] width 9 height 9
click at [586, 389] on span at bounding box center [581, 393] width 9 height 9
click at [583, 397] on span at bounding box center [581, 393] width 9 height 9
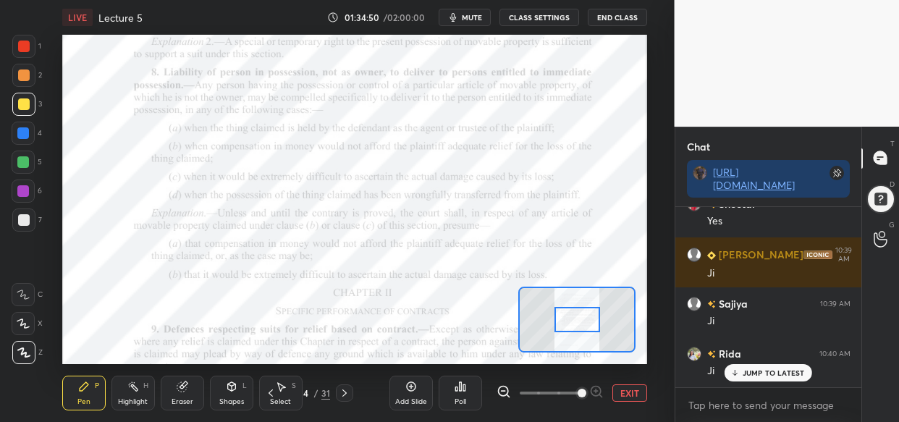
scroll to position [90302, 0]
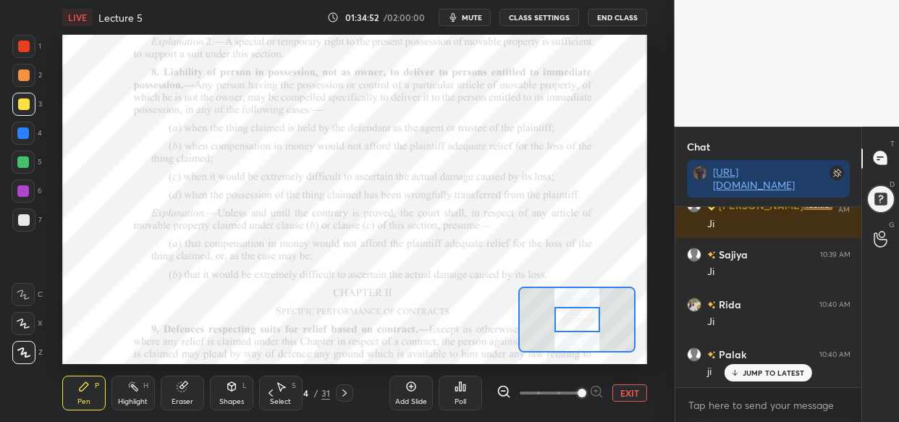
click at [22, 130] on div at bounding box center [23, 133] width 12 height 12
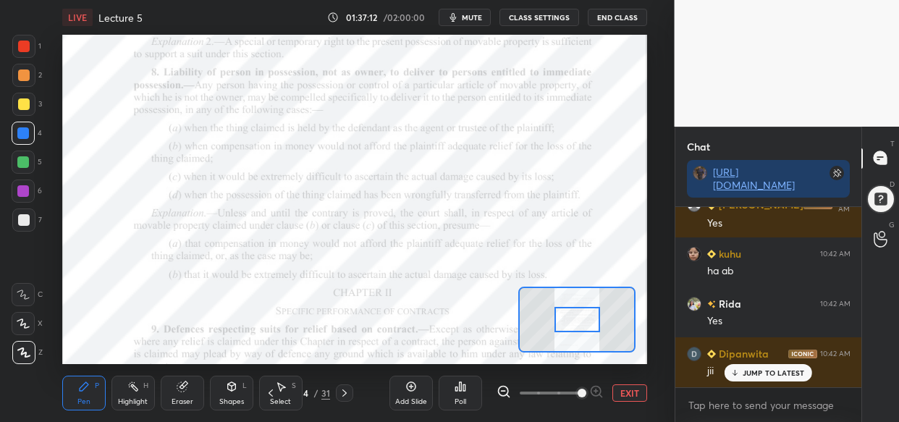
scroll to position [92813, 0]
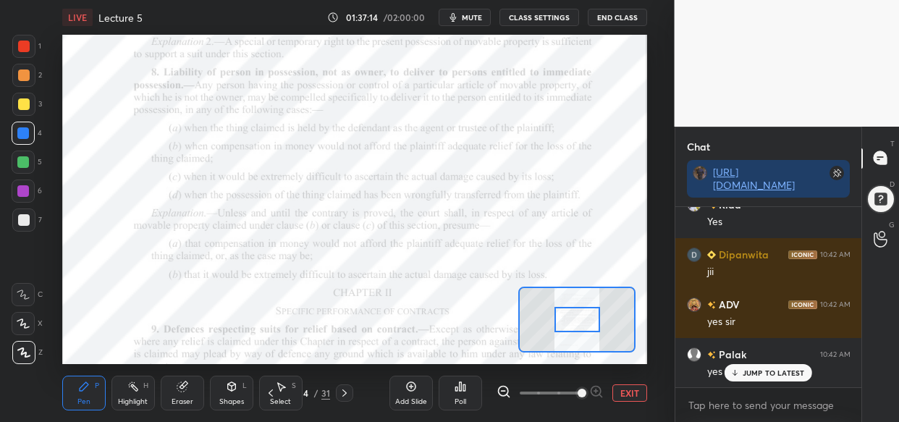
click at [23, 164] on div at bounding box center [23, 162] width 12 height 12
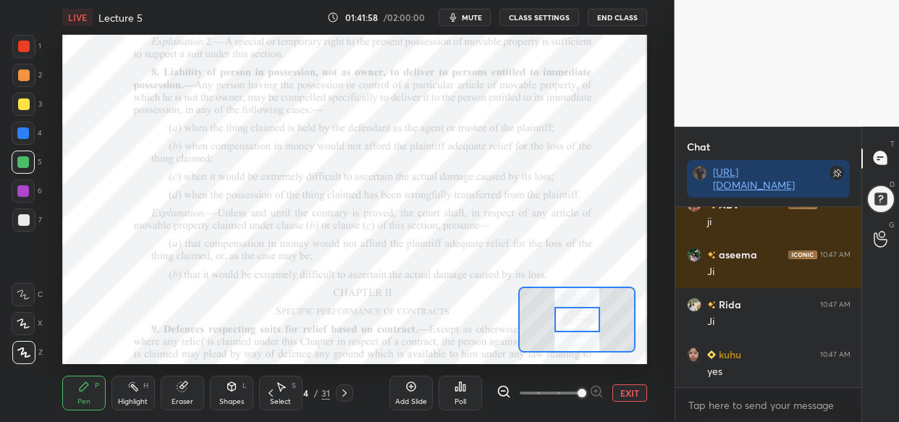
scroll to position [99468, 0]
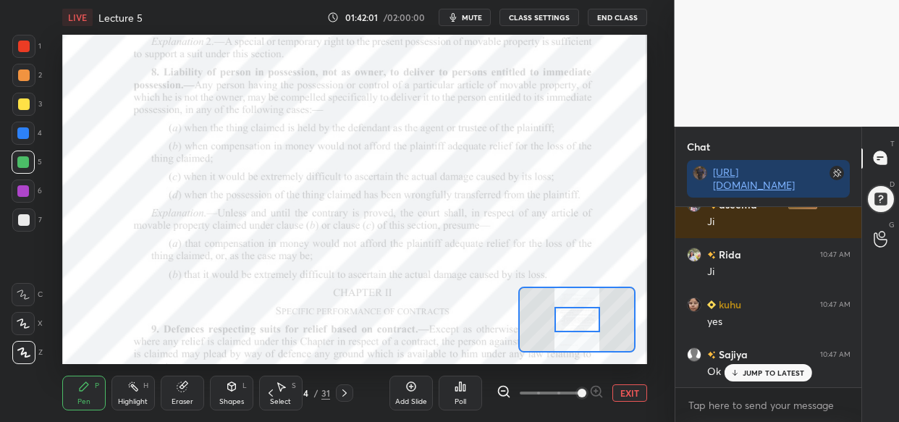
click at [231, 360] on div "LIVE Lecture 5 01:42:01 / 02:00:00 mute CLASS SETTINGS End Class Setting up you…" at bounding box center [354, 211] width 617 height 422
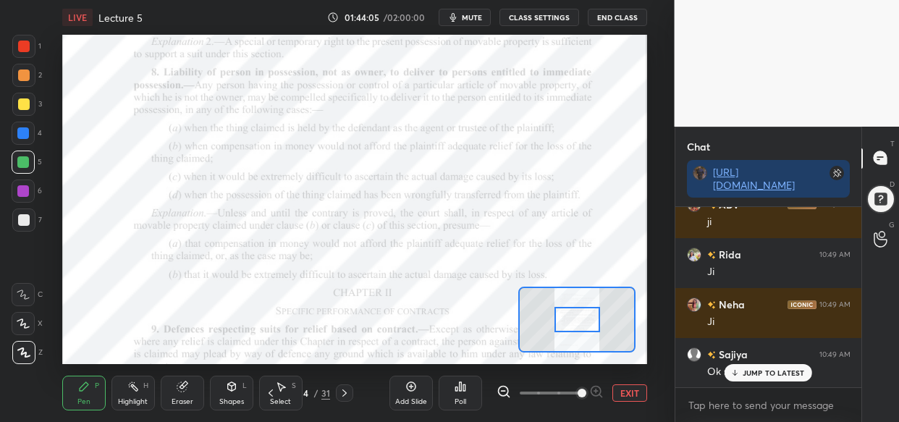
scroll to position [101827, 0]
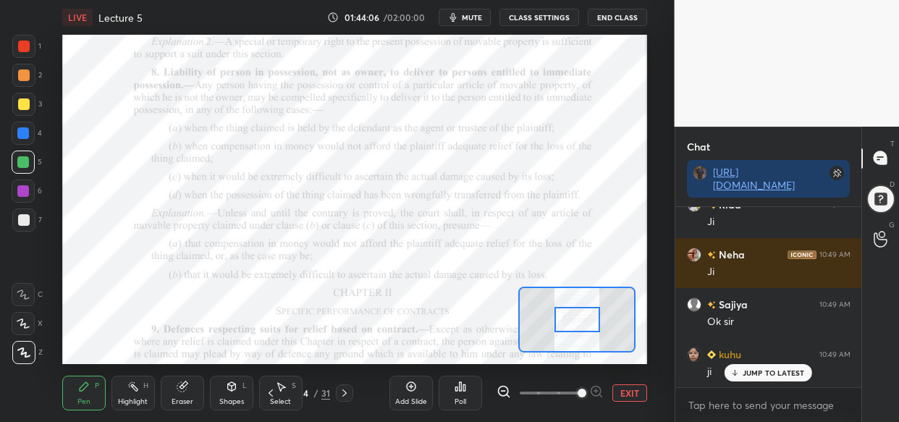
drag, startPoint x: 764, startPoint y: 373, endPoint x: 755, endPoint y: 400, distance: 28.1
click at [764, 374] on p "JUMP TO LATEST" at bounding box center [773, 372] width 62 height 9
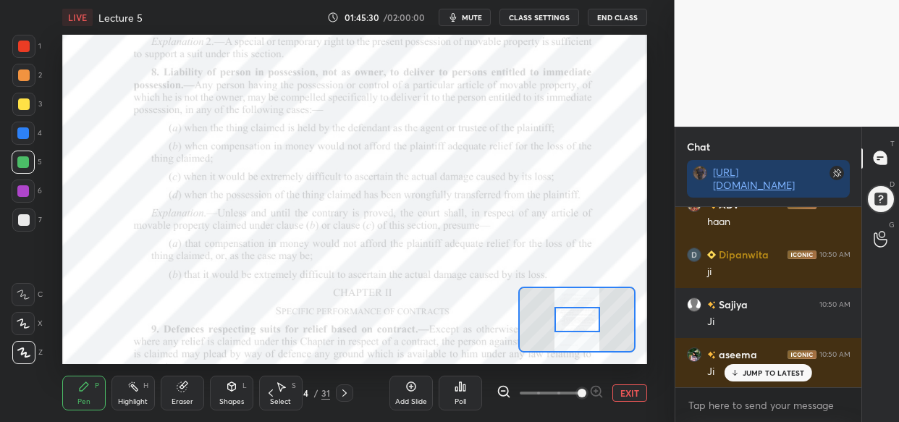
scroll to position [102942, 0]
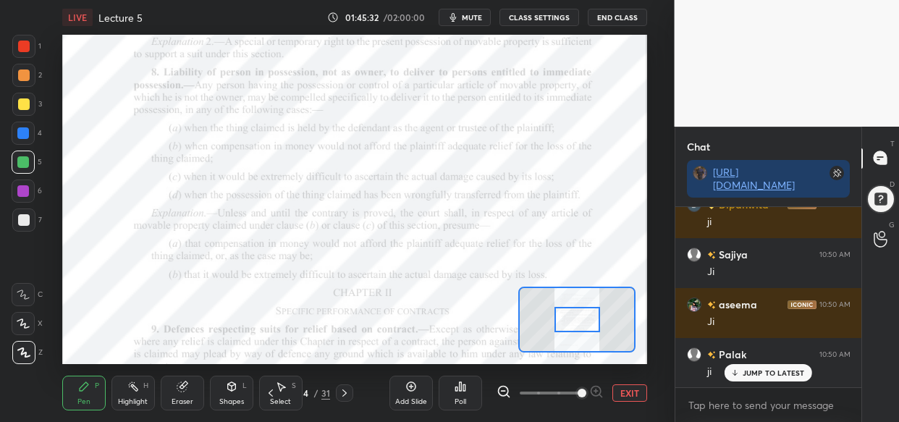
click at [477, 21] on span "mute" at bounding box center [472, 17] width 20 height 10
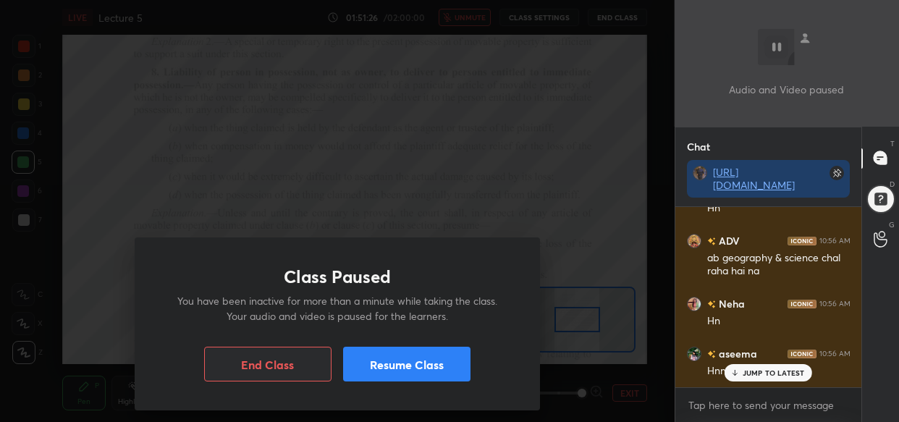
scroll to position [103790, 0]
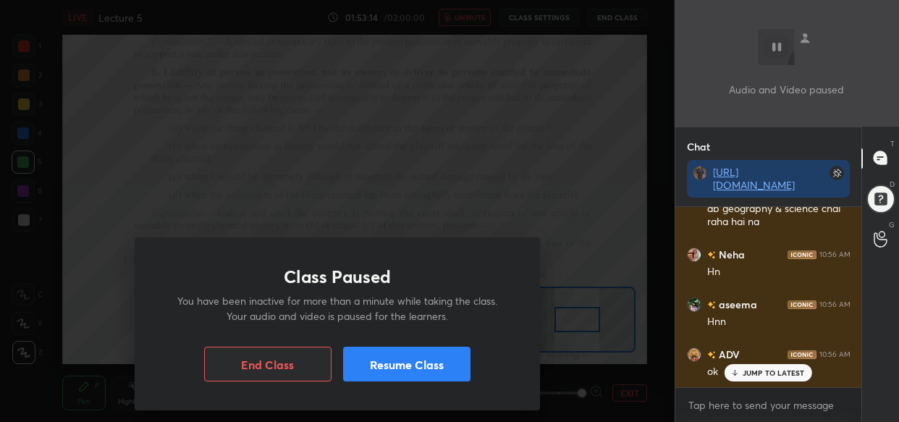
click at [418, 375] on button "Resume Class" at bounding box center [406, 364] width 127 height 35
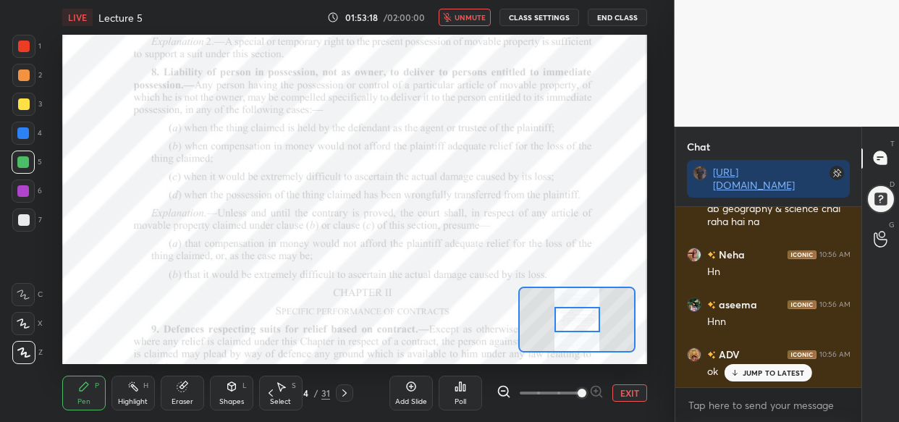
click at [464, 12] on span "unmute" at bounding box center [469, 17] width 31 height 10
click at [771, 368] on p "JUMP TO LATEST" at bounding box center [773, 372] width 62 height 9
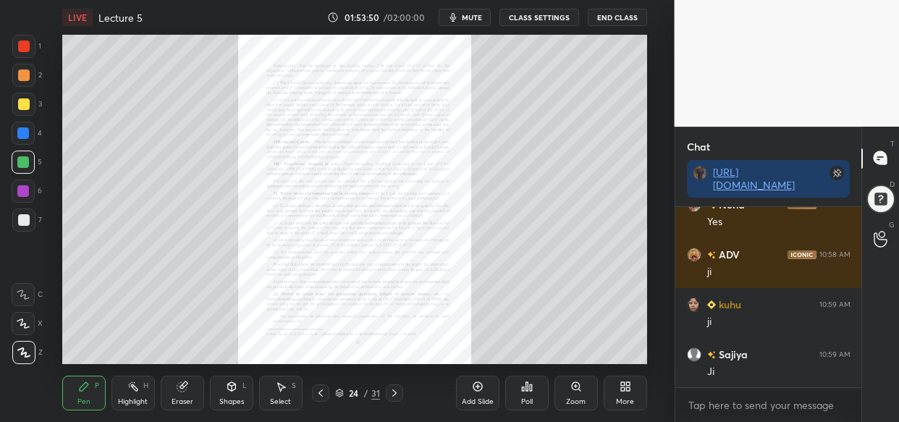
scroll to position [104489, 0]
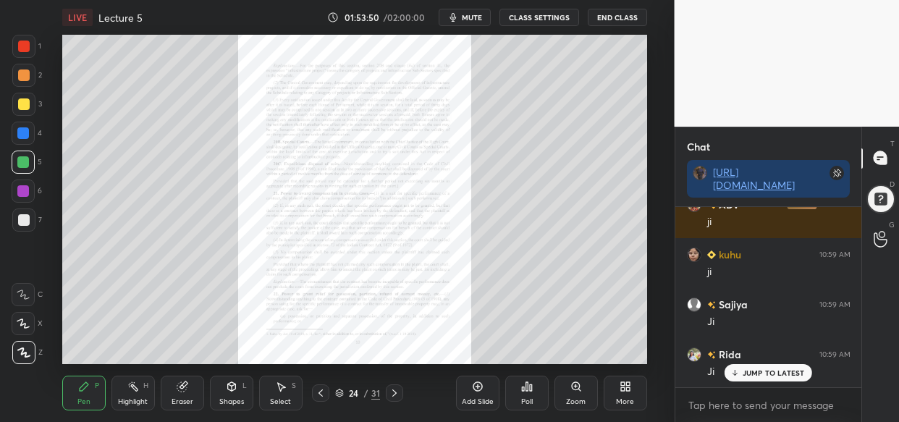
click at [774, 376] on p "JUMP TO LATEST" at bounding box center [773, 372] width 62 height 9
click at [576, 391] on div "Zoom" at bounding box center [575, 393] width 43 height 35
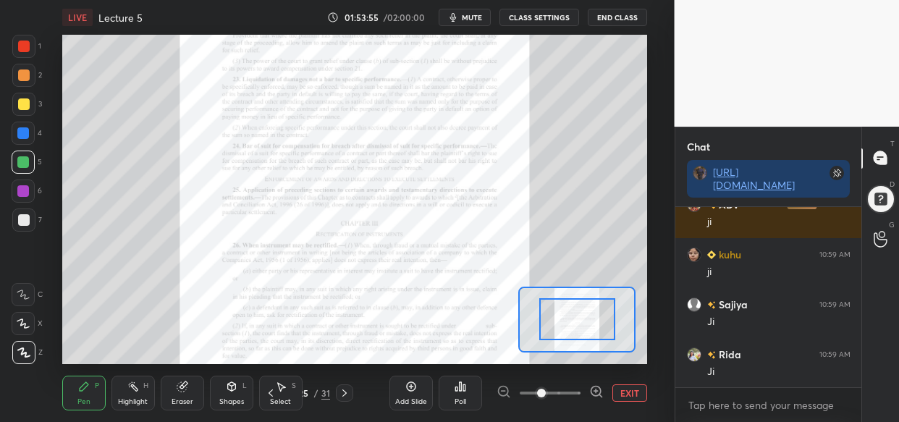
click at [577, 394] on span at bounding box center [550, 393] width 61 height 22
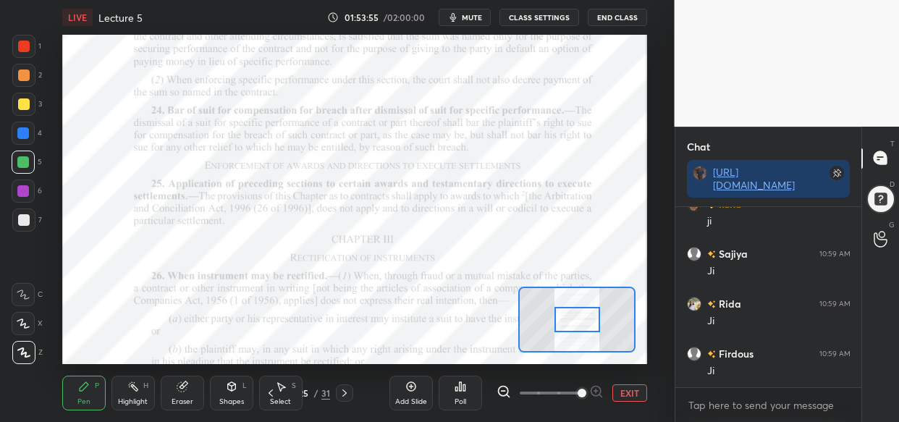
click at [577, 396] on span at bounding box center [581, 393] width 9 height 9
click at [580, 397] on span at bounding box center [581, 393] width 9 height 9
click at [581, 397] on span at bounding box center [581, 393] width 9 height 9
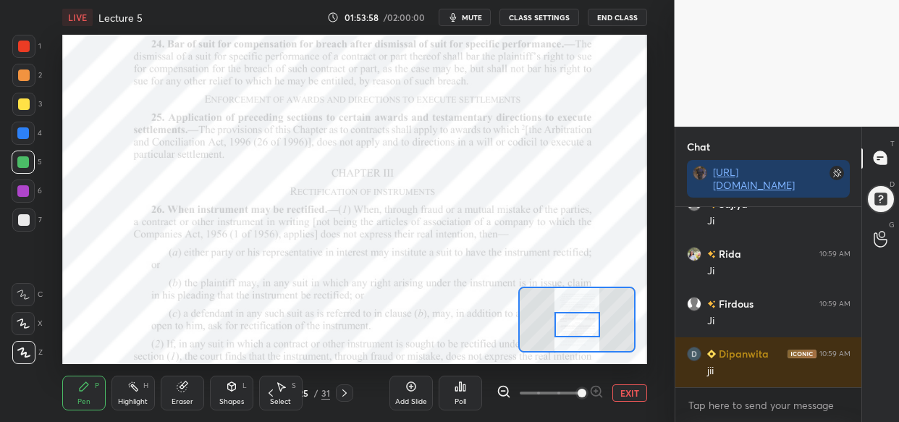
click at [583, 326] on div at bounding box center [577, 324] width 46 height 25
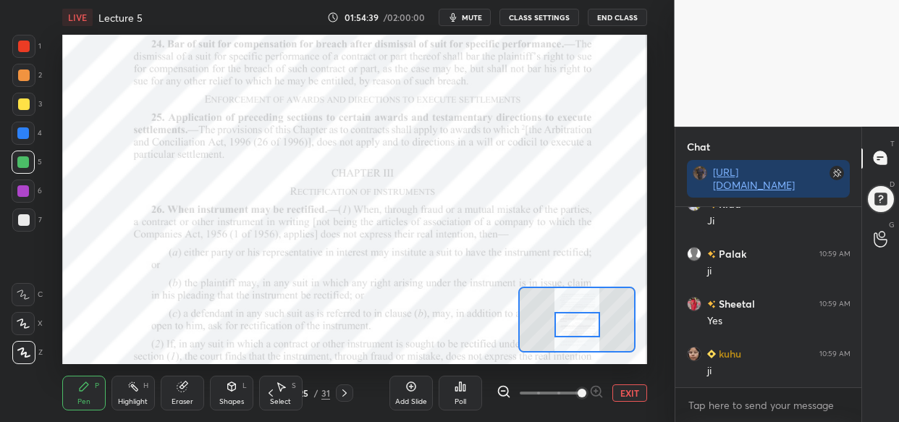
scroll to position [105188, 0]
drag, startPoint x: 23, startPoint y: 124, endPoint x: 33, endPoint y: 131, distance: 11.4
click at [27, 125] on div at bounding box center [23, 133] width 23 height 23
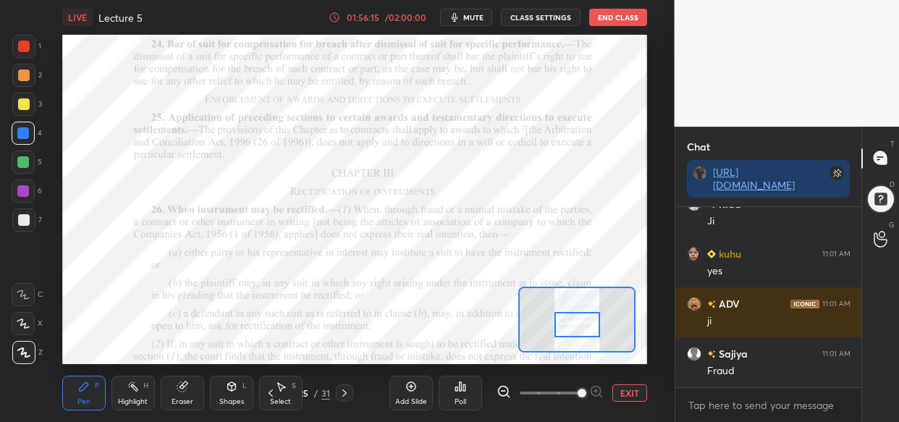
scroll to position [107635, 0]
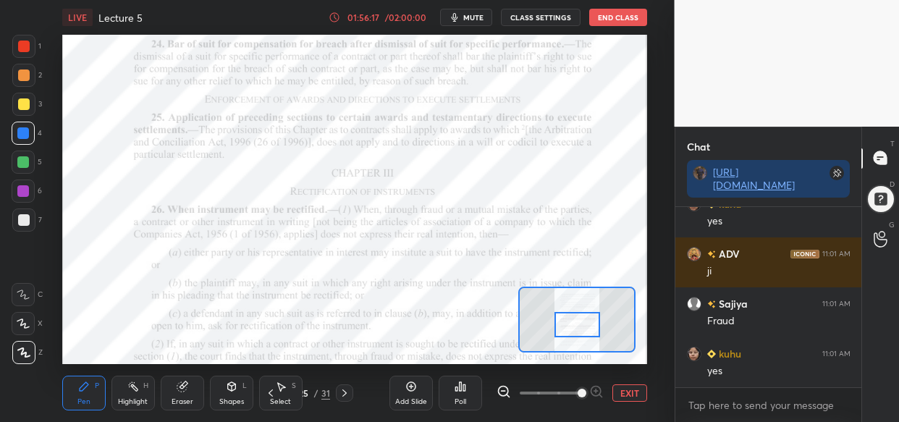
click at [17, 43] on div at bounding box center [23, 46] width 23 height 23
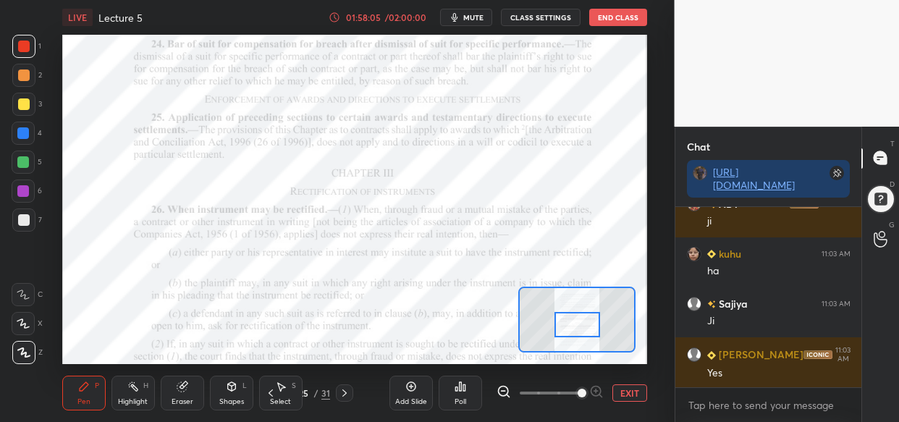
scroll to position [110131, 0]
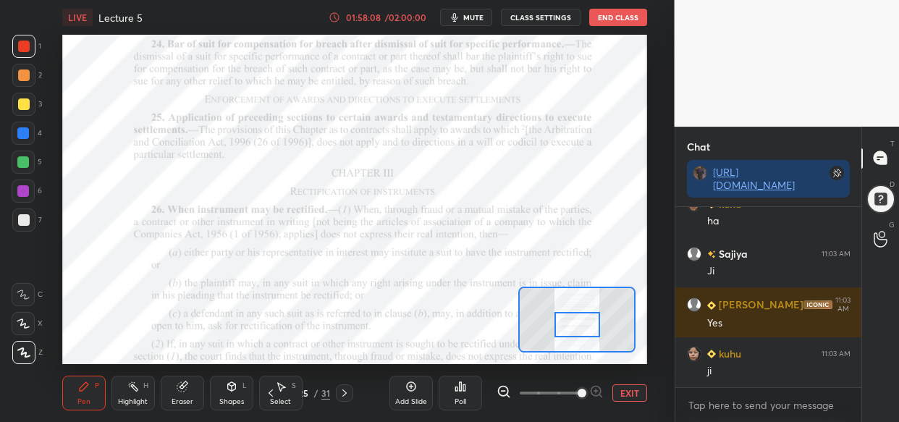
click at [556, 295] on div "Setting up your live class Poll for secs No correct answer Start poll" at bounding box center [354, 199] width 585 height 329
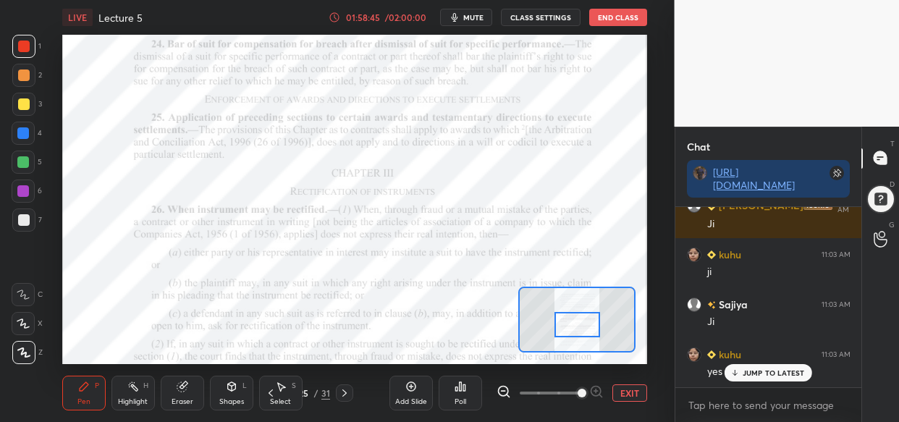
scroll to position [110979, 0]
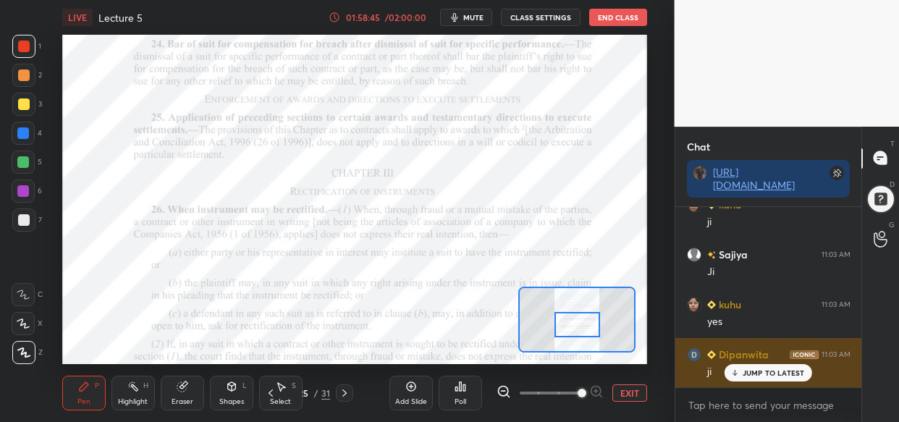
click at [770, 376] on div "JUMP TO LATEST" at bounding box center [767, 372] width 87 height 17
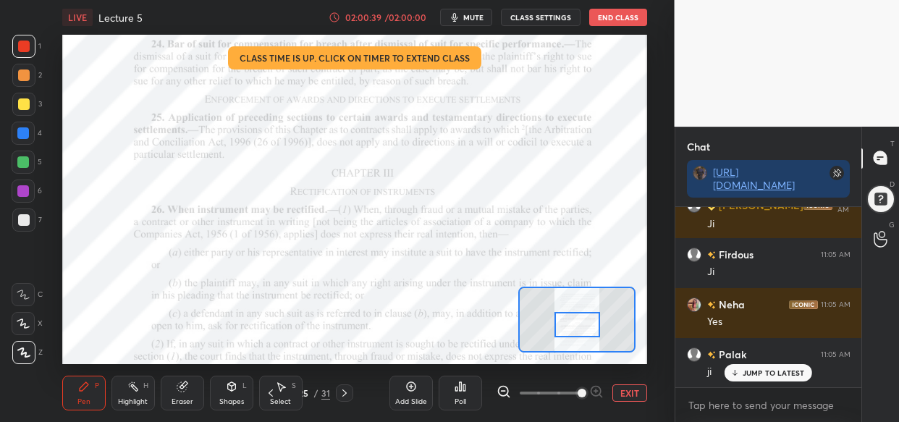
scroll to position [112877, 0]
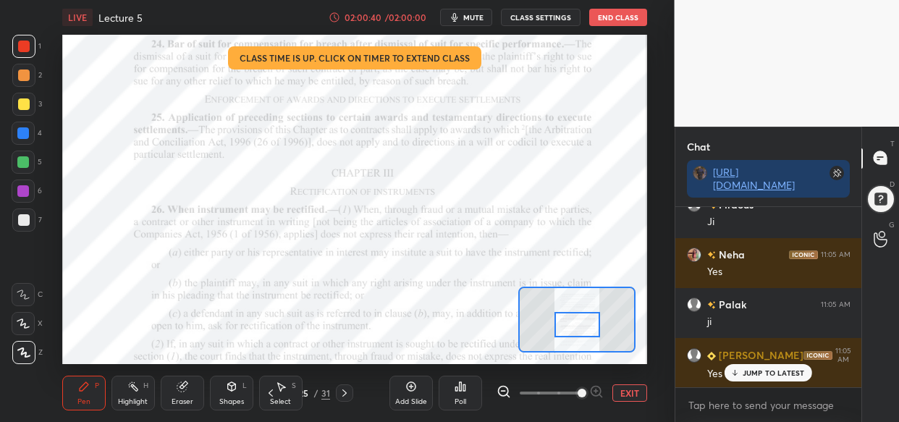
click at [407, 389] on icon at bounding box center [411, 387] width 12 height 12
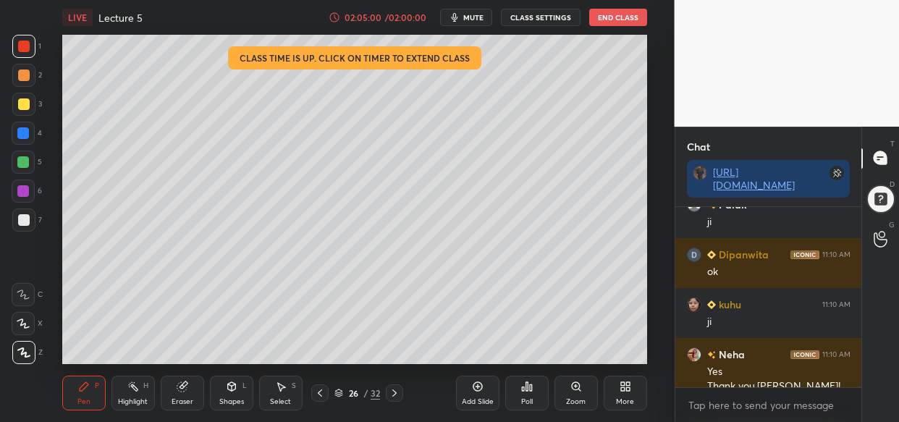
scroll to position [87326, 0]
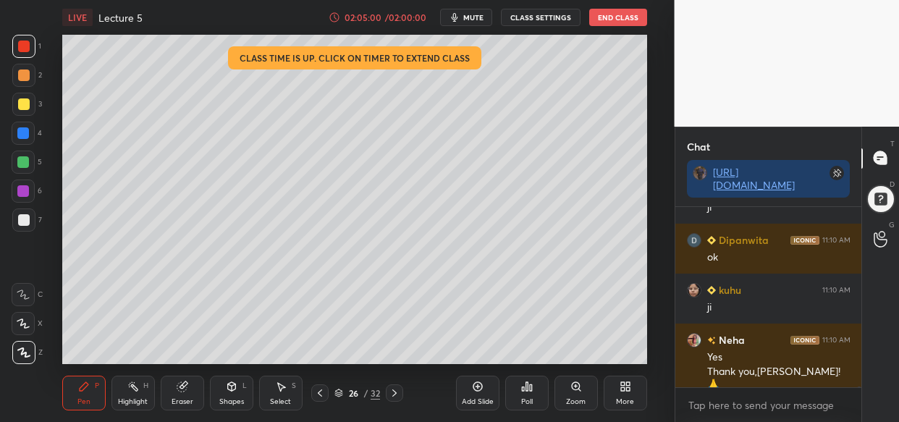
click at [583, 169] on body "1 2 3 4 5 6 7 C X Z C X Z E E Erase all H H LIVE Lecture 5 02:05:00 / 02:00:00 …" at bounding box center [449, 211] width 899 height 422
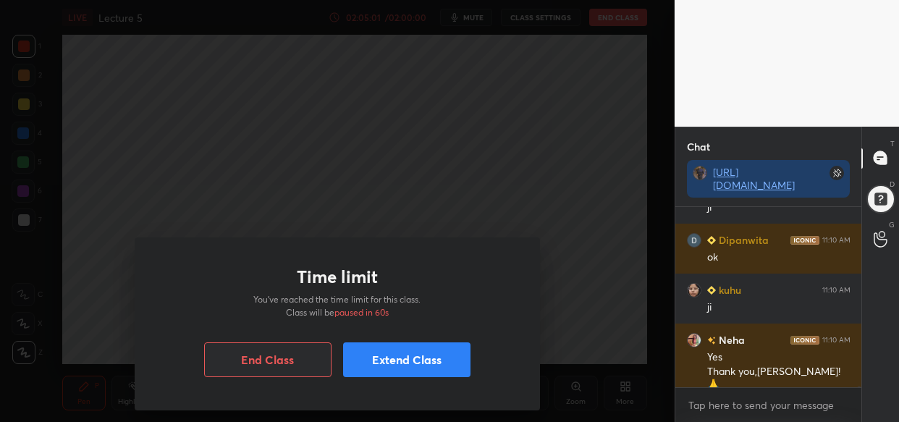
click at [522, 192] on div "Time limit You’ve reached the time limit for this class. Class will be paused i…" at bounding box center [337, 211] width 674 height 422
click at [590, 162] on div "Time limit You’ve reached the time limit for this class. Class will be paused i…" at bounding box center [337, 211] width 674 height 422
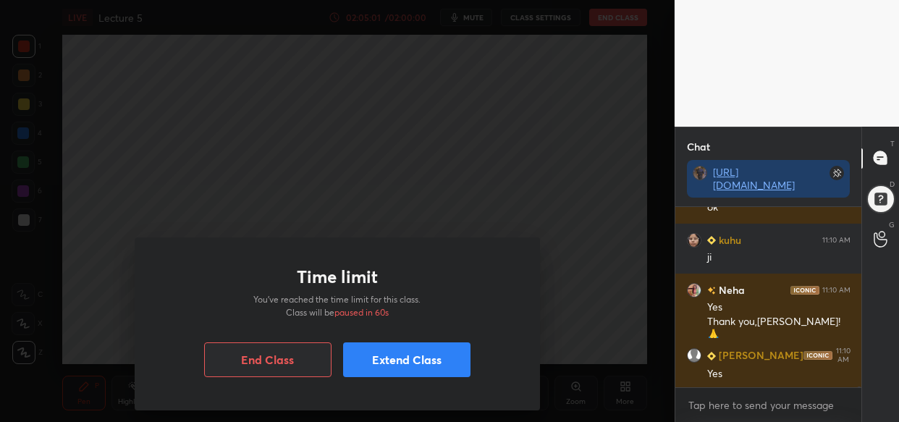
drag, startPoint x: 591, startPoint y: 145, endPoint x: 575, endPoint y: 161, distance: 23.5
click at [586, 145] on div "Time limit You’ve reached the time limit for this class. Class will be paused i…" at bounding box center [337, 211] width 674 height 422
click at [413, 357] on button "Extend Class" at bounding box center [406, 359] width 127 height 35
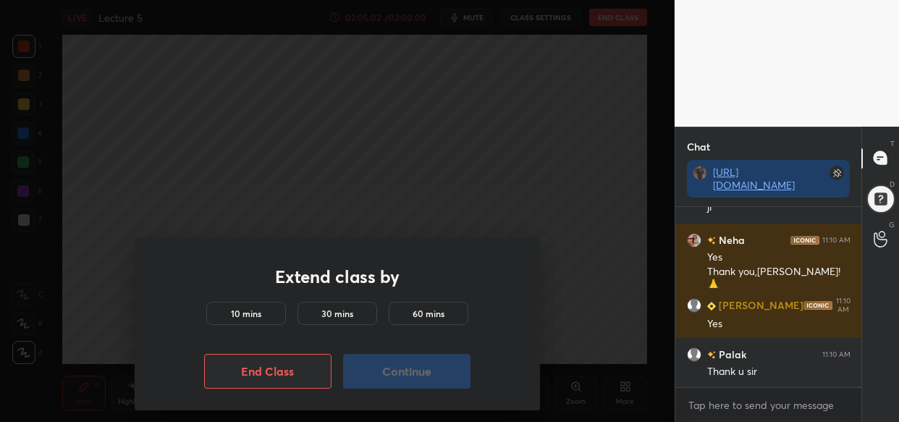
scroll to position [87477, 0]
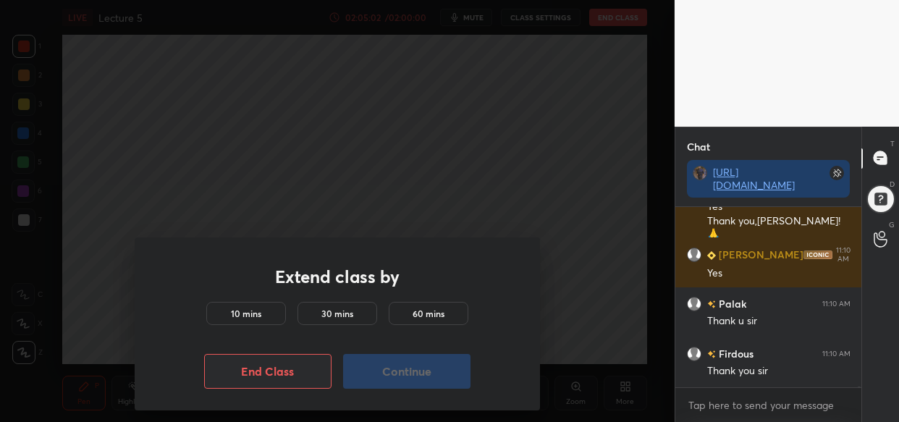
drag, startPoint x: 253, startPoint y: 310, endPoint x: 323, endPoint y: 338, distance: 74.7
click at [253, 314] on h5 "10 mins" at bounding box center [246, 313] width 30 height 13
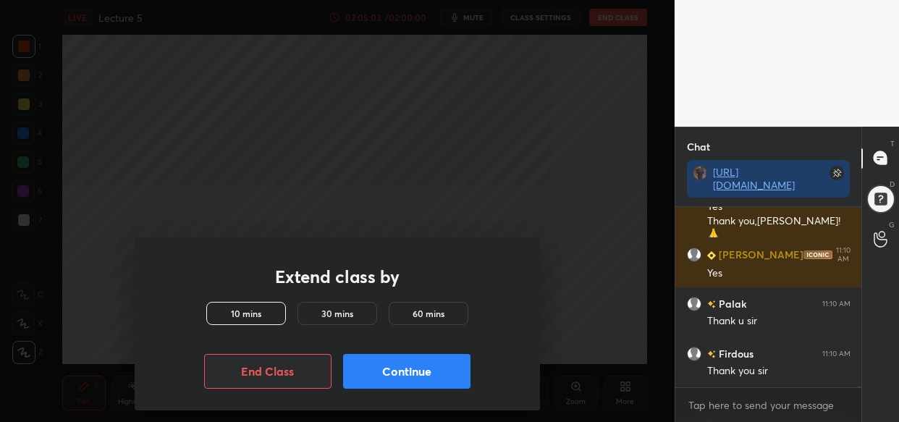
click at [449, 363] on button "Continue" at bounding box center [406, 371] width 127 height 35
click at [450, 370] on button "Continue" at bounding box center [406, 371] width 127 height 35
click at [459, 376] on button "Continue" at bounding box center [406, 371] width 127 height 35
click at [462, 376] on button "Continue" at bounding box center [406, 371] width 127 height 35
click at [462, 376] on div "Extend class by 10 mins 30 mins 60 mins End Class Continue" at bounding box center [337, 323] width 405 height 173
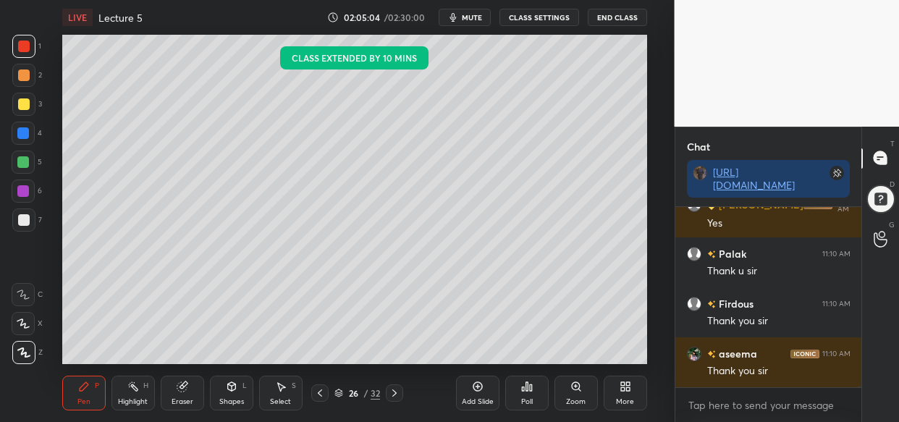
click at [453, 376] on div "Pen P Highlight H Eraser Shapes L Select S 26 / 32 Add Slide Poll Zoom More" at bounding box center [354, 393] width 585 height 58
click at [439, 376] on div "Pen P Highlight H Eraser Shapes L Select S 26 / 32 Add Slide Poll Zoom More" at bounding box center [354, 393] width 585 height 58
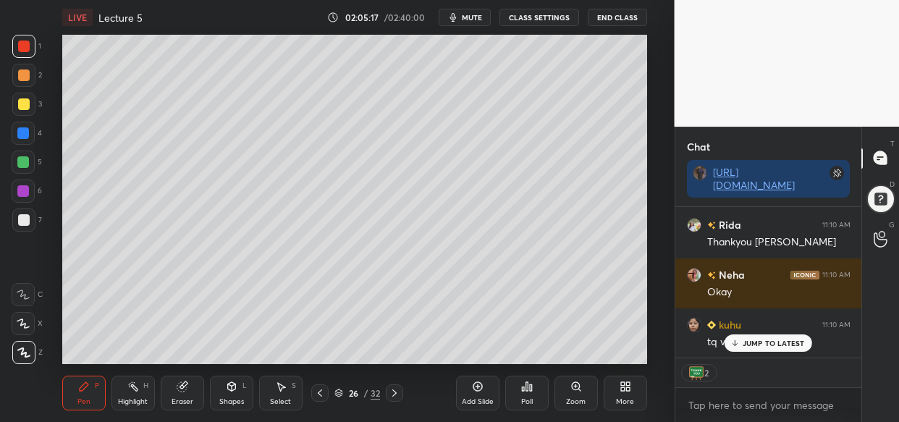
scroll to position [87855, 0]
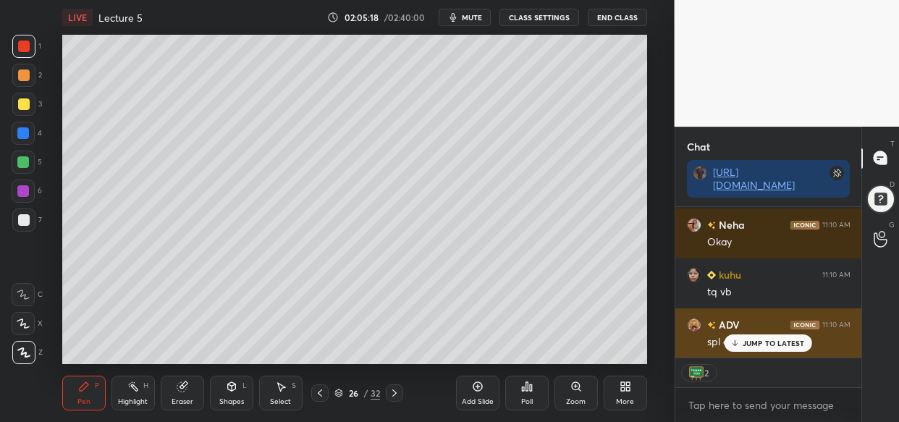
click at [762, 351] on div "ADV 11:10 AM spl courts Act?" at bounding box center [768, 333] width 187 height 50
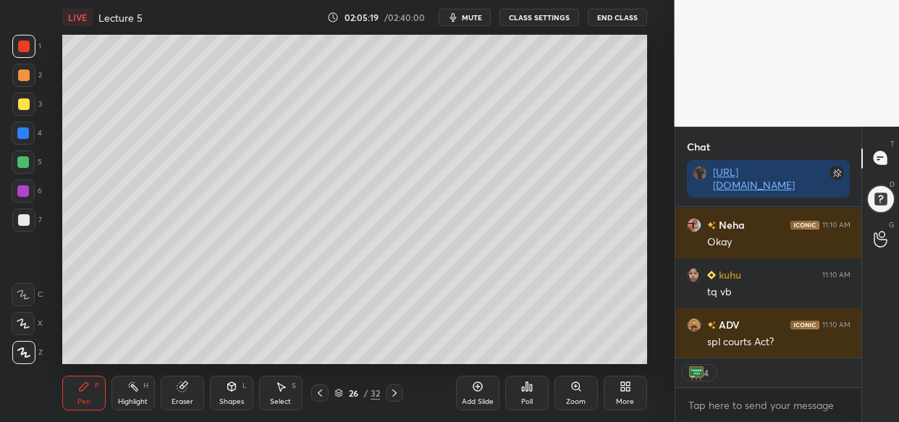
scroll to position [87905, 0]
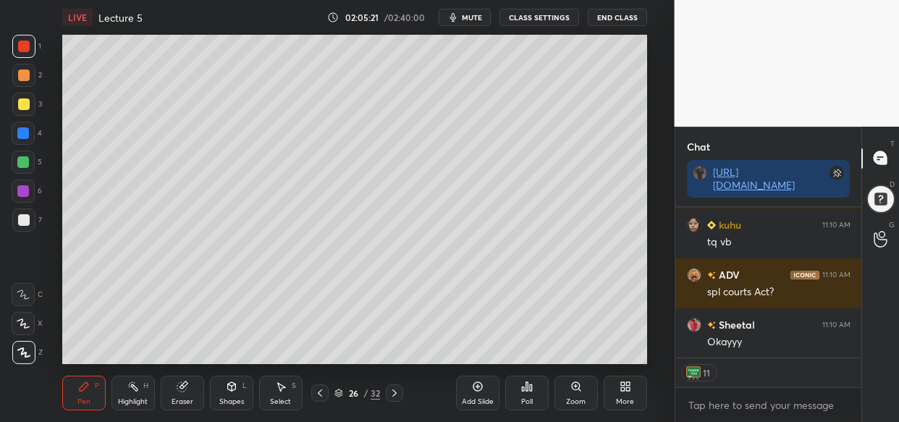
click at [624, 19] on button "End Class" at bounding box center [617, 17] width 59 height 17
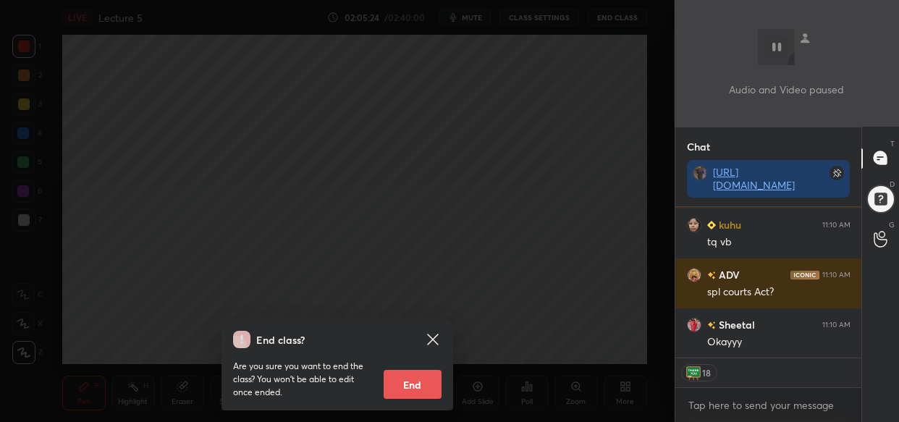
drag, startPoint x: 478, startPoint y: 260, endPoint x: 462, endPoint y: 278, distance: 23.6
click at [475, 261] on div "End class? Are you sure you want to end the class? You won’t be able to edit on…" at bounding box center [337, 211] width 674 height 422
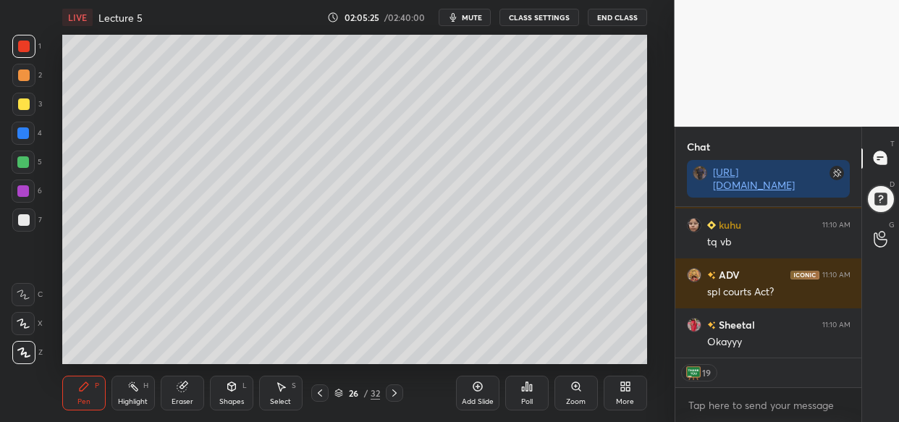
click at [617, 19] on button "End Class" at bounding box center [617, 17] width 59 height 17
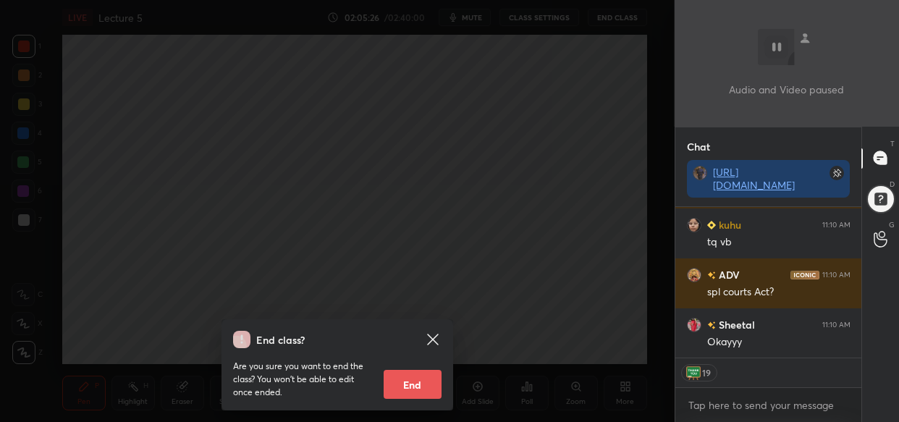
click at [406, 387] on button "End" at bounding box center [413, 384] width 58 height 29
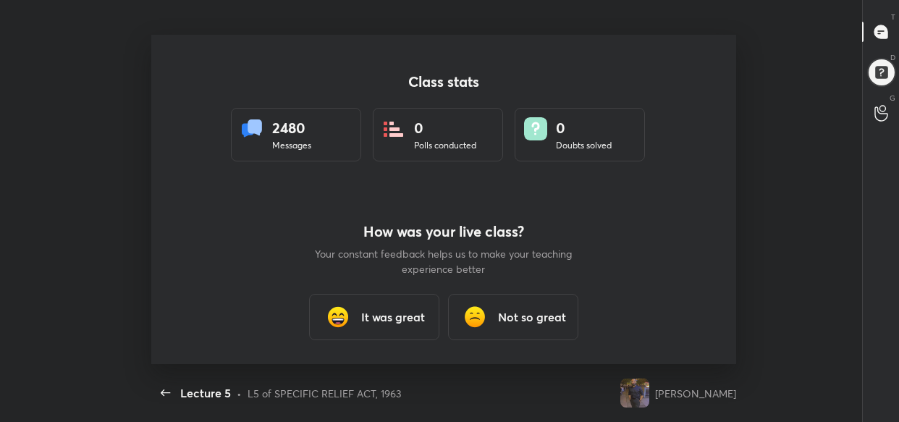
scroll to position [0, 0]
click at [166, 393] on icon "button" at bounding box center [165, 392] width 17 height 17
